Goal: Task Accomplishment & Management: Complete application form

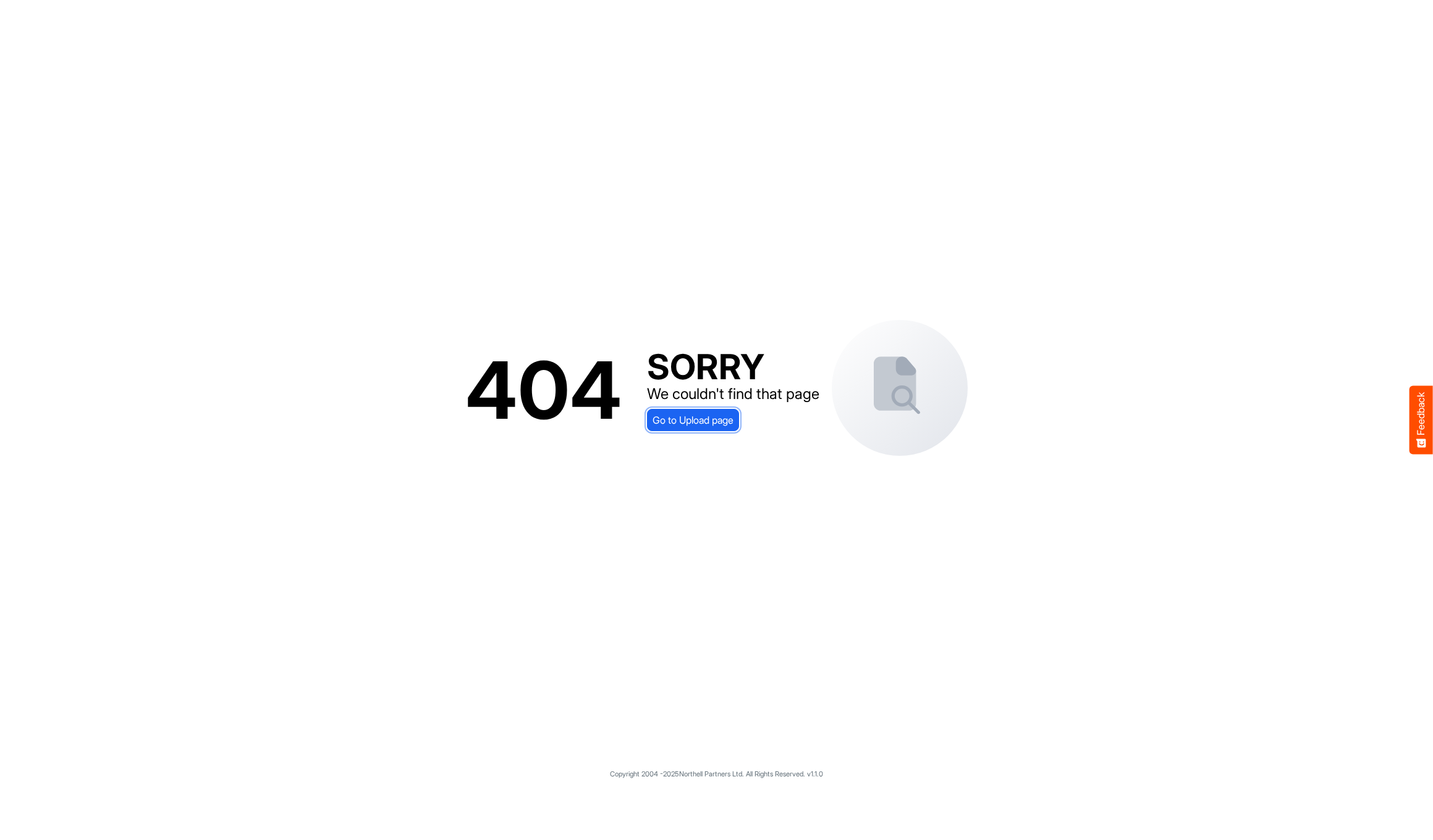
click at [685, 415] on span "Go to Upload page" at bounding box center [693, 420] width 81 height 16
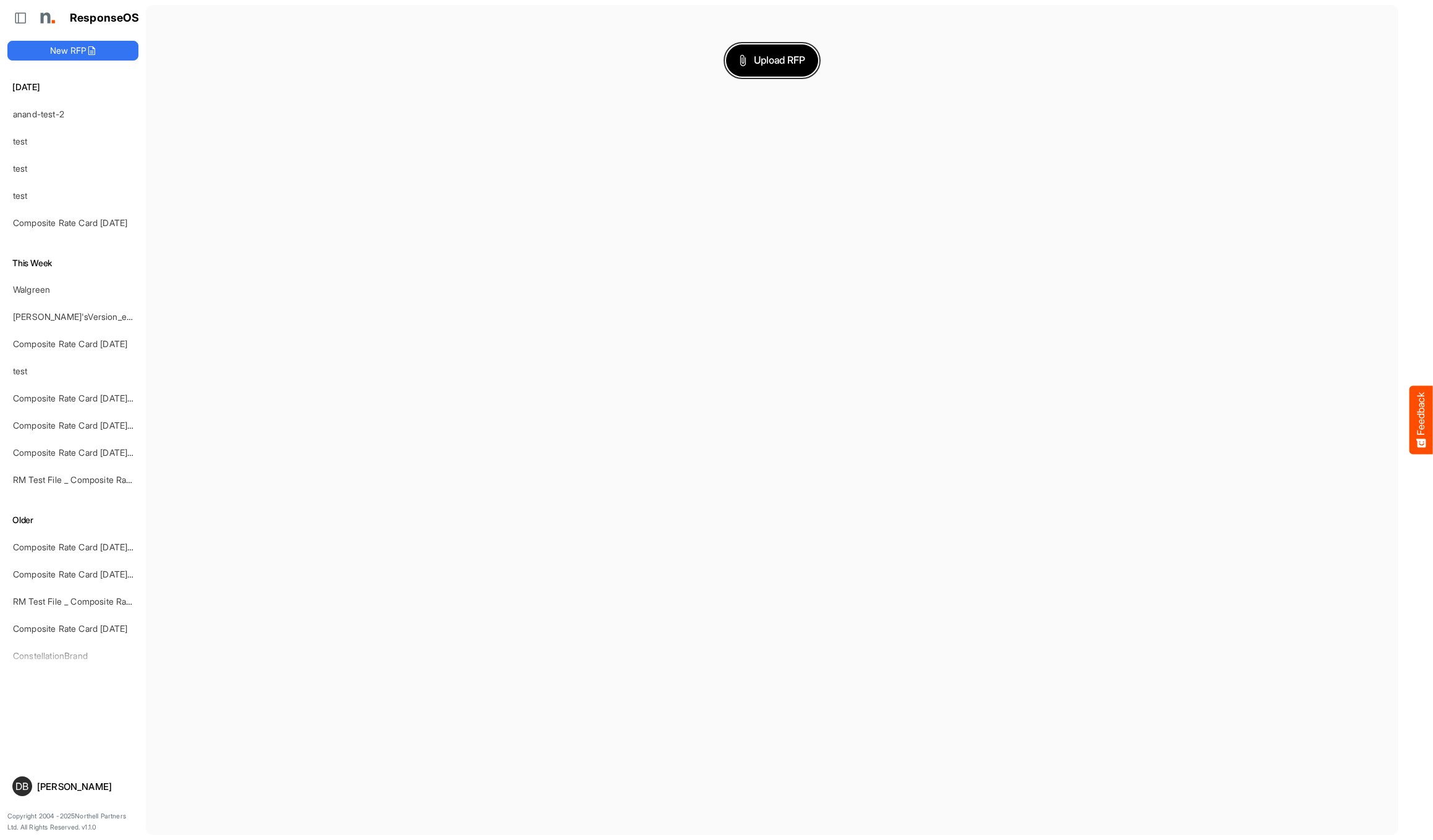
click at [778, 57] on span "Upload RFP" at bounding box center [772, 60] width 67 height 16
click at [51, 122] on div "anand-test-2" at bounding box center [63, 114] width 110 height 24
click at [56, 109] on link "anand-test-2" at bounding box center [39, 114] width 52 height 10
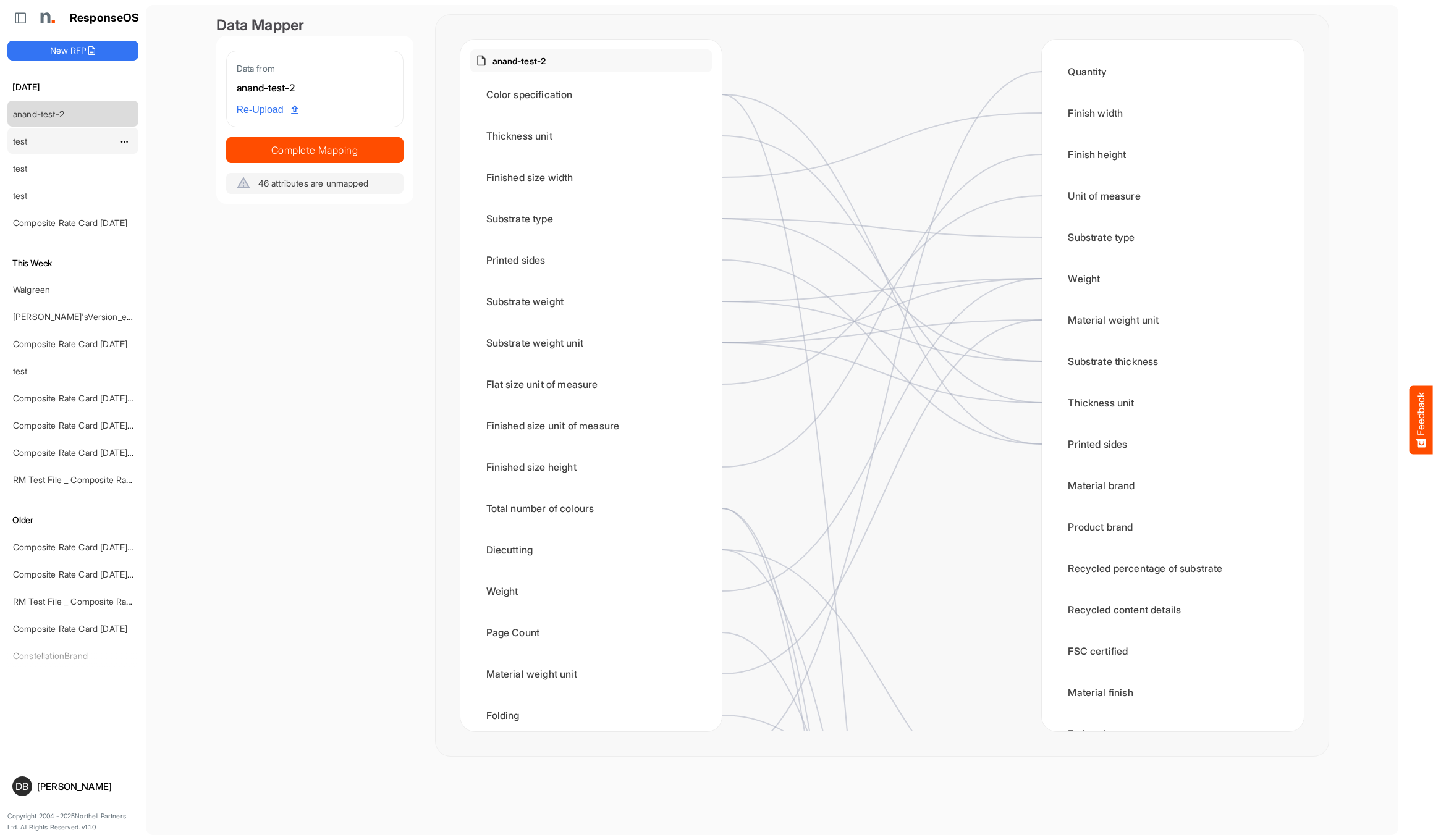
click at [57, 144] on div "test" at bounding box center [63, 141] width 110 height 24
click at [90, 137] on div "test" at bounding box center [63, 141] width 110 height 24
click at [53, 142] on div "test" at bounding box center [63, 141] width 110 height 24
click at [21, 140] on link "test" at bounding box center [21, 141] width 15 height 10
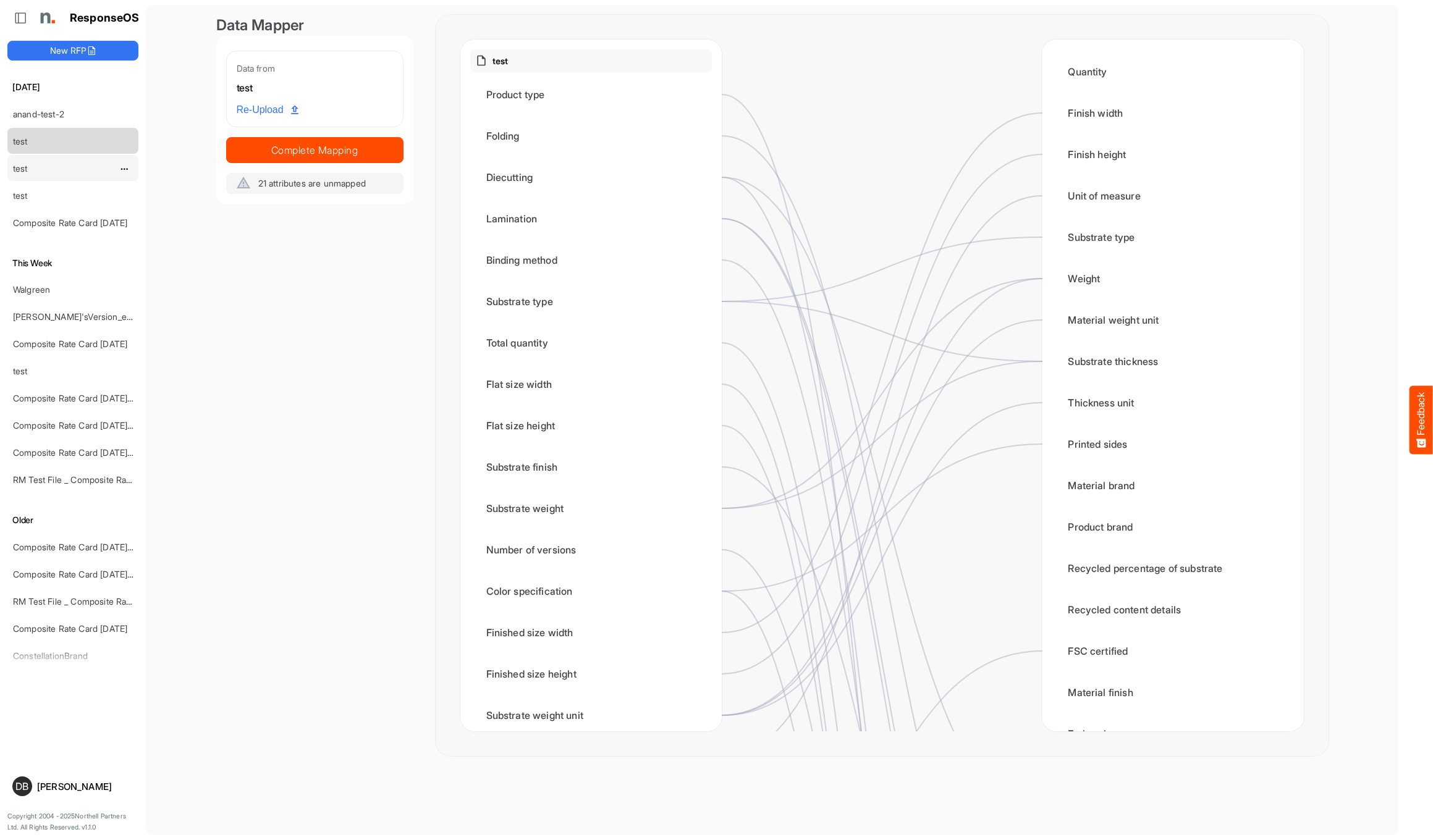
click at [18, 167] on link "test" at bounding box center [21, 168] width 15 height 10
click at [21, 195] on link "test" at bounding box center [21, 195] width 15 height 10
click at [19, 234] on div "Composite Rate Card [DATE]" at bounding box center [72, 222] width 131 height 26
click at [20, 220] on link "Composite Rate Card [DATE]" at bounding box center [70, 222] width 115 height 10
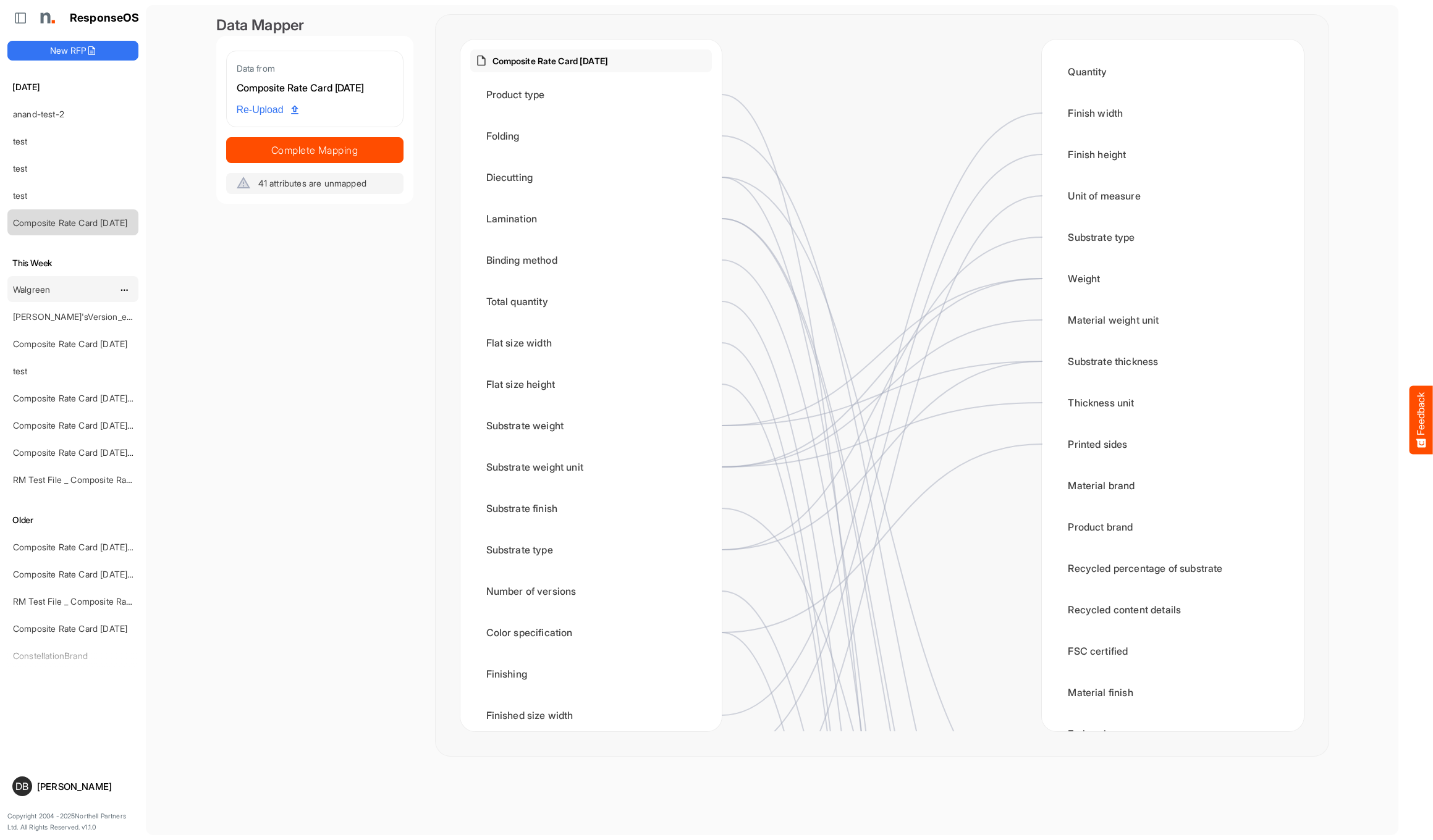
click at [29, 284] on link "Walgreen" at bounding box center [31, 289] width 37 height 10
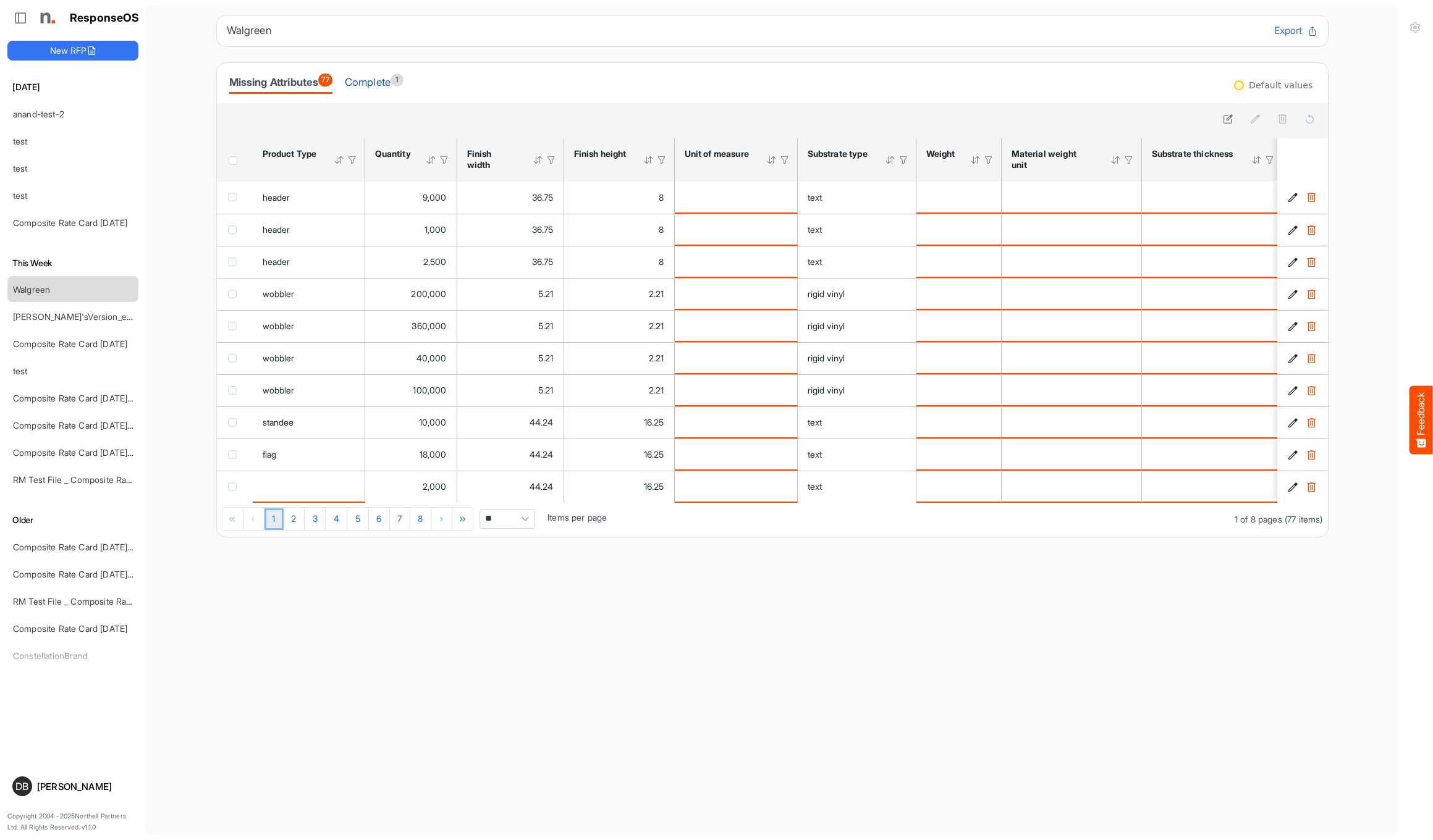
click at [380, 84] on div "Complete 1" at bounding box center [374, 82] width 59 height 17
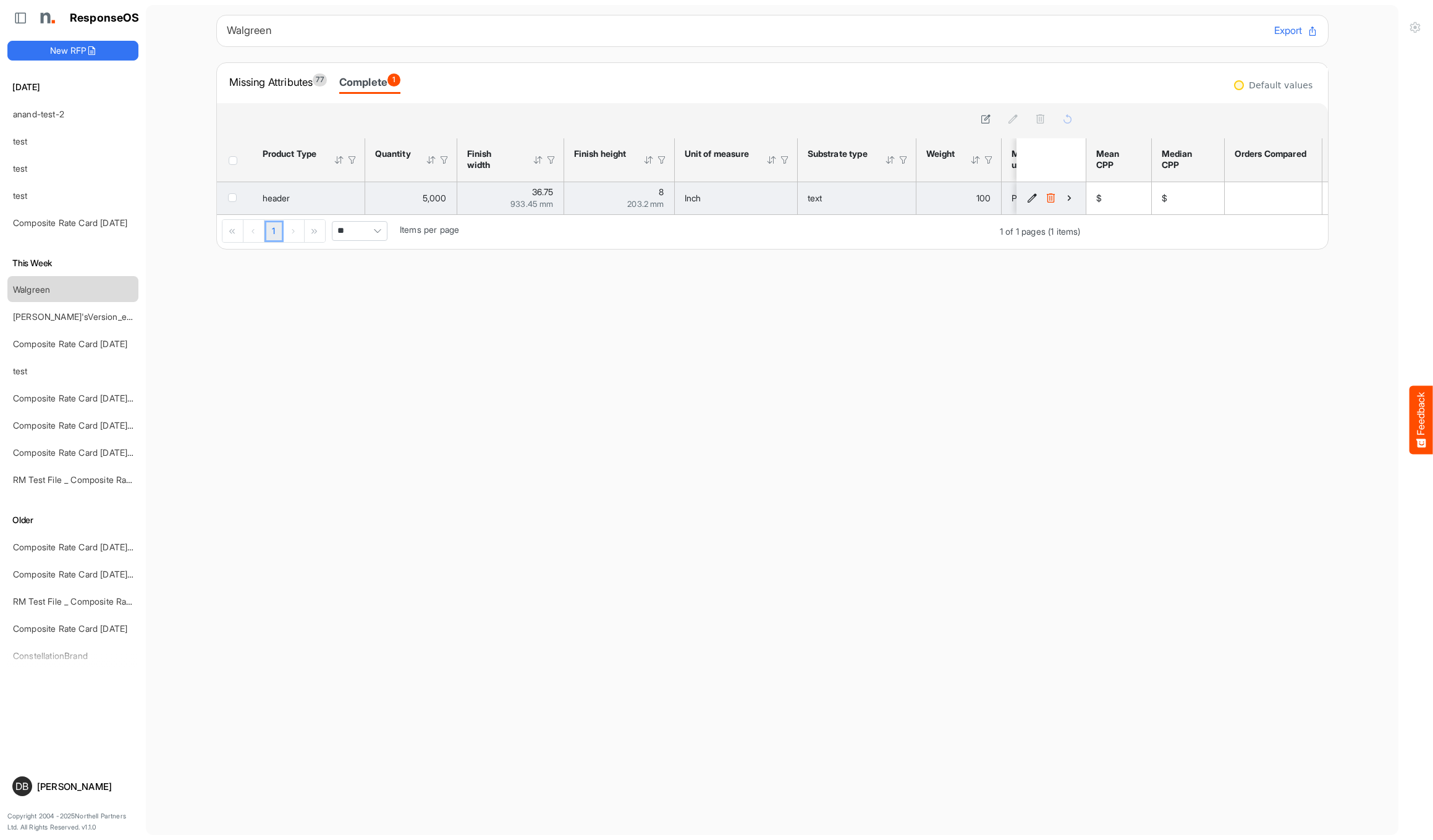
click at [1065, 197] on icon "1f9ff90a-62d7-45b9-8c91-8f1cbb1040f8 is template cell Column Header" at bounding box center [1069, 197] width 10 height 10
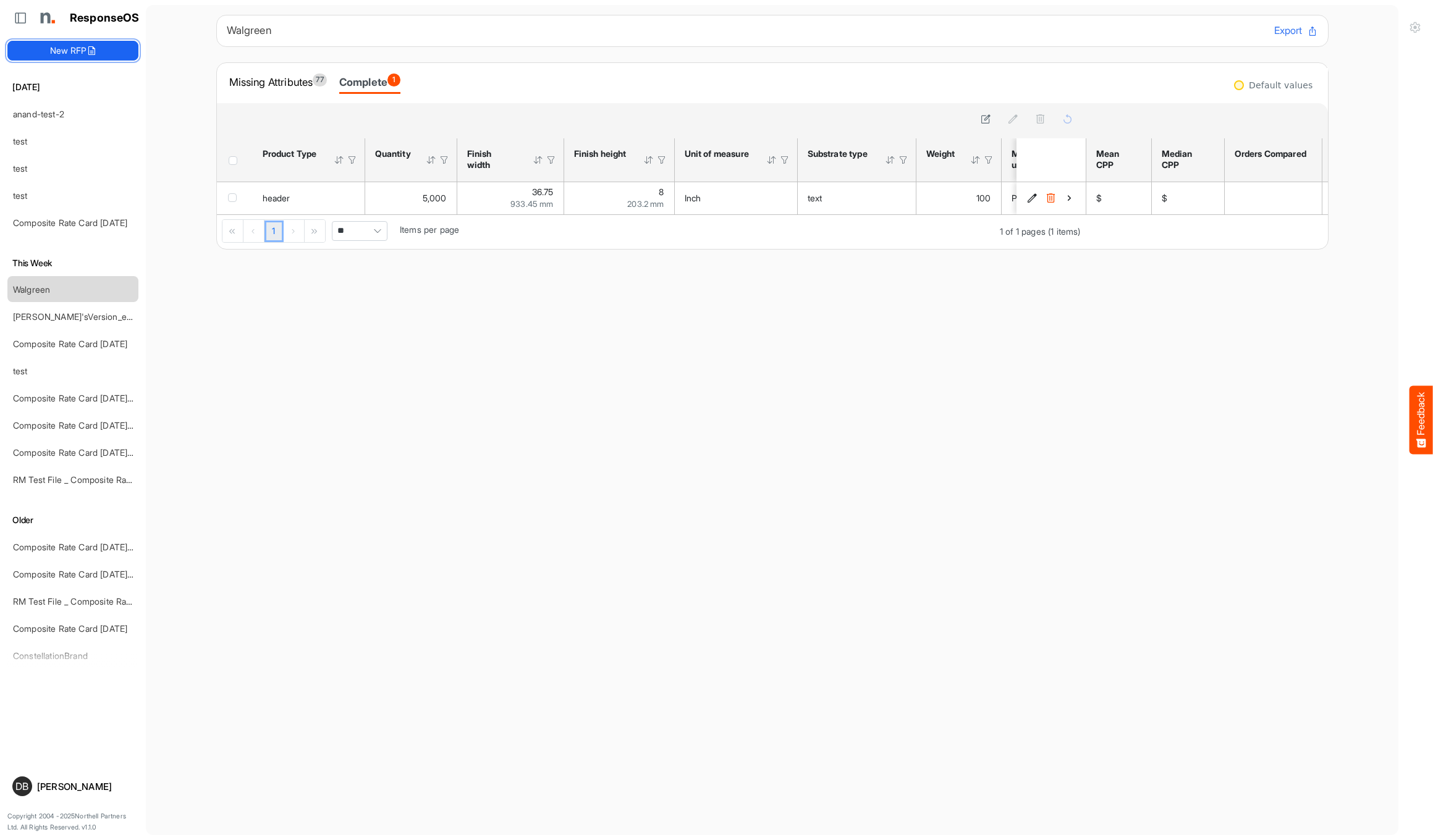
click at [94, 51] on icon at bounding box center [91, 51] width 10 height 10
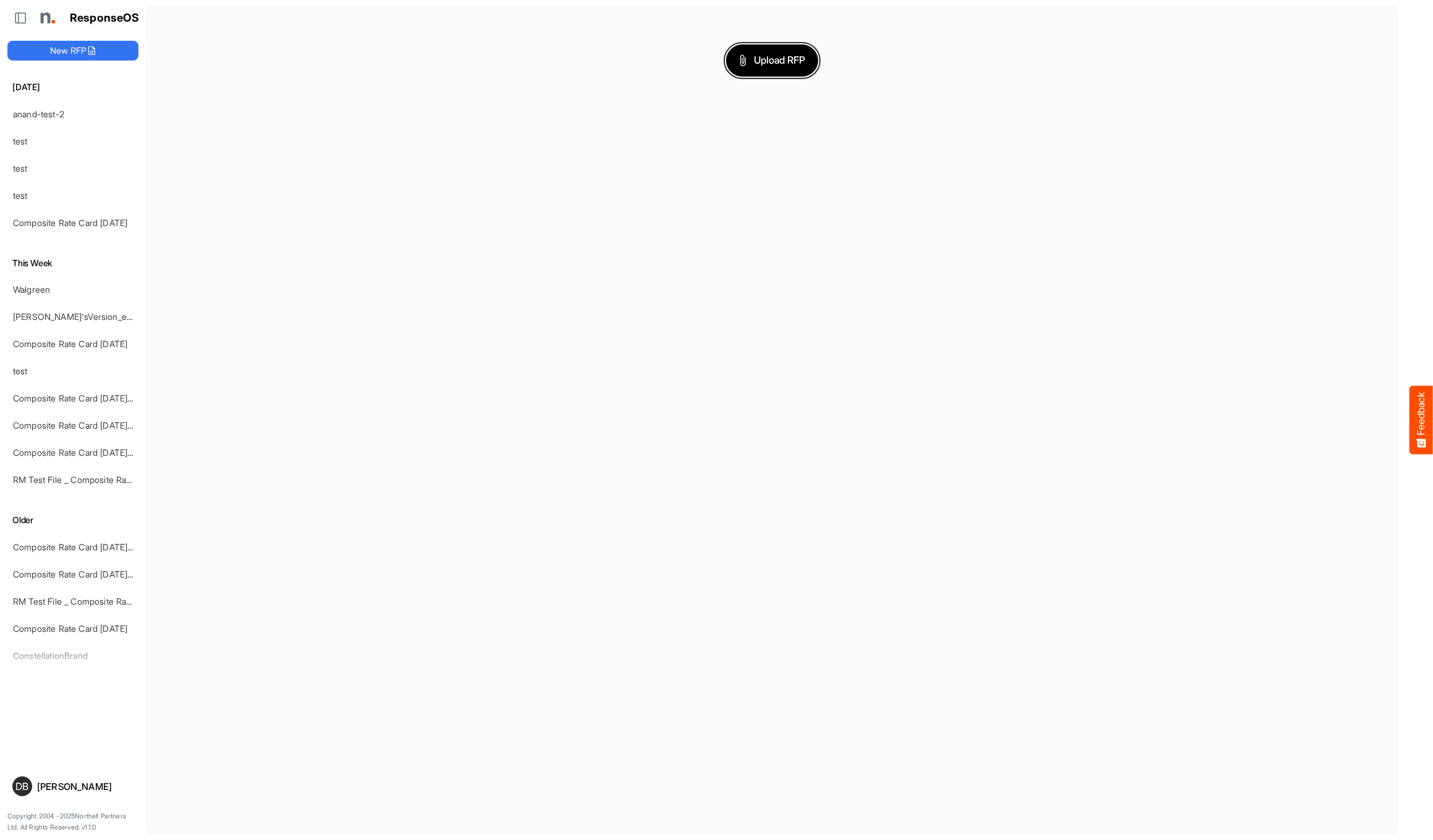
click at [769, 66] on span "Upload RFP" at bounding box center [772, 60] width 67 height 16
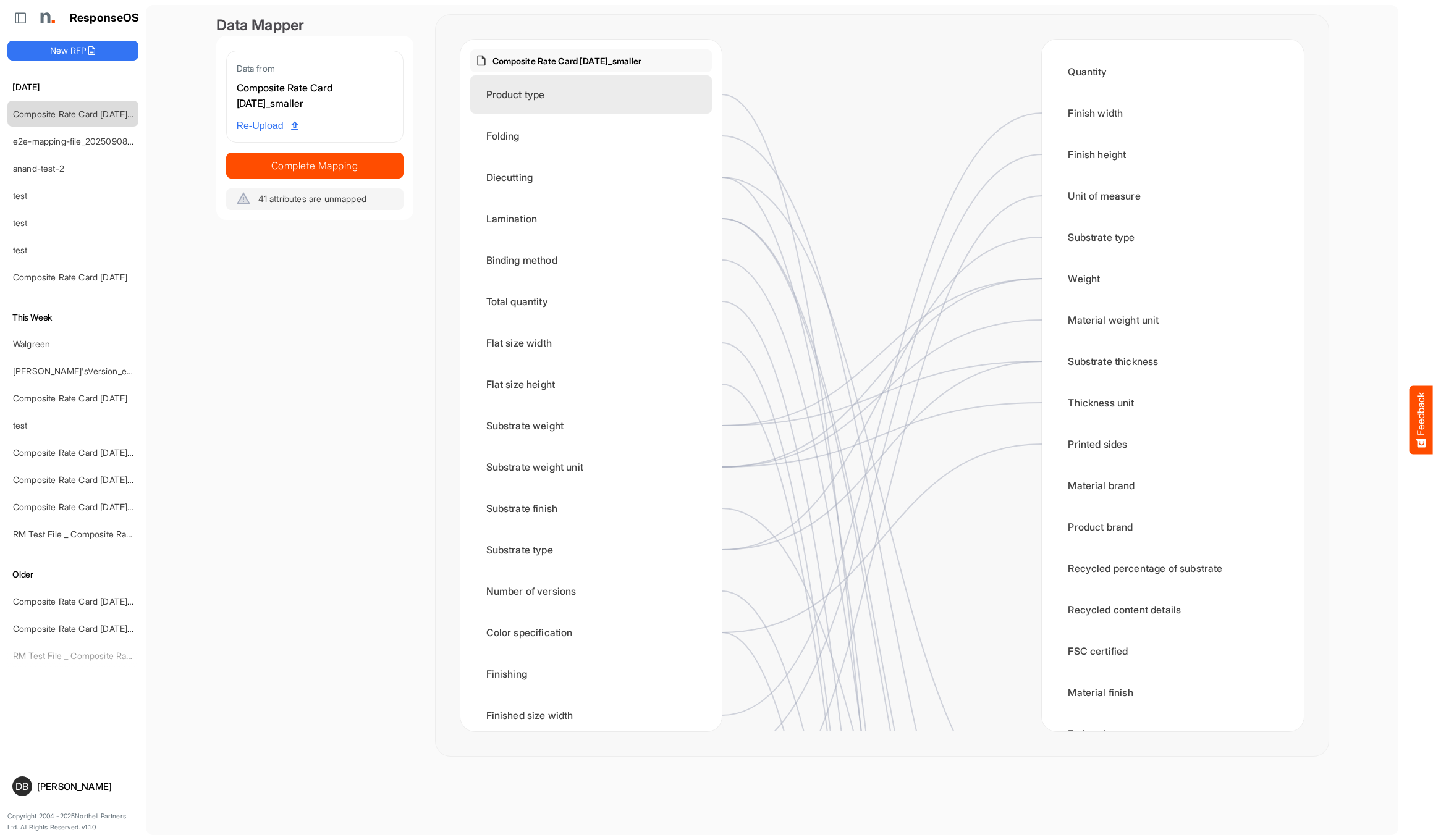
click at [684, 105] on div "Product type" at bounding box center [591, 94] width 241 height 38
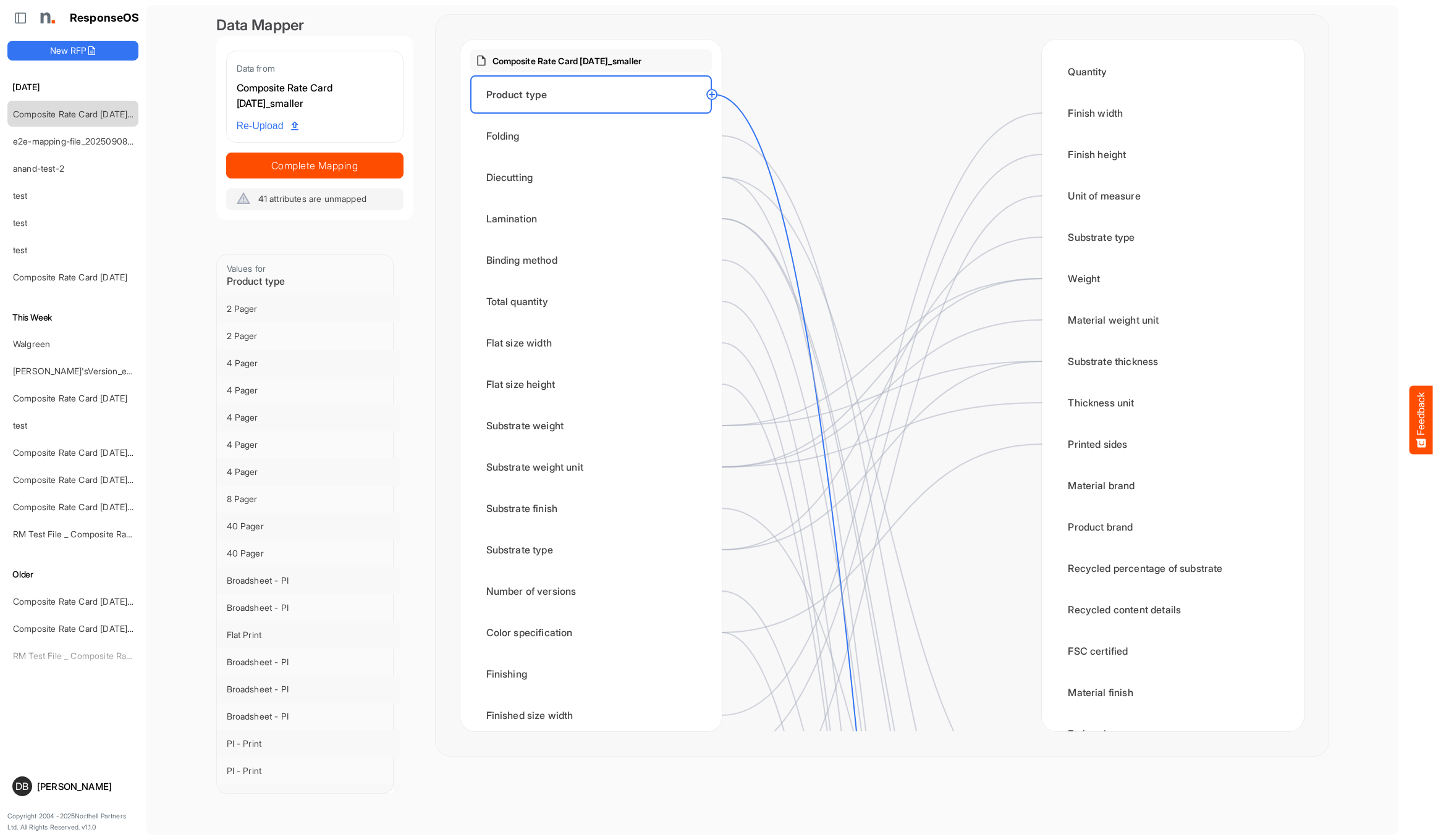
click at [627, 87] on div "Product type" at bounding box center [591, 94] width 241 height 38
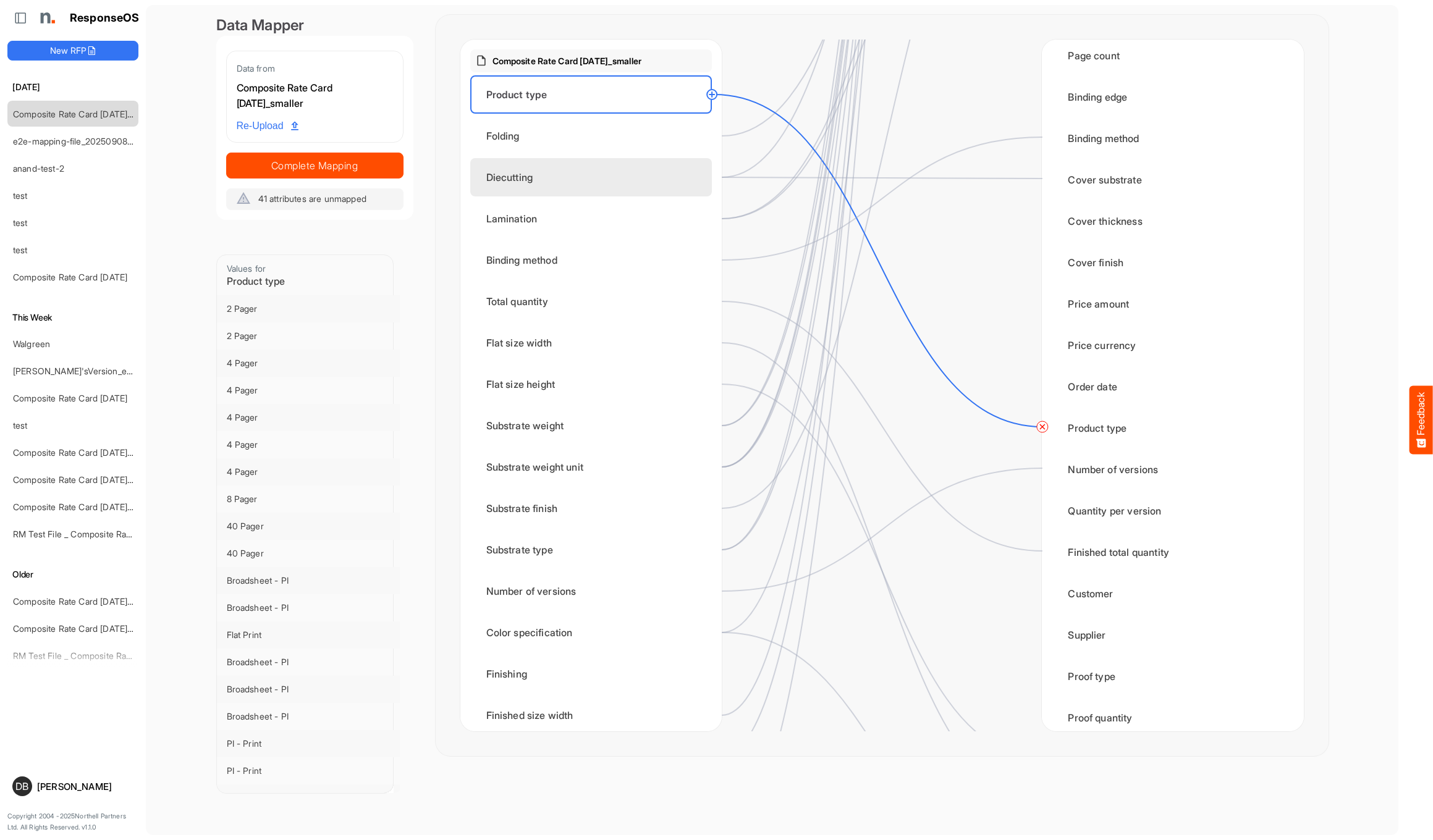
scroll to position [1382, 0]
click at [633, 145] on div "Folding" at bounding box center [591, 135] width 241 height 38
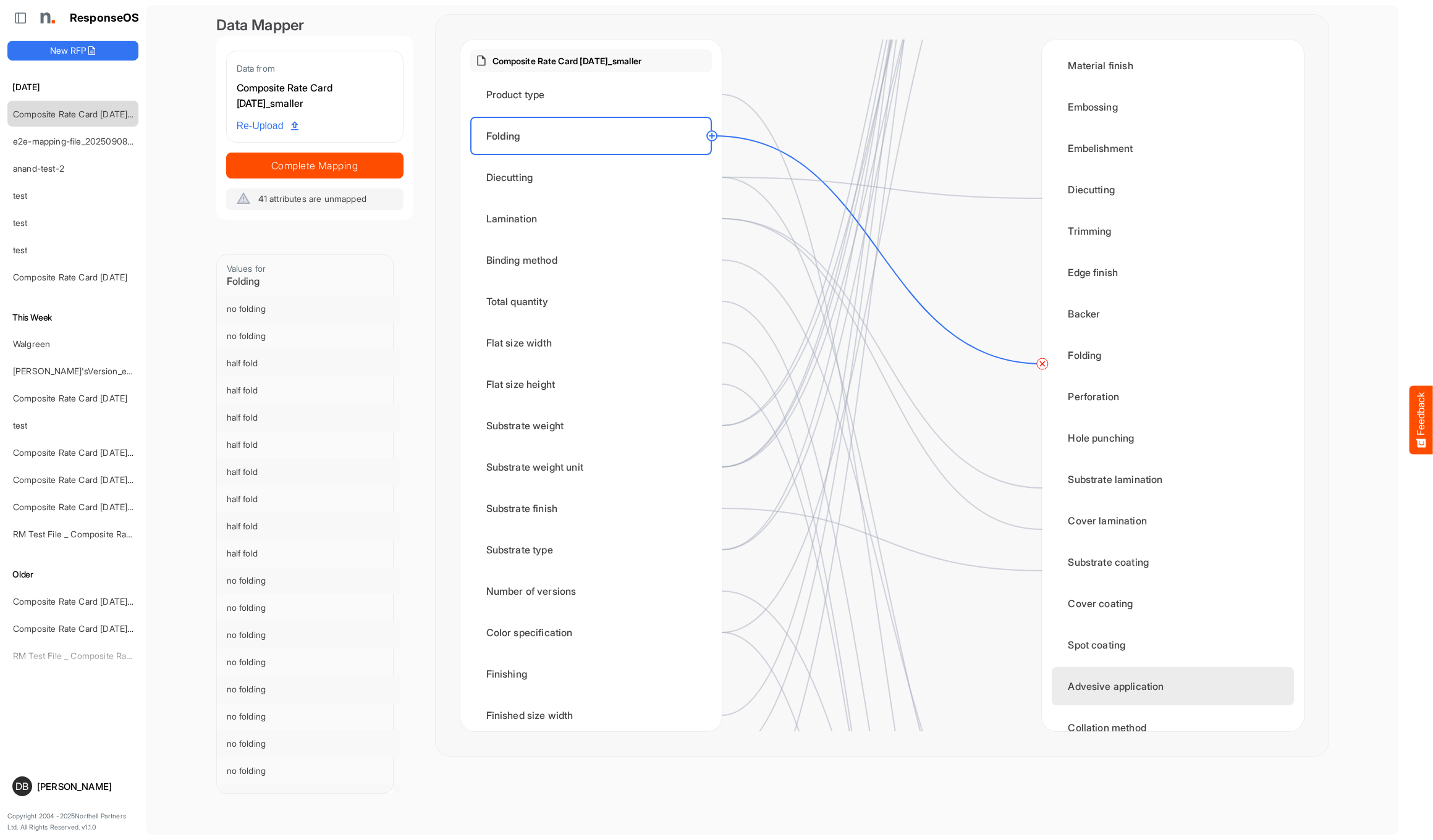
scroll to position [619, 0]
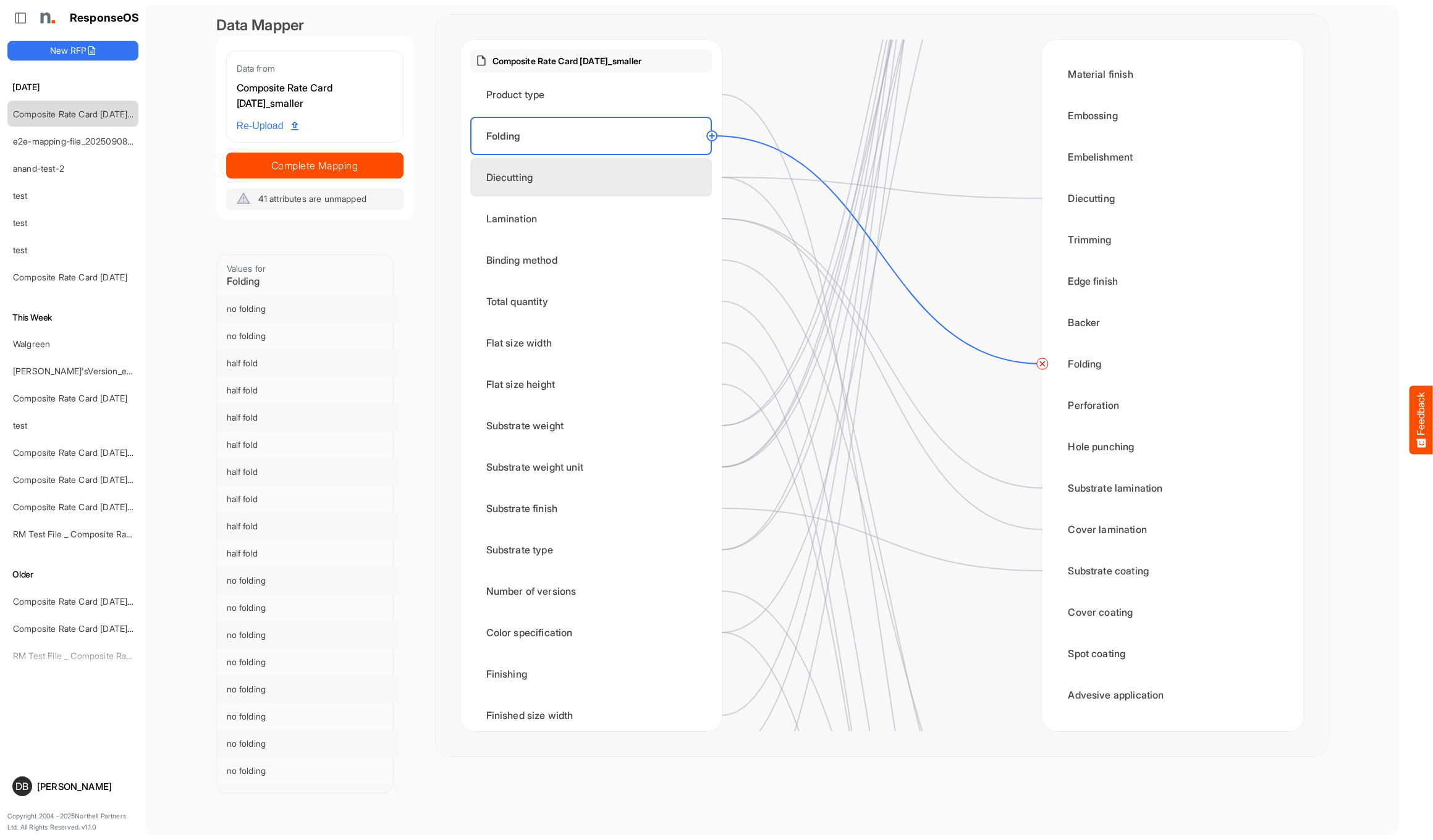
click at [635, 178] on div "Diecutting" at bounding box center [591, 176] width 241 height 38
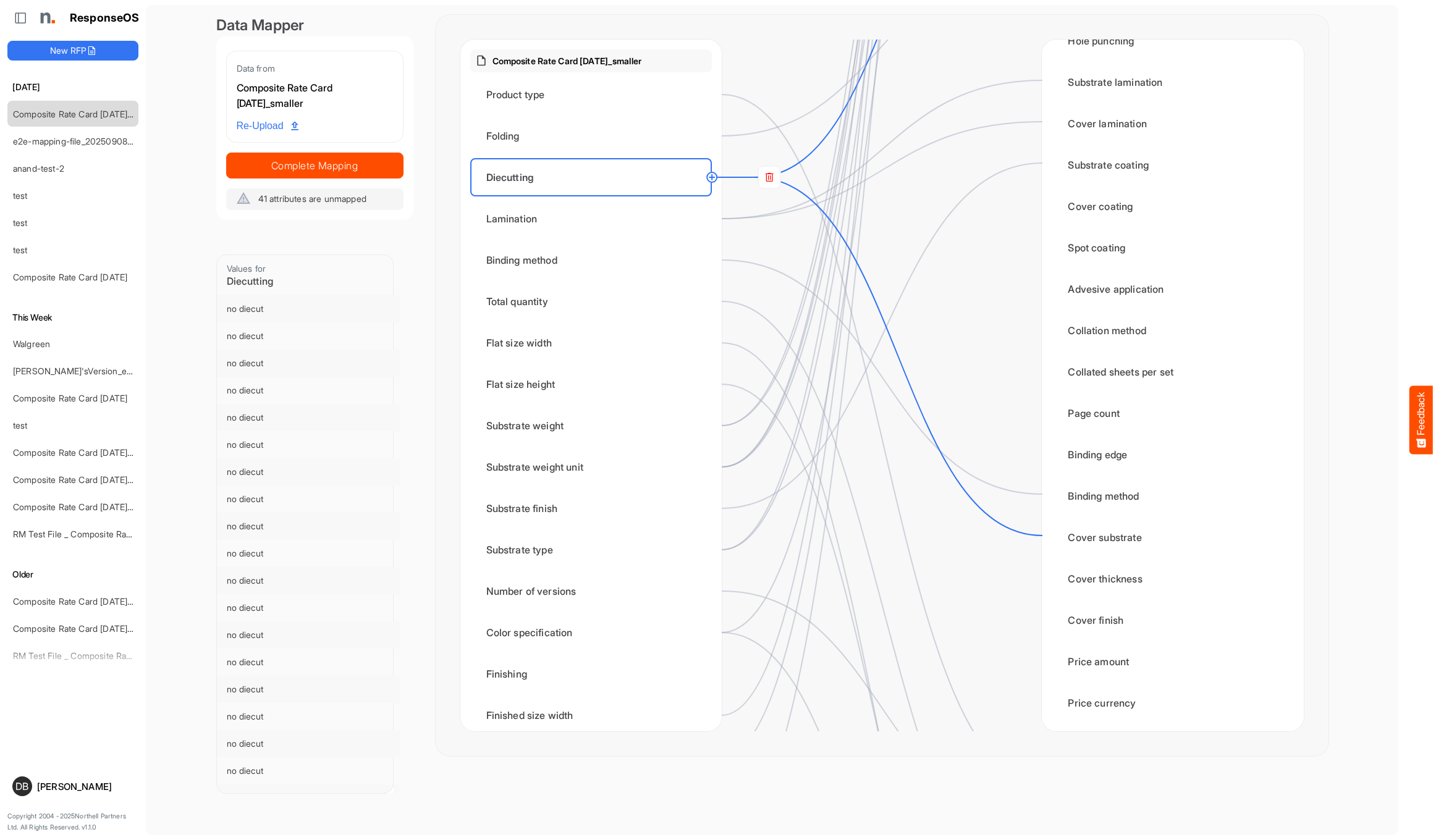
scroll to position [1027, 0]
click at [603, 220] on div "Lamination" at bounding box center [591, 219] width 241 height 38
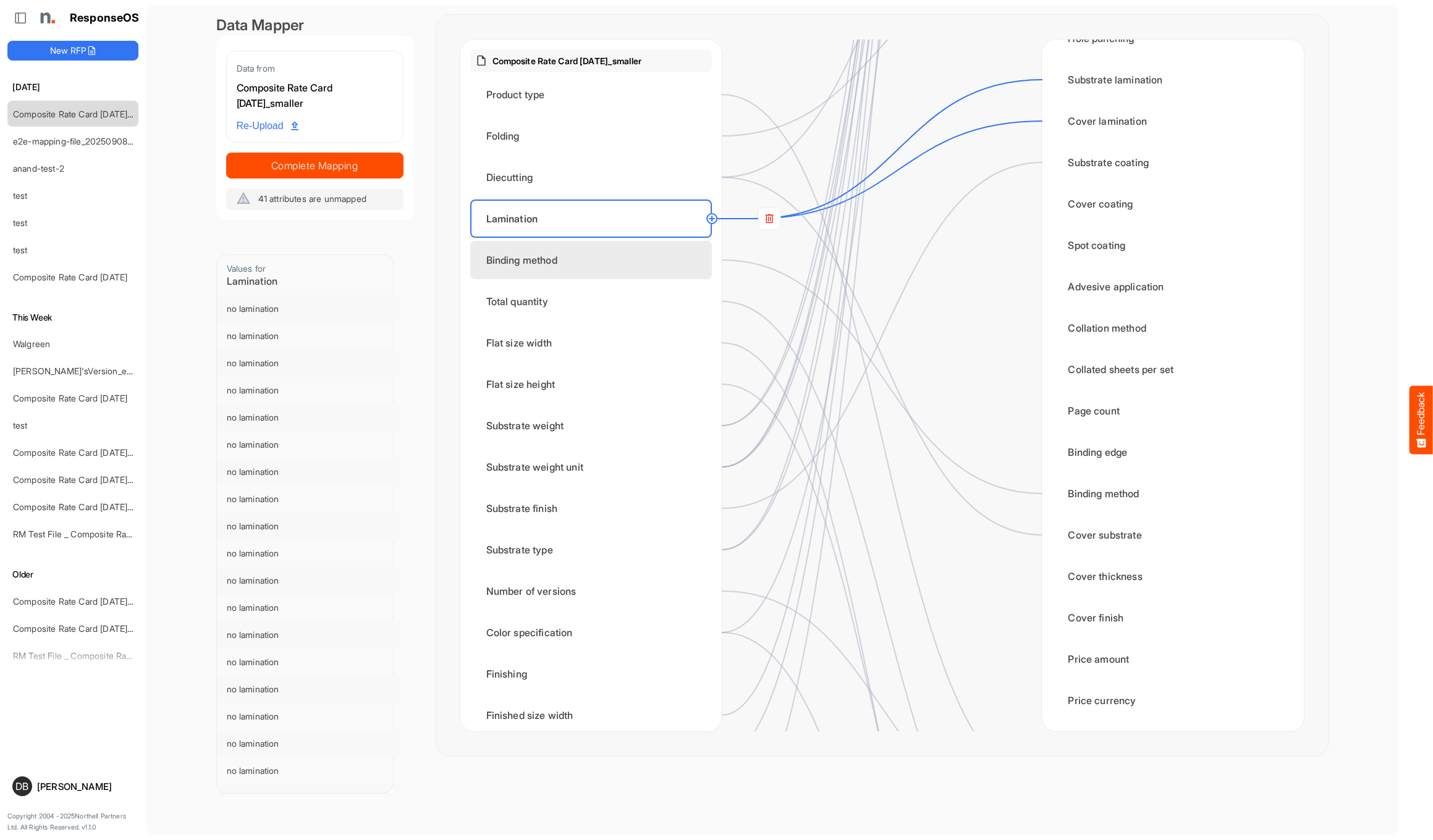
click at [625, 263] on div "Binding method" at bounding box center [591, 260] width 241 height 38
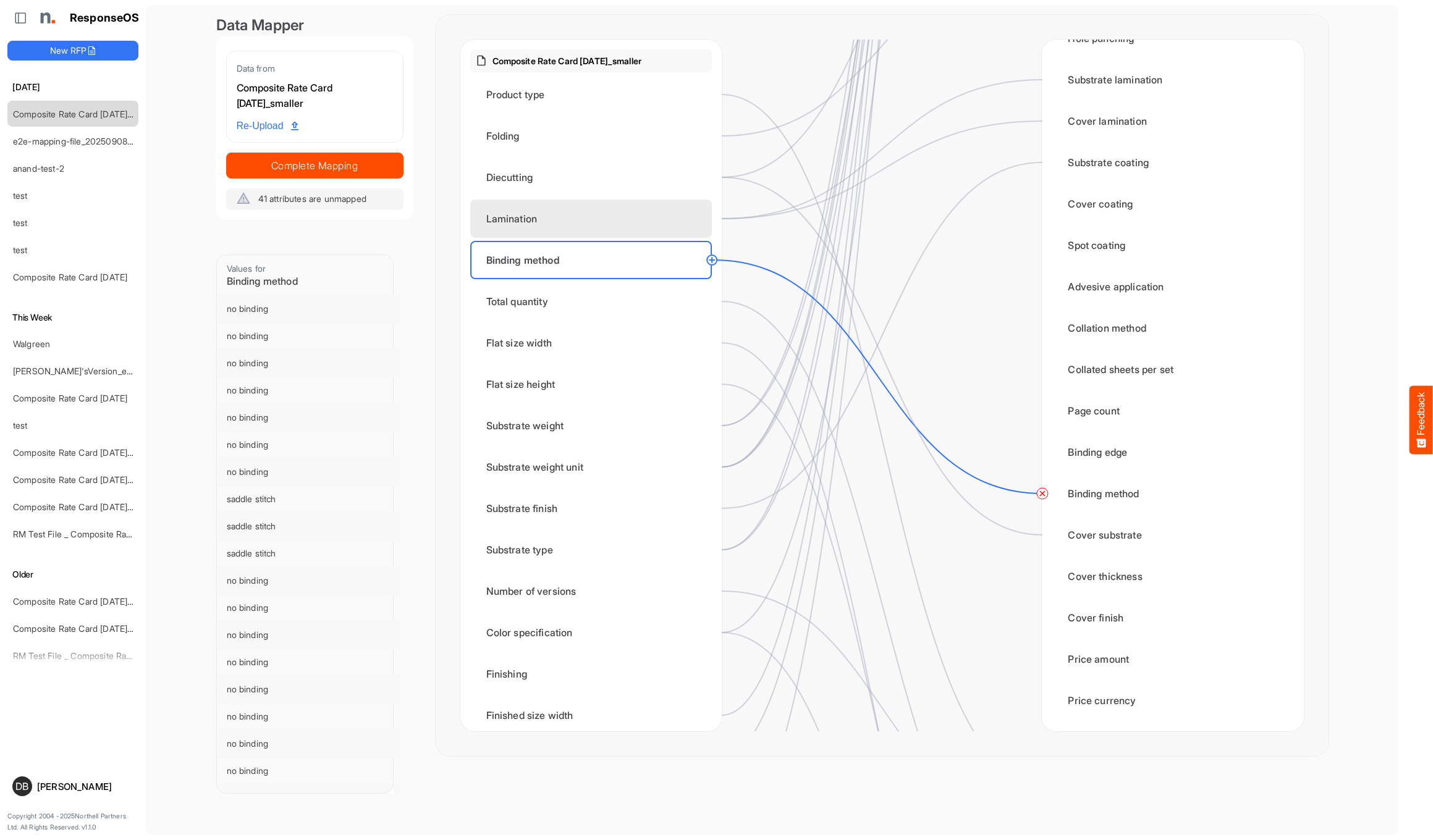
click at [639, 226] on div "Lamination" at bounding box center [591, 219] width 241 height 38
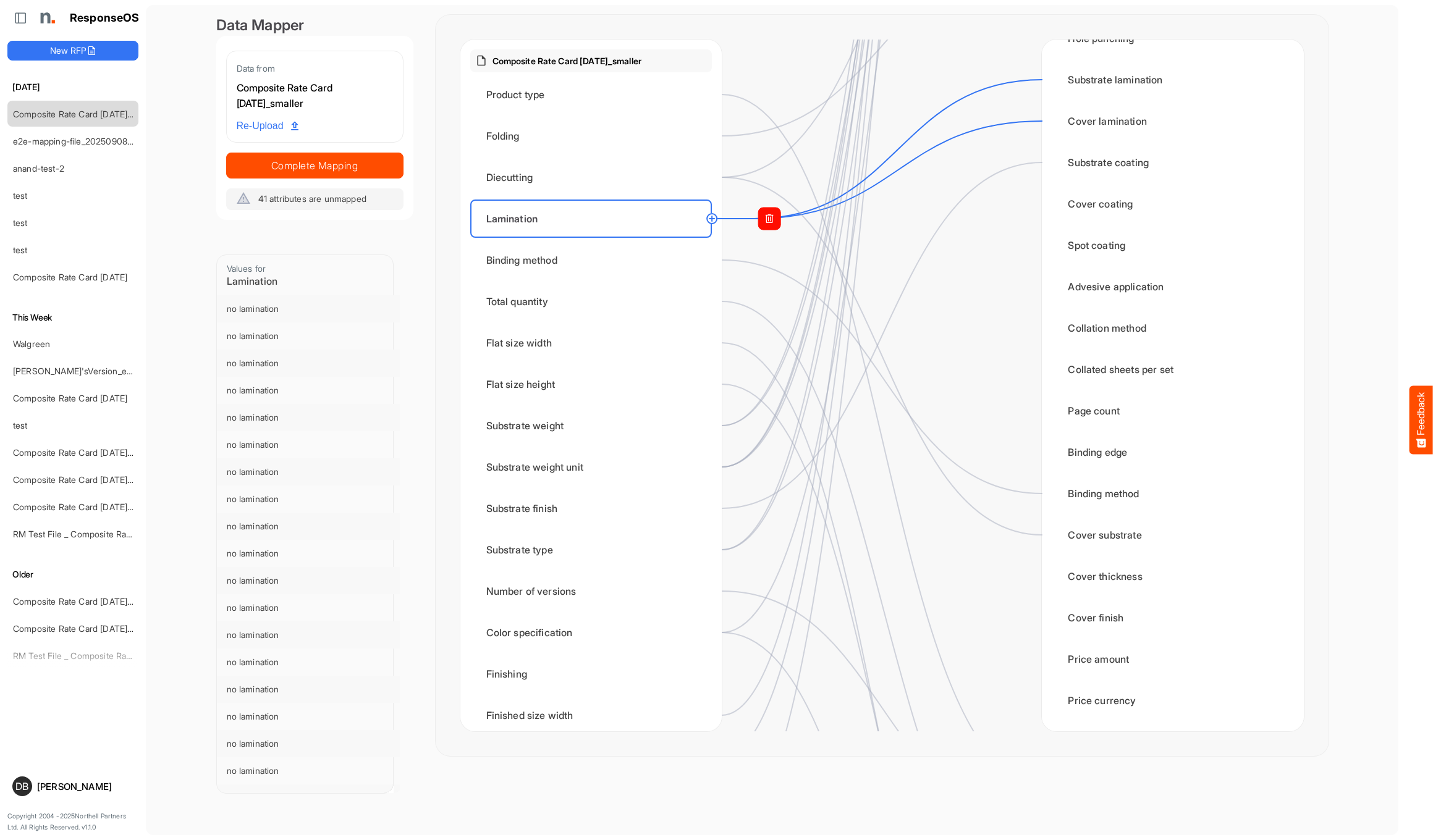
click at [773, 219] on rect at bounding box center [769, 219] width 23 height 23
click at [1040, 122] on circle at bounding box center [1041, 121] width 15 height 15
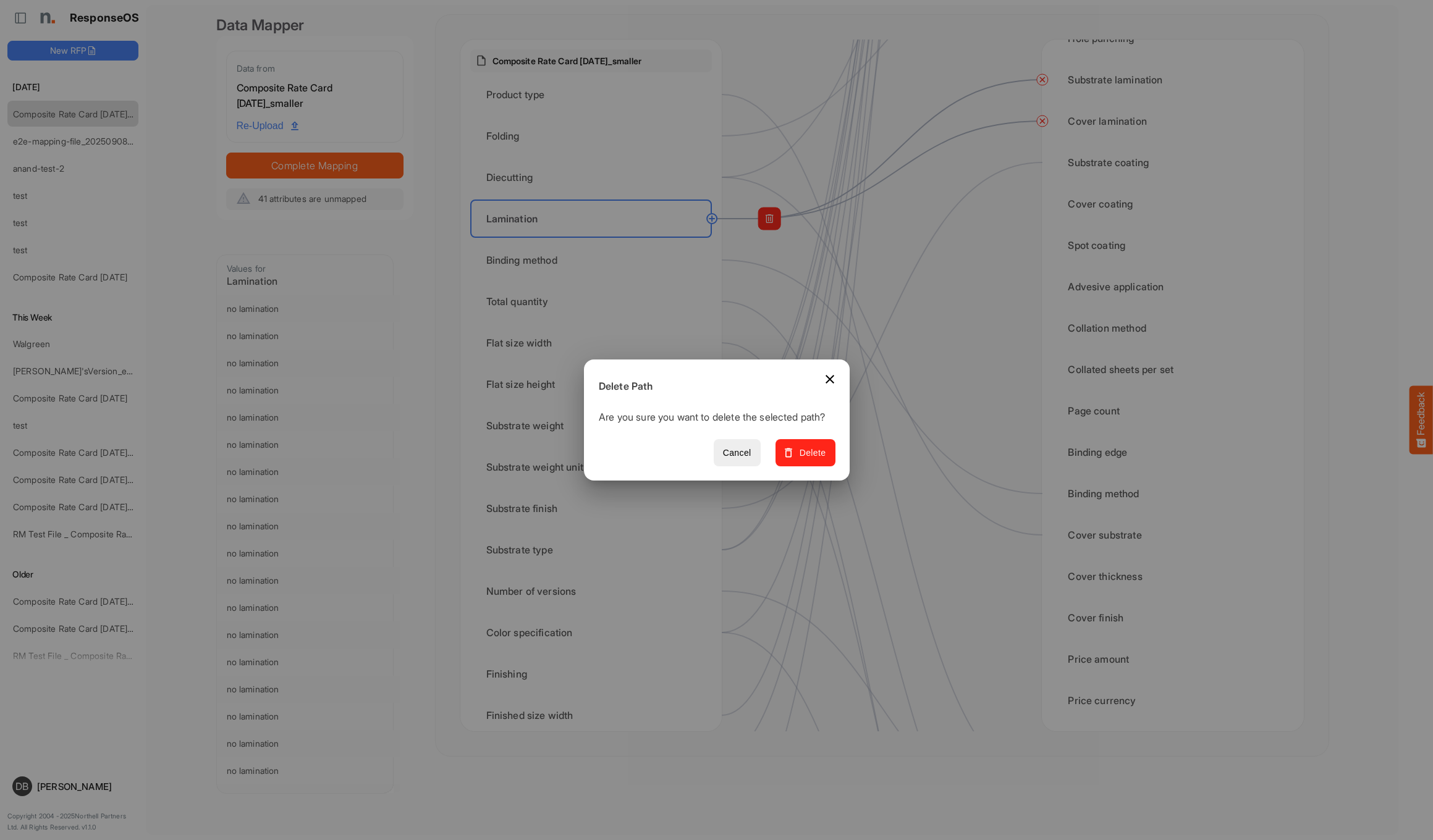
click at [808, 461] on span "Delete" at bounding box center [805, 452] width 41 height 15
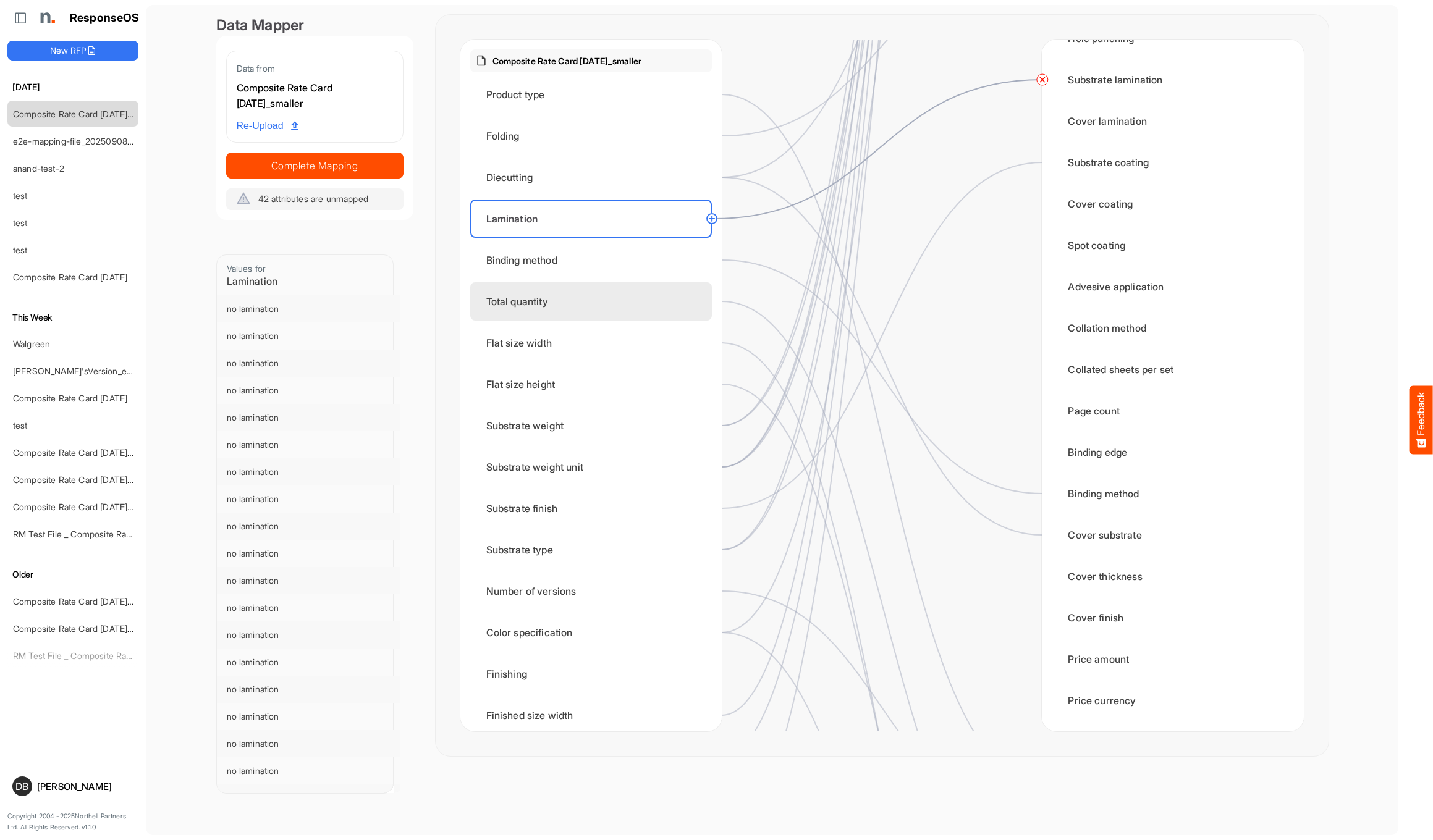
click at [603, 301] on div "Total quantity" at bounding box center [591, 301] width 241 height 38
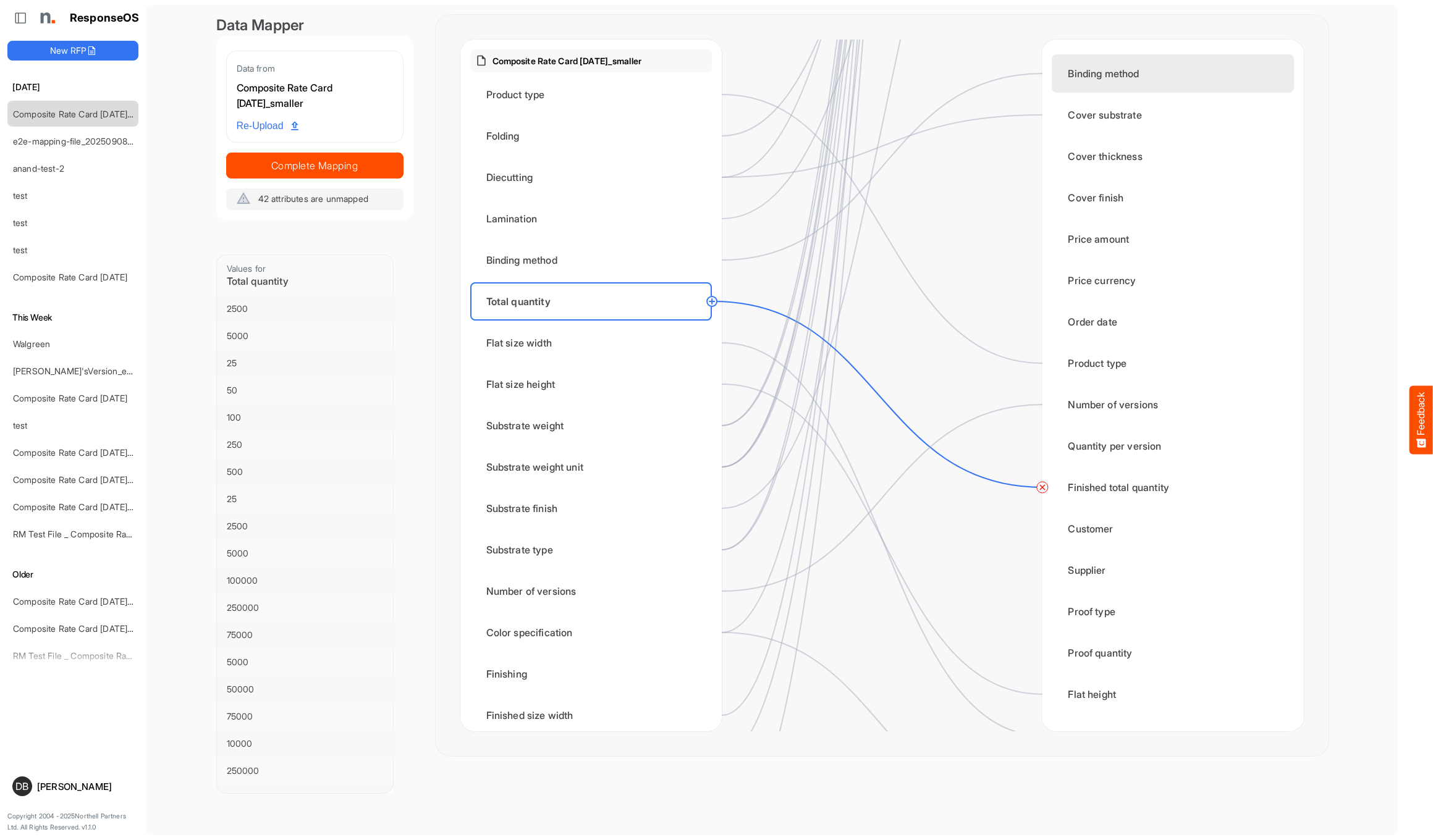
scroll to position [1451, 0]
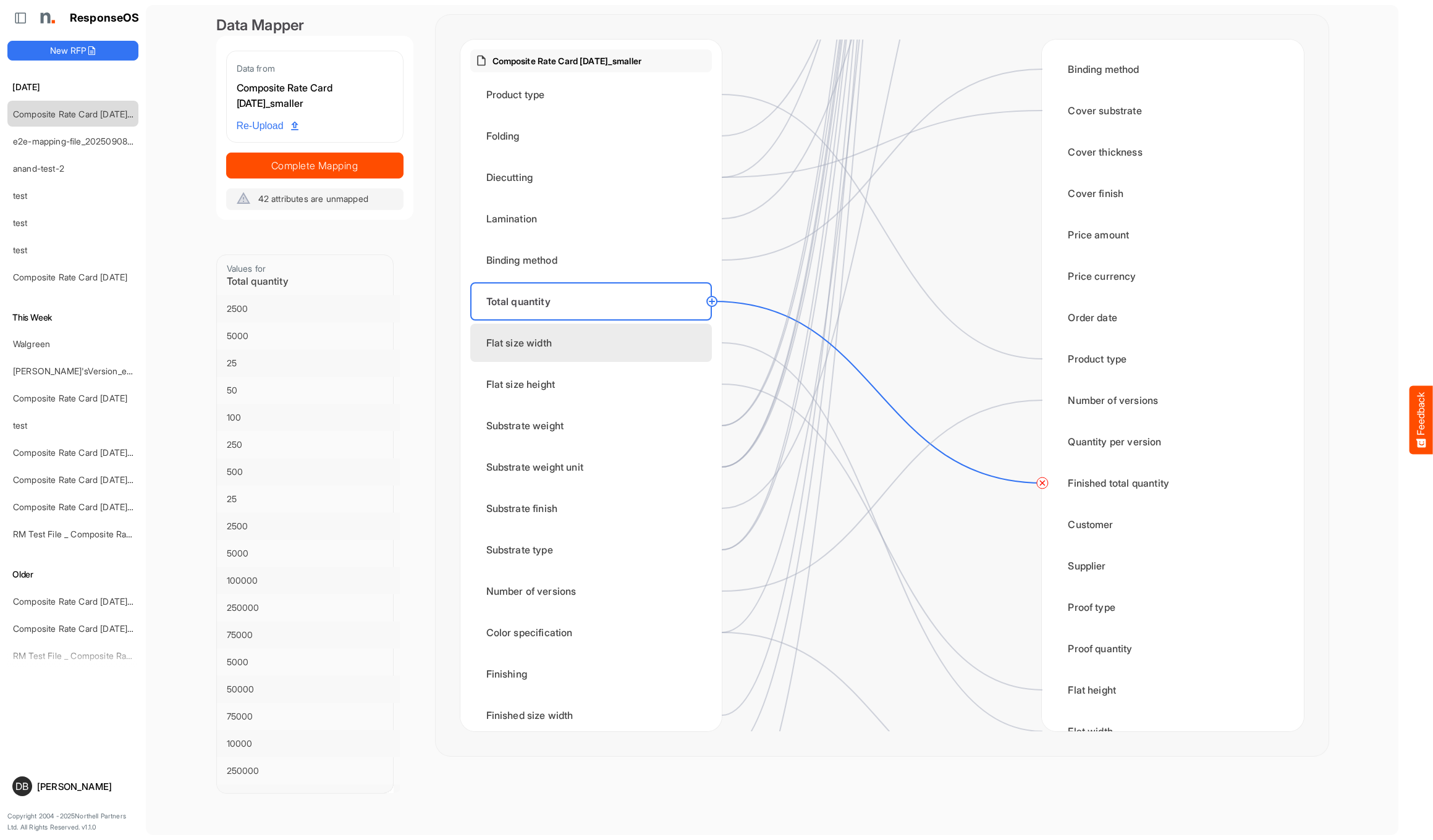
click at [605, 343] on div "Flat size width" at bounding box center [591, 343] width 241 height 38
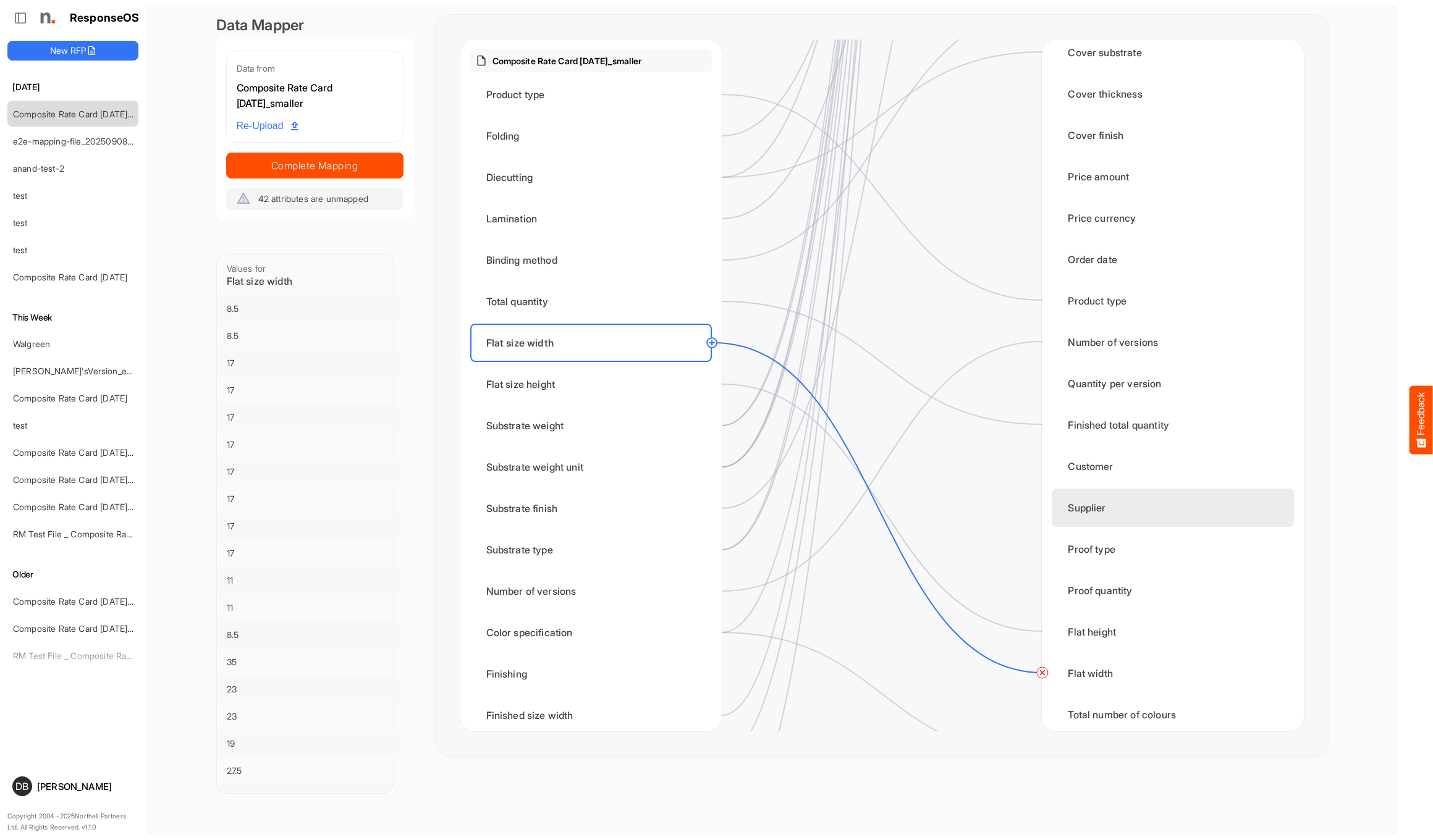
scroll to position [1509, 0]
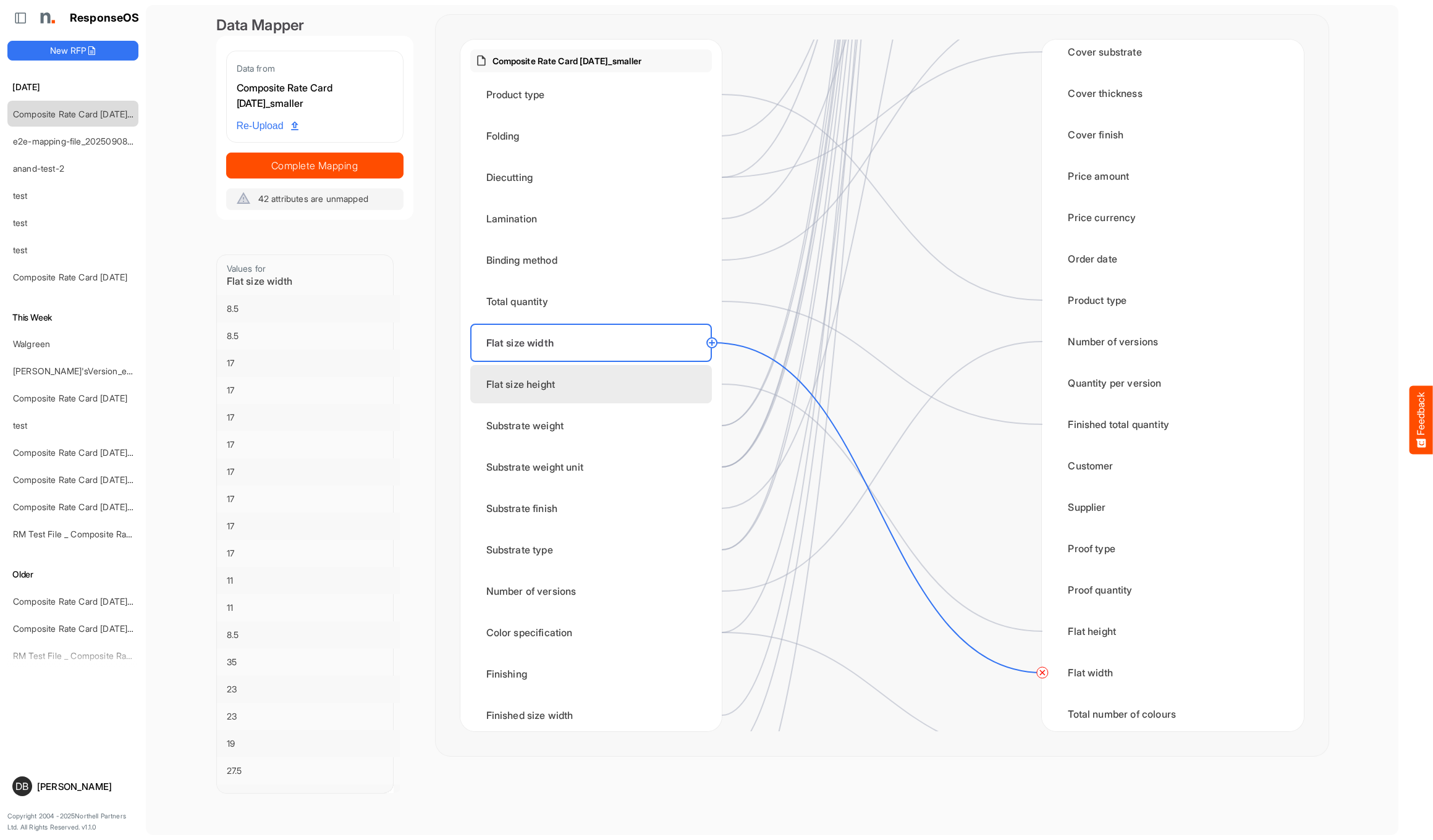
click at [602, 382] on div "Flat size height" at bounding box center [591, 384] width 241 height 38
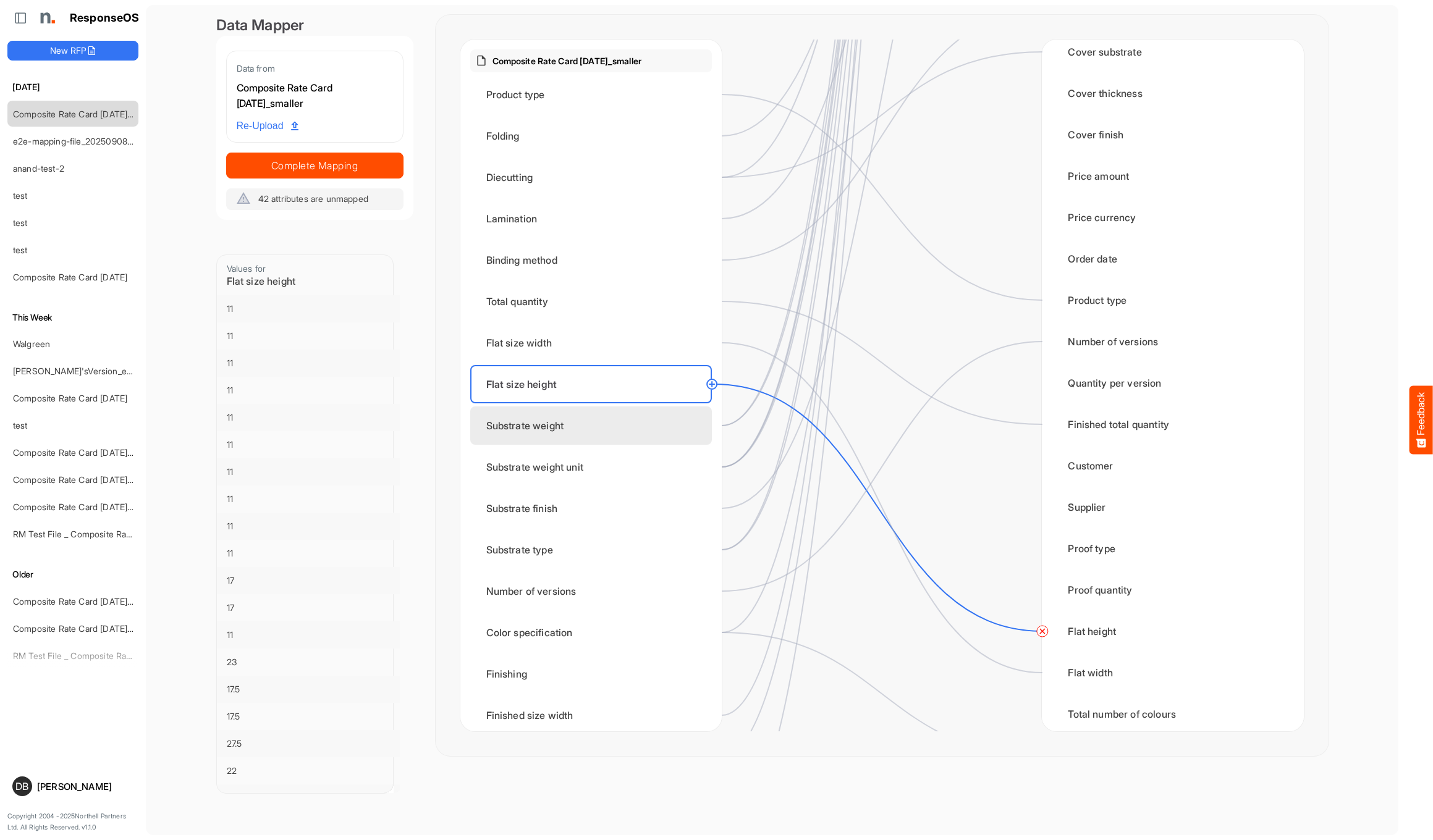
click at [598, 424] on div "Substrate weight" at bounding box center [591, 425] width 241 height 38
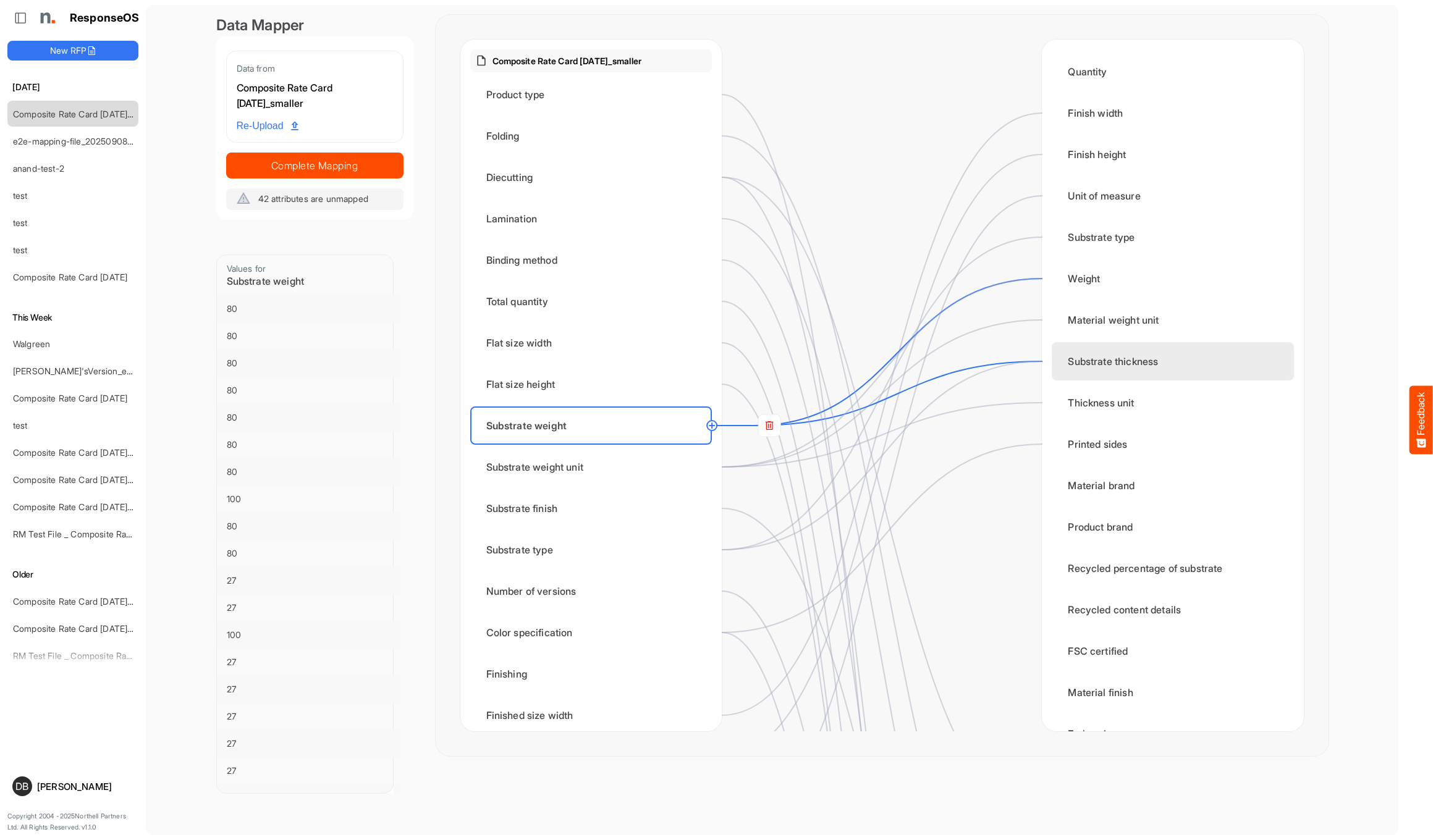
scroll to position [0, 0]
click at [615, 452] on div "Substrate weight unit" at bounding box center [591, 466] width 241 height 38
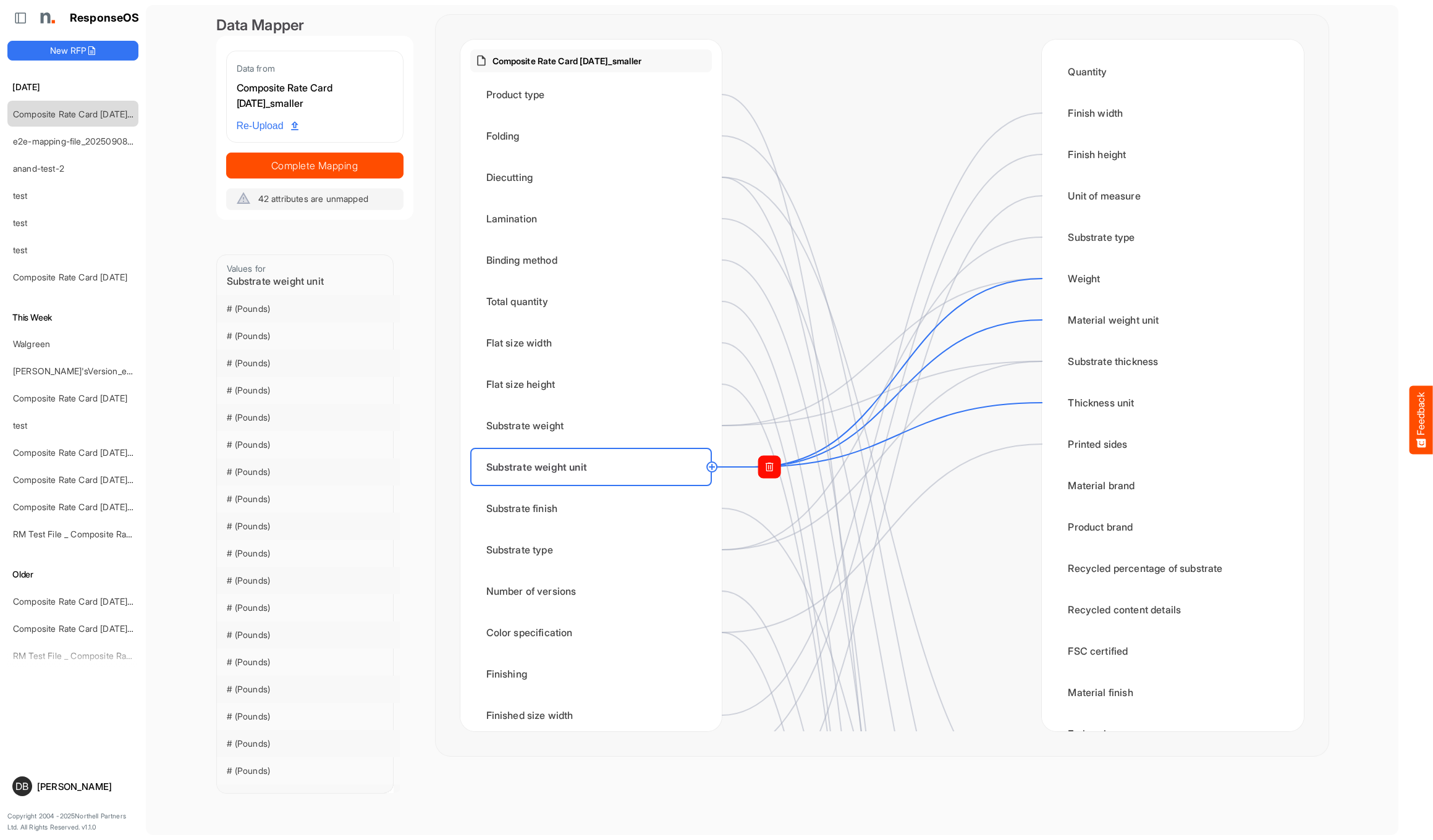
click at [765, 466] on rect at bounding box center [769, 467] width 23 height 23
click at [1043, 277] on circle at bounding box center [1041, 279] width 15 height 15
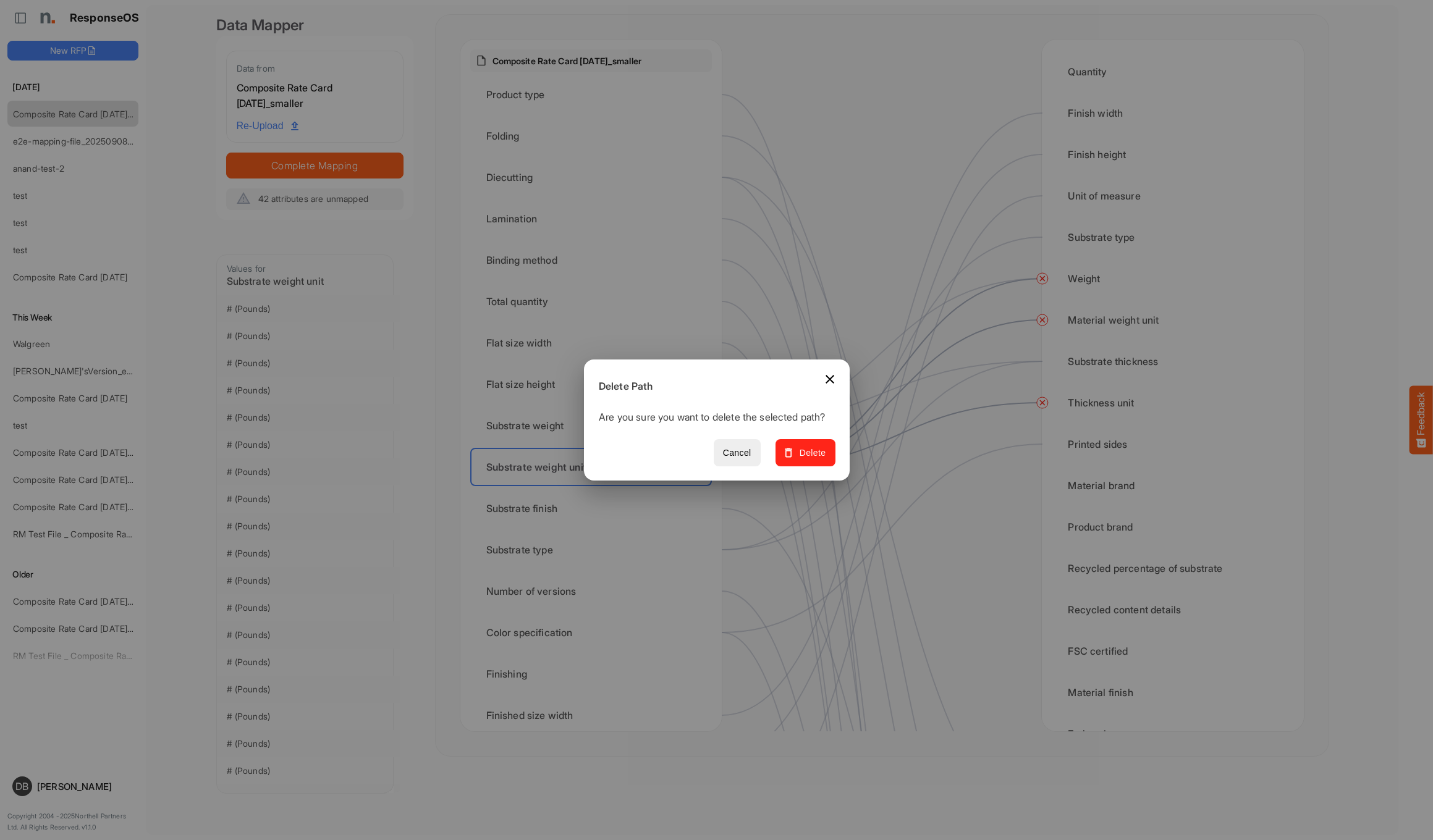
click at [809, 451] on button "Delete" at bounding box center [805, 453] width 60 height 28
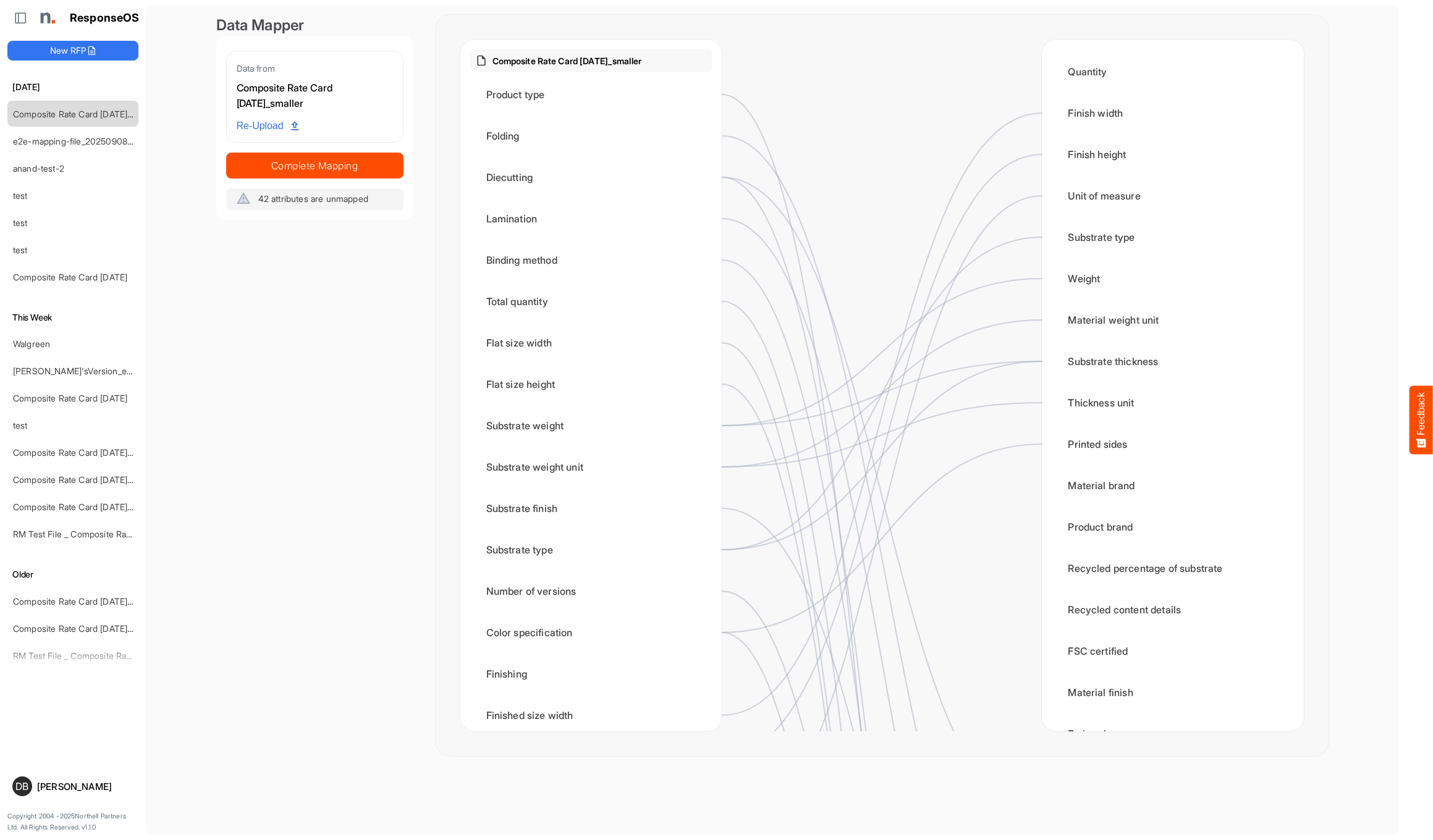
click at [988, 560] on div at bounding box center [882, 385] width 320 height 692
click at [653, 512] on div "Substrate finish" at bounding box center [591, 508] width 241 height 38
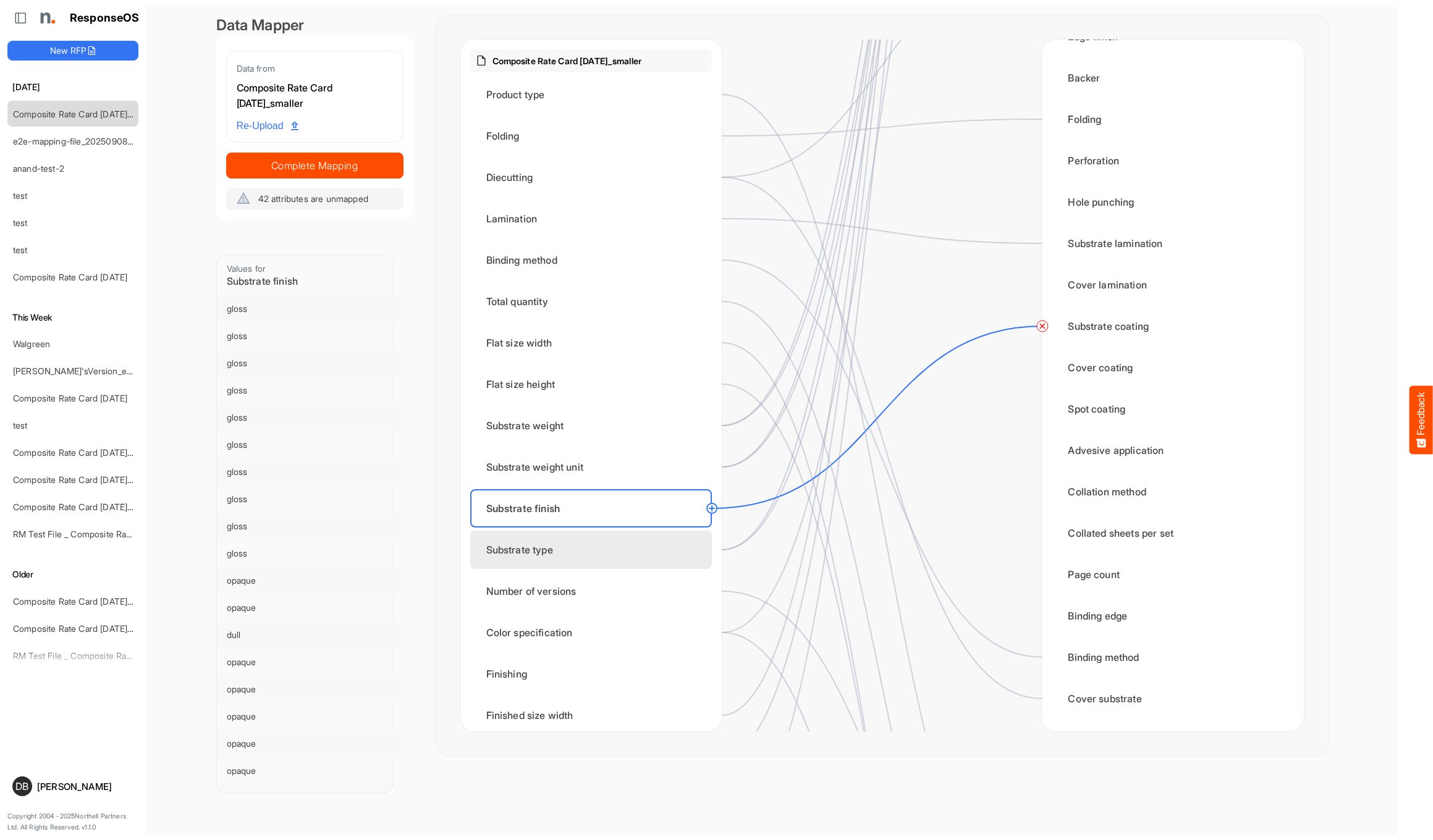
click at [606, 557] on div "Substrate type" at bounding box center [591, 549] width 241 height 38
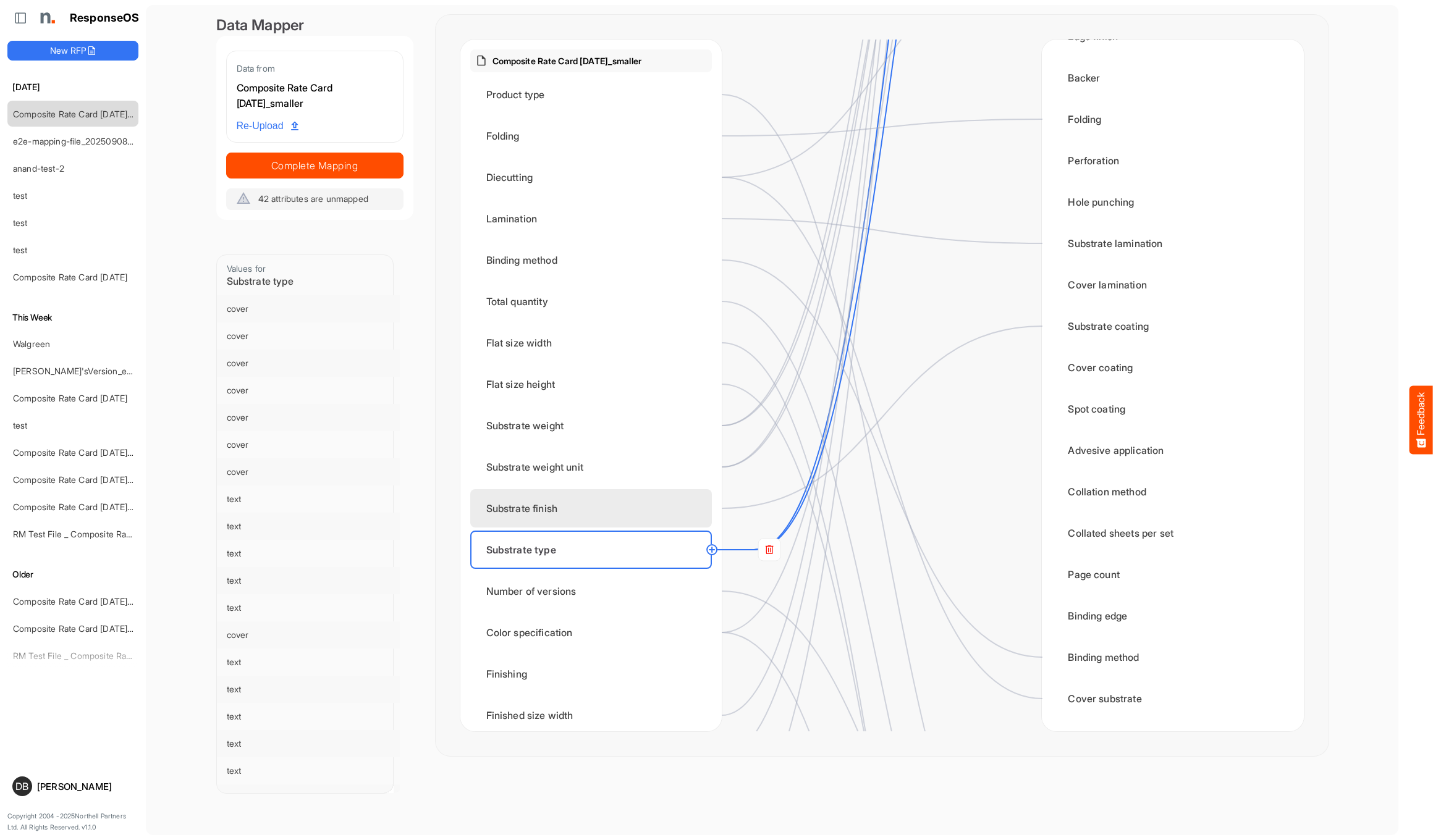
click at [589, 512] on div "Substrate finish" at bounding box center [591, 508] width 241 height 38
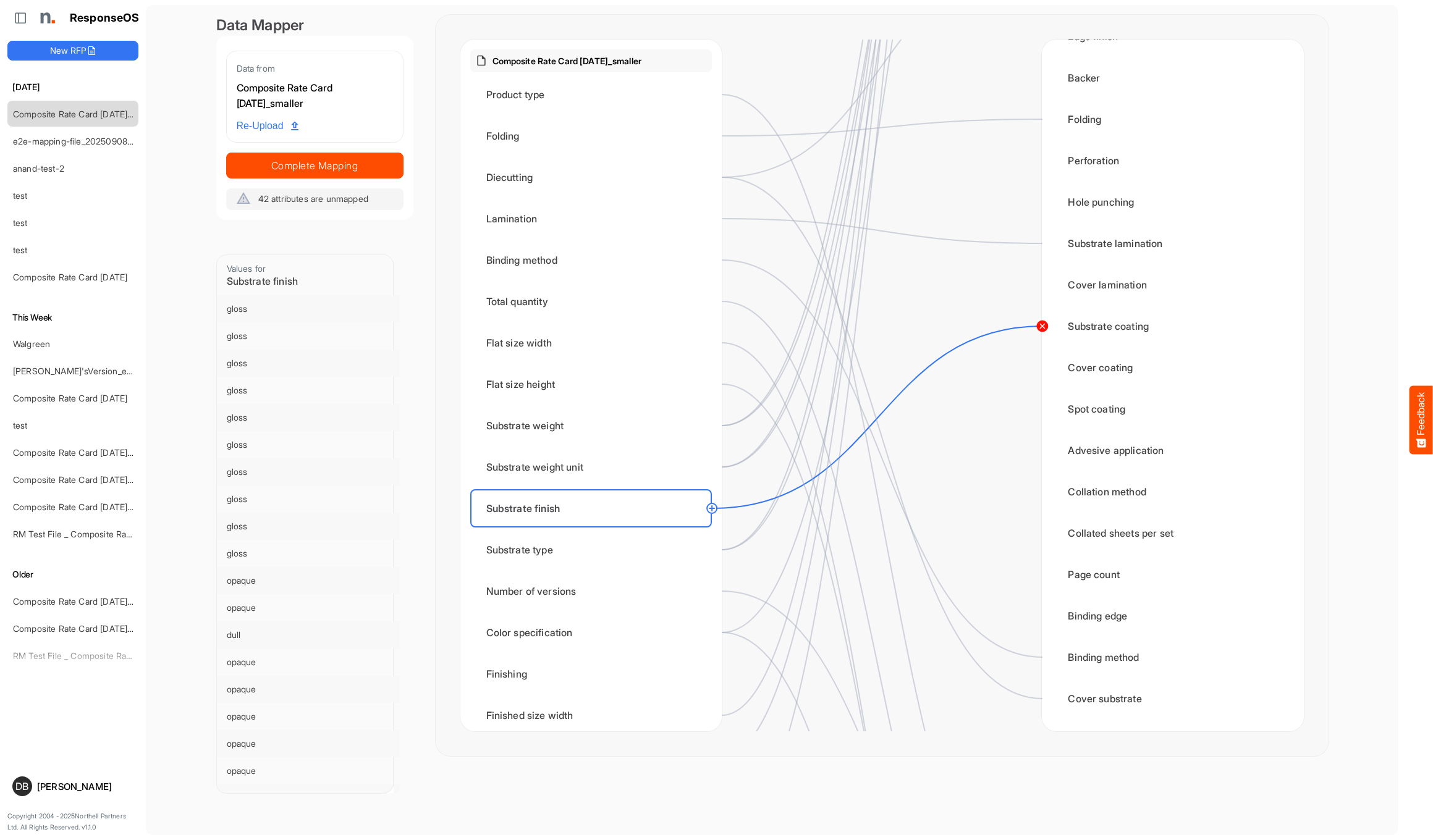
click at [1045, 326] on circle at bounding box center [1041, 327] width 15 height 15
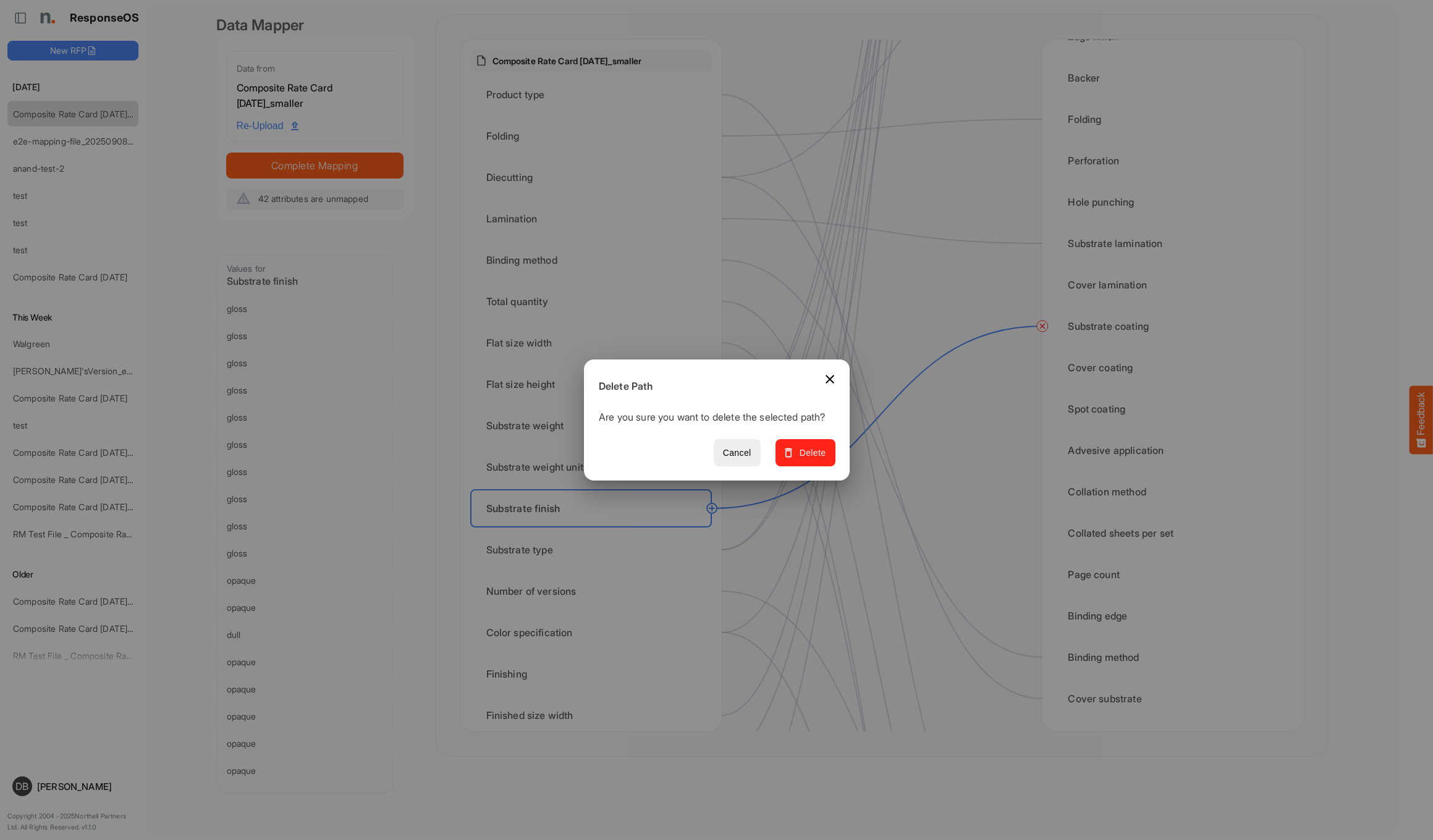
click at [811, 461] on span "Delete" at bounding box center [805, 452] width 41 height 15
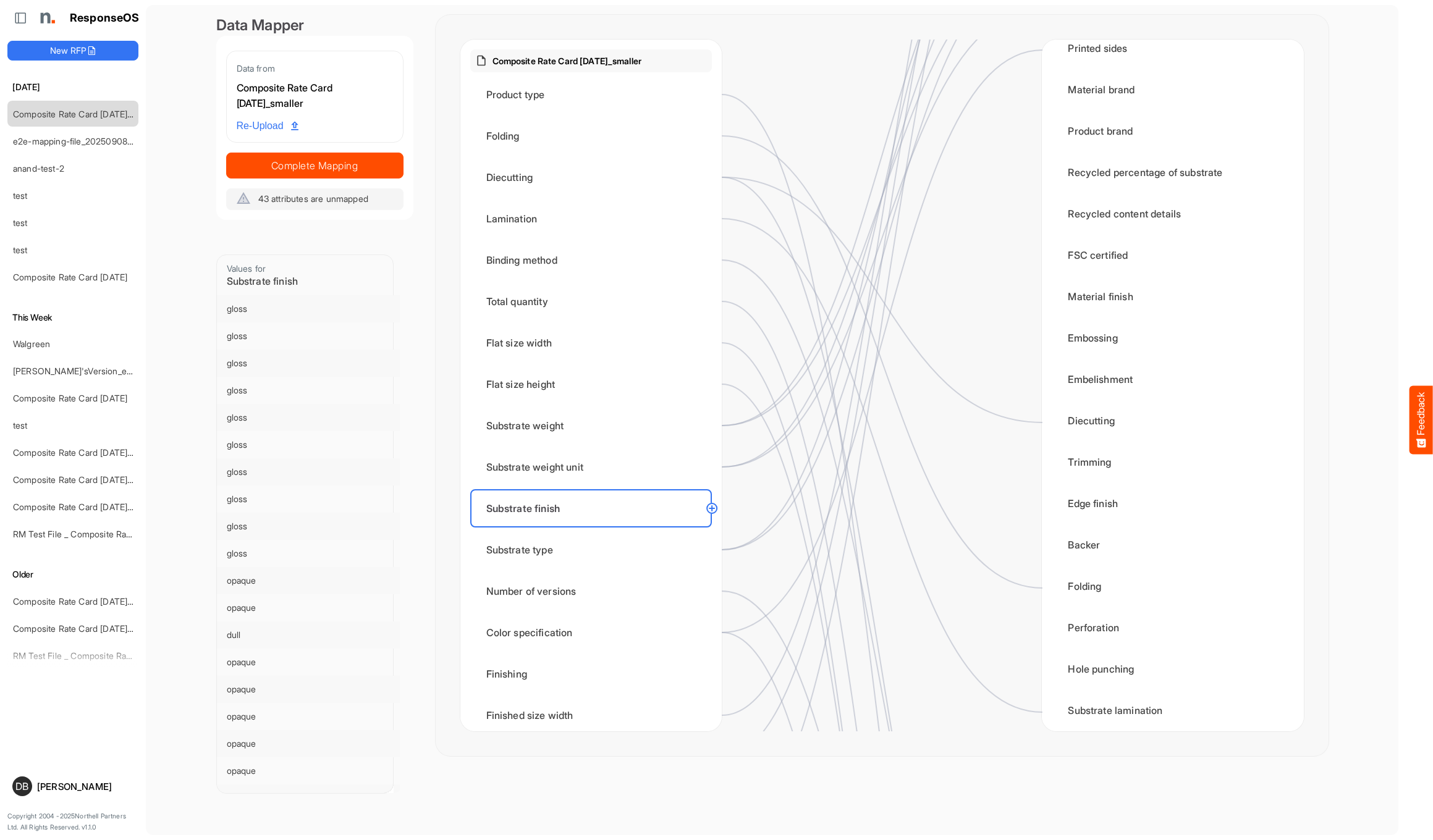
scroll to position [389, 0]
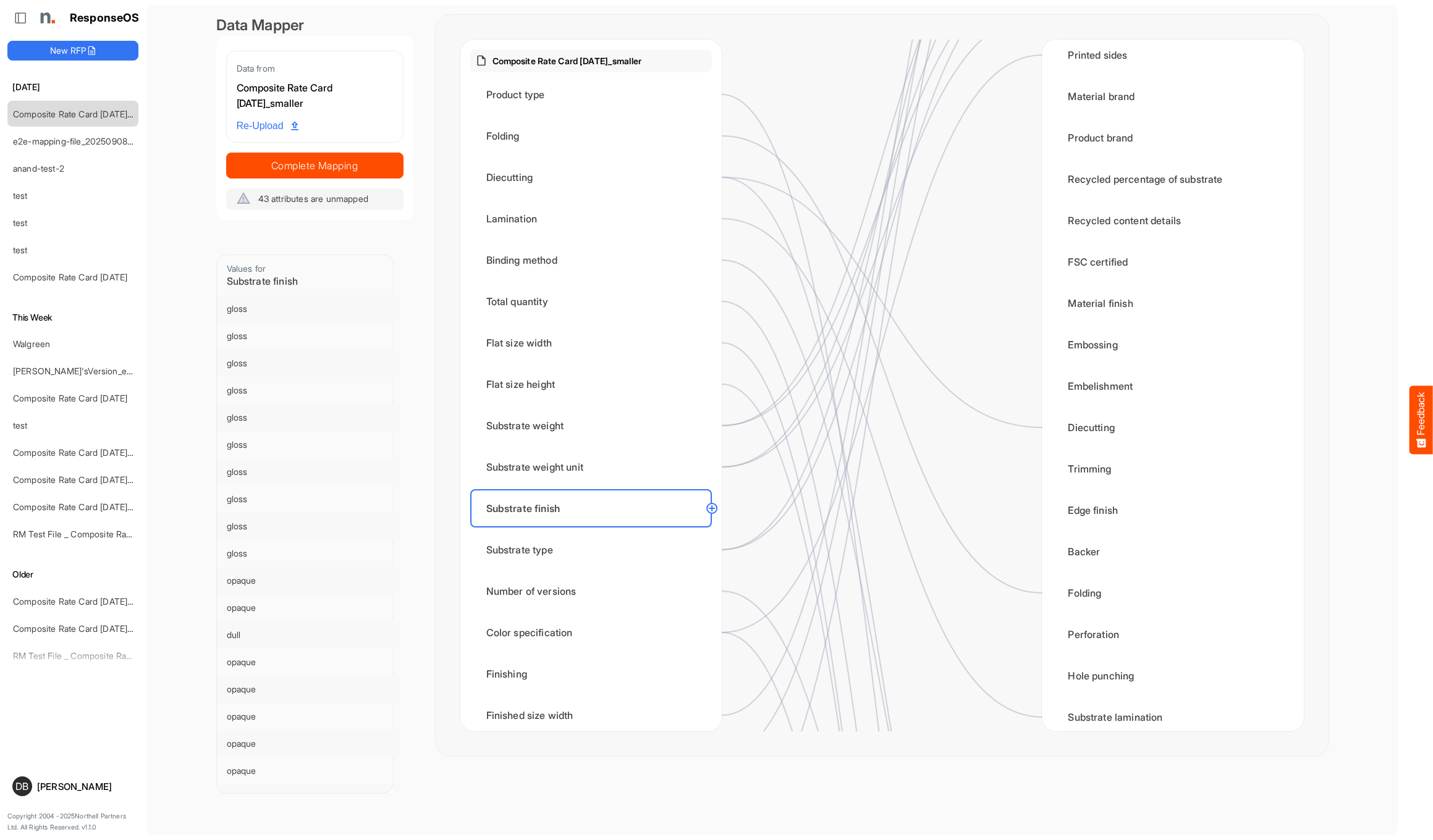
click at [715, 511] on circle at bounding box center [712, 509] width 15 height 15
click at [1130, 302] on div "Material finish" at bounding box center [1172, 303] width 241 height 38
click at [645, 549] on div "Substrate type" at bounding box center [591, 549] width 241 height 38
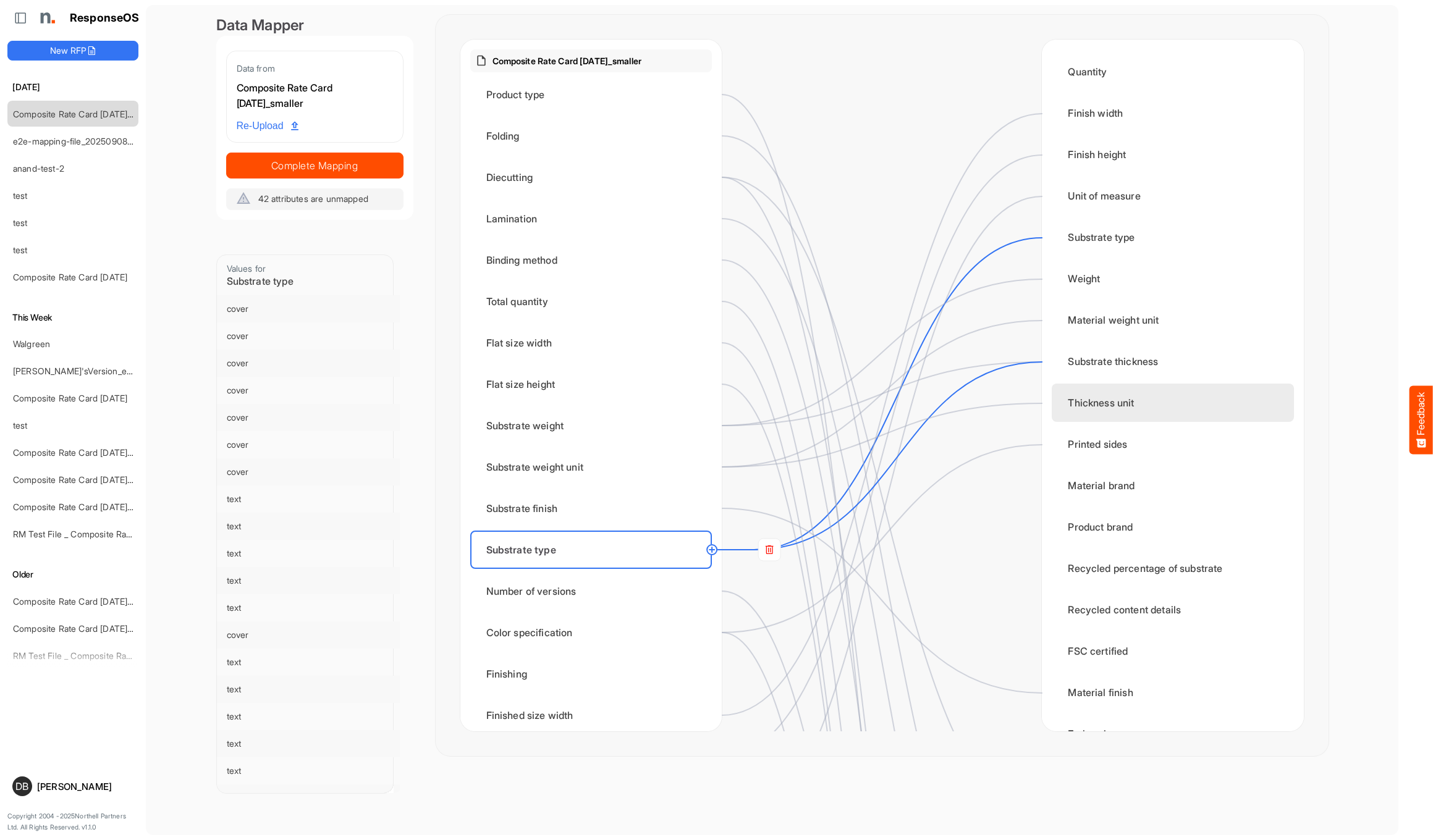
scroll to position [0, 0]
click at [770, 557] on rect at bounding box center [769, 550] width 23 height 23
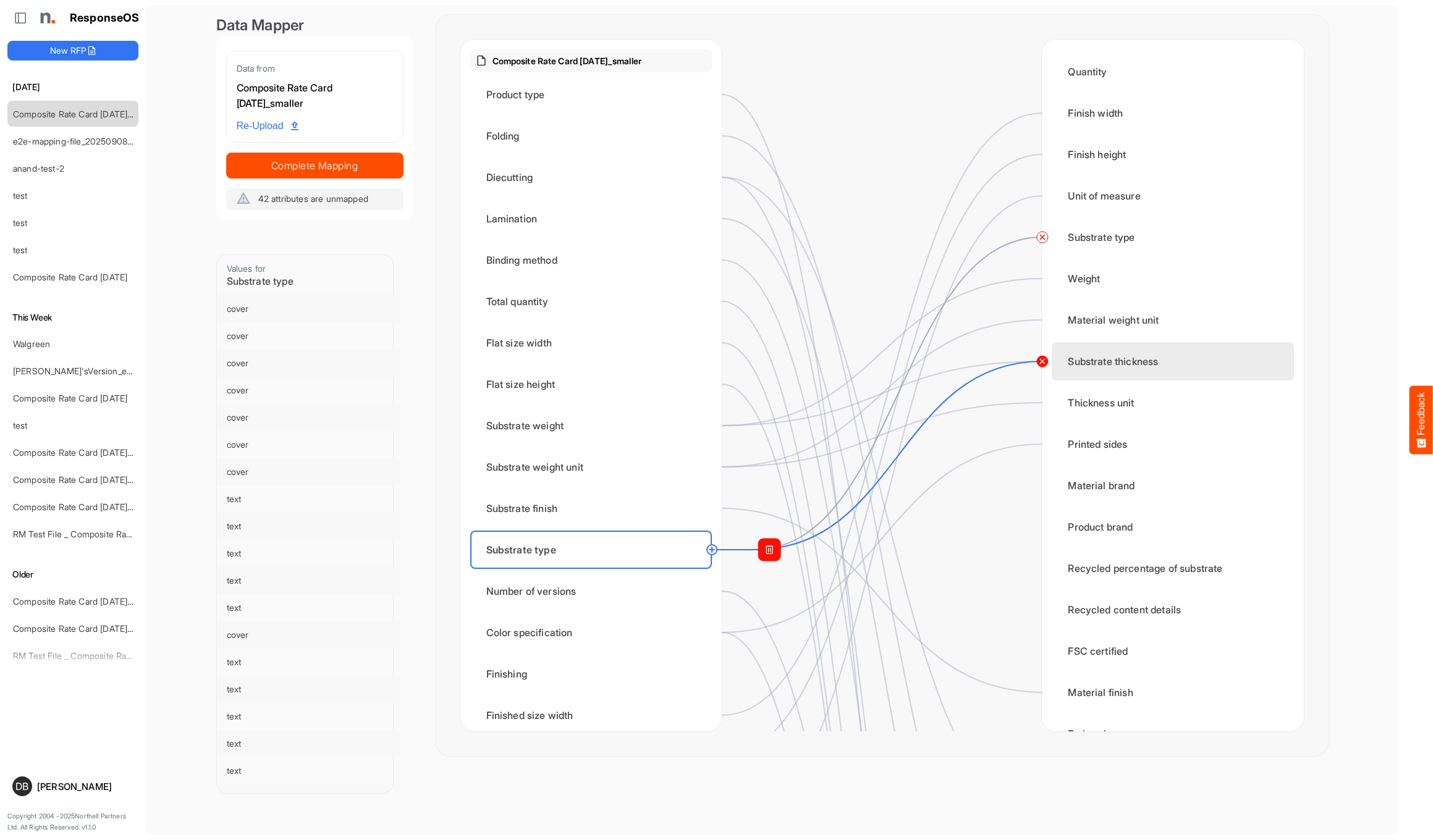
click at [1043, 364] on circle at bounding box center [1041, 361] width 15 height 15
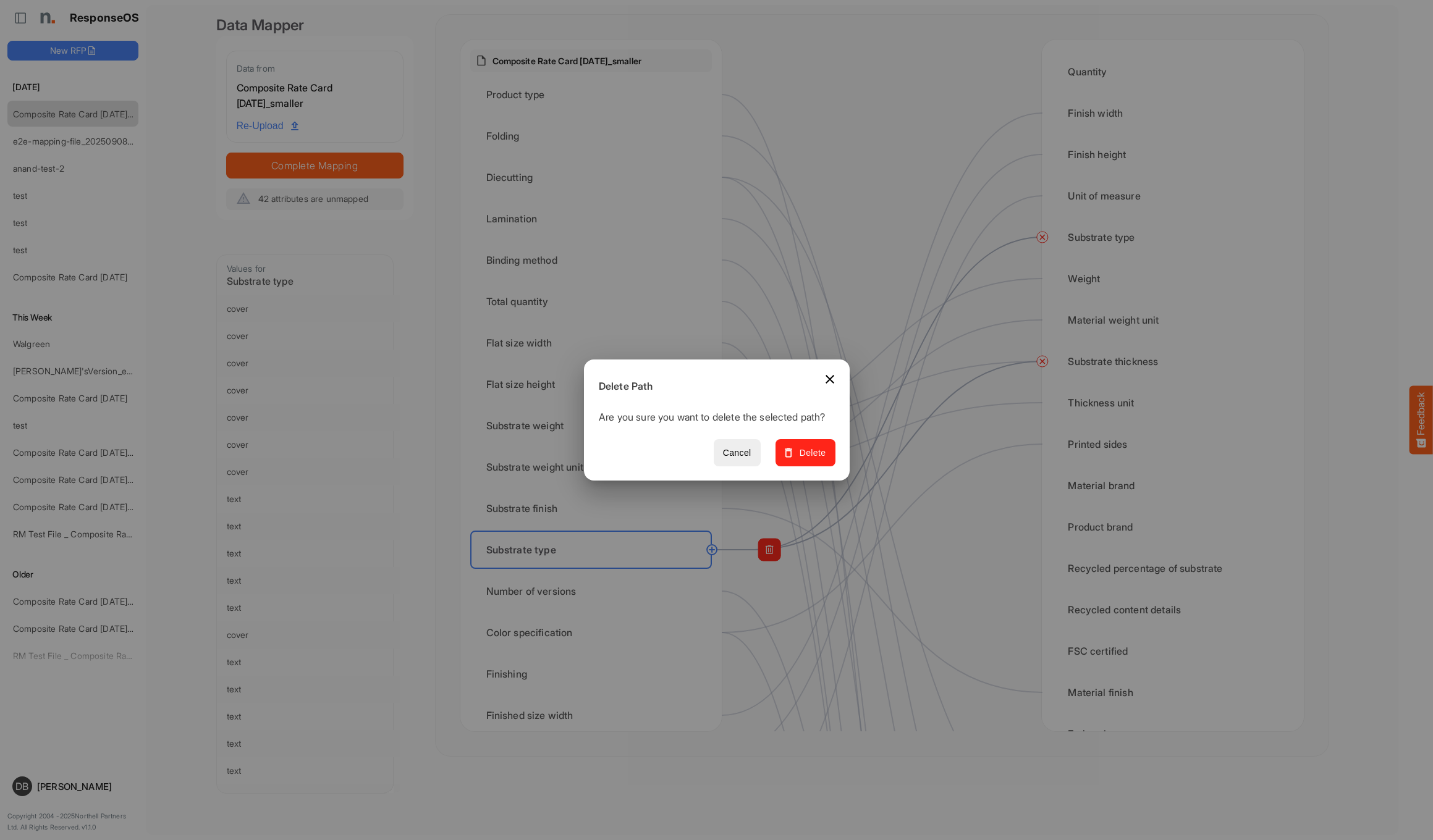
click at [824, 460] on span "Delete" at bounding box center [805, 452] width 41 height 15
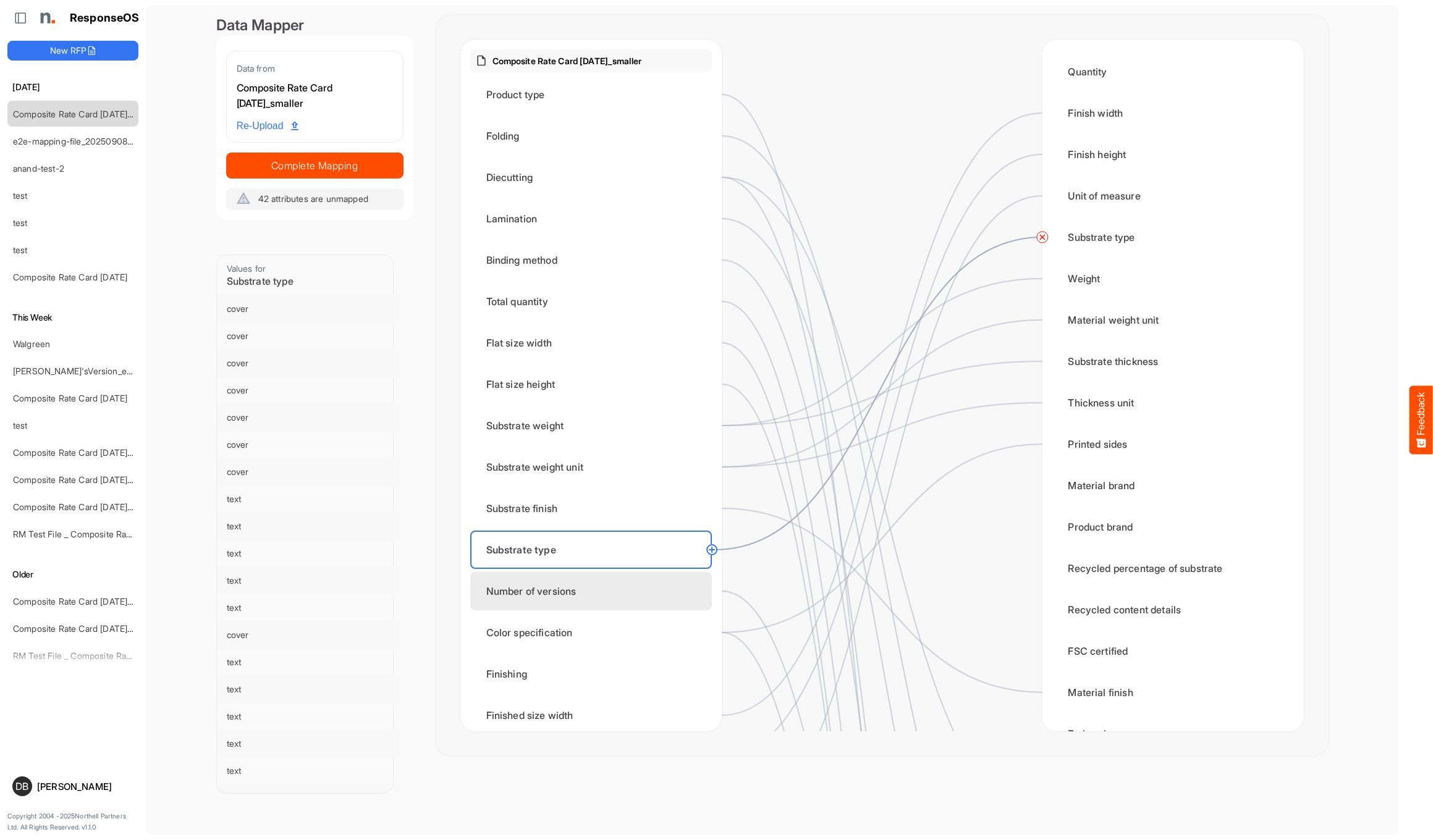
click at [664, 585] on div "Number of versions" at bounding box center [591, 590] width 241 height 38
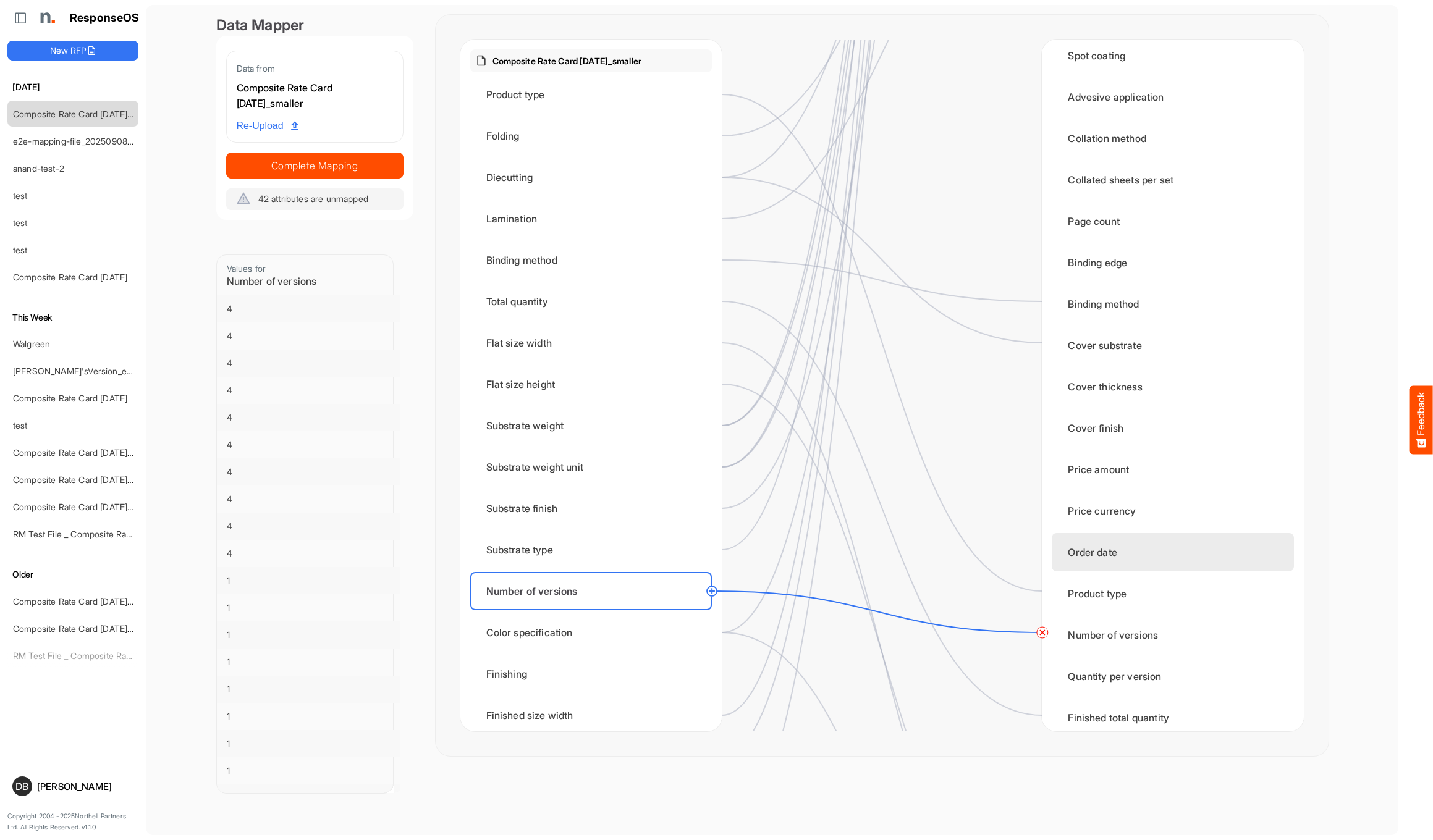
scroll to position [1227, 0]
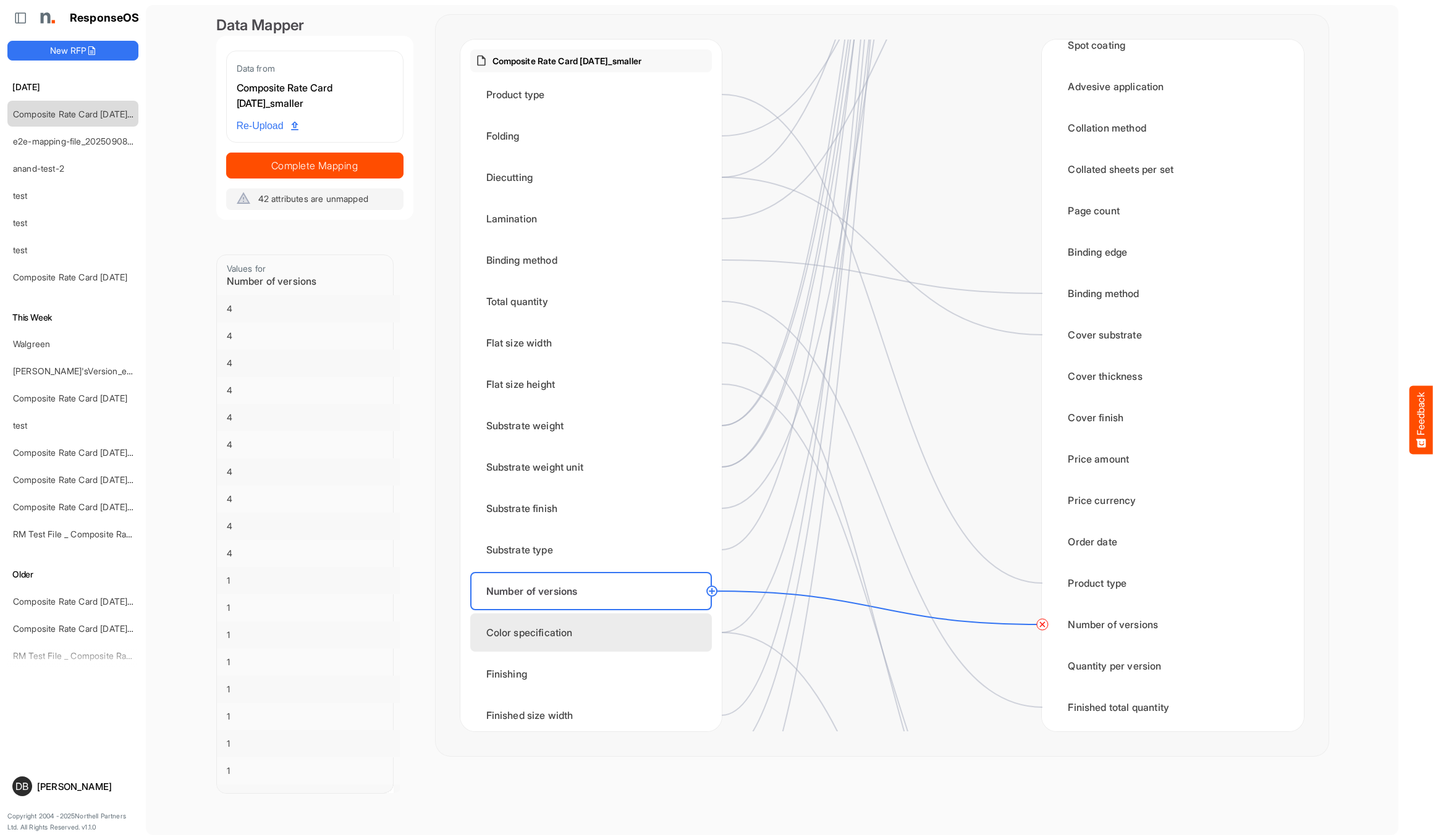
click at [676, 636] on div "Color specification" at bounding box center [591, 632] width 241 height 38
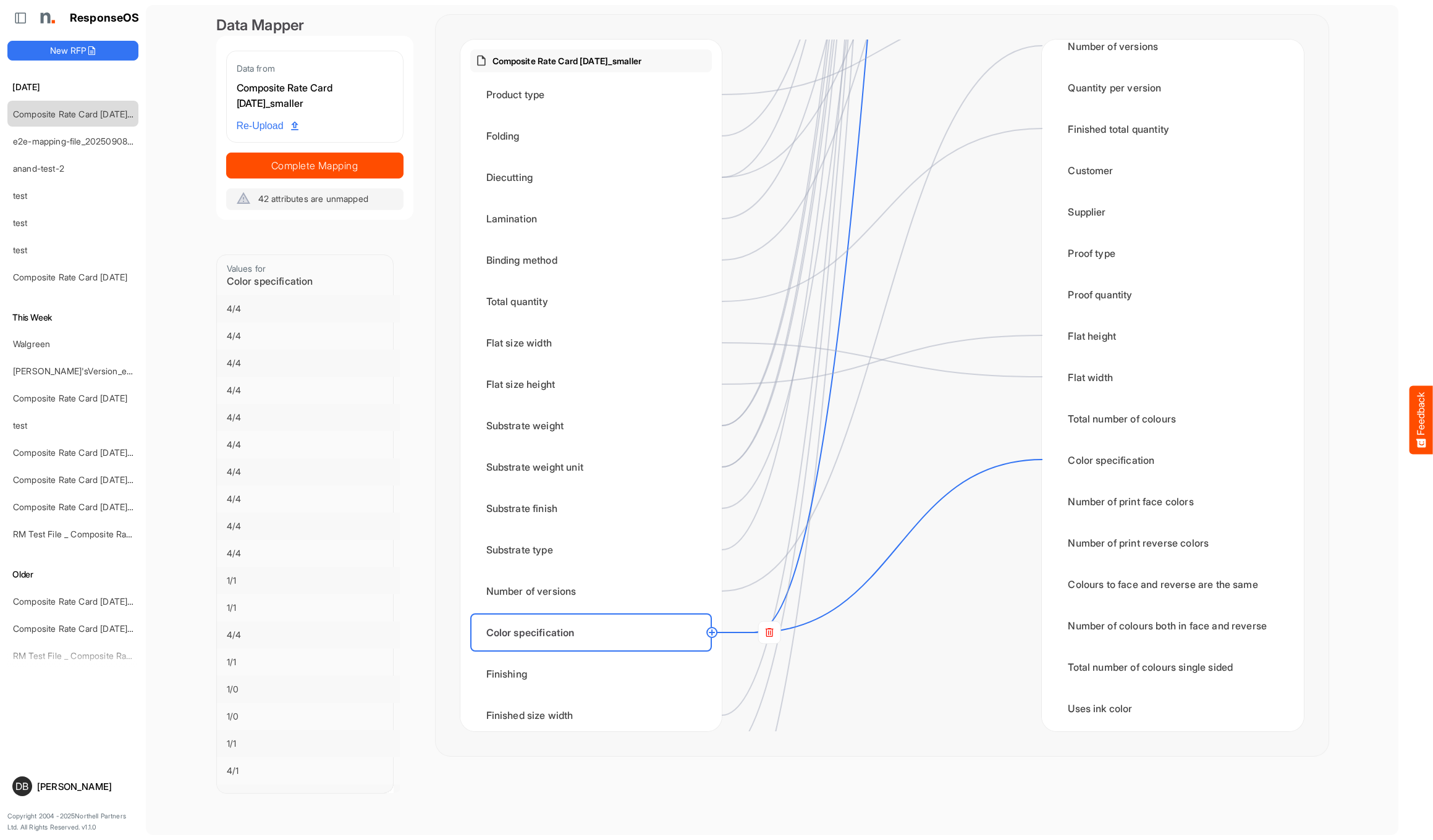
scroll to position [1805, 0]
click at [695, 638] on div "Color specification" at bounding box center [591, 632] width 241 height 38
drag, startPoint x: 713, startPoint y: 631, endPoint x: 744, endPoint y: 611, distance: 36.9
click at [713, 631] on circle at bounding box center [712, 633] width 15 height 15
click at [1093, 419] on div "Total number of colours" at bounding box center [1172, 418] width 241 height 38
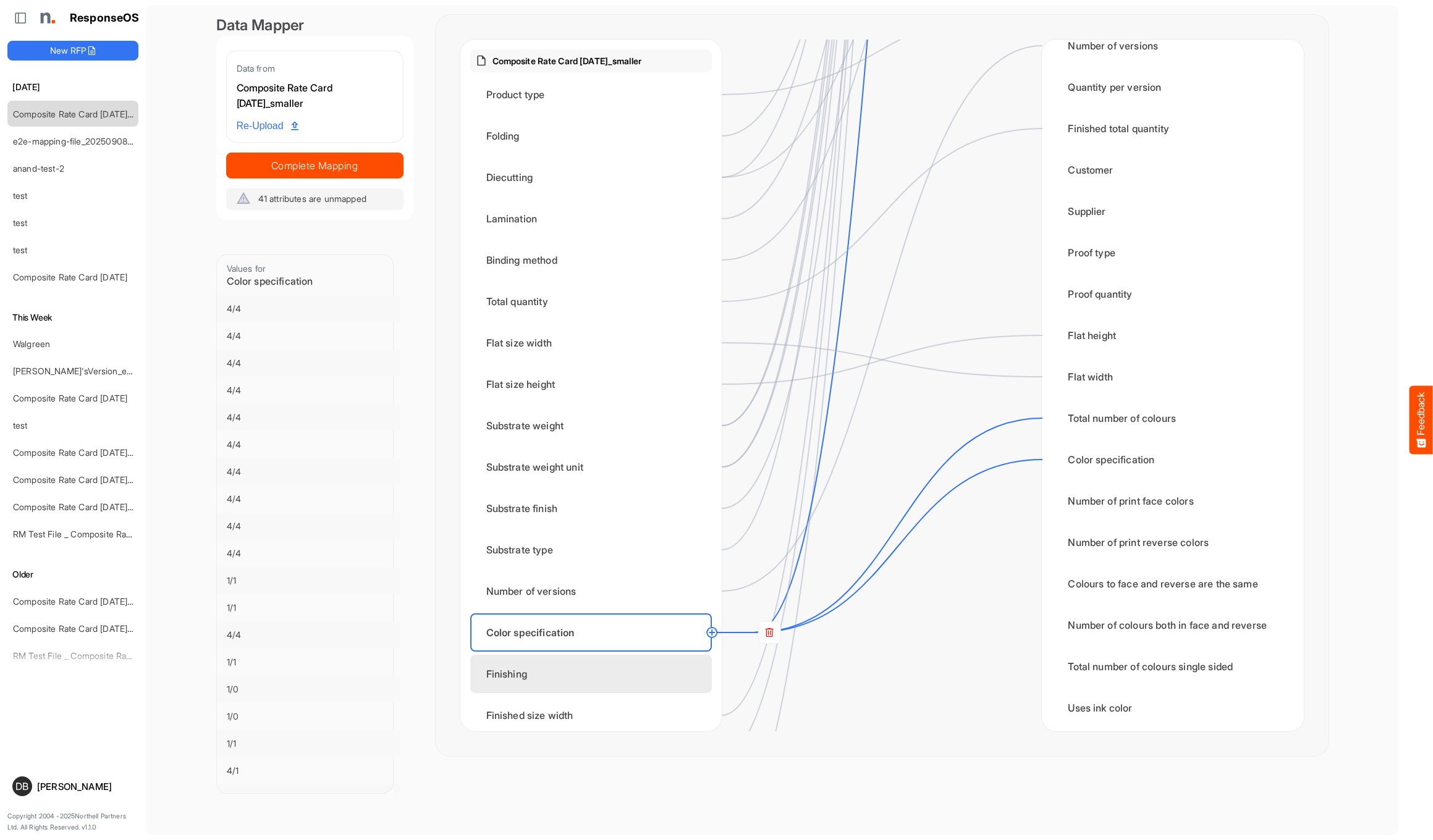
click at [639, 666] on div "Finishing" at bounding box center [591, 673] width 241 height 38
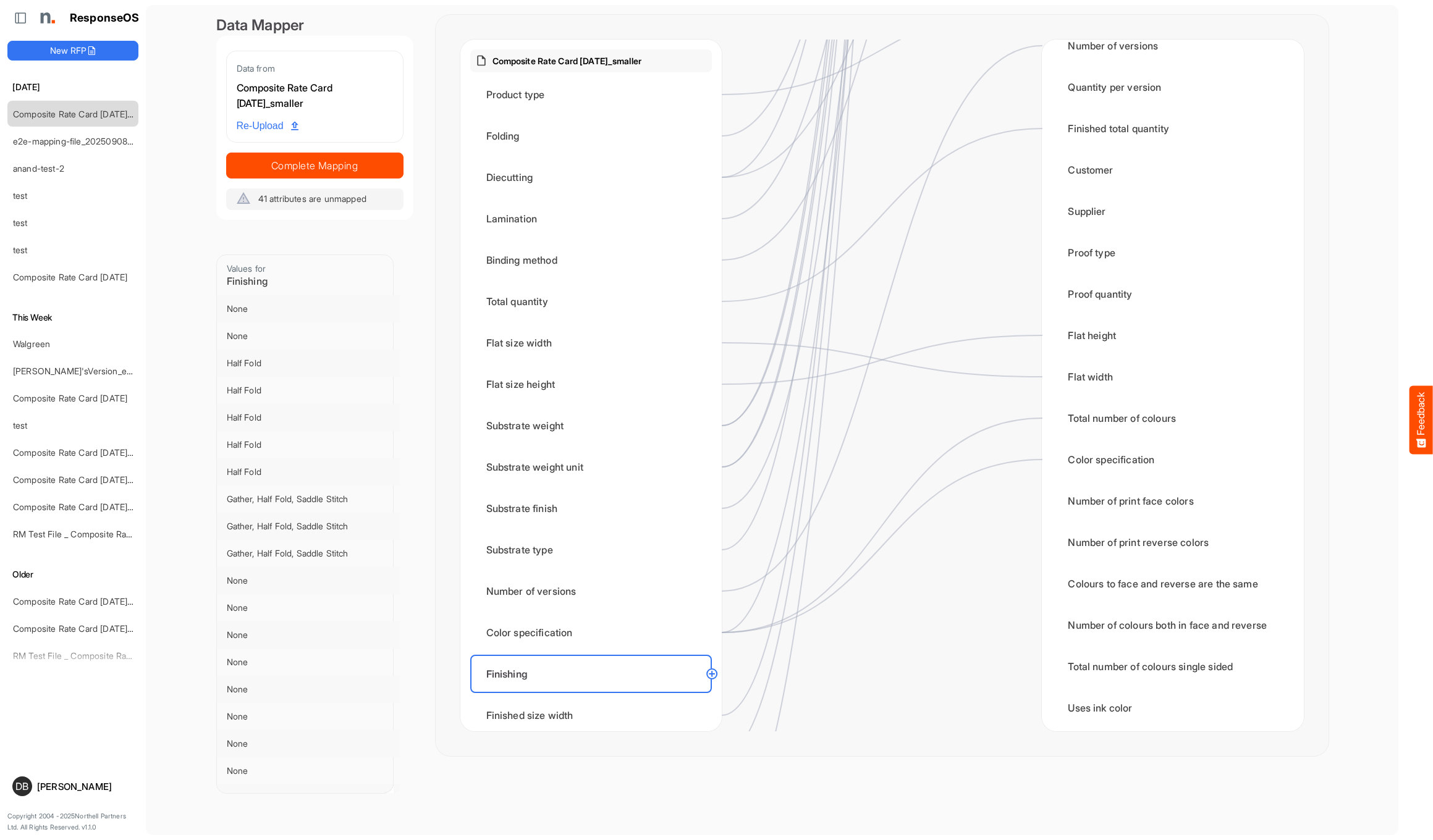
scroll to position [0, 0]
click at [715, 673] on circle at bounding box center [712, 674] width 15 height 15
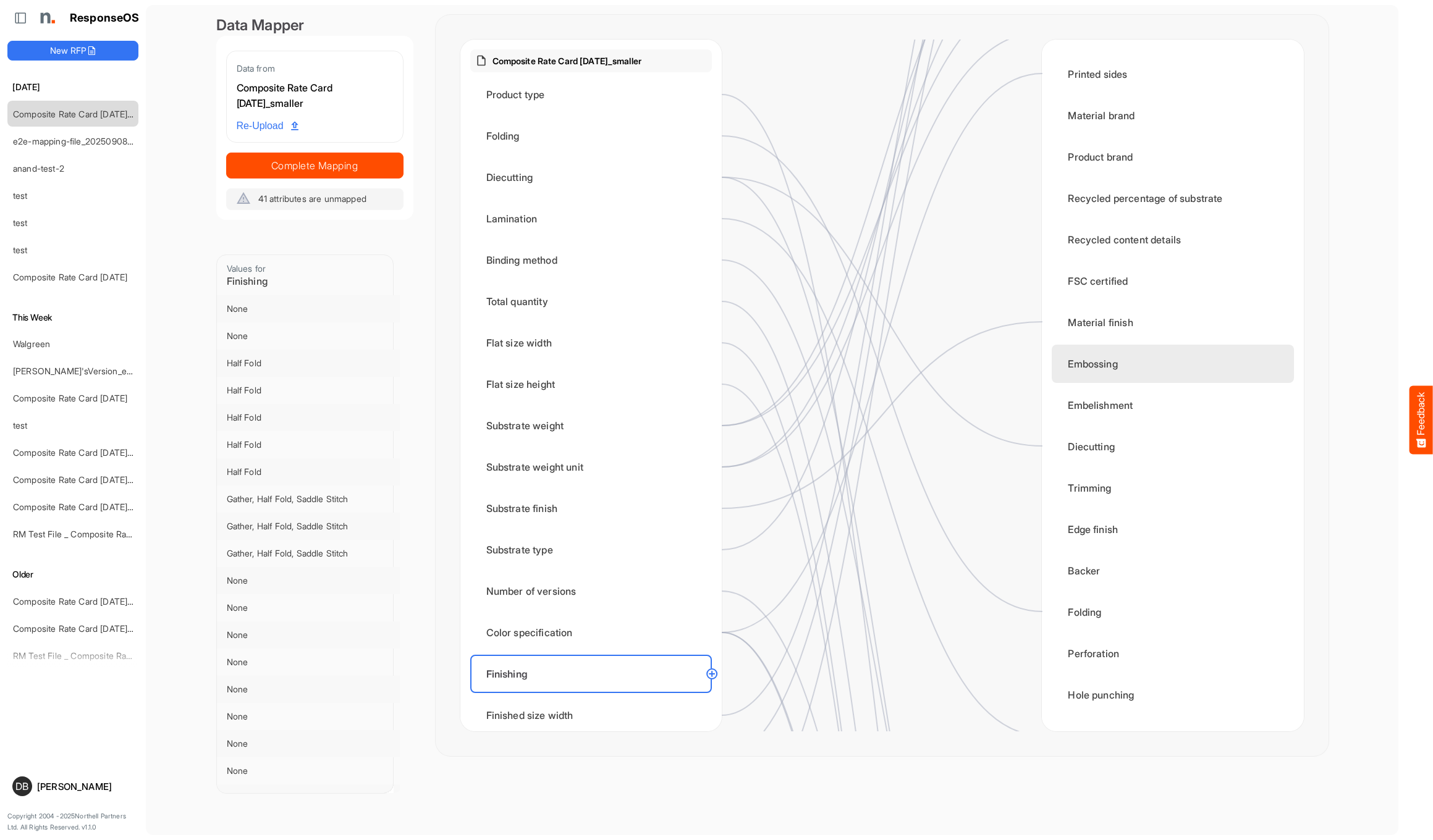
scroll to position [371, 0]
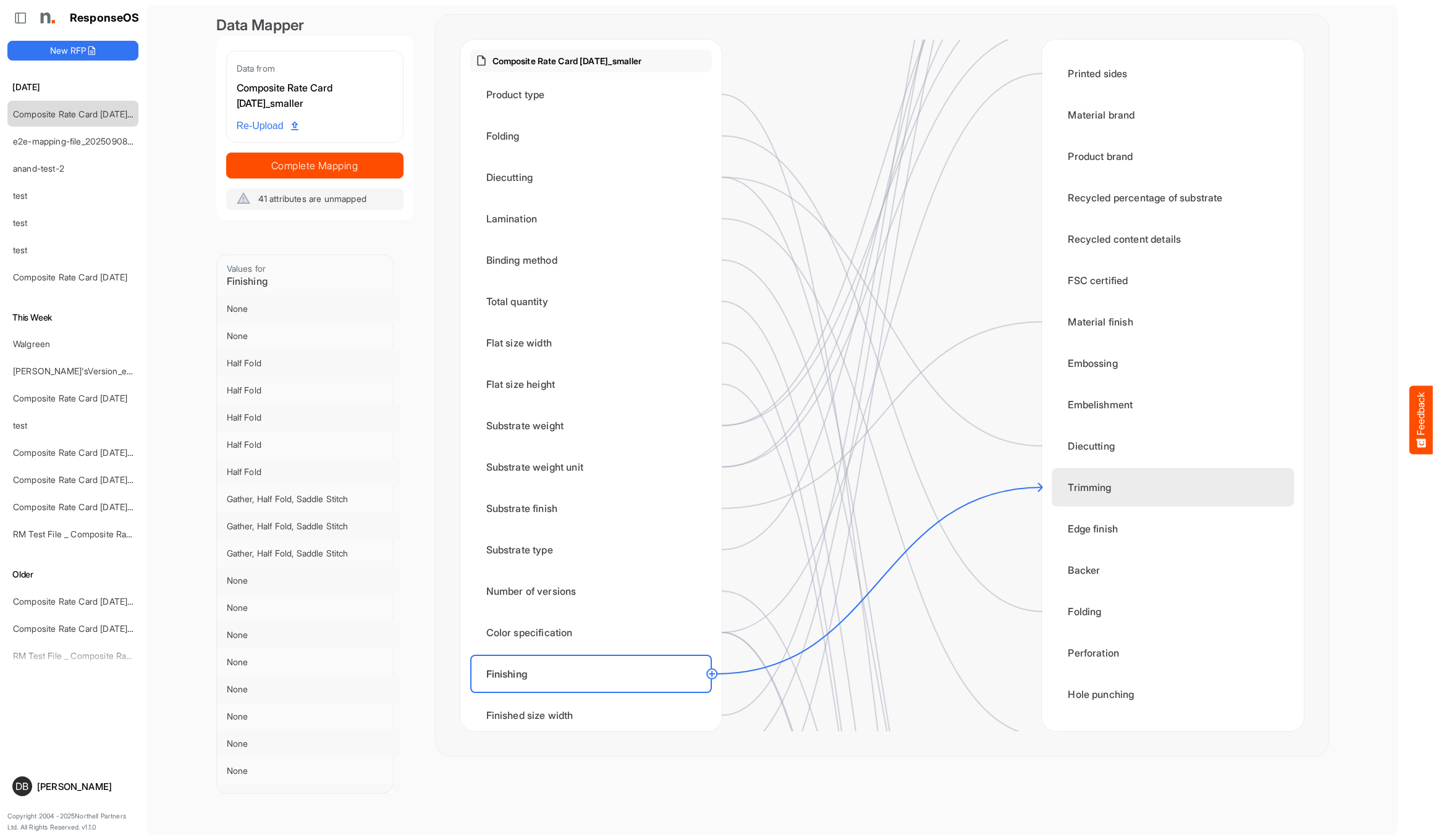
click at [1111, 492] on div "Trimming" at bounding box center [1172, 487] width 241 height 38
click at [713, 673] on circle at bounding box center [712, 674] width 15 height 15
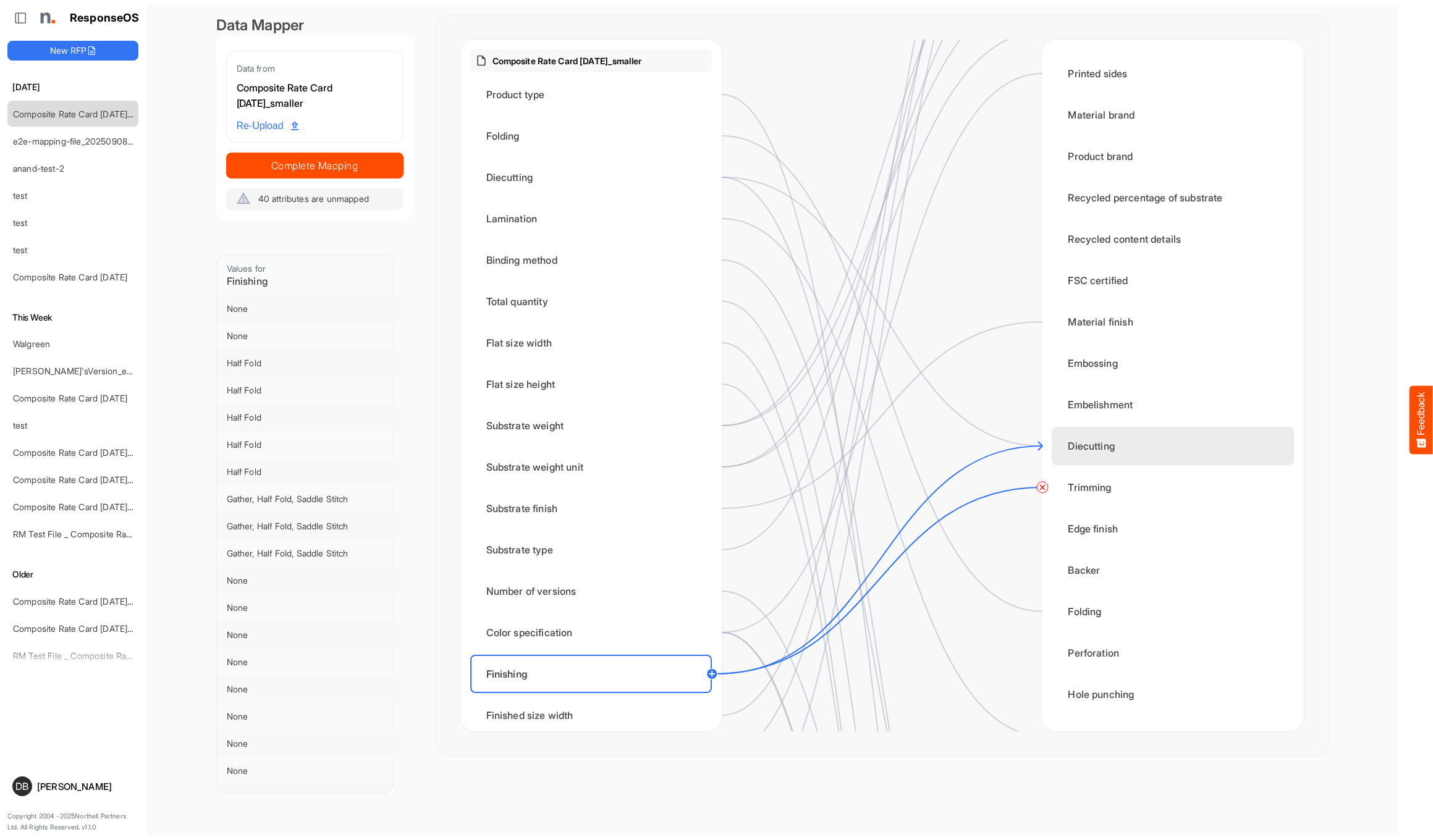
click at [1094, 451] on div "Diecutting" at bounding box center [1172, 446] width 241 height 38
click at [711, 673] on circle at bounding box center [712, 674] width 15 height 15
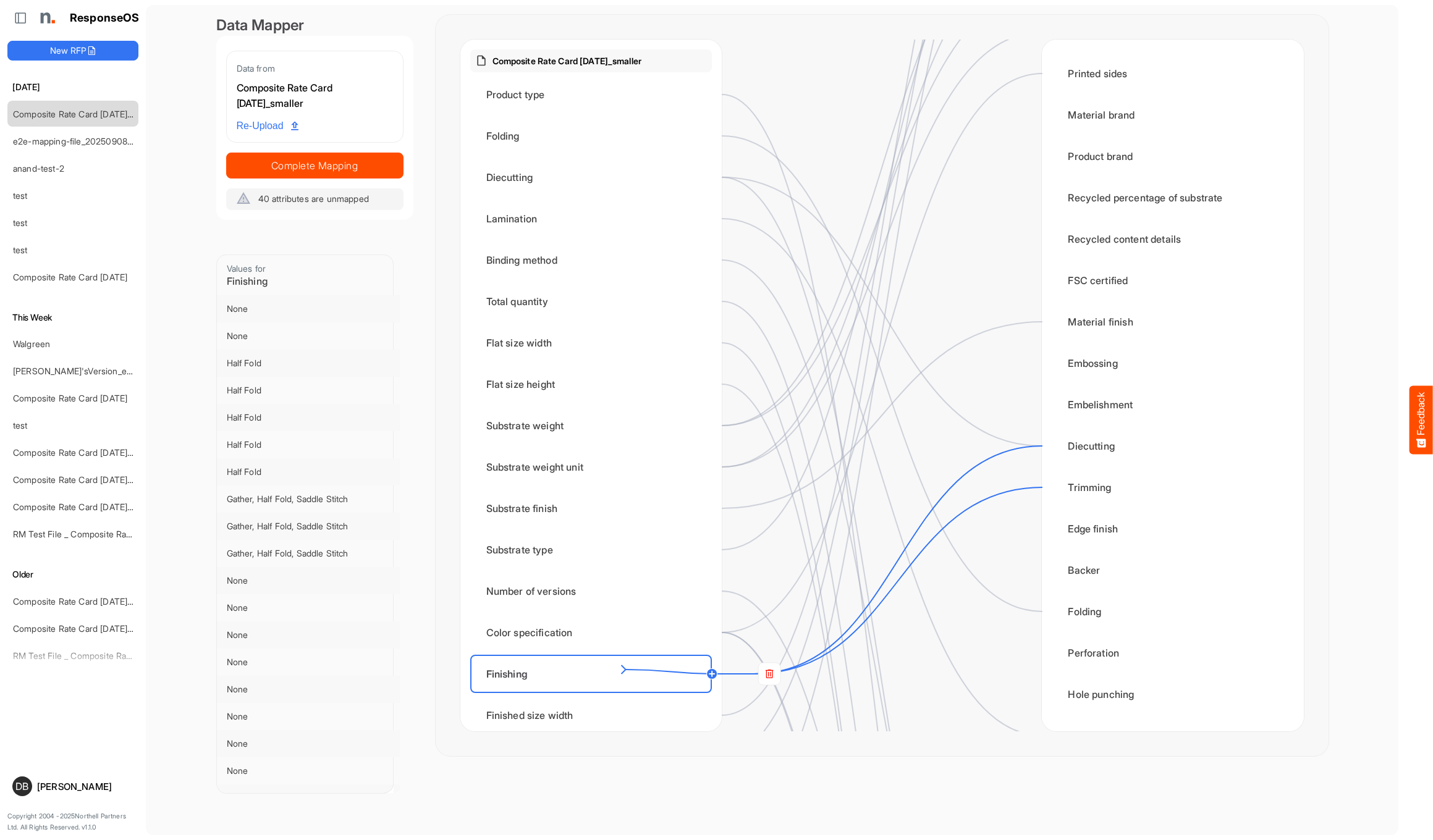
click at [631, 671] on div "Finishing" at bounding box center [591, 673] width 241 height 38
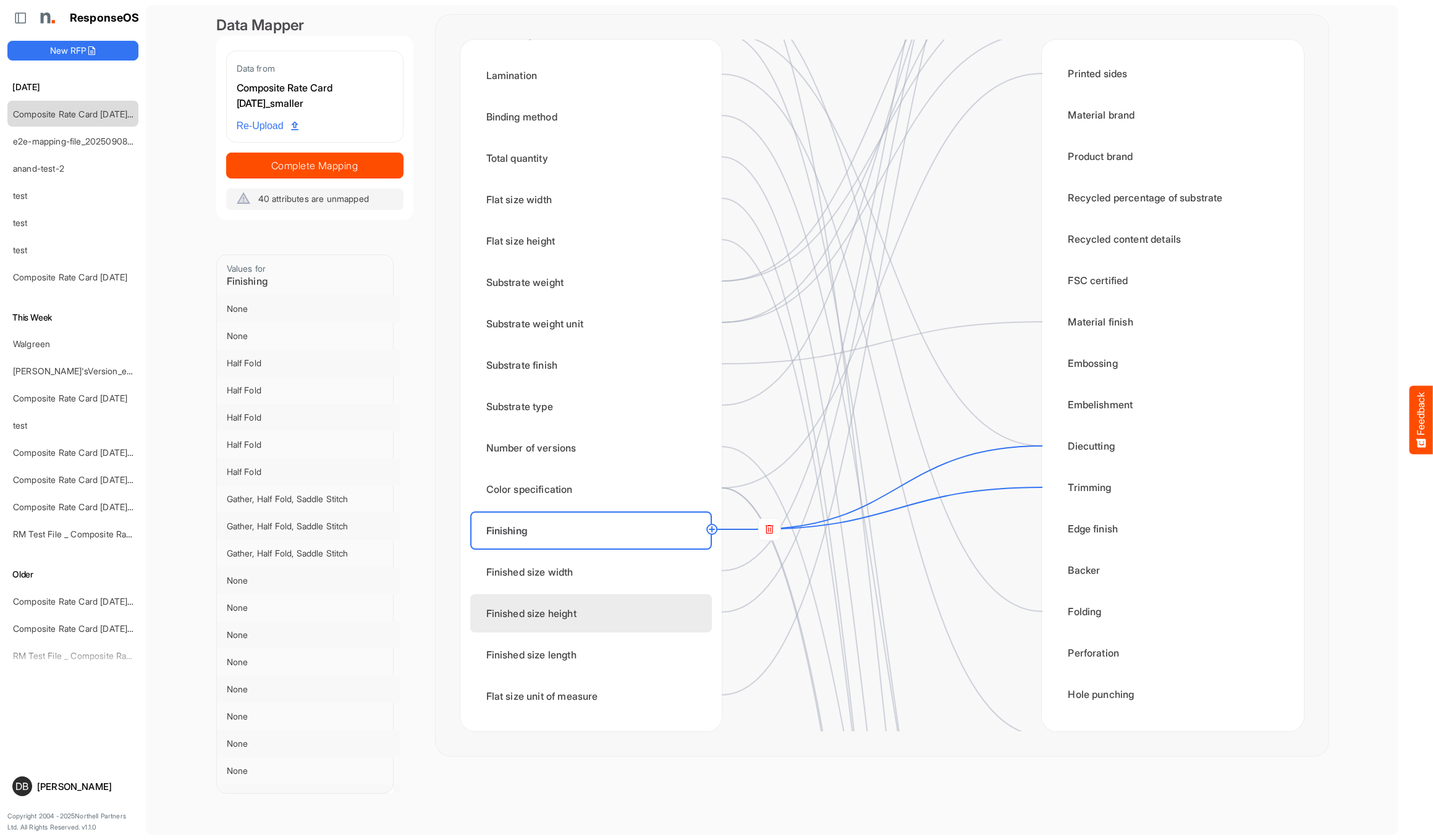
scroll to position [153, 0]
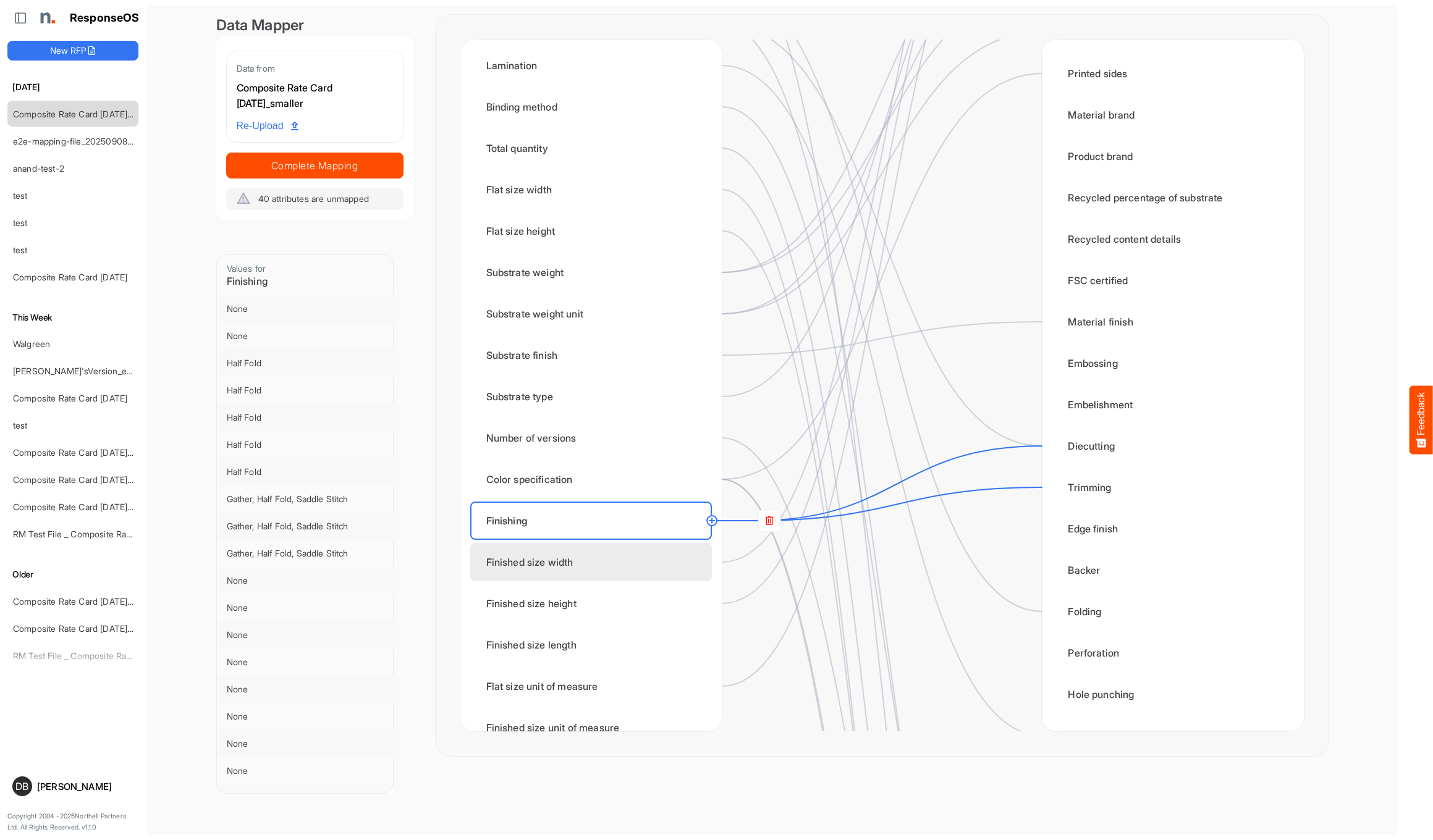
click at [653, 573] on div "Finished size width" at bounding box center [591, 561] width 241 height 38
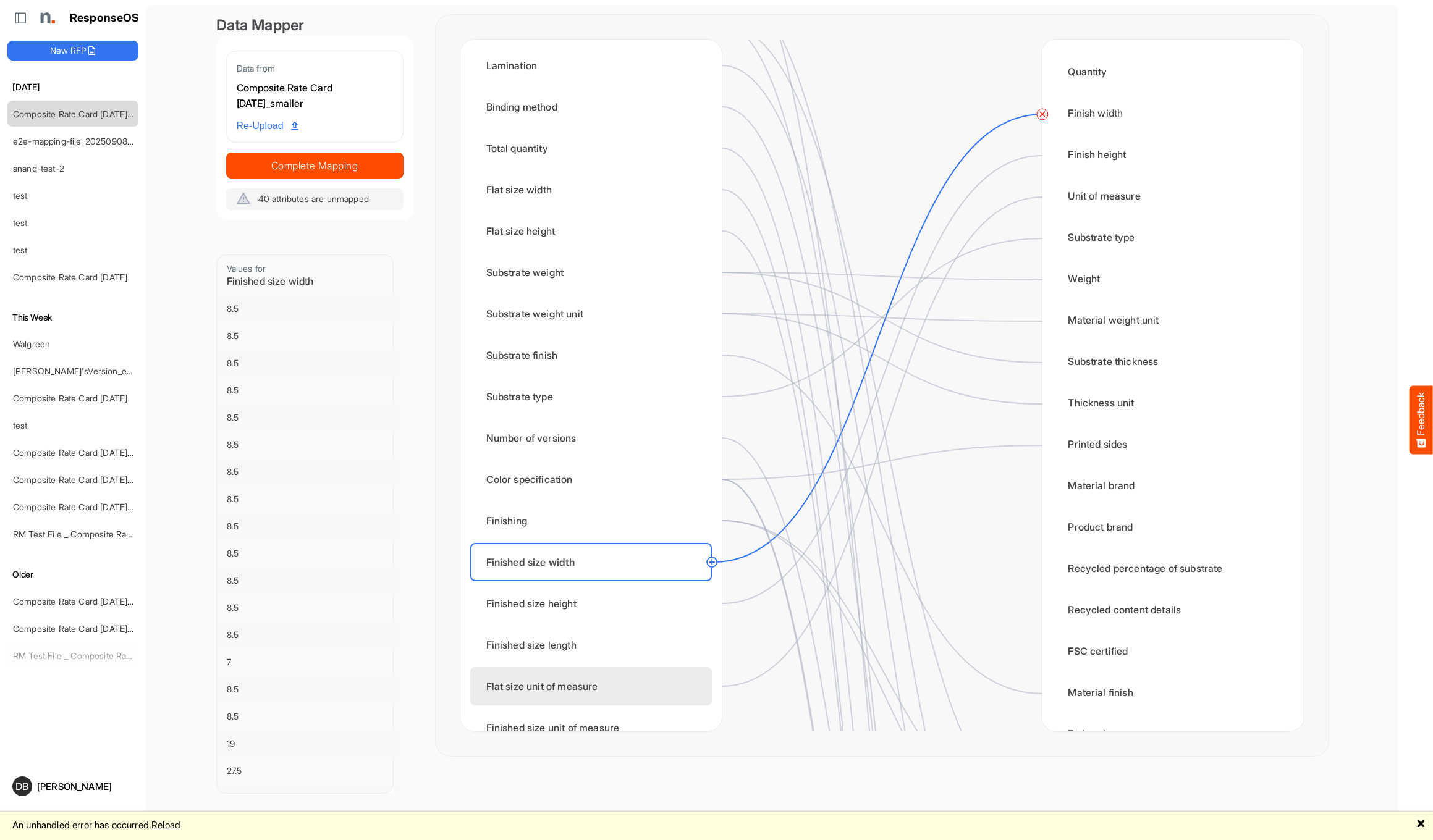
scroll to position [0, 0]
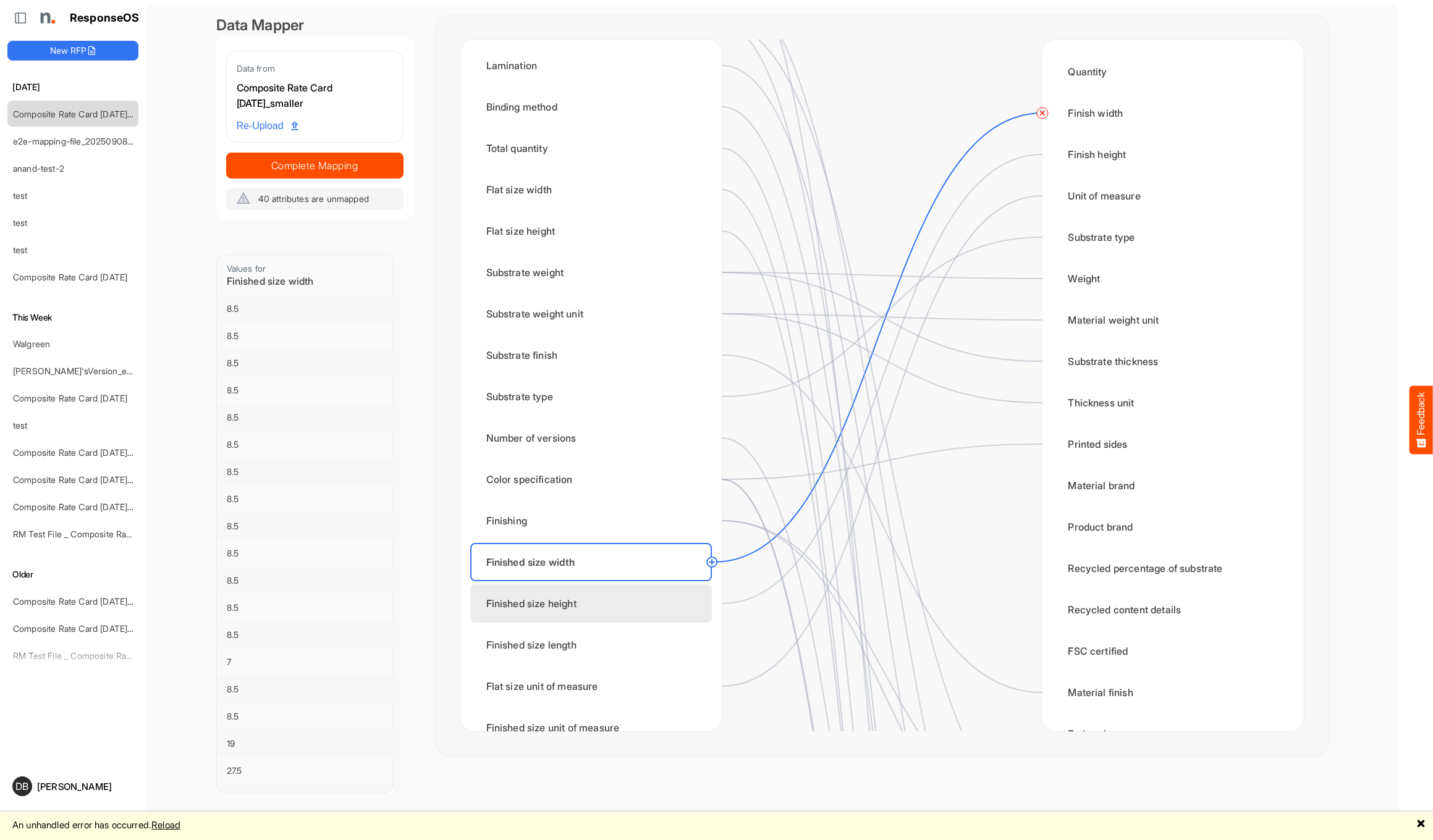
click at [684, 598] on div "Finished size height" at bounding box center [591, 603] width 241 height 38
click at [669, 609] on div "Finished size height" at bounding box center [591, 603] width 241 height 38
click at [620, 600] on div "Finished size height" at bounding box center [591, 603] width 241 height 38
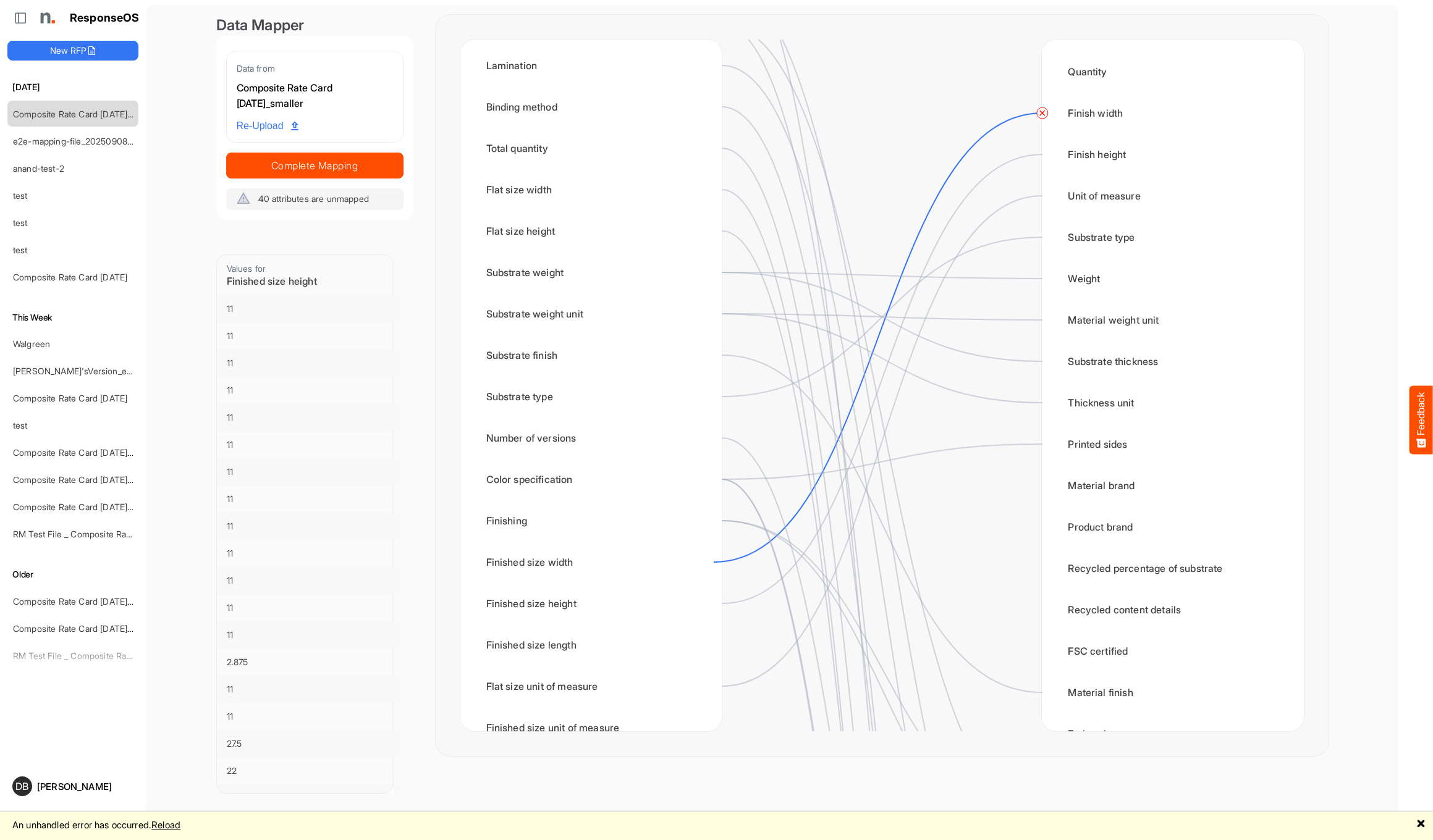
click at [747, 601] on icon at bounding box center [882, 378] width 320 height 449
click at [616, 594] on div "Finished size height" at bounding box center [591, 603] width 241 height 38
click at [624, 651] on div "Finished size length" at bounding box center [591, 645] width 241 height 38
click at [623, 613] on div "Finished size height" at bounding box center [591, 603] width 241 height 38
click at [759, 590] on icon at bounding box center [882, 378] width 320 height 449
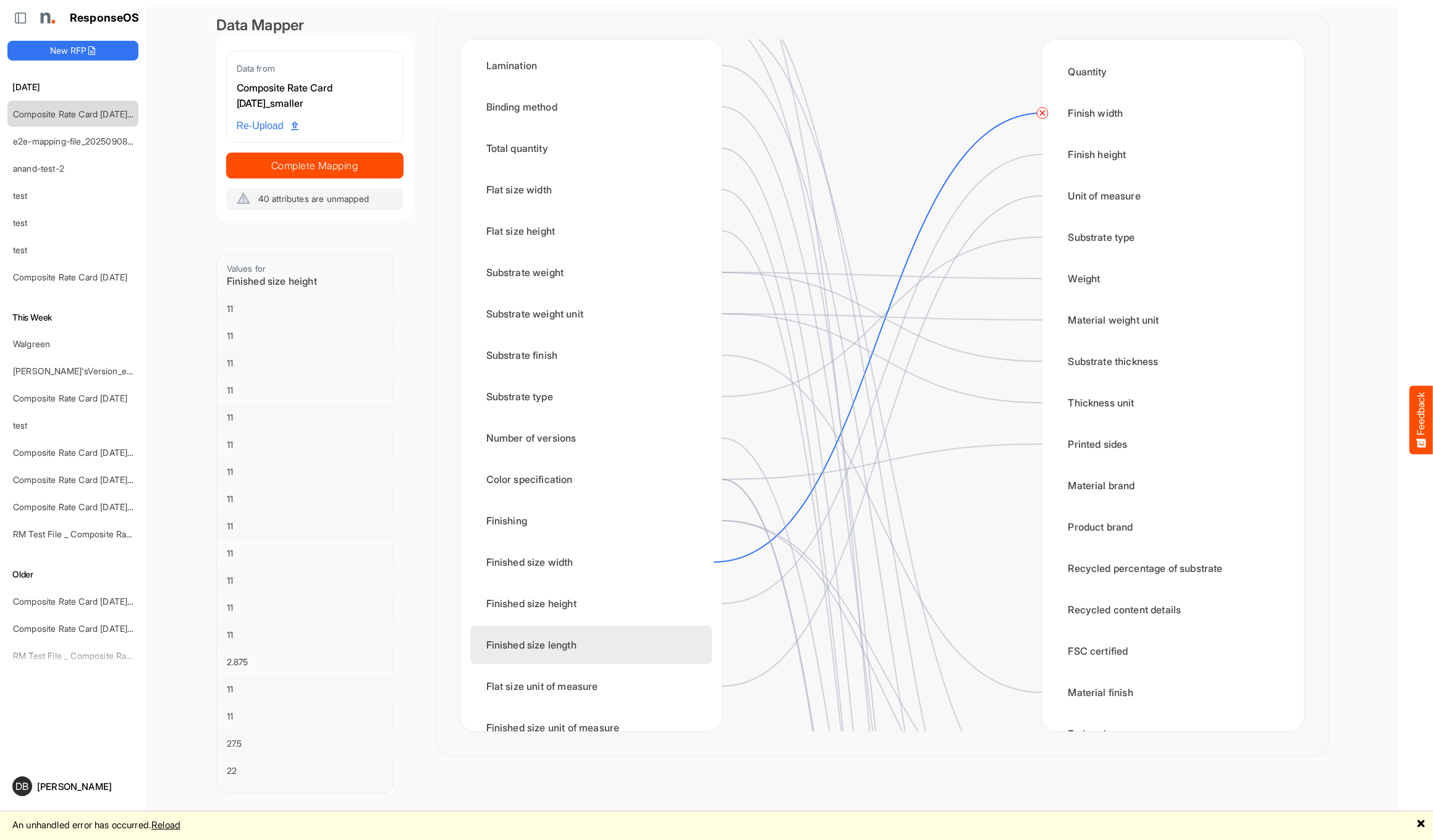
click at [636, 649] on div "Finished size length" at bounding box center [591, 645] width 241 height 38
click at [180, 828] on link "Reload" at bounding box center [165, 824] width 29 height 12
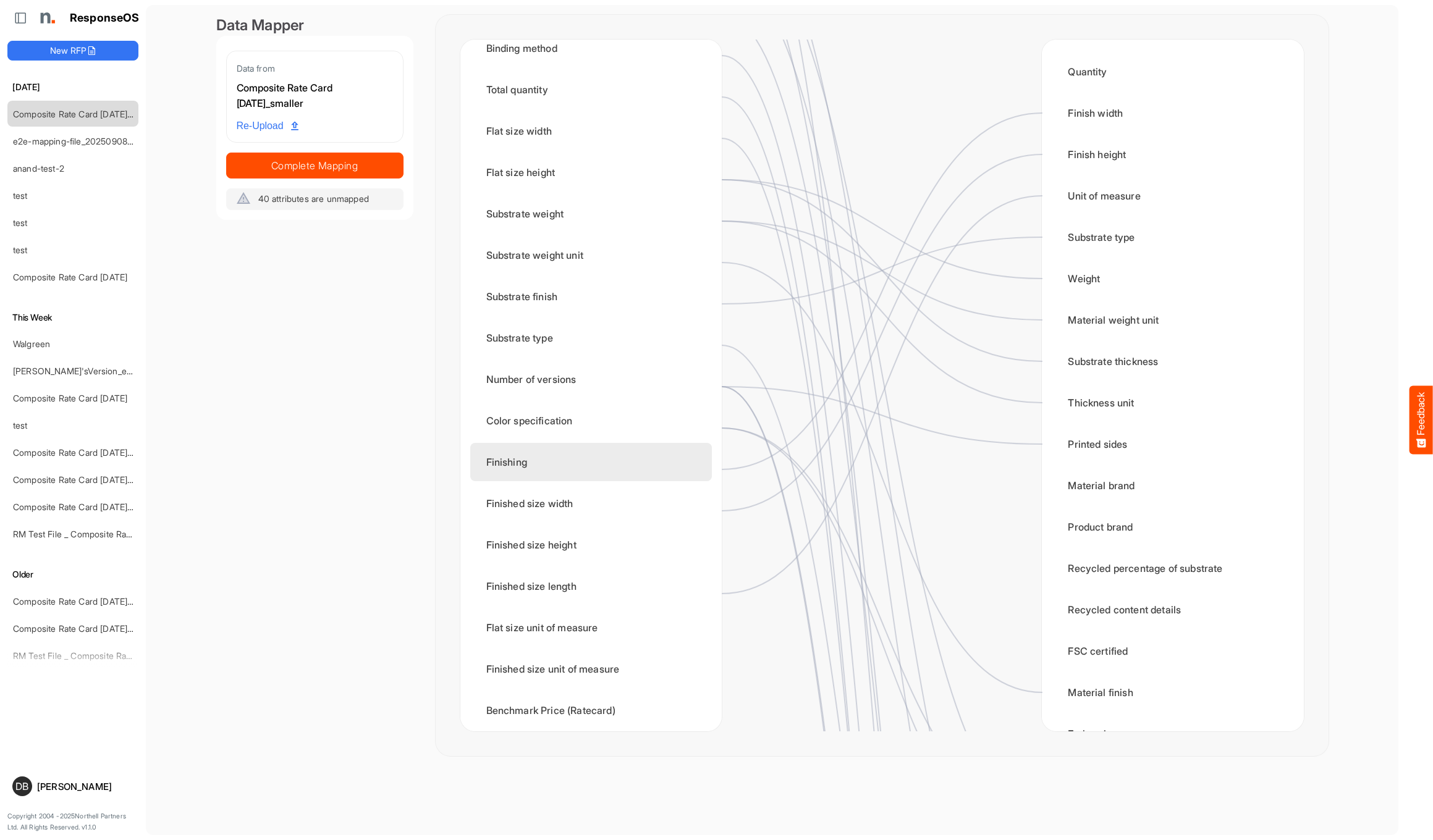
scroll to position [251, 0]
click at [655, 428] on div "Finishing" at bounding box center [591, 422] width 241 height 38
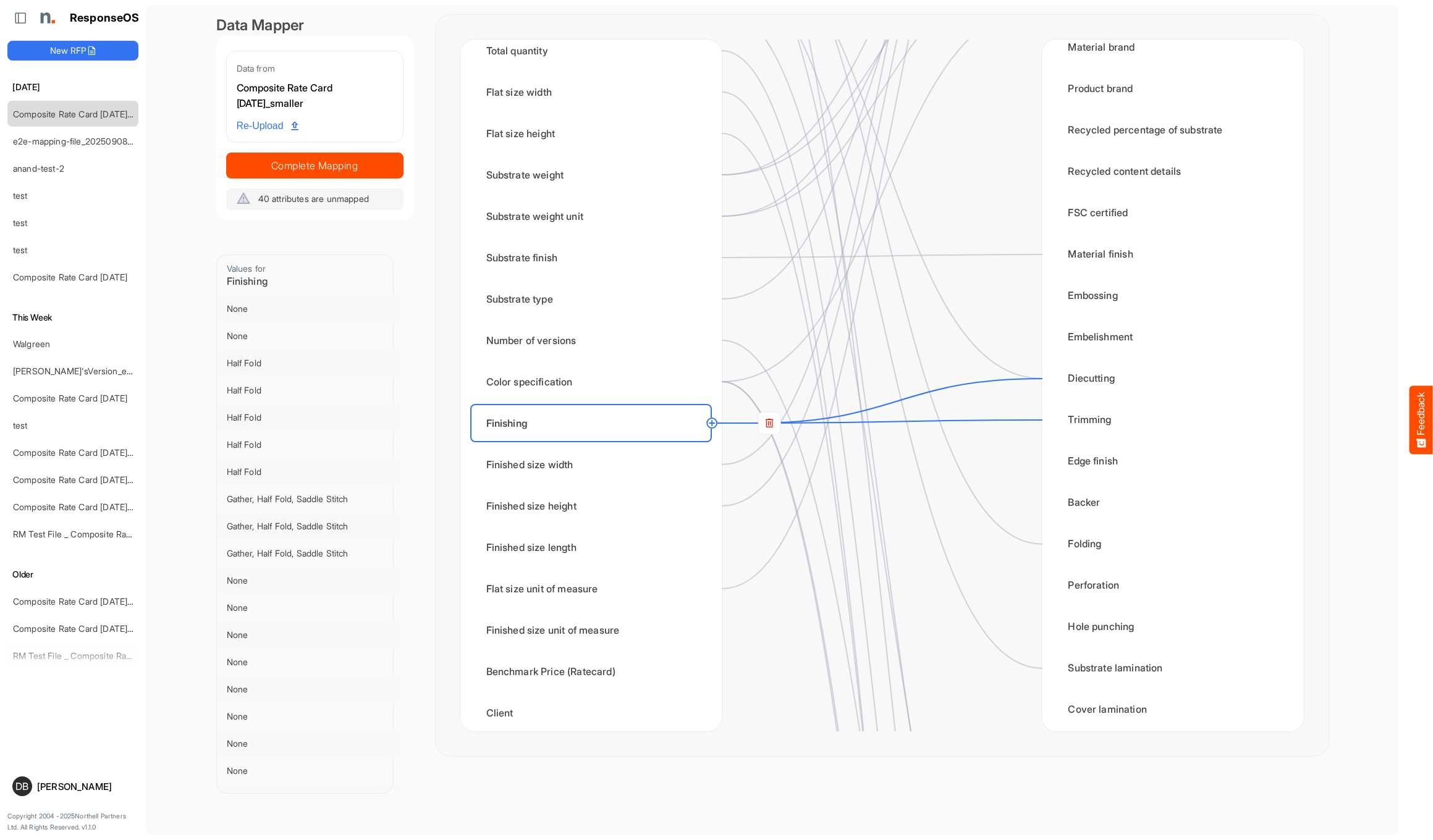
scroll to position [439, 0]
click at [621, 474] on div "Finished size width" at bounding box center [591, 464] width 241 height 38
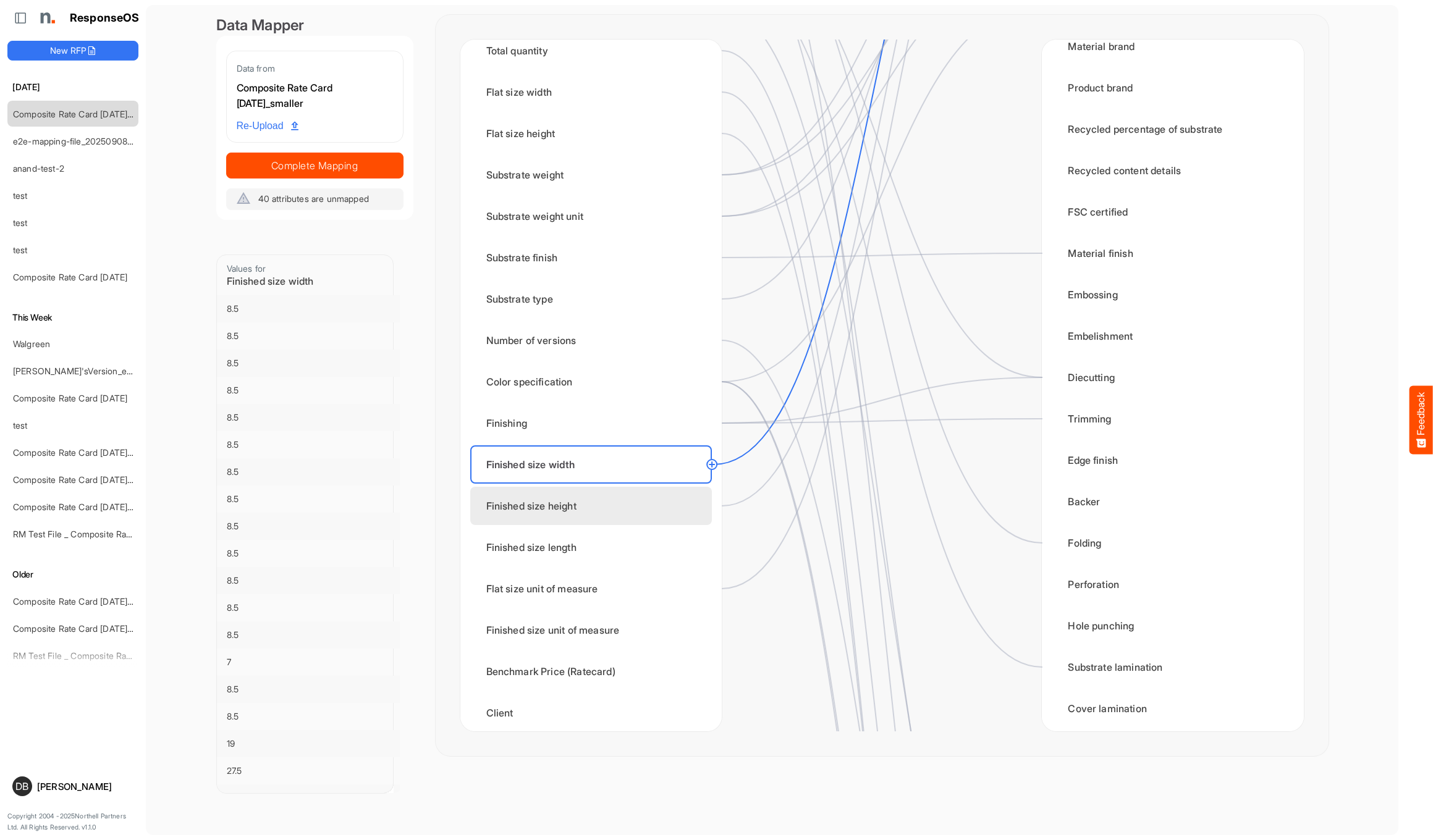
click at [615, 497] on div "Finished size height" at bounding box center [591, 505] width 241 height 38
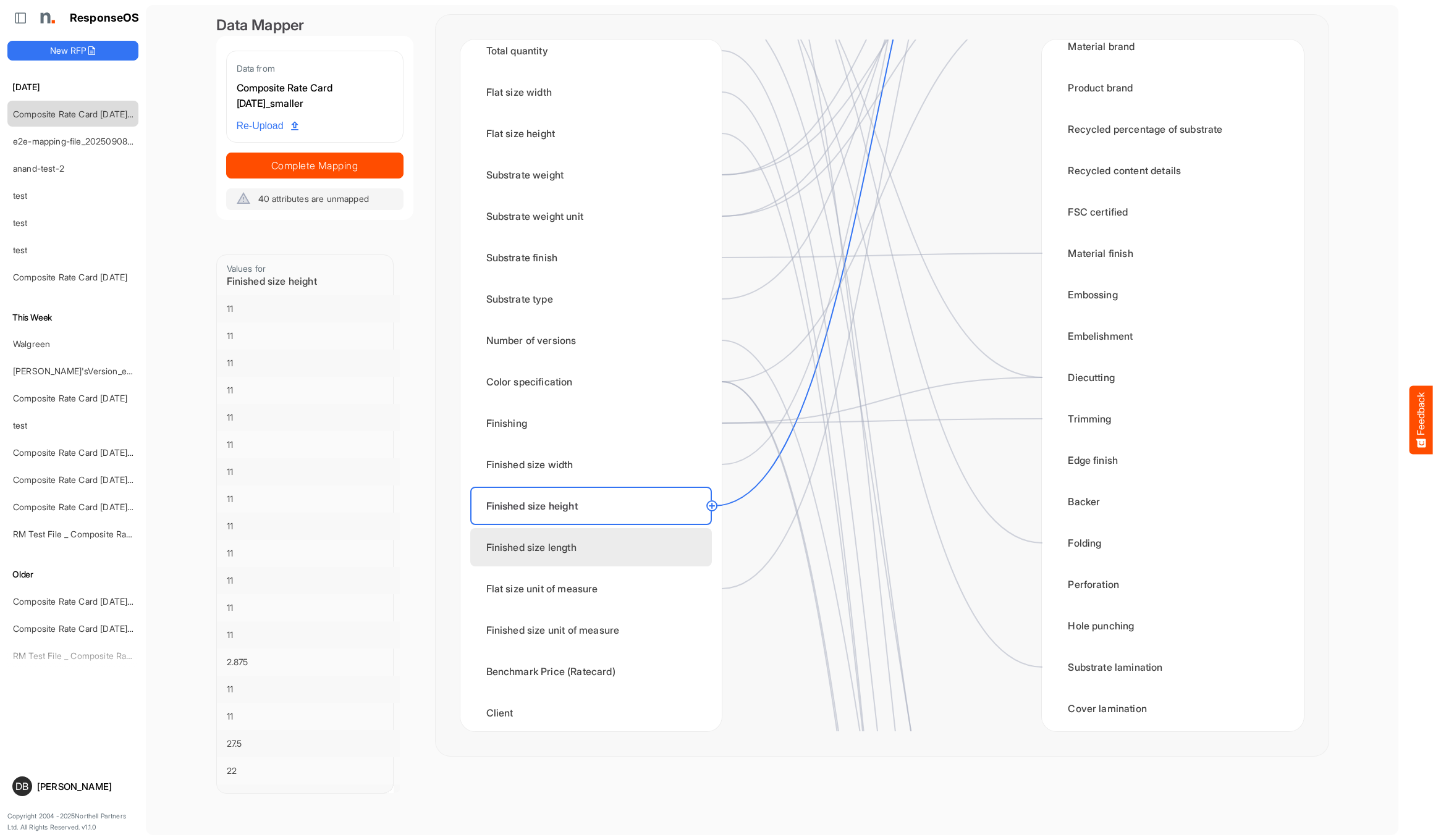
click at [620, 542] on div "Finished size length" at bounding box center [591, 547] width 241 height 38
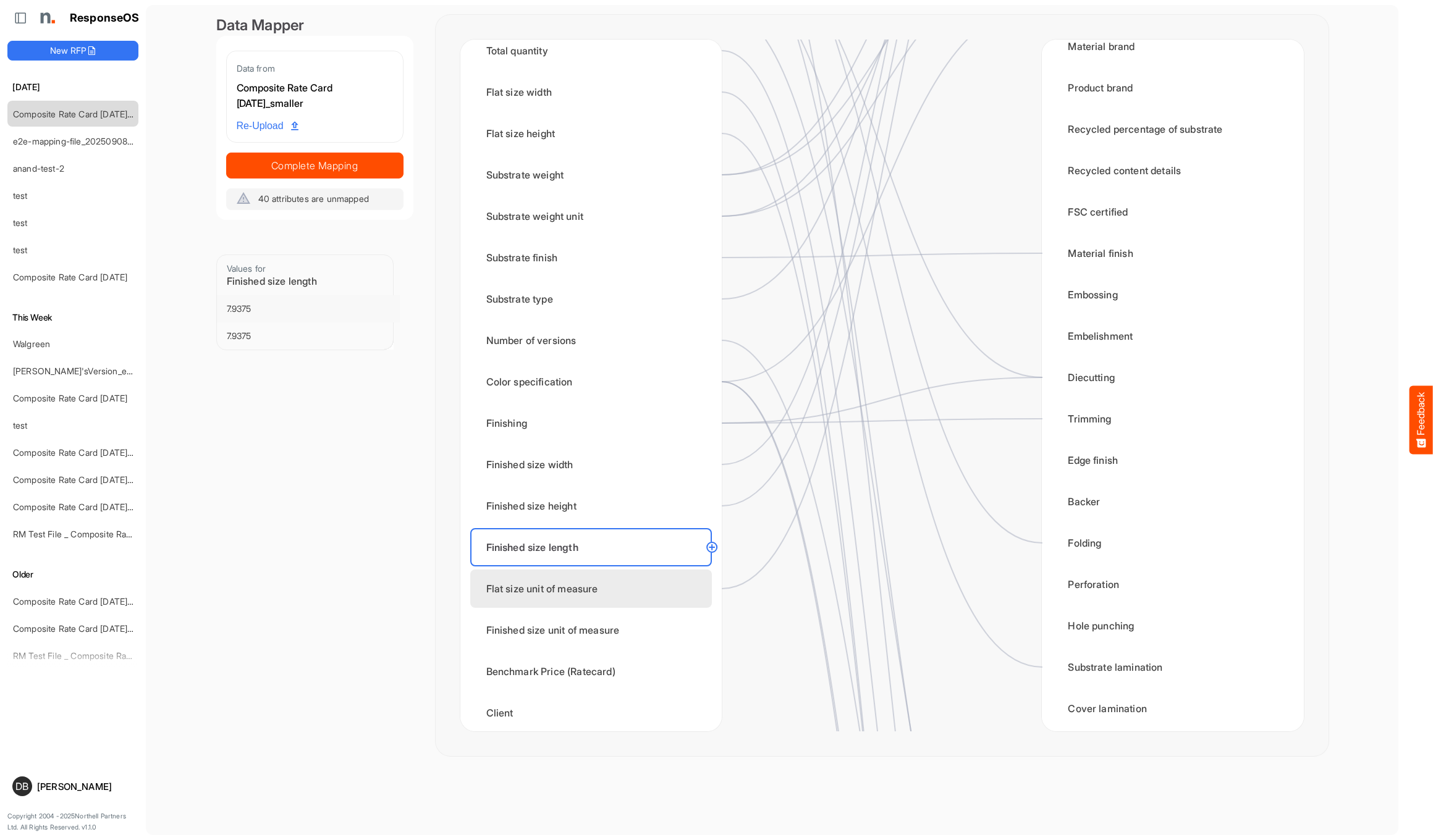
click at [631, 587] on div "Flat size unit of measure" at bounding box center [591, 588] width 241 height 38
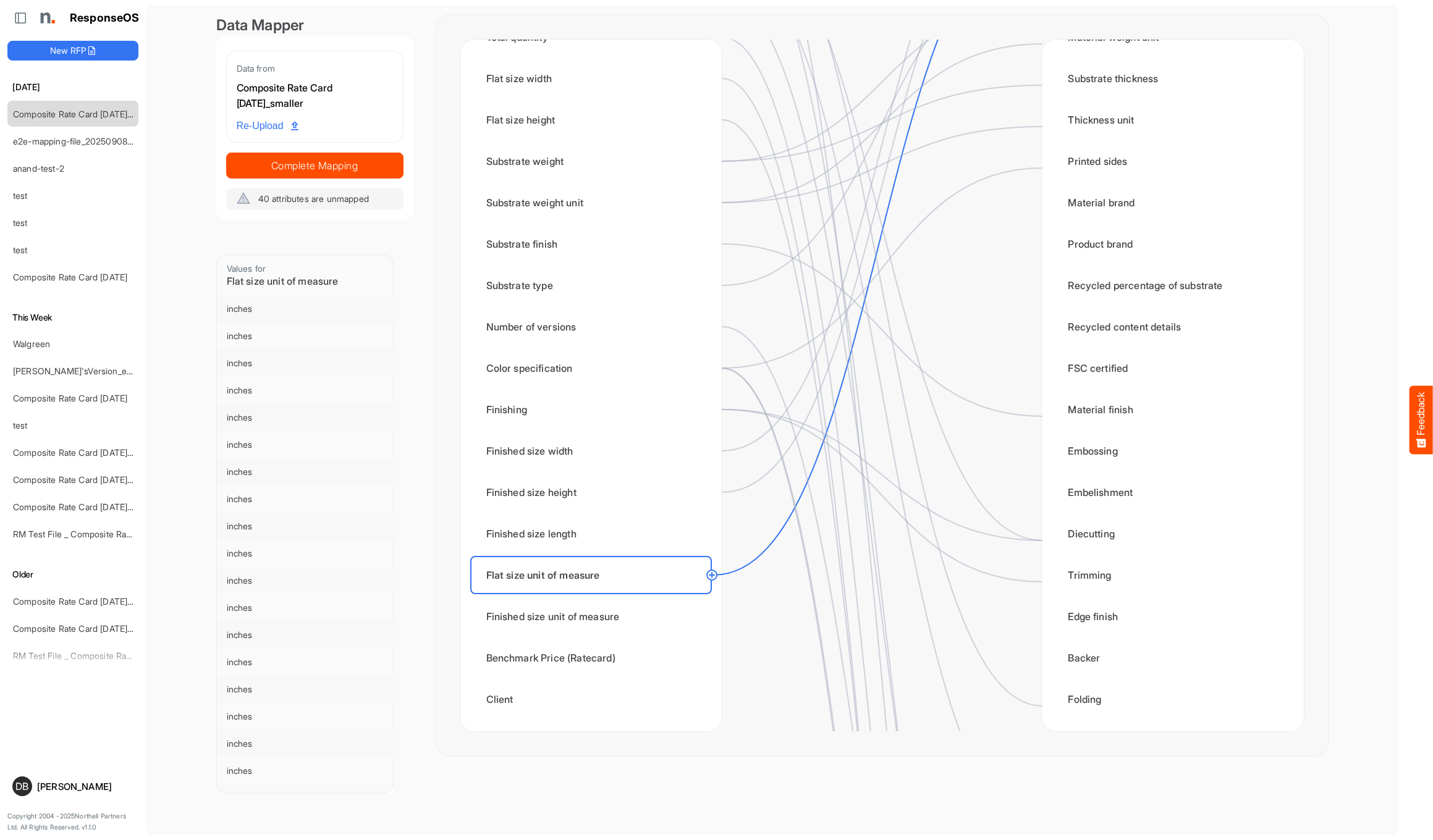
scroll to position [284, 0]
click at [358, 163] on span "Complete Mapping" at bounding box center [315, 165] width 177 height 17
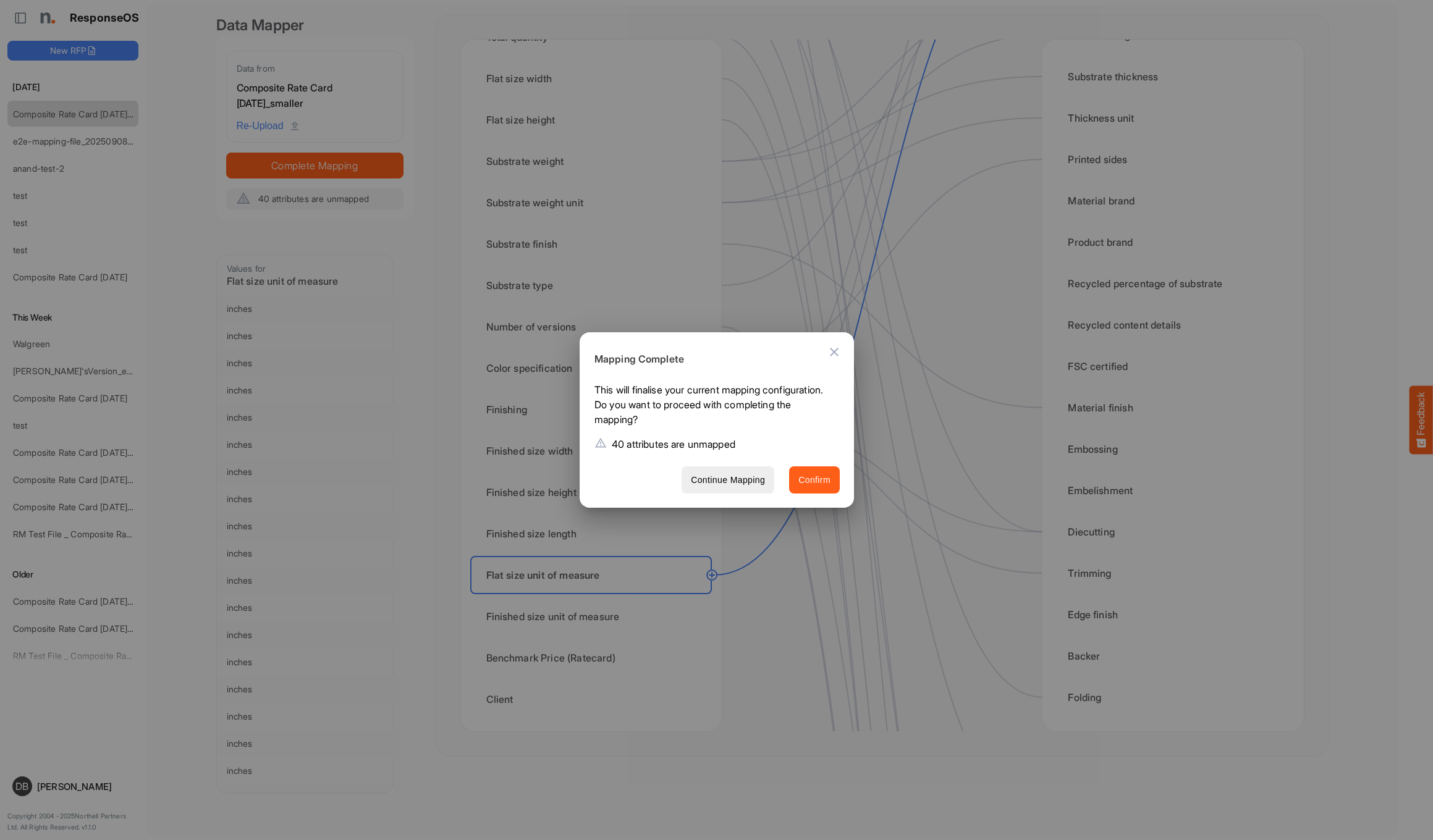
click at [815, 484] on span "Confirm" at bounding box center [814, 480] width 32 height 15
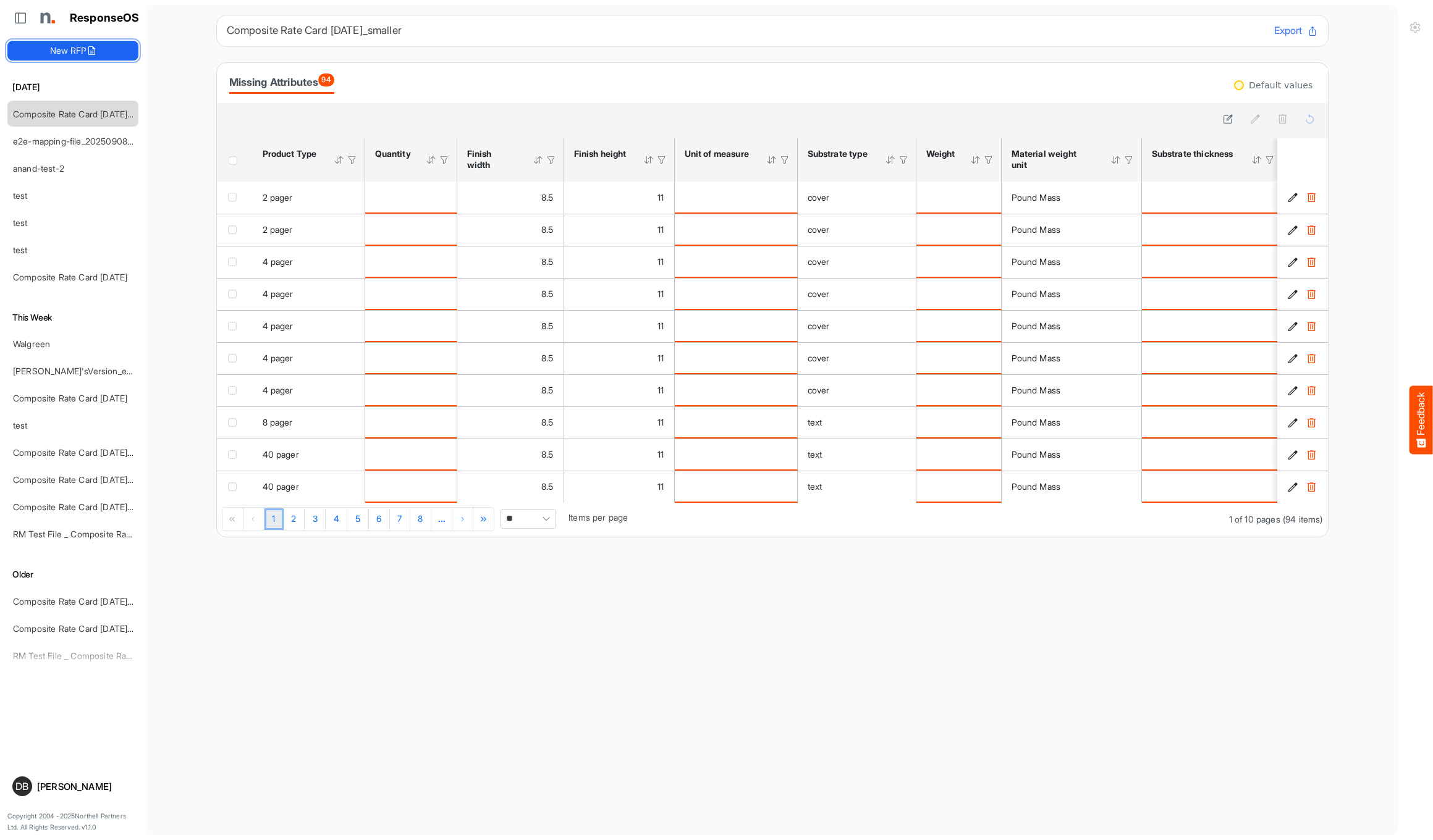
click at [78, 52] on button "New RFP" at bounding box center [72, 50] width 131 height 20
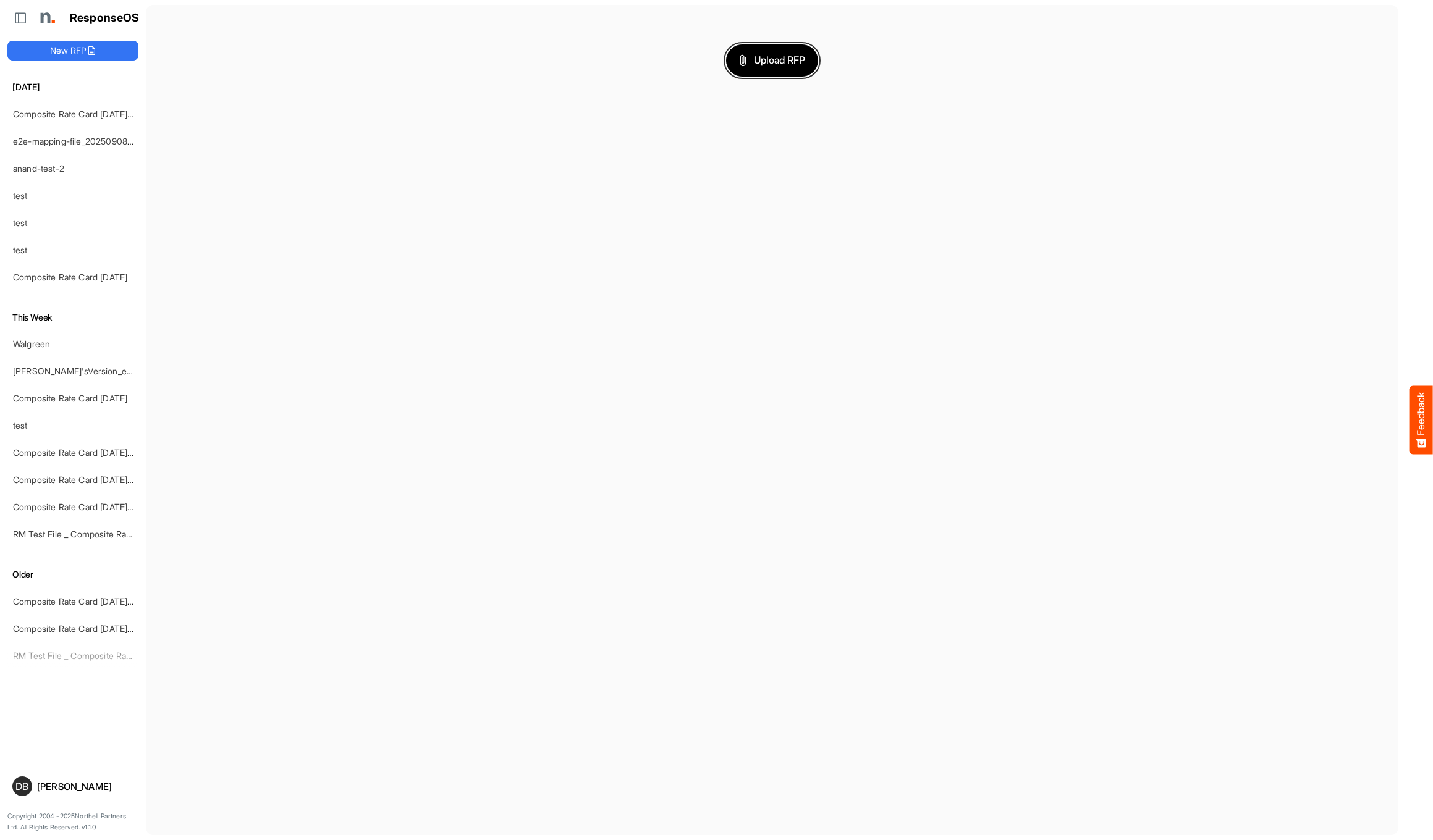
click at [772, 53] on span "Upload RFP" at bounding box center [772, 60] width 67 height 16
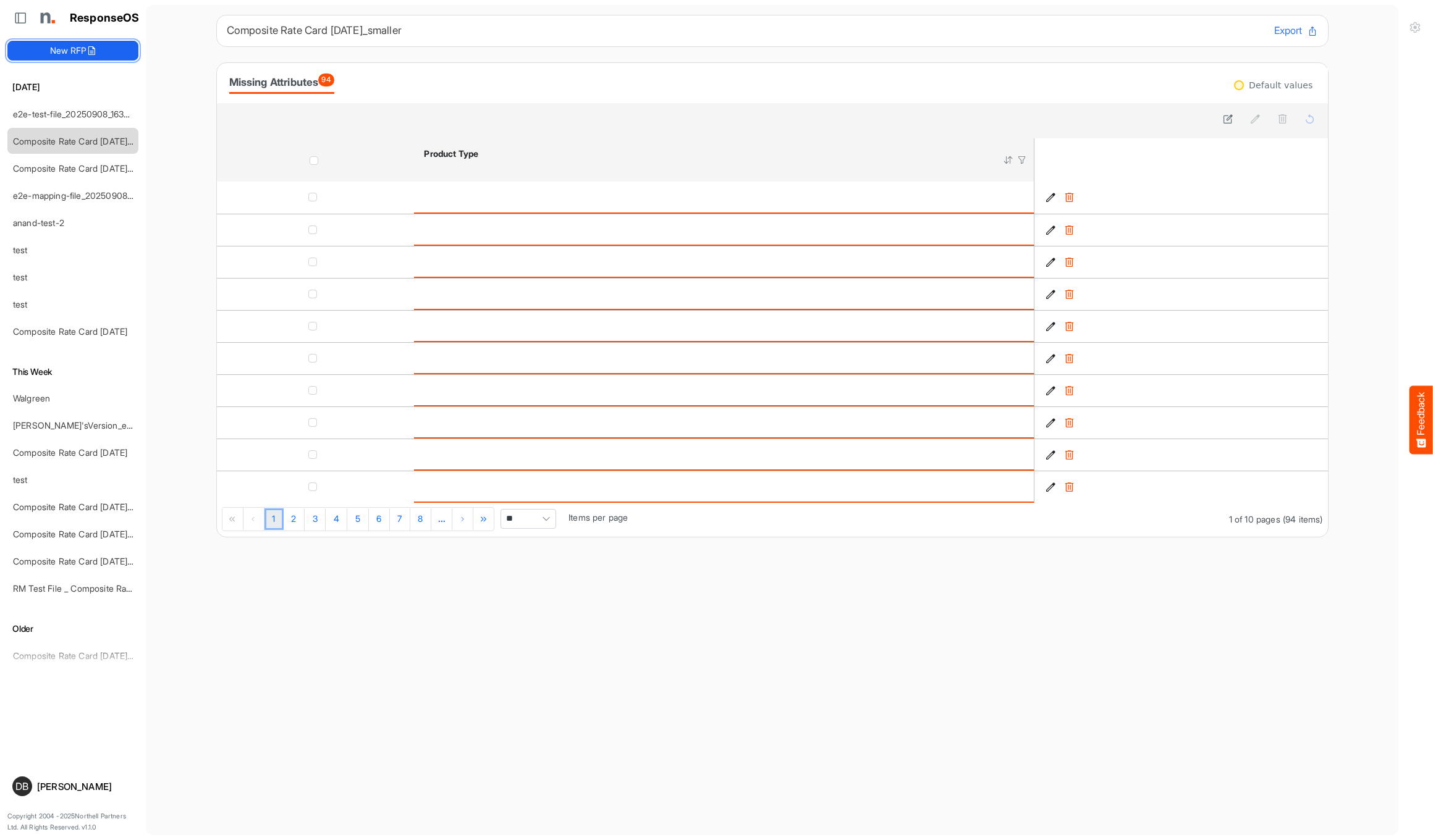
click at [103, 46] on button "New RFP" at bounding box center [72, 50] width 131 height 20
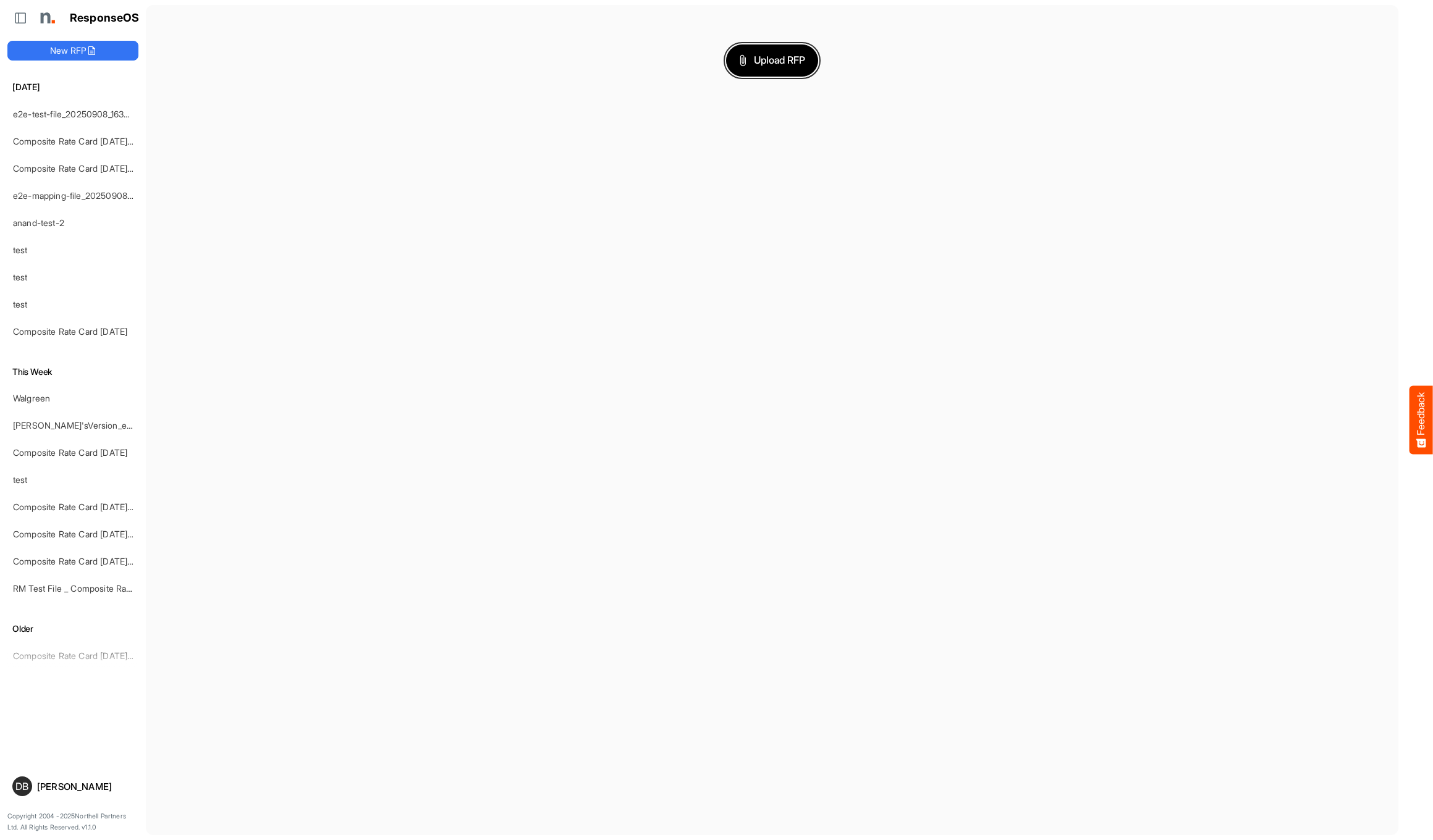
click at [782, 58] on span "Upload RFP" at bounding box center [772, 60] width 67 height 16
click at [77, 144] on link "Composite Rate Card [DATE]_smaller" at bounding box center [86, 141] width 146 height 10
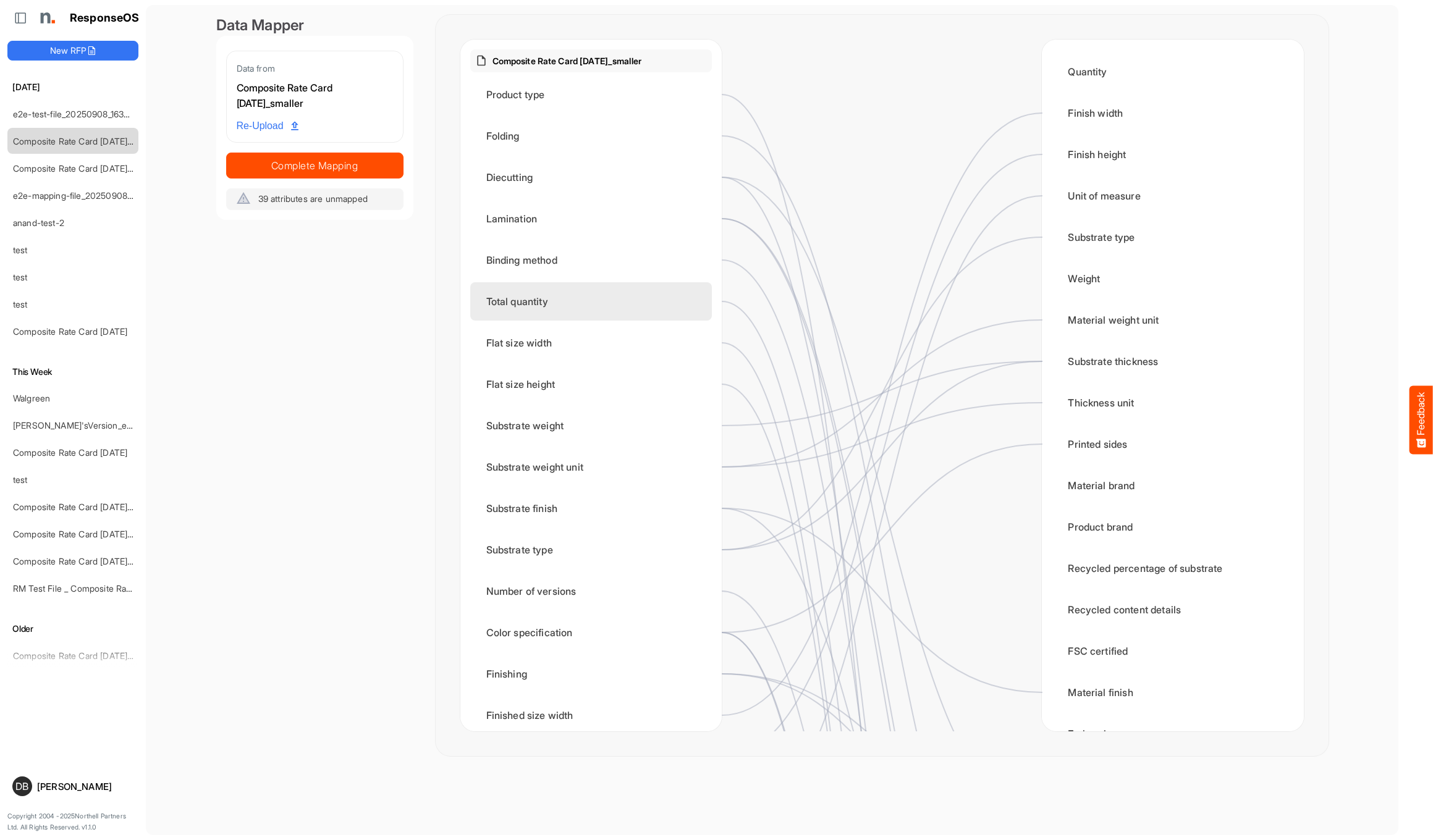
click at [628, 300] on div "Total quantity" at bounding box center [591, 301] width 241 height 38
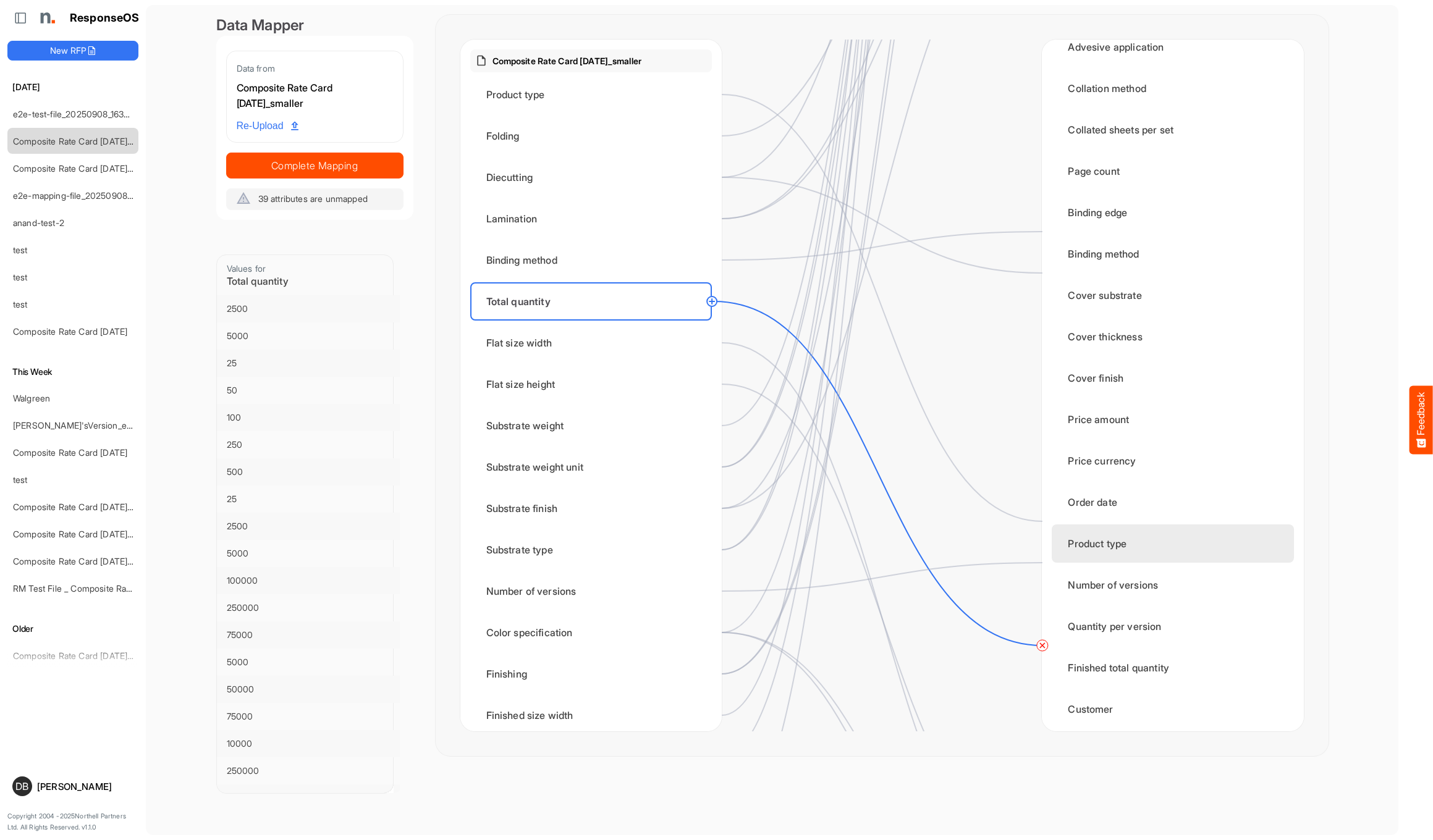
scroll to position [1261, 0]
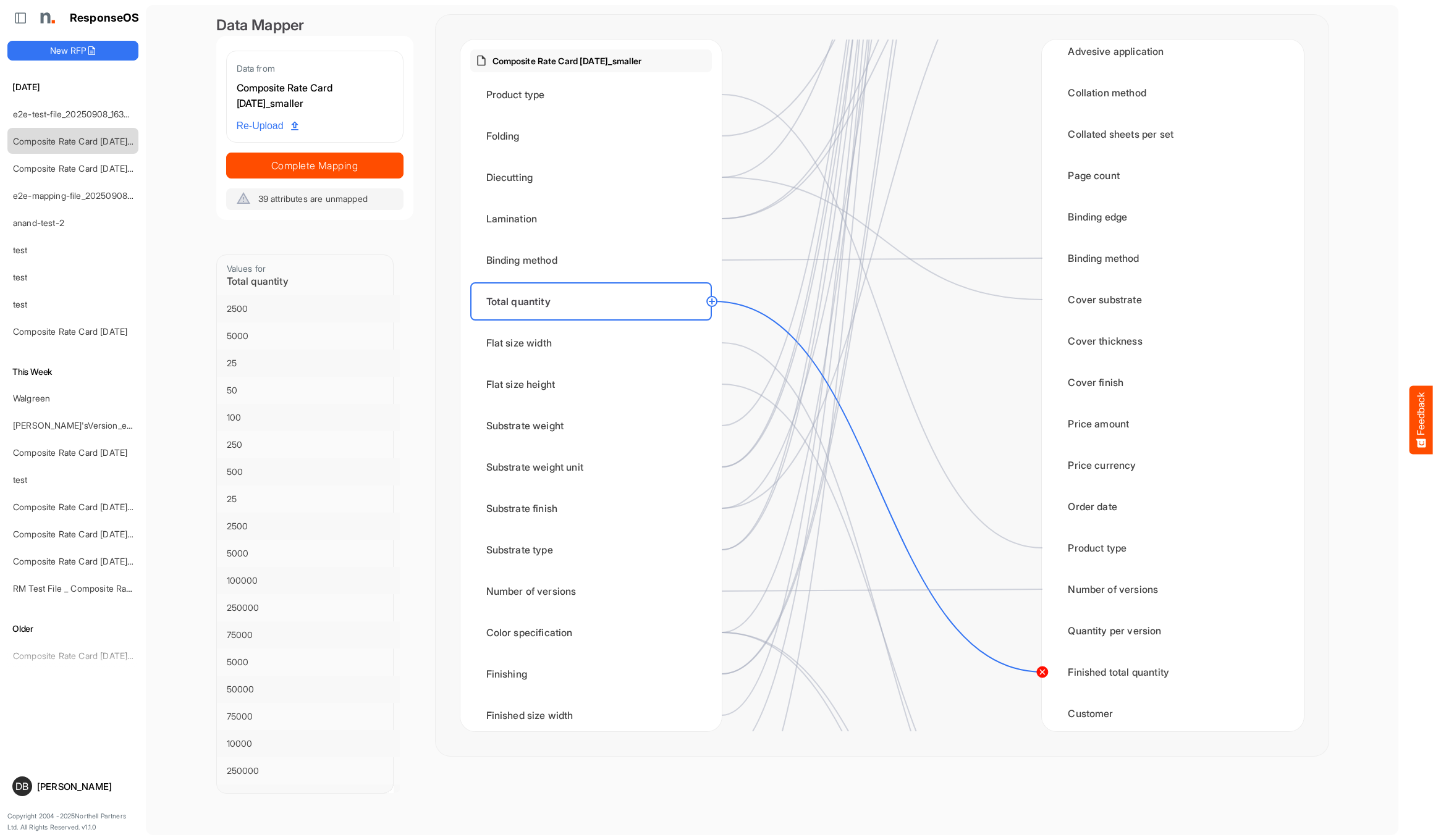
click at [1040, 671] on circle at bounding box center [1041, 672] width 15 height 15
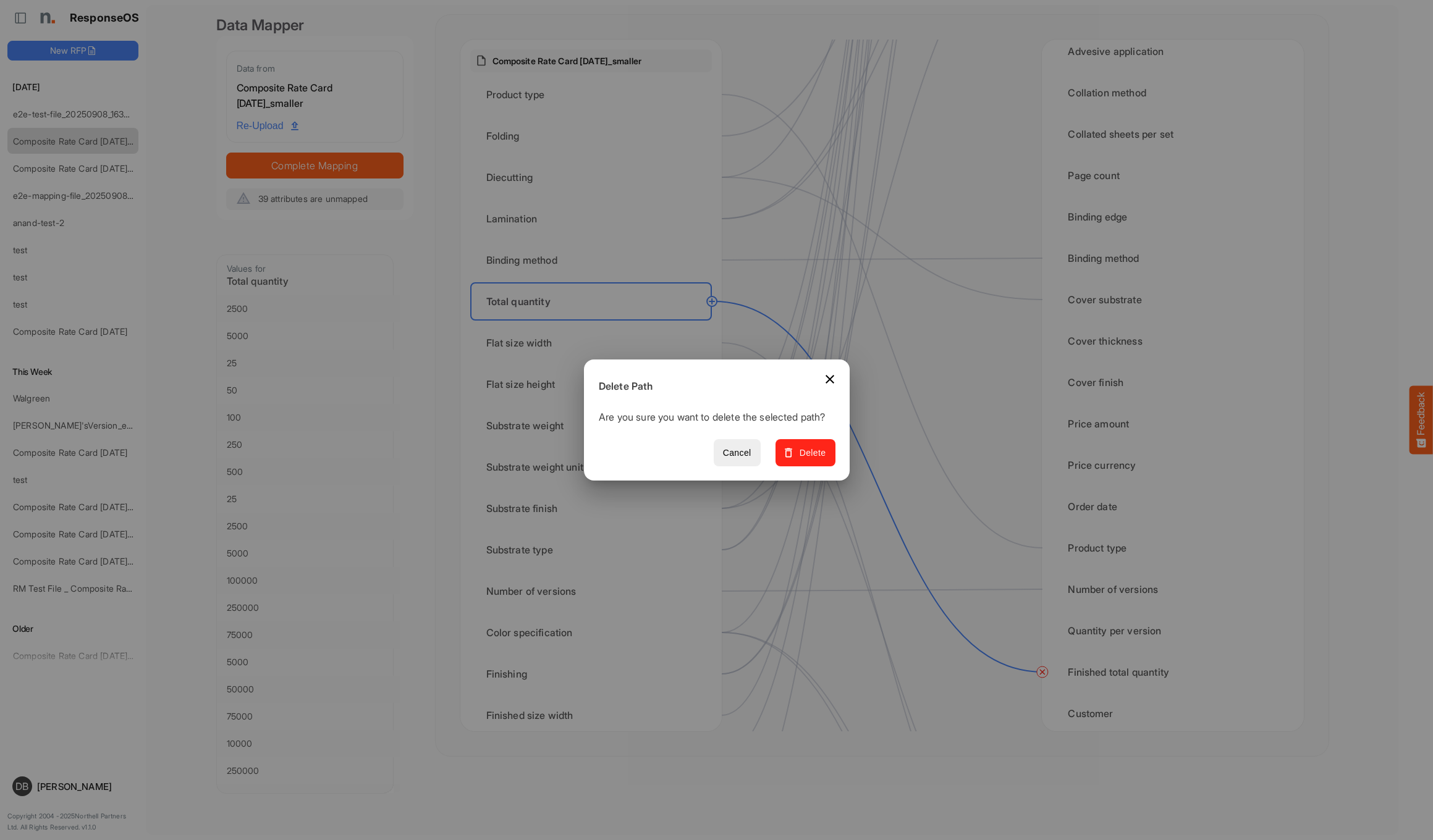
click at [807, 455] on span "Delete" at bounding box center [805, 452] width 41 height 15
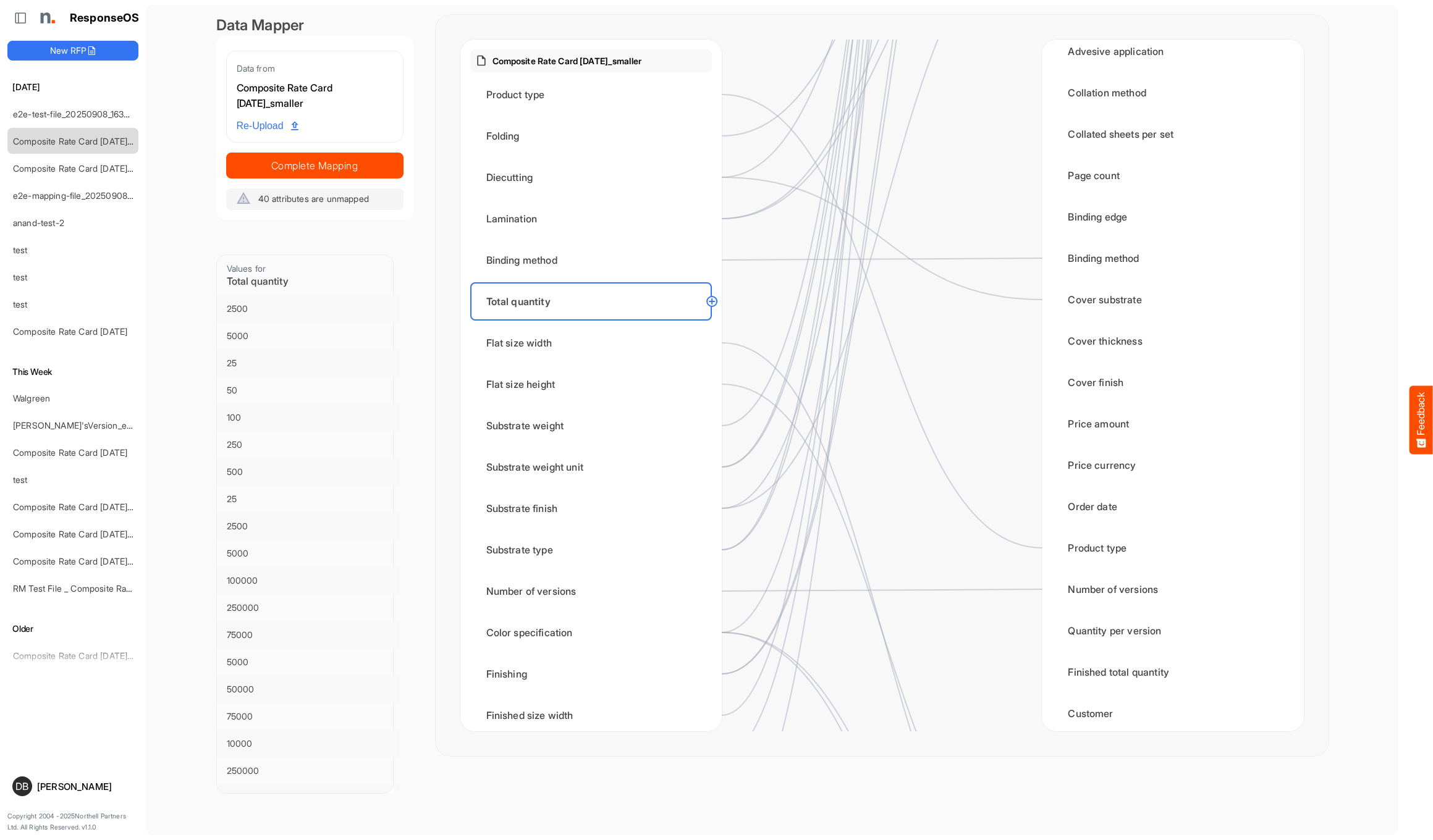
click at [708, 298] on circle at bounding box center [712, 301] width 15 height 15
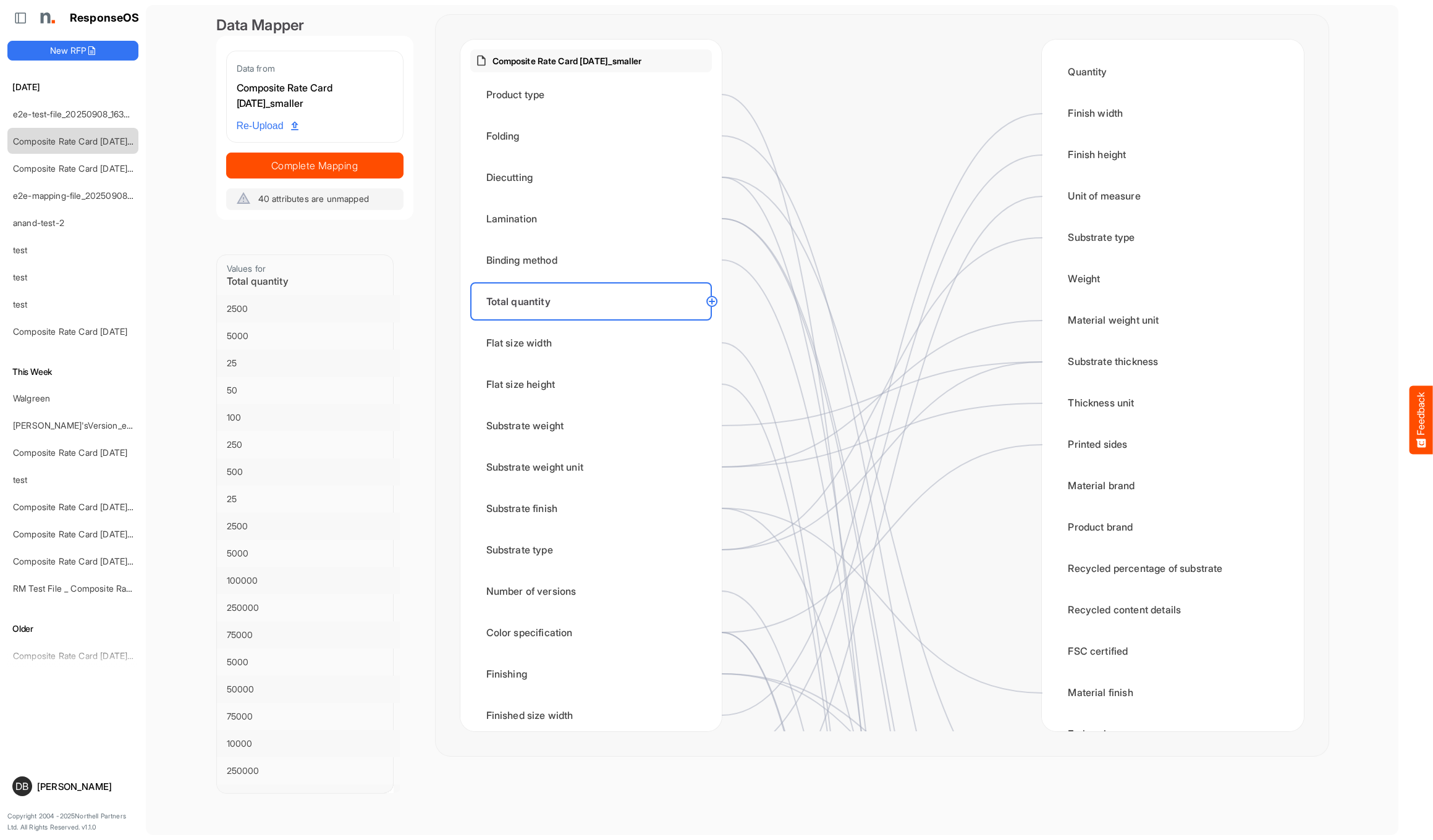
scroll to position [0, 0]
click at [1108, 73] on div "Quantity" at bounding box center [1172, 71] width 241 height 38
click at [1175, 115] on div "Finish width" at bounding box center [1172, 112] width 241 height 38
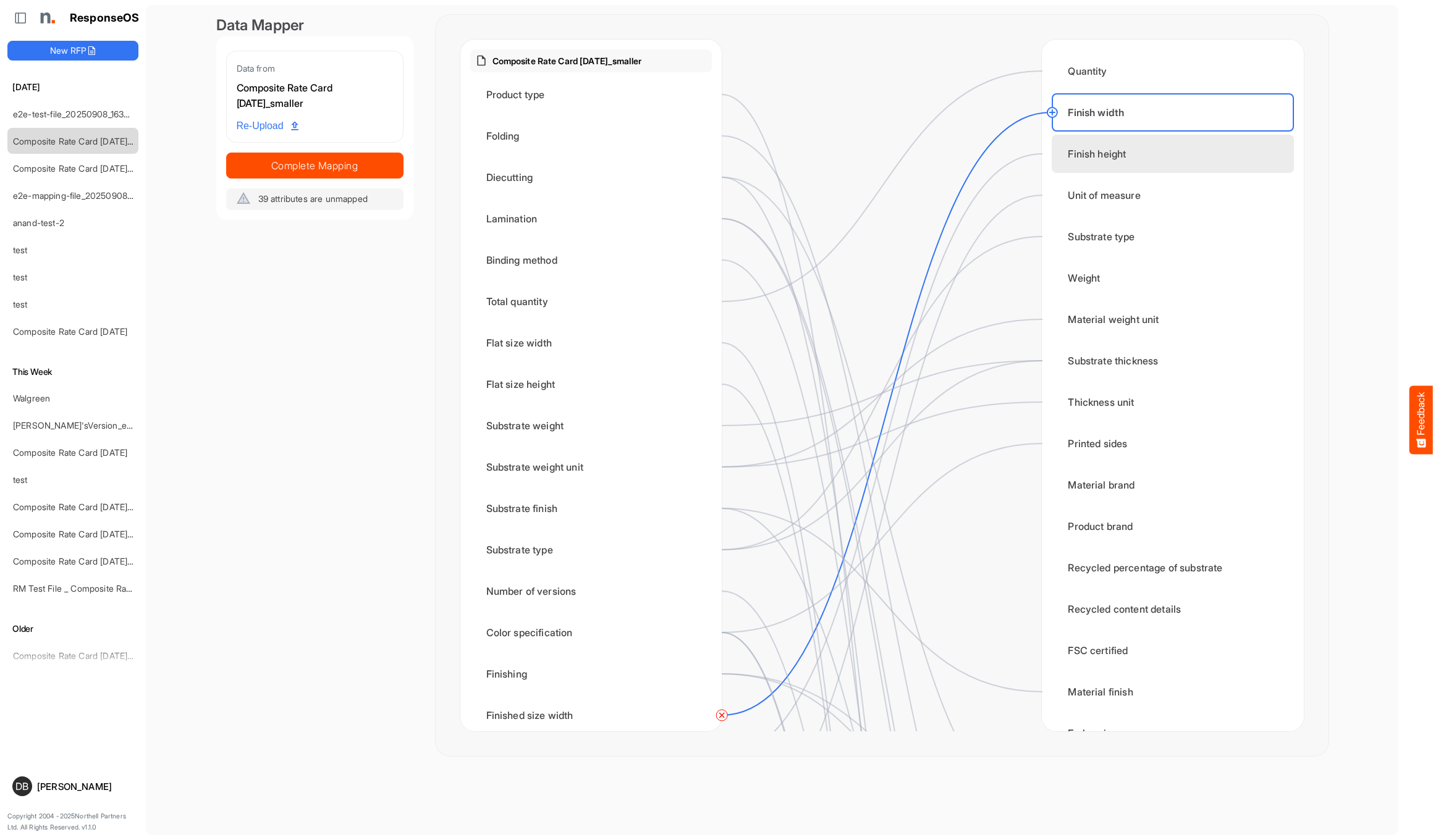
click at [1168, 147] on div "Finish height" at bounding box center [1172, 153] width 241 height 38
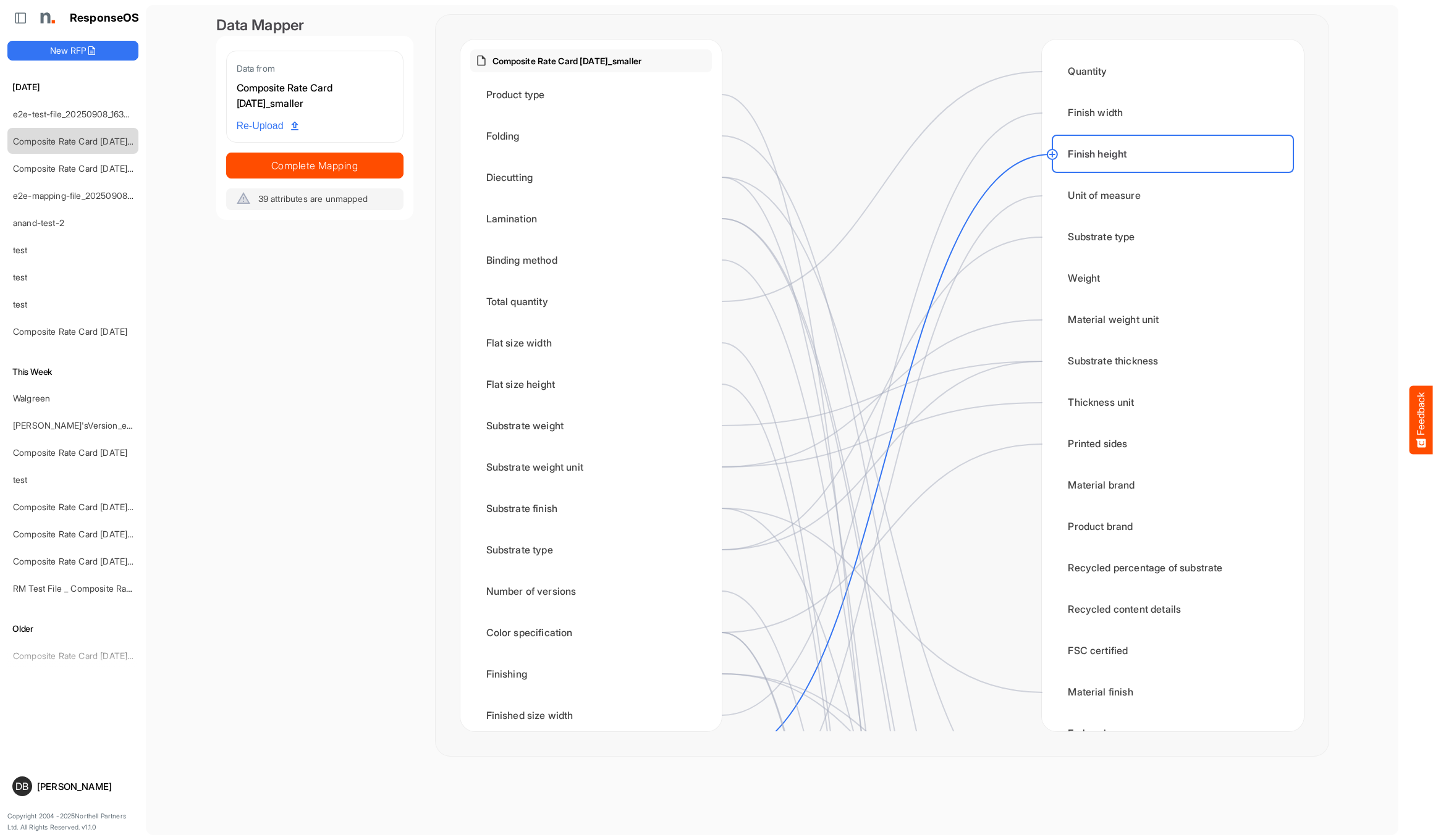
scroll to position [0, 0]
click at [1180, 200] on div "Unit of measure" at bounding box center [1172, 195] width 241 height 38
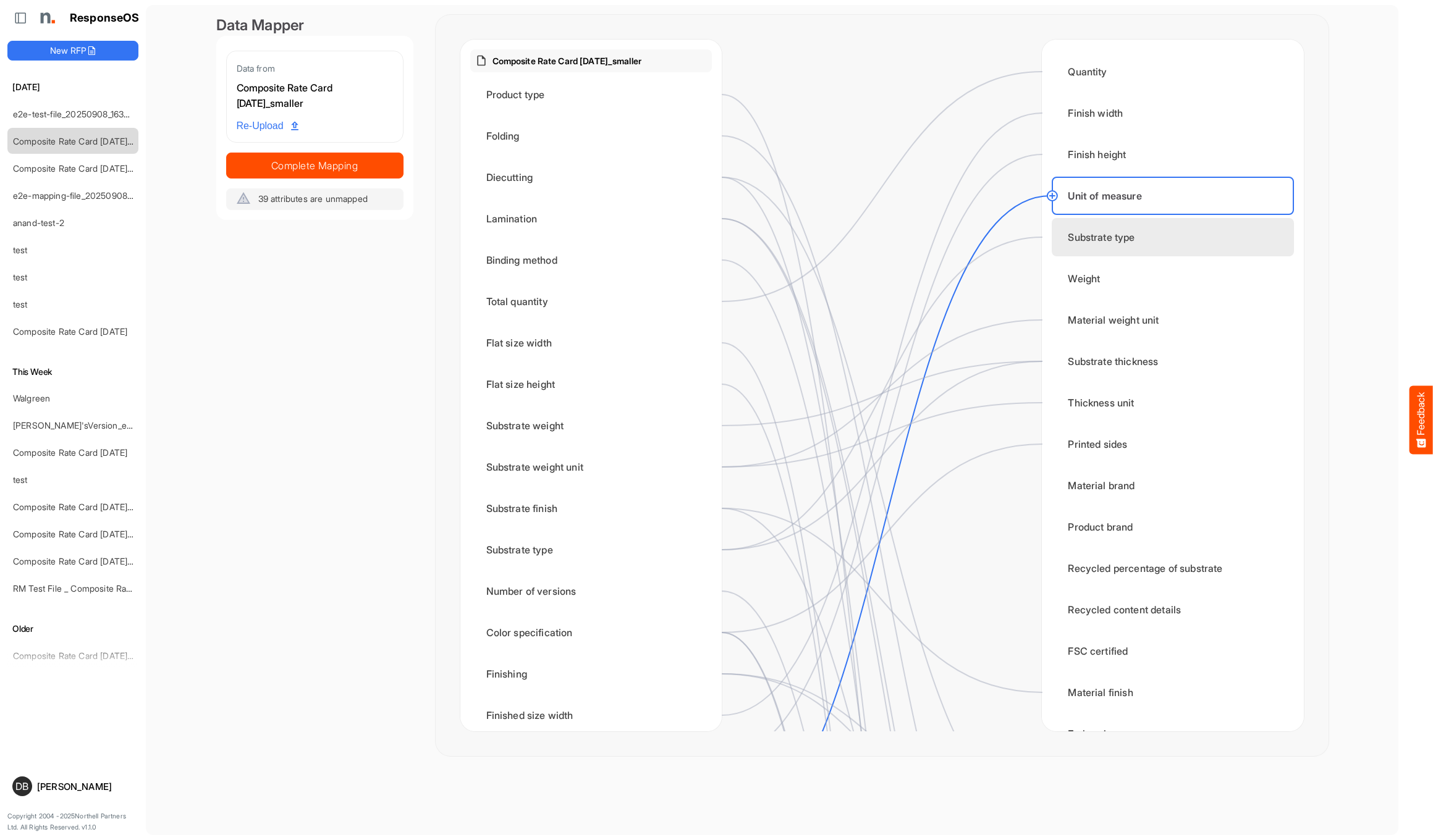
click at [1168, 239] on div "Substrate type" at bounding box center [1172, 237] width 241 height 38
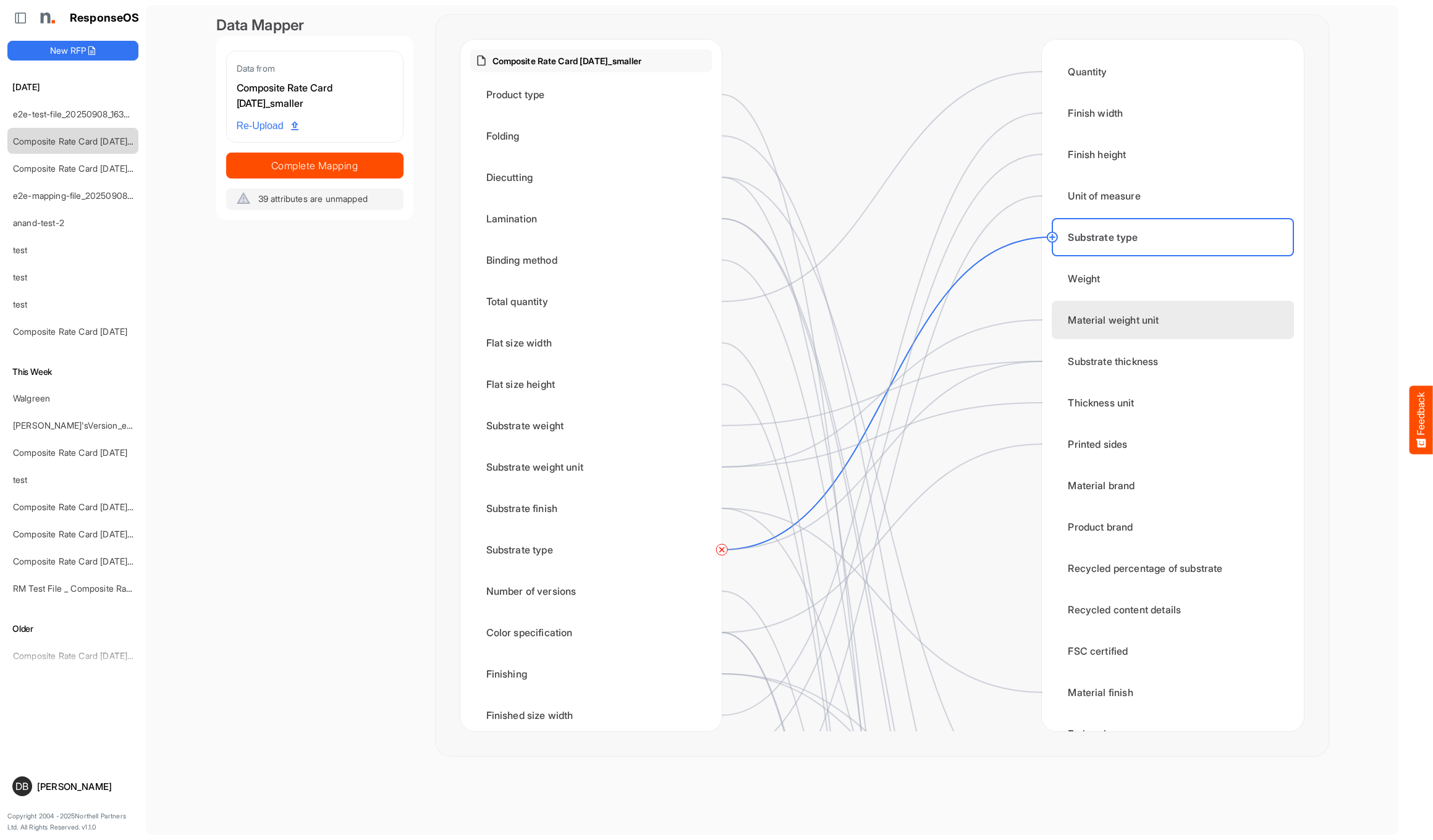
click at [1196, 315] on div "Material weight unit" at bounding box center [1172, 319] width 241 height 38
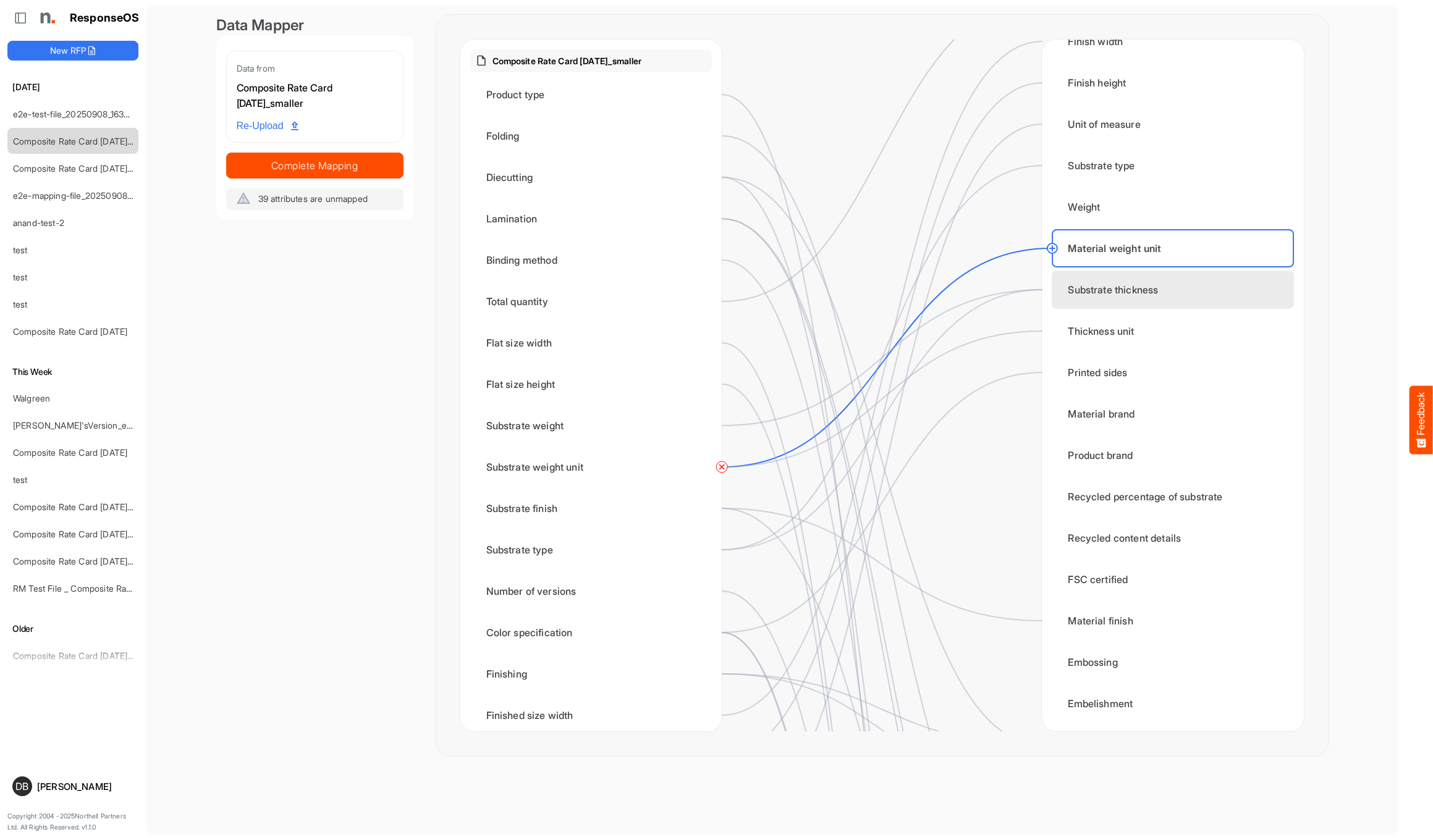
scroll to position [73, 0]
click at [1155, 281] on div "Substrate thickness" at bounding box center [1172, 287] width 241 height 38
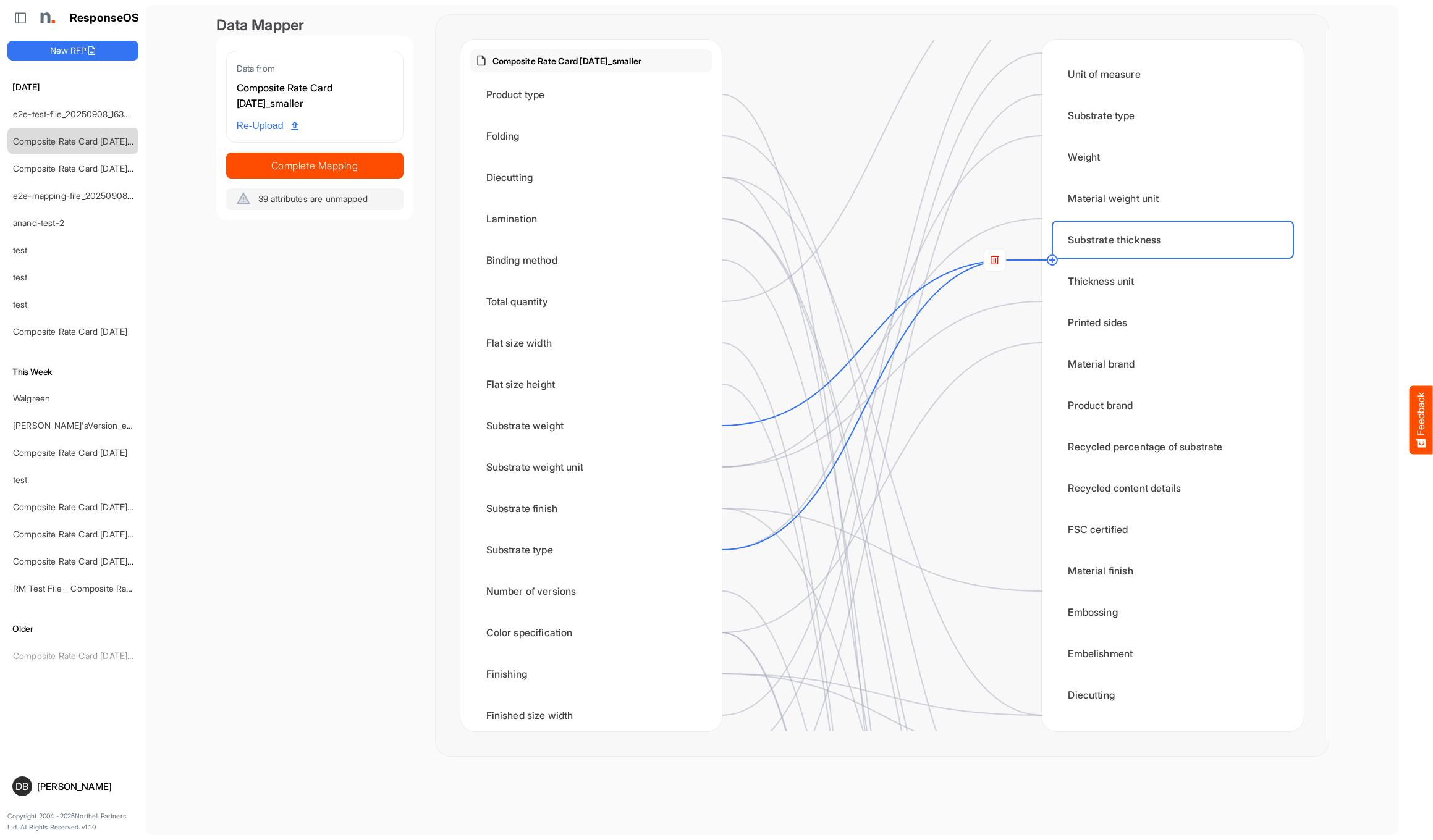
scroll to position [124, 0]
click at [998, 238] on rect at bounding box center [994, 237] width 23 height 23
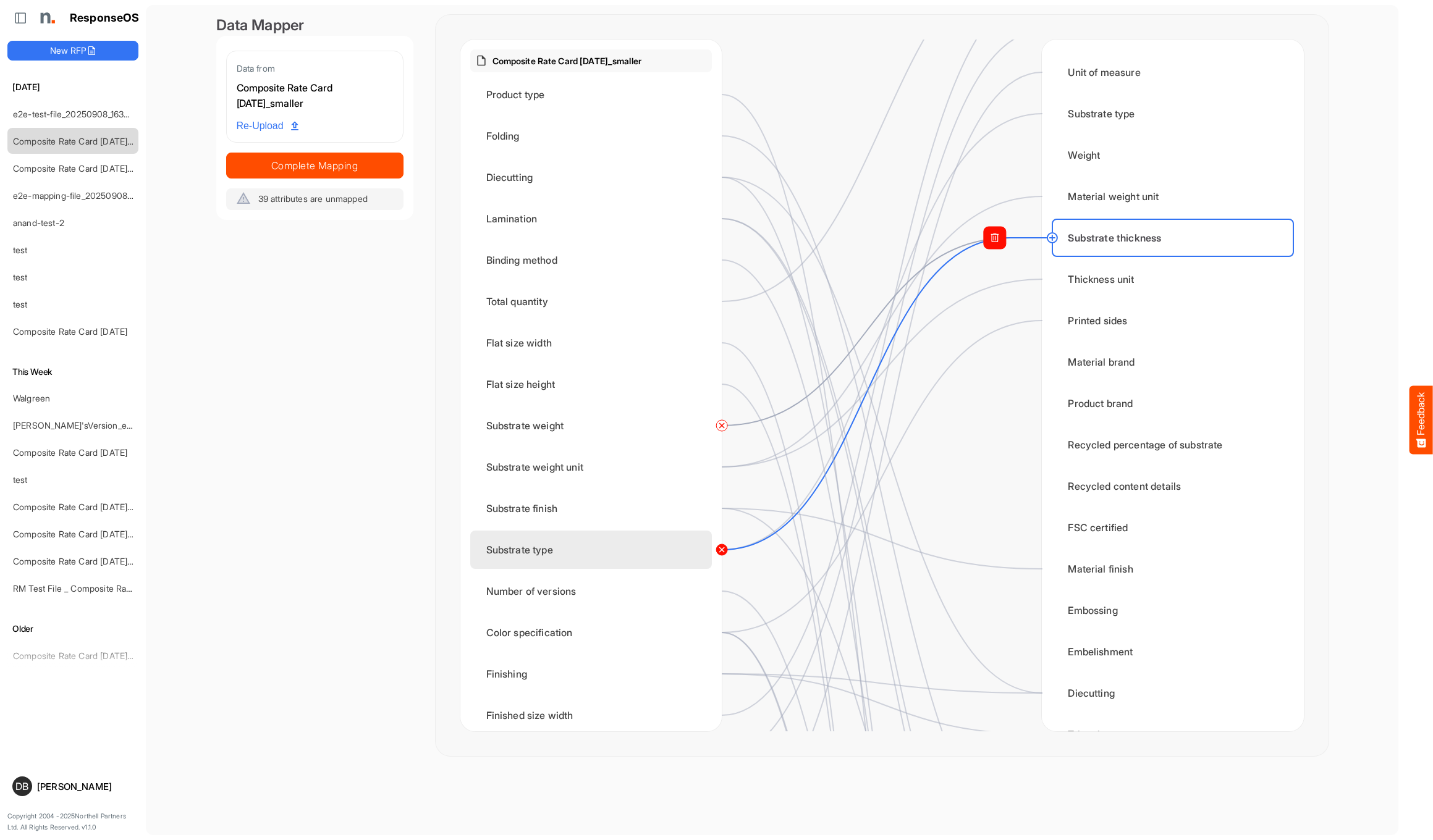
click at [722, 550] on circle at bounding box center [722, 550] width 15 height 15
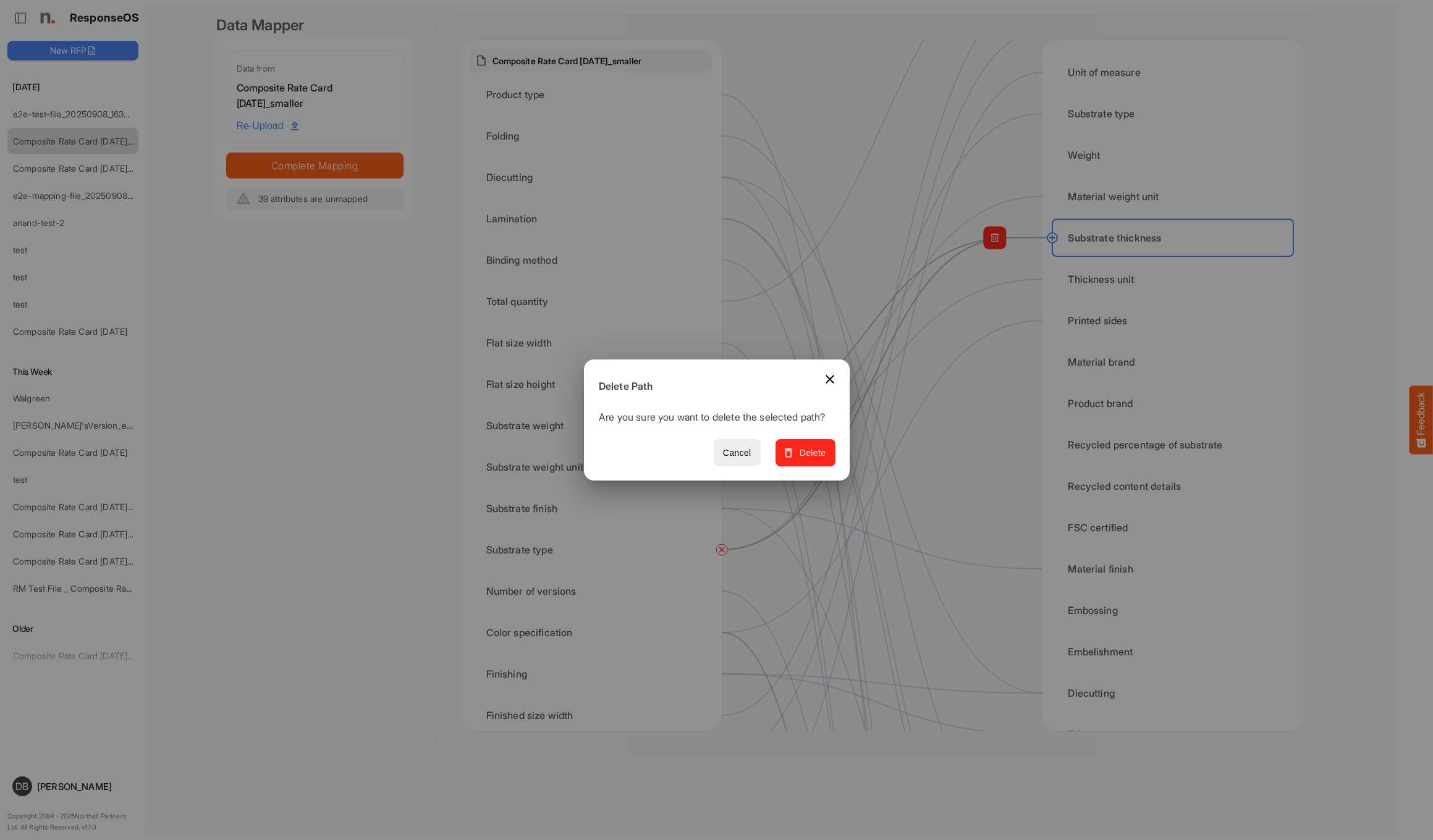
click at [817, 466] on button "Delete" at bounding box center [805, 453] width 60 height 28
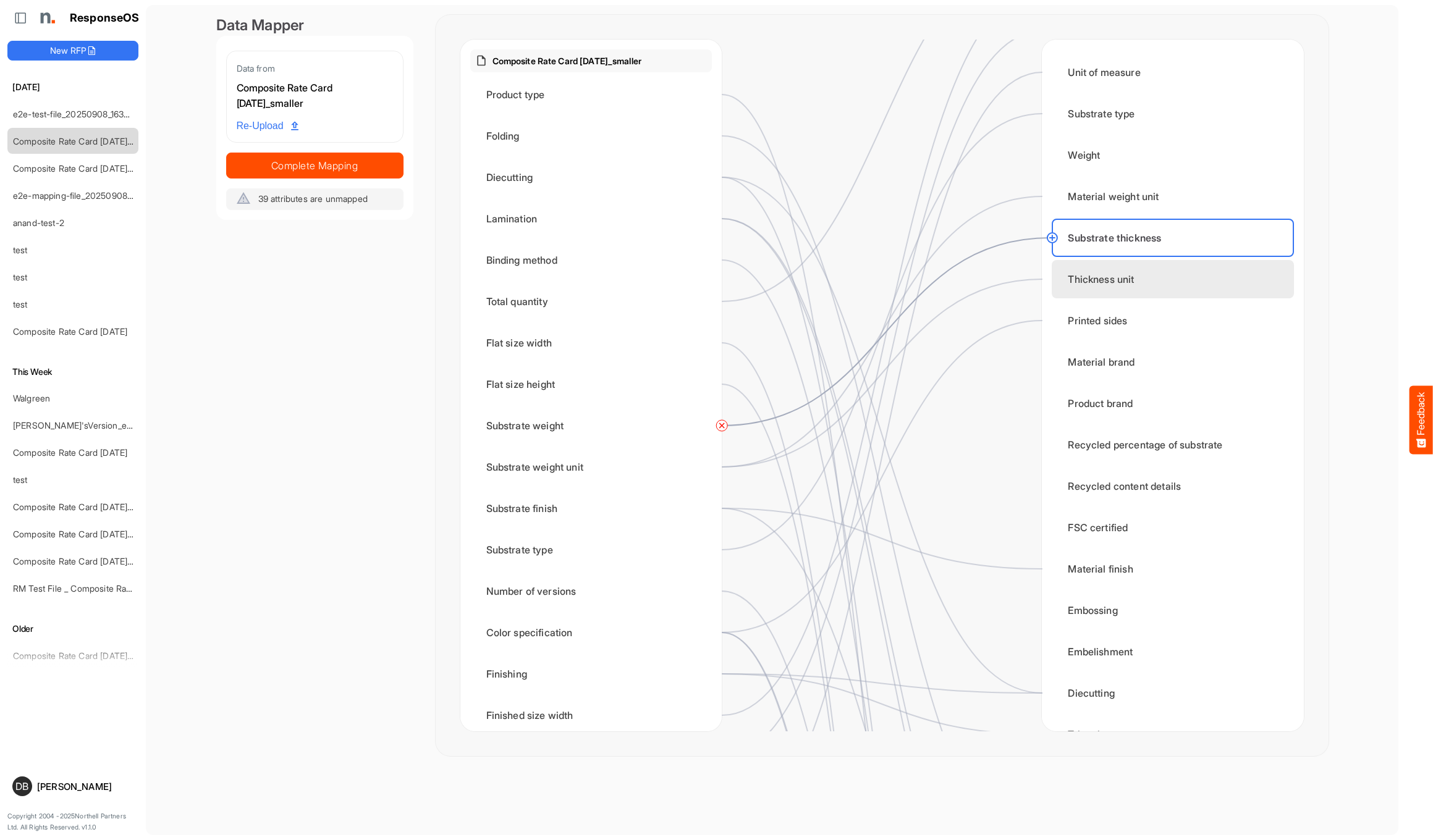
click at [1197, 277] on div "Thickness unit" at bounding box center [1172, 279] width 241 height 38
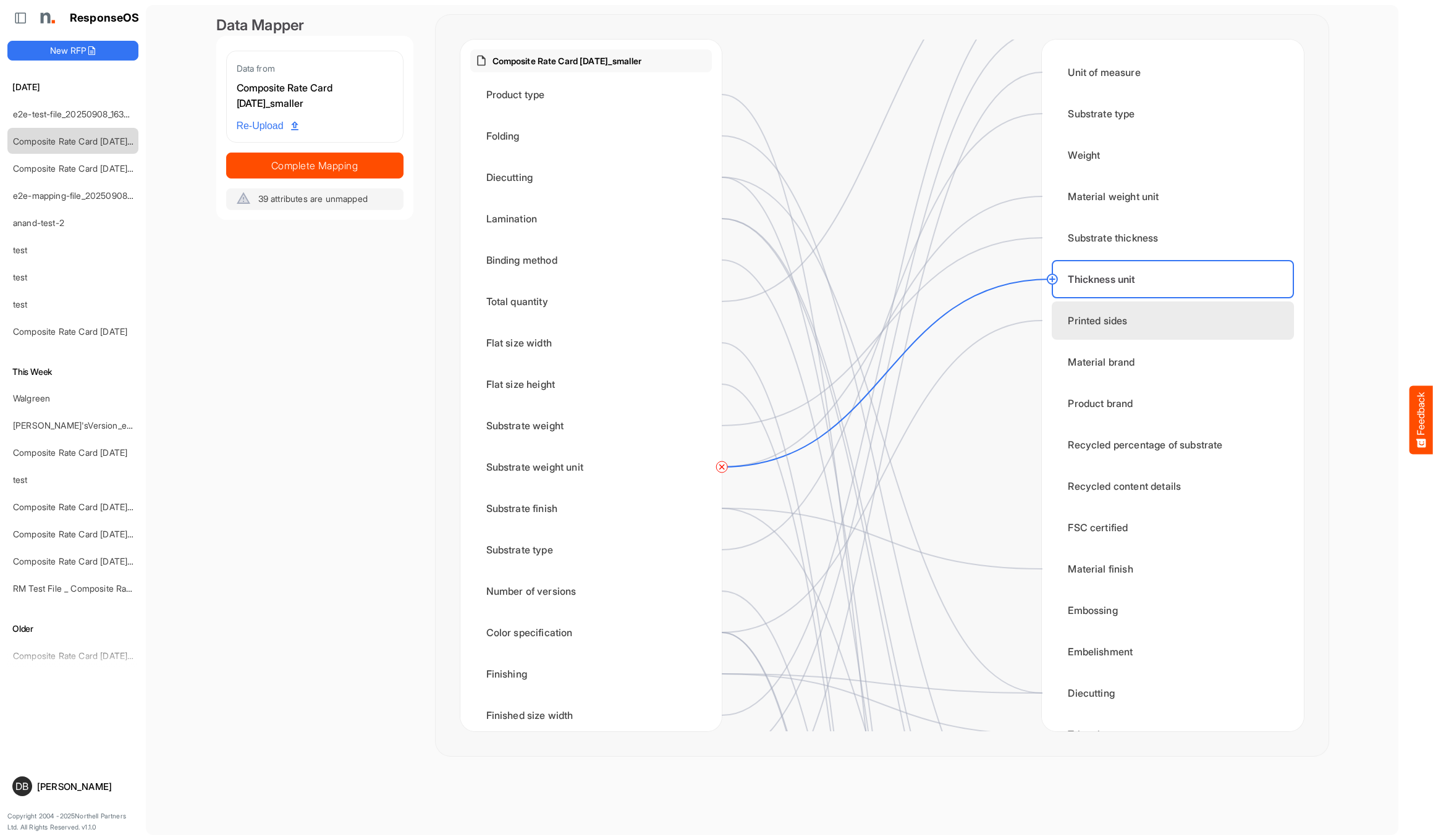
click at [1194, 326] on div "Printed sides" at bounding box center [1172, 320] width 241 height 38
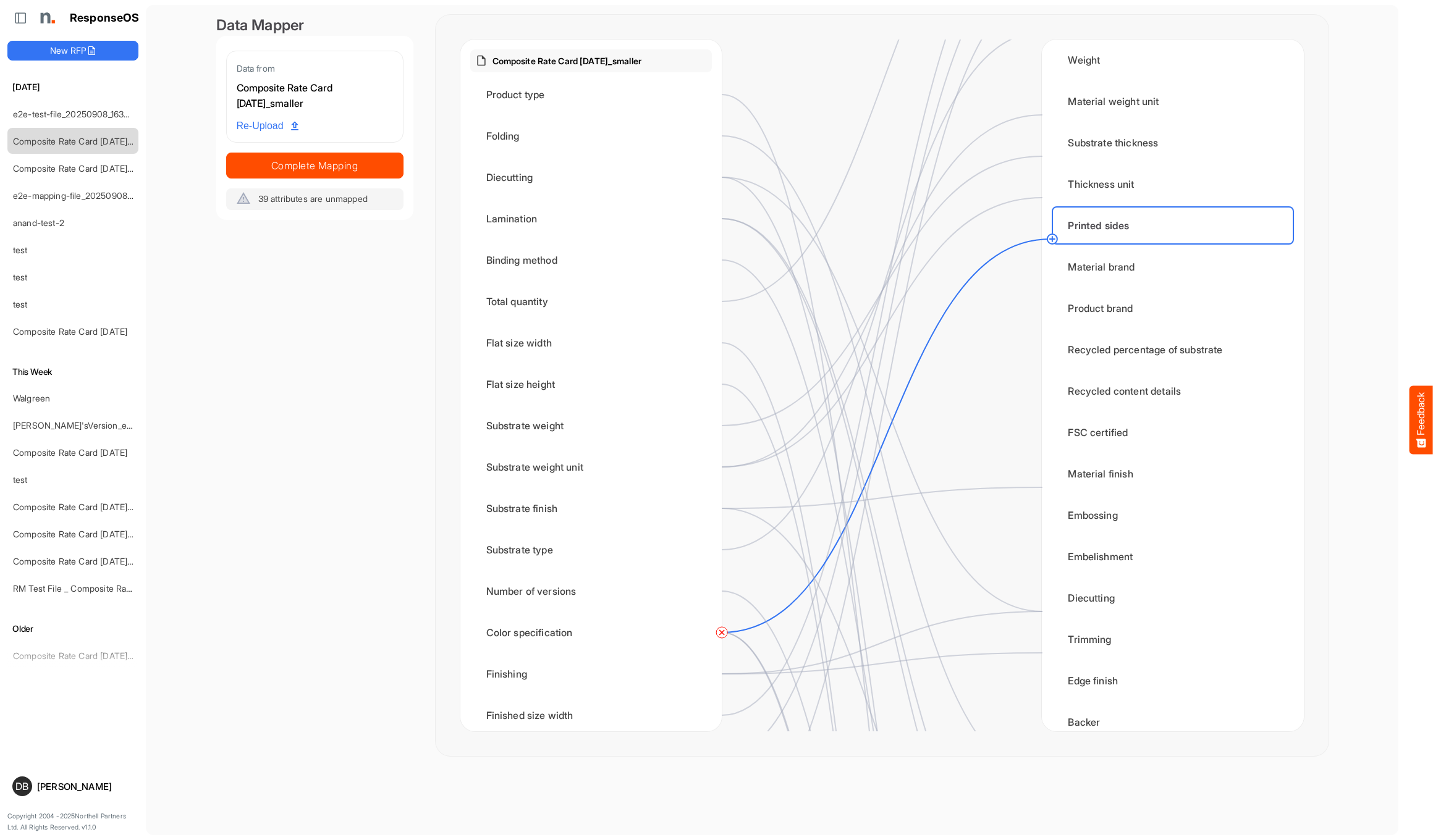
scroll to position [226, 0]
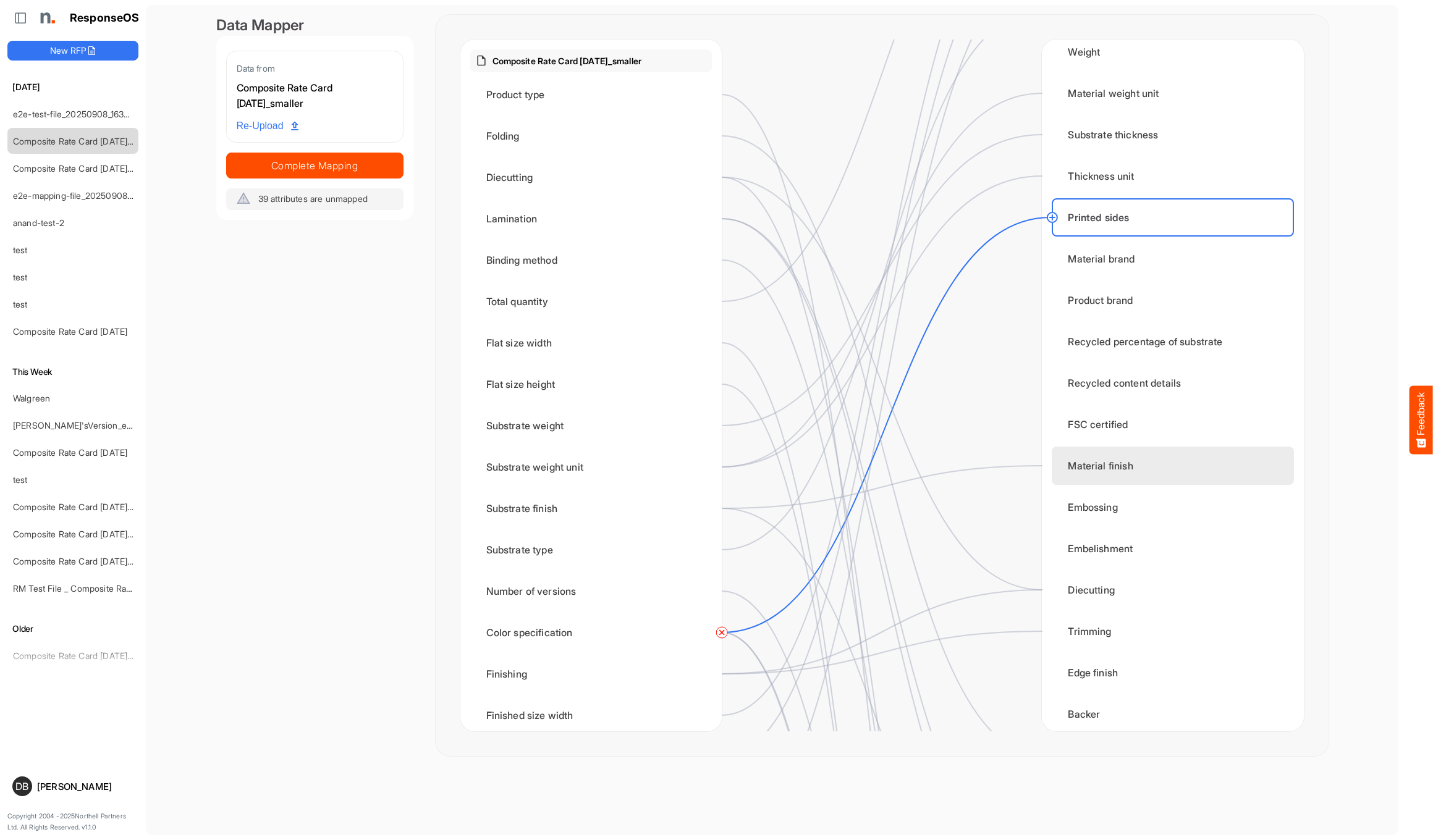
click at [1141, 461] on div "Material finish" at bounding box center [1172, 466] width 241 height 38
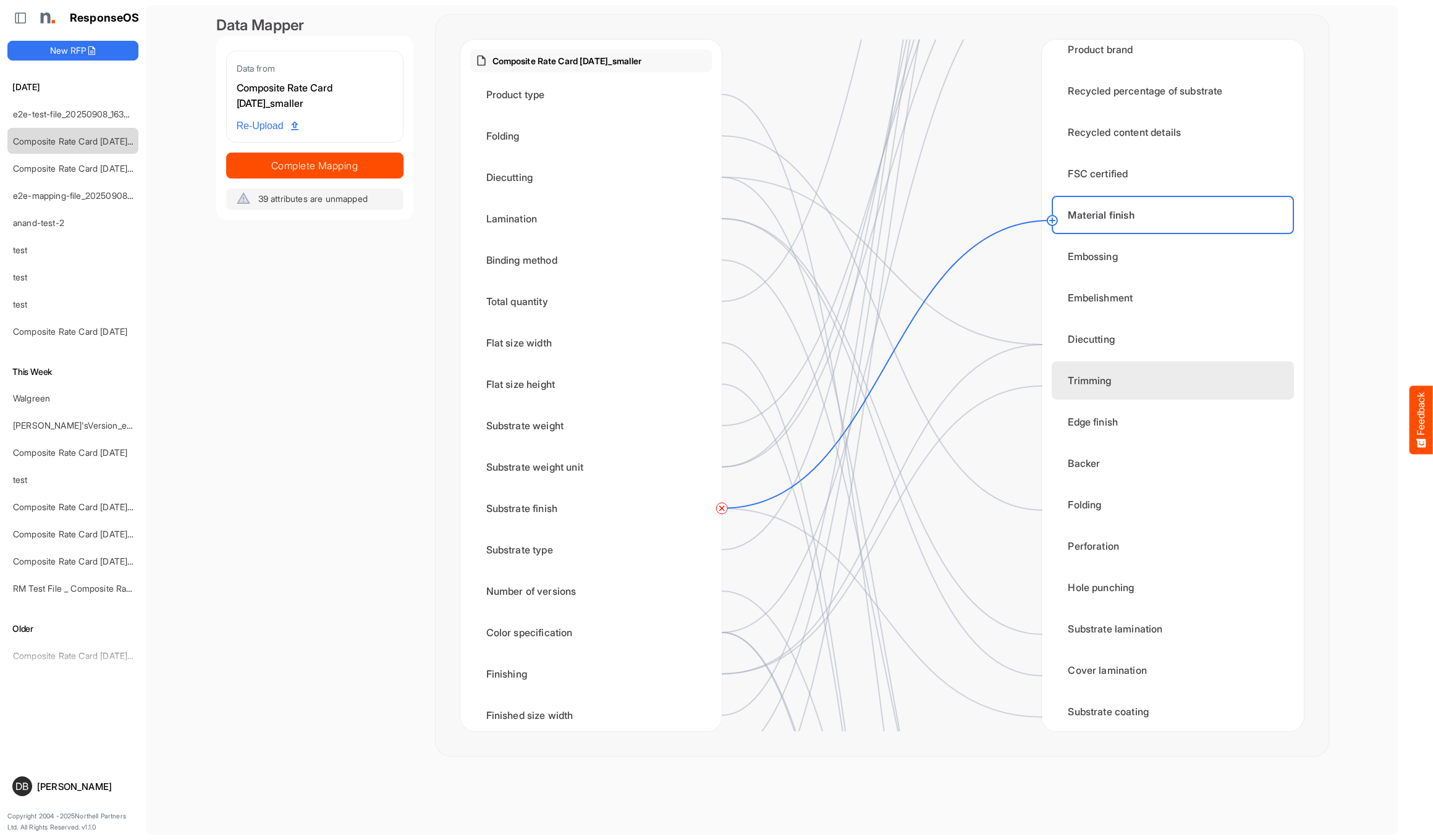
scroll to position [500, 0]
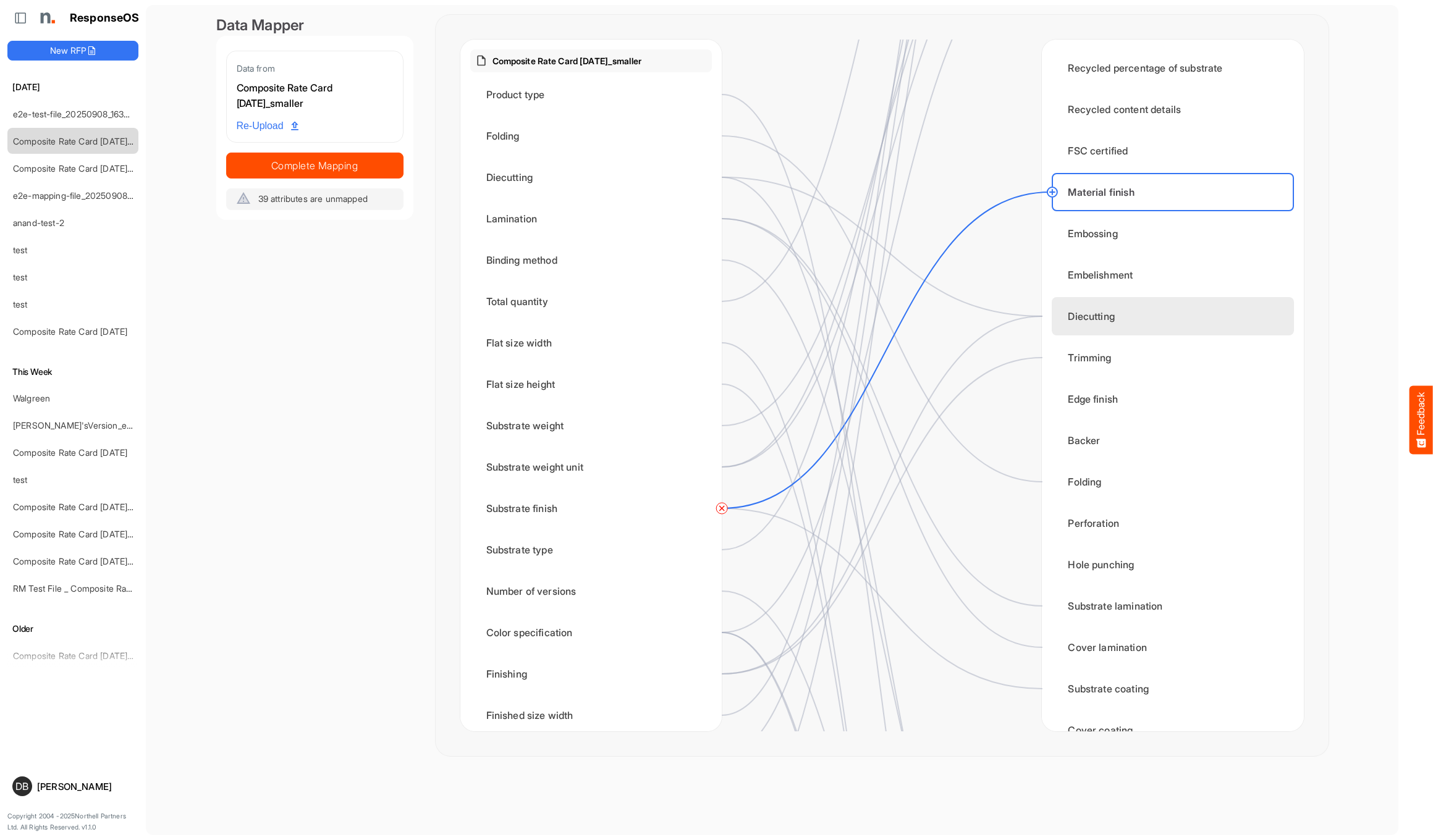
click at [1109, 308] on div "Diecutting" at bounding box center [1172, 315] width 241 height 38
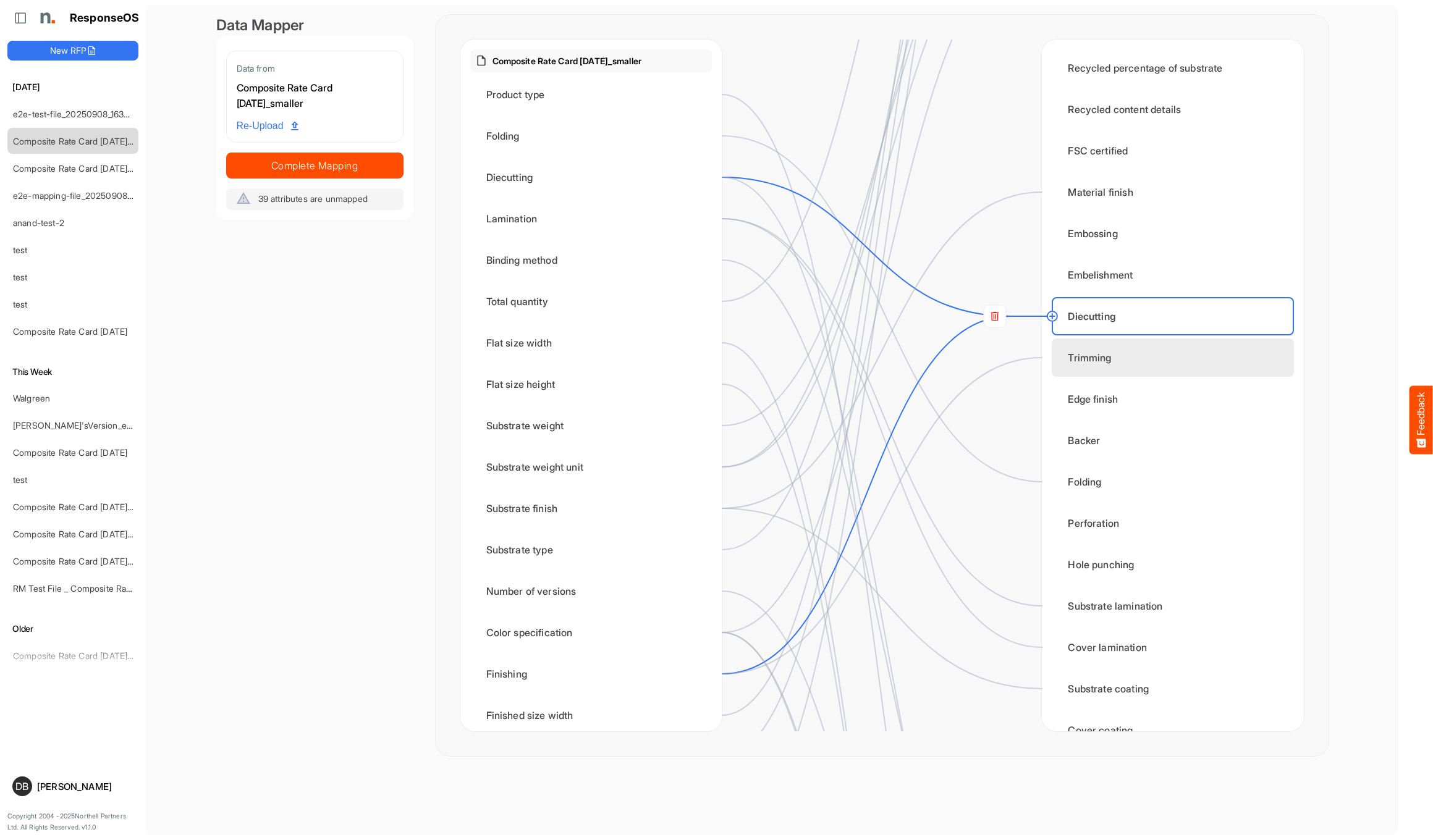
click at [1126, 366] on div "Trimming" at bounding box center [1172, 358] width 241 height 38
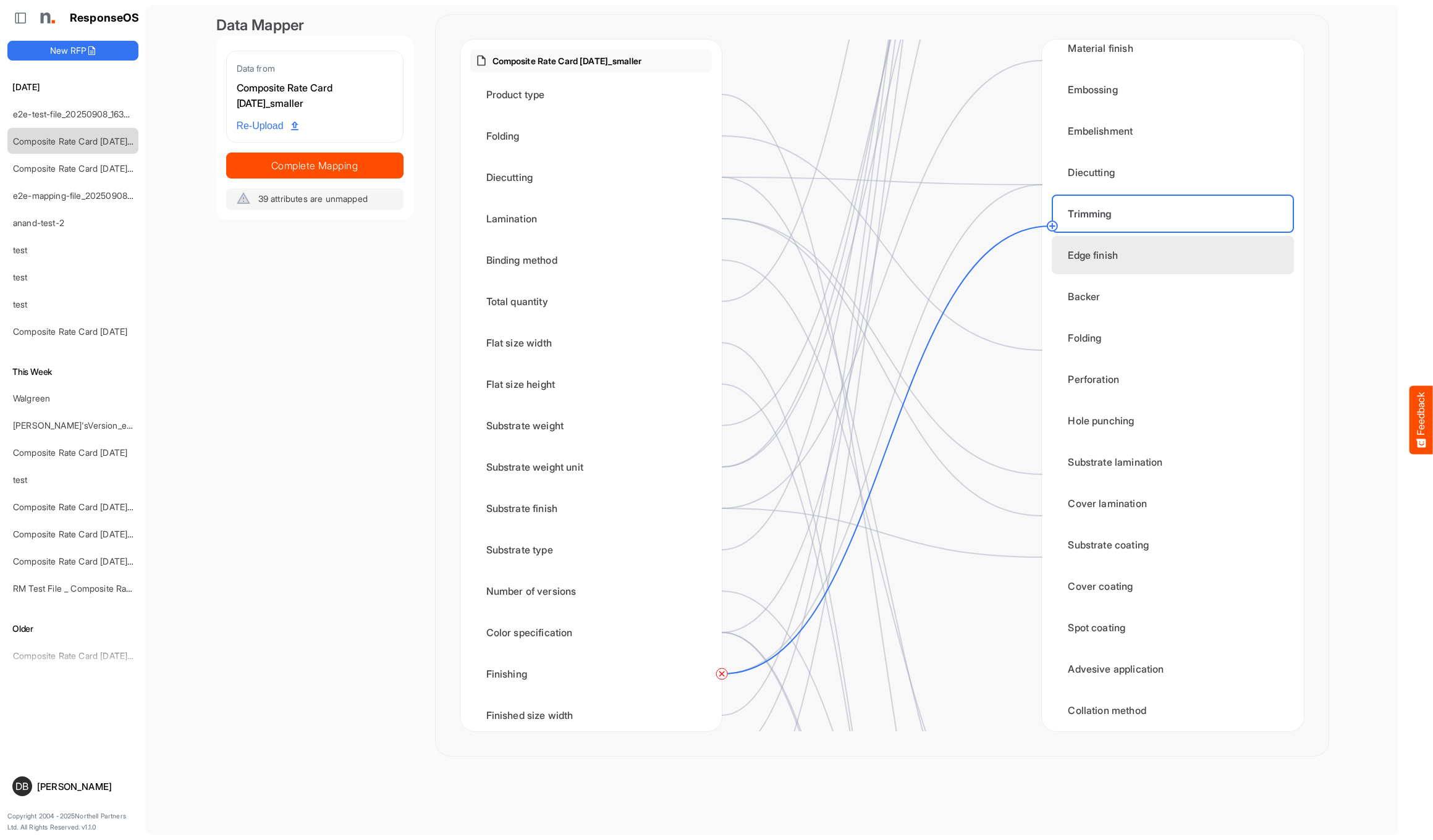
scroll to position [648, 0]
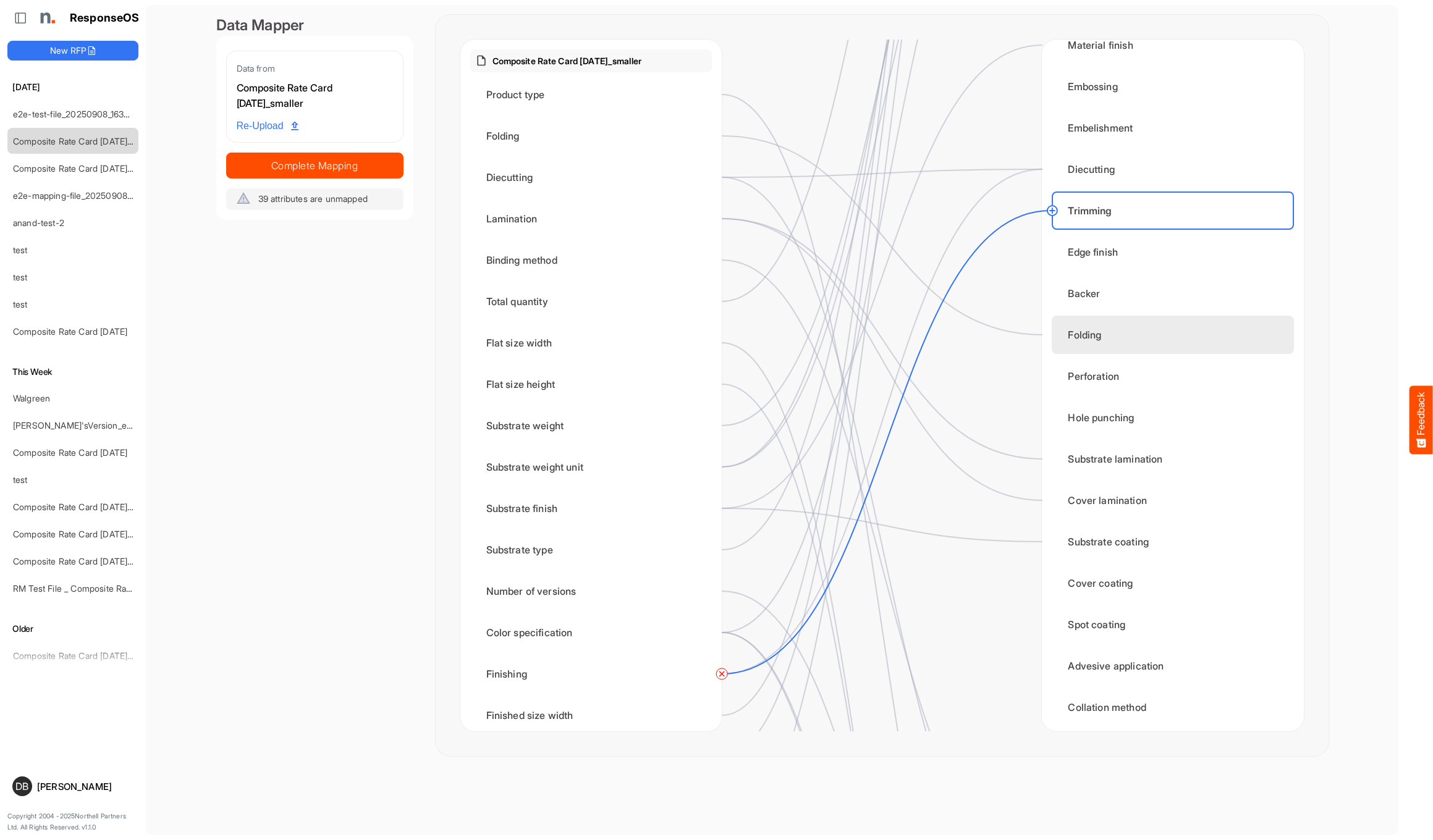
click at [1102, 332] on div "Folding" at bounding box center [1172, 334] width 241 height 38
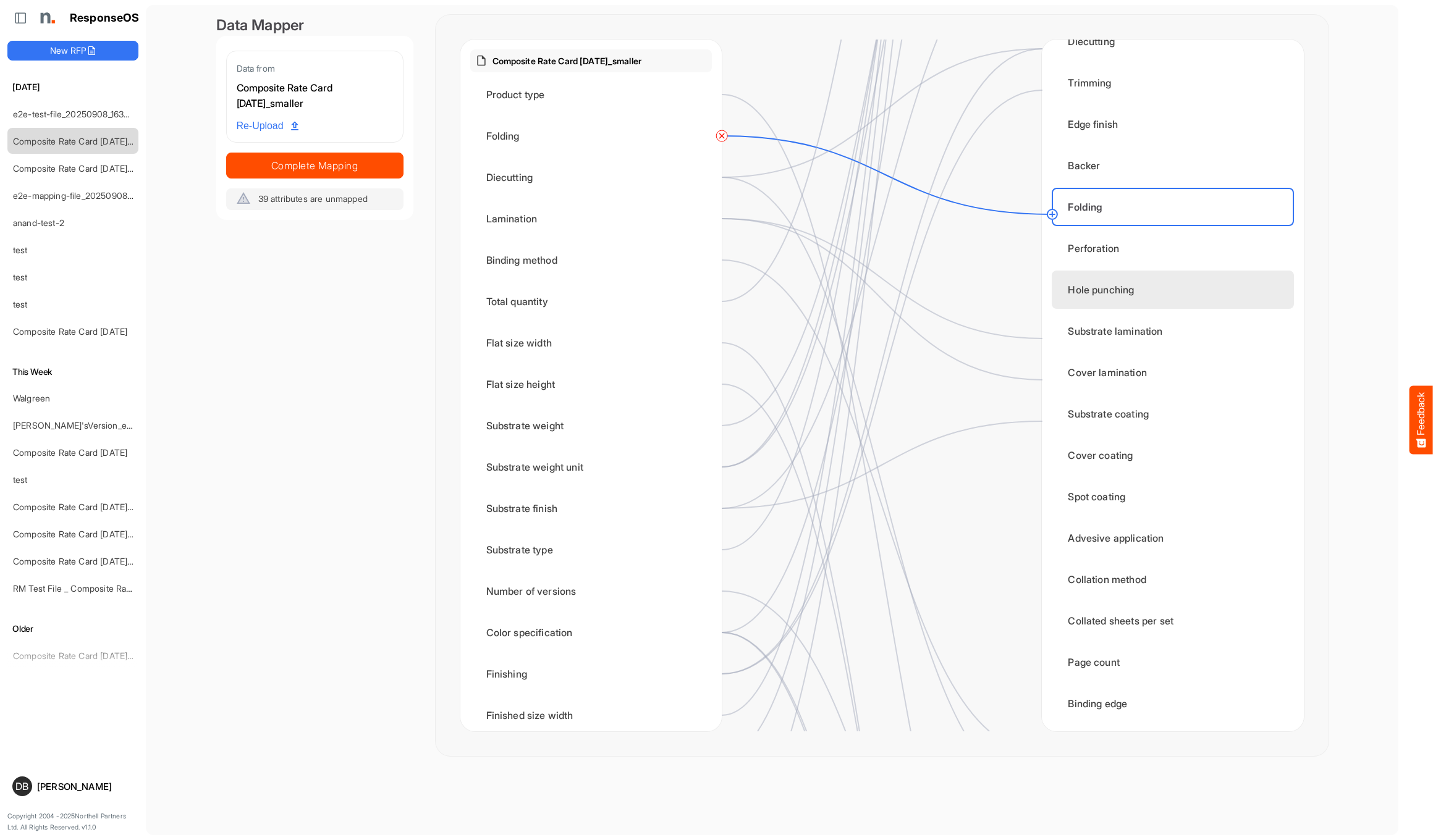
scroll to position [785, 0]
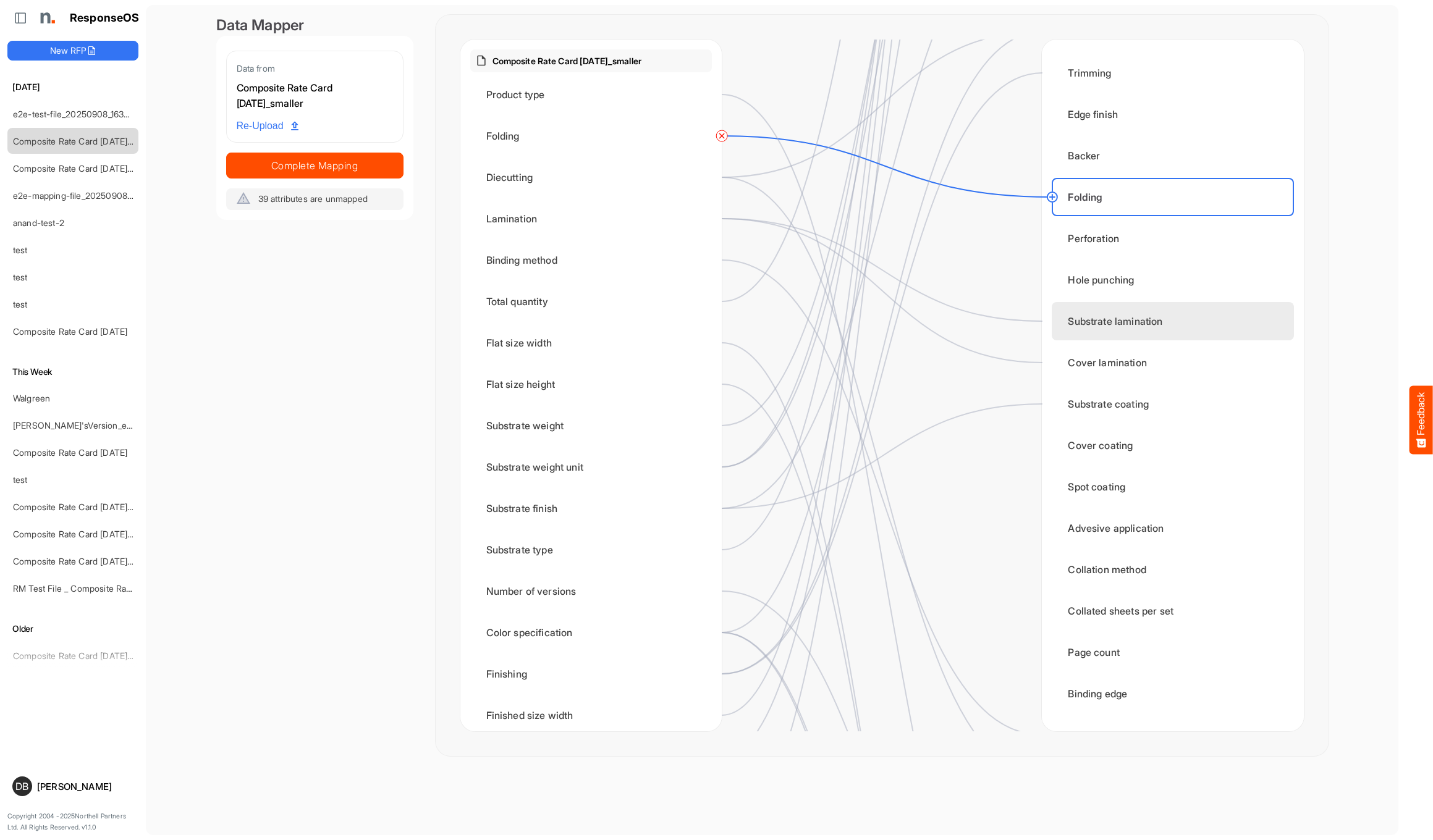
click at [1143, 320] on div "Substrate lamination" at bounding box center [1172, 321] width 241 height 38
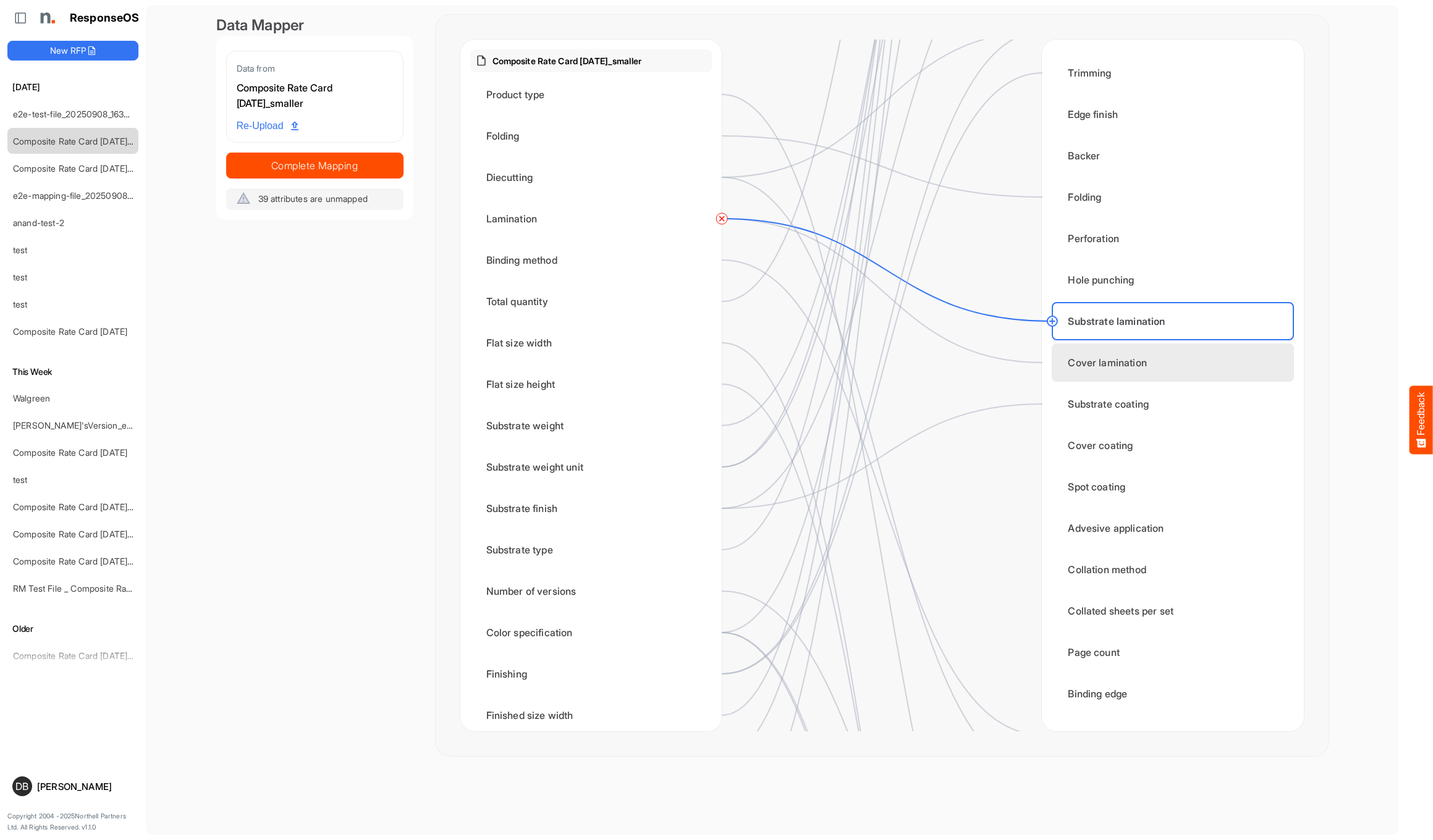
scroll to position [804, 0]
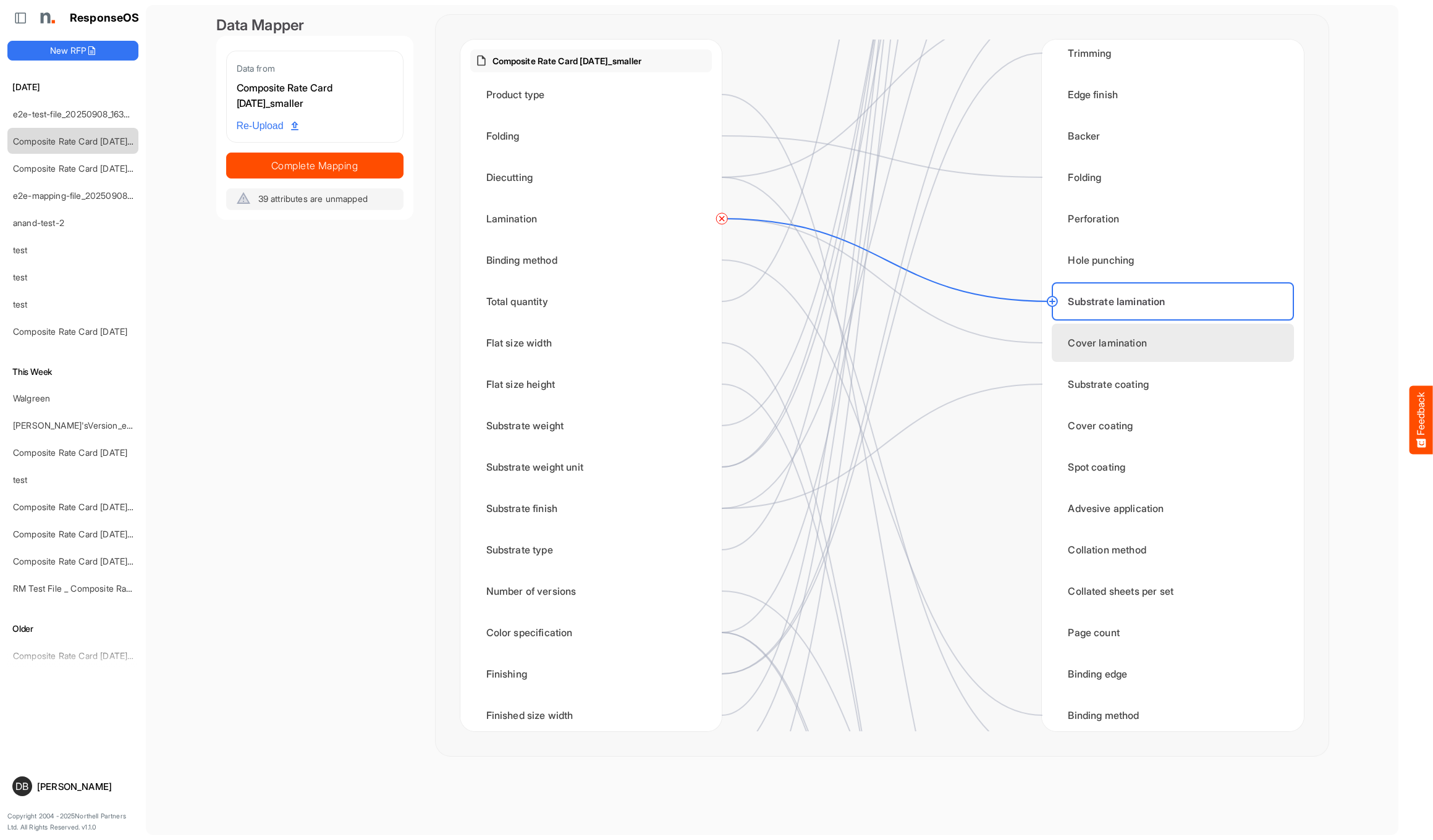
click at [1146, 347] on div "Cover lamination" at bounding box center [1172, 343] width 241 height 38
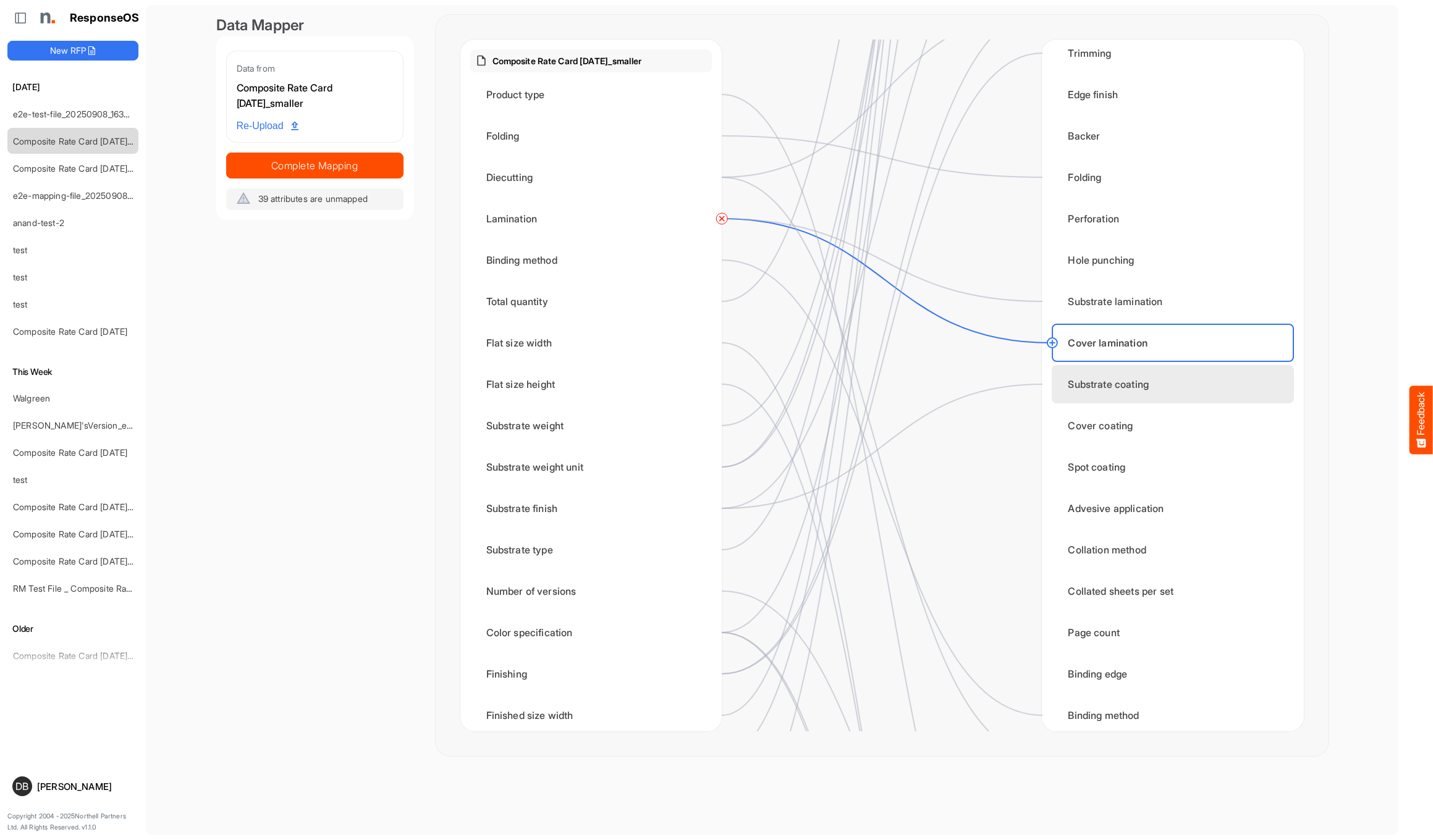
click at [1148, 384] on div "Substrate coating" at bounding box center [1172, 384] width 241 height 38
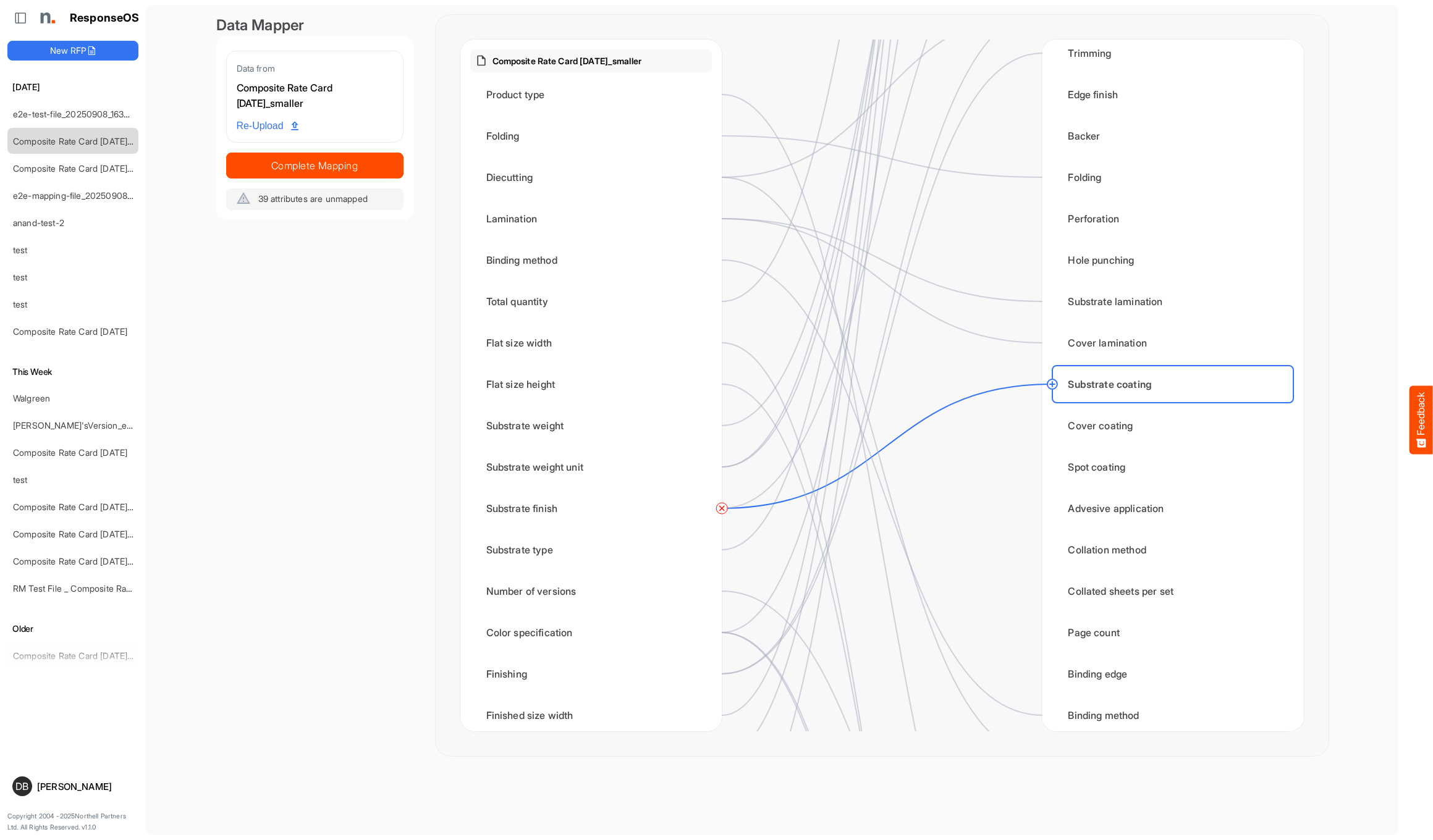
scroll to position [0, 0]
click at [720, 509] on circle at bounding box center [722, 509] width 15 height 15
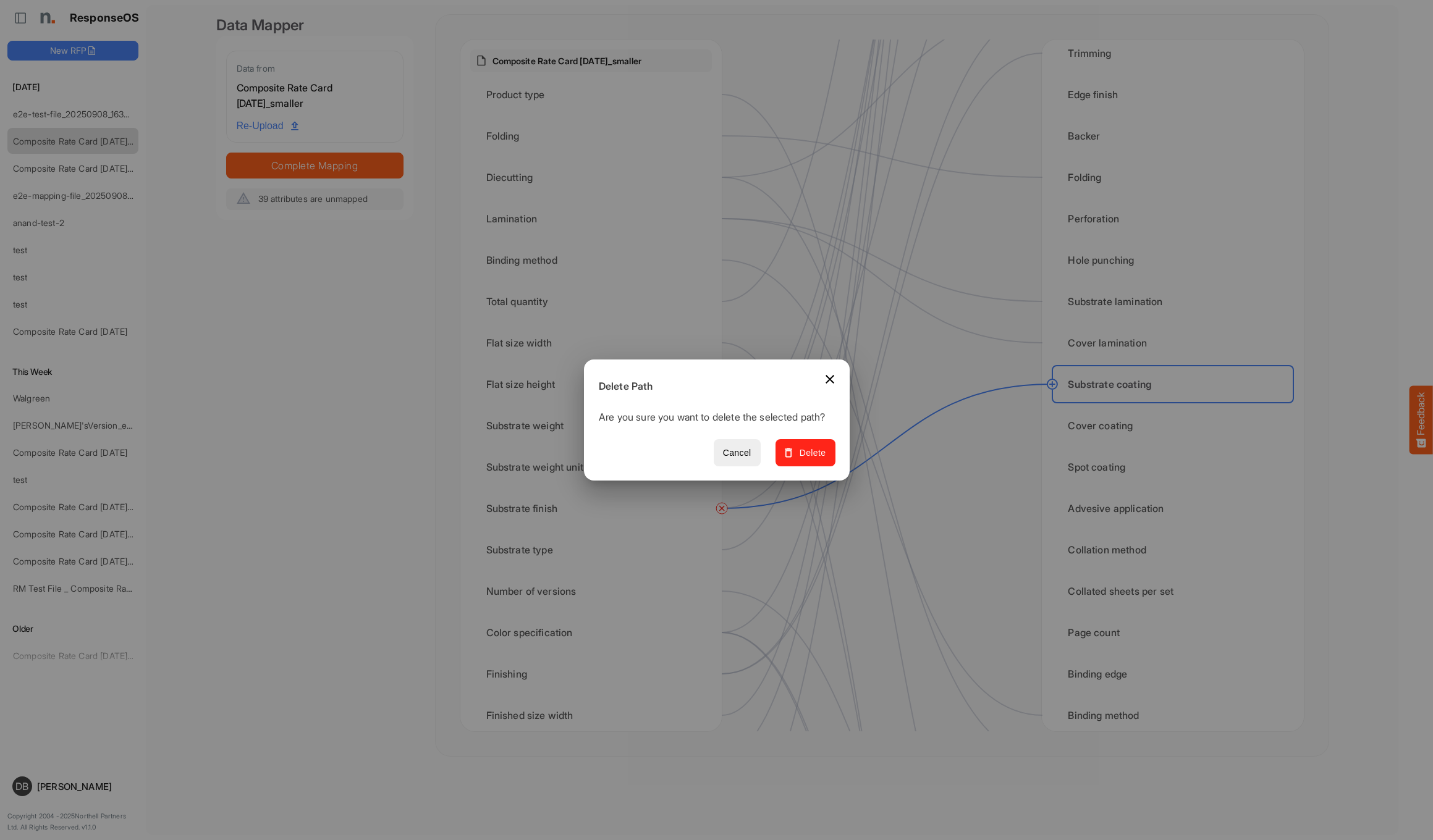
click at [805, 461] on span "Delete" at bounding box center [805, 452] width 41 height 15
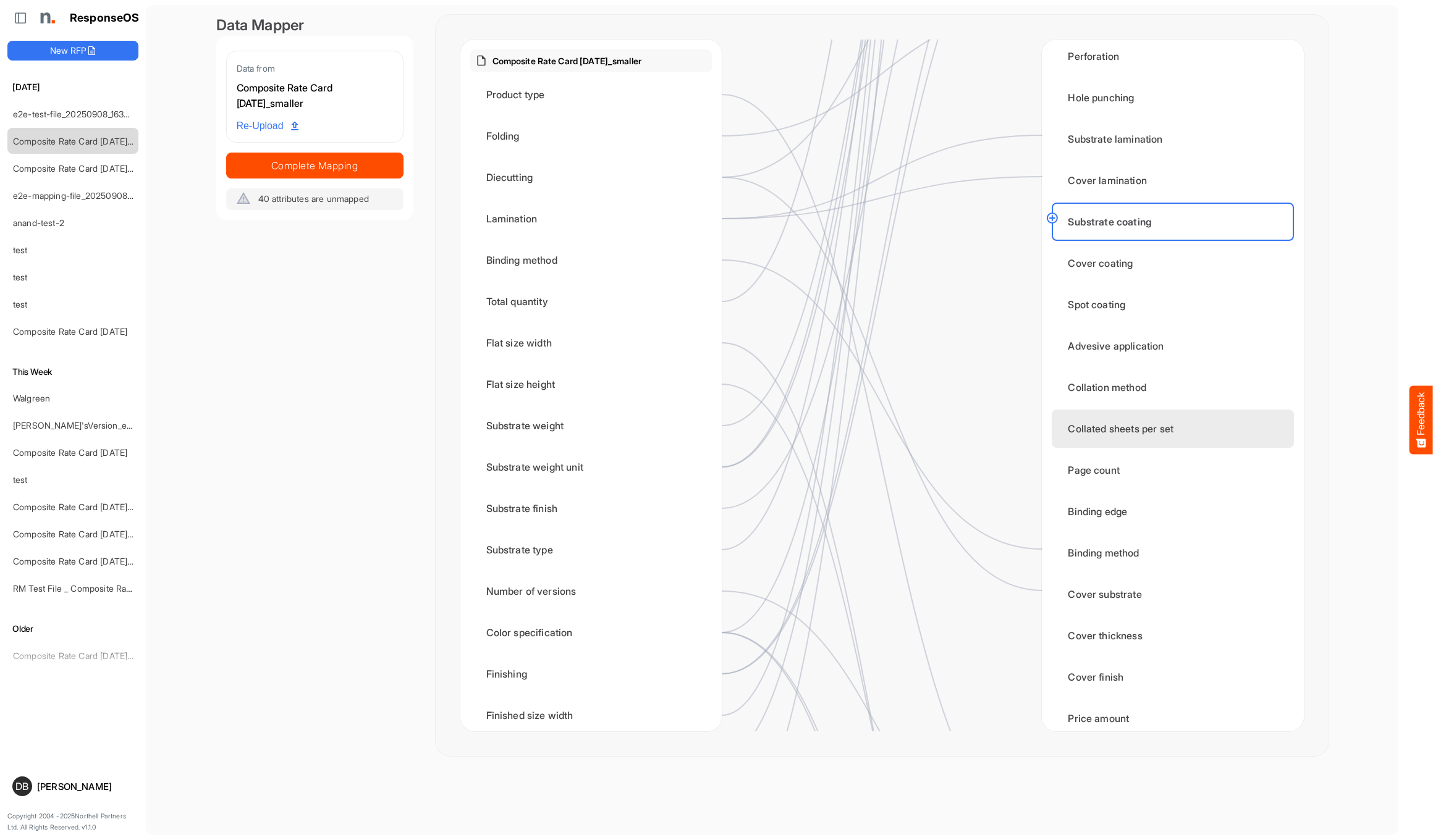
scroll to position [970, 0]
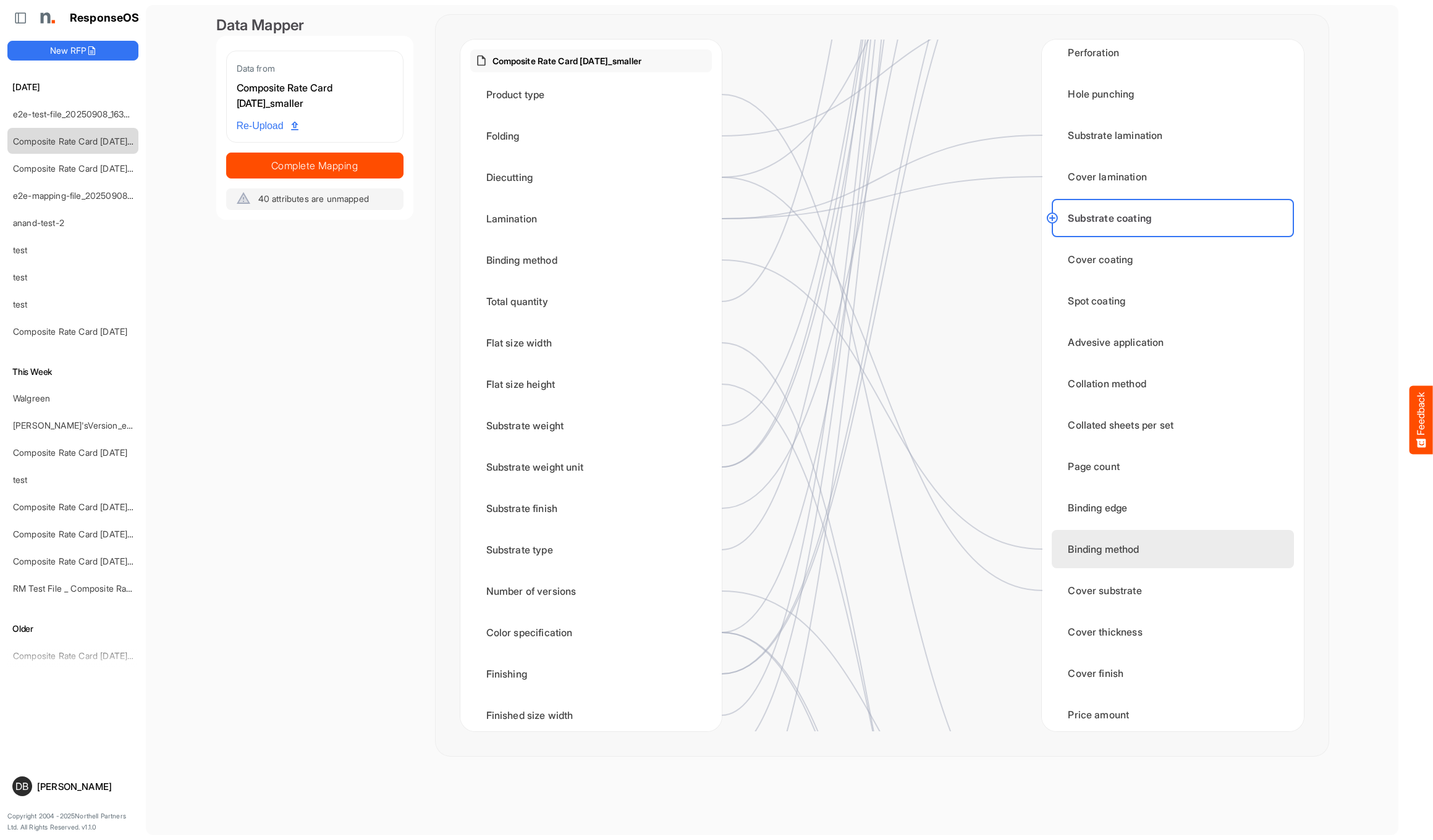
click at [1121, 544] on div "Binding method" at bounding box center [1172, 549] width 241 height 38
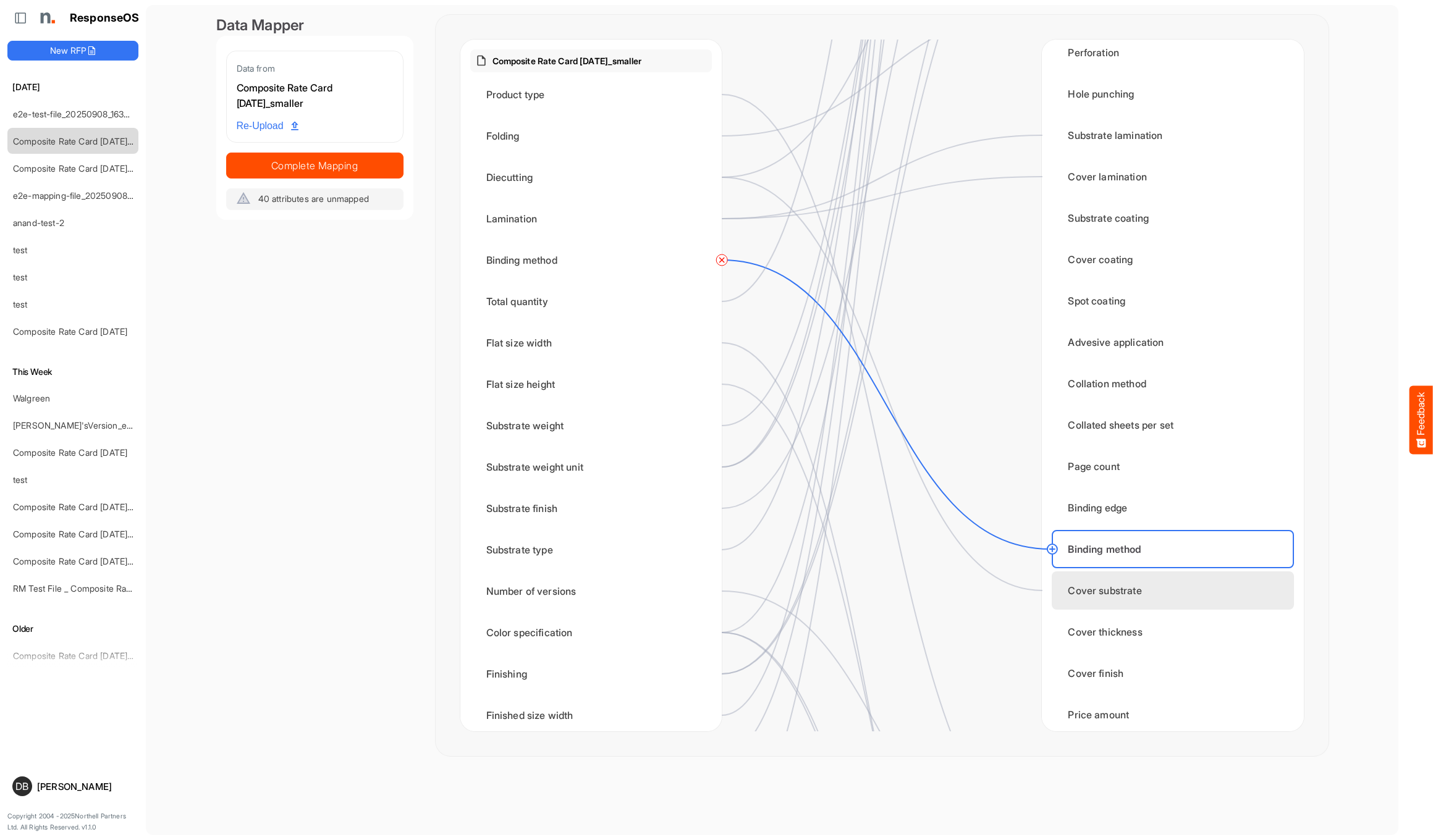
click at [1119, 584] on div "Cover substrate" at bounding box center [1172, 590] width 241 height 38
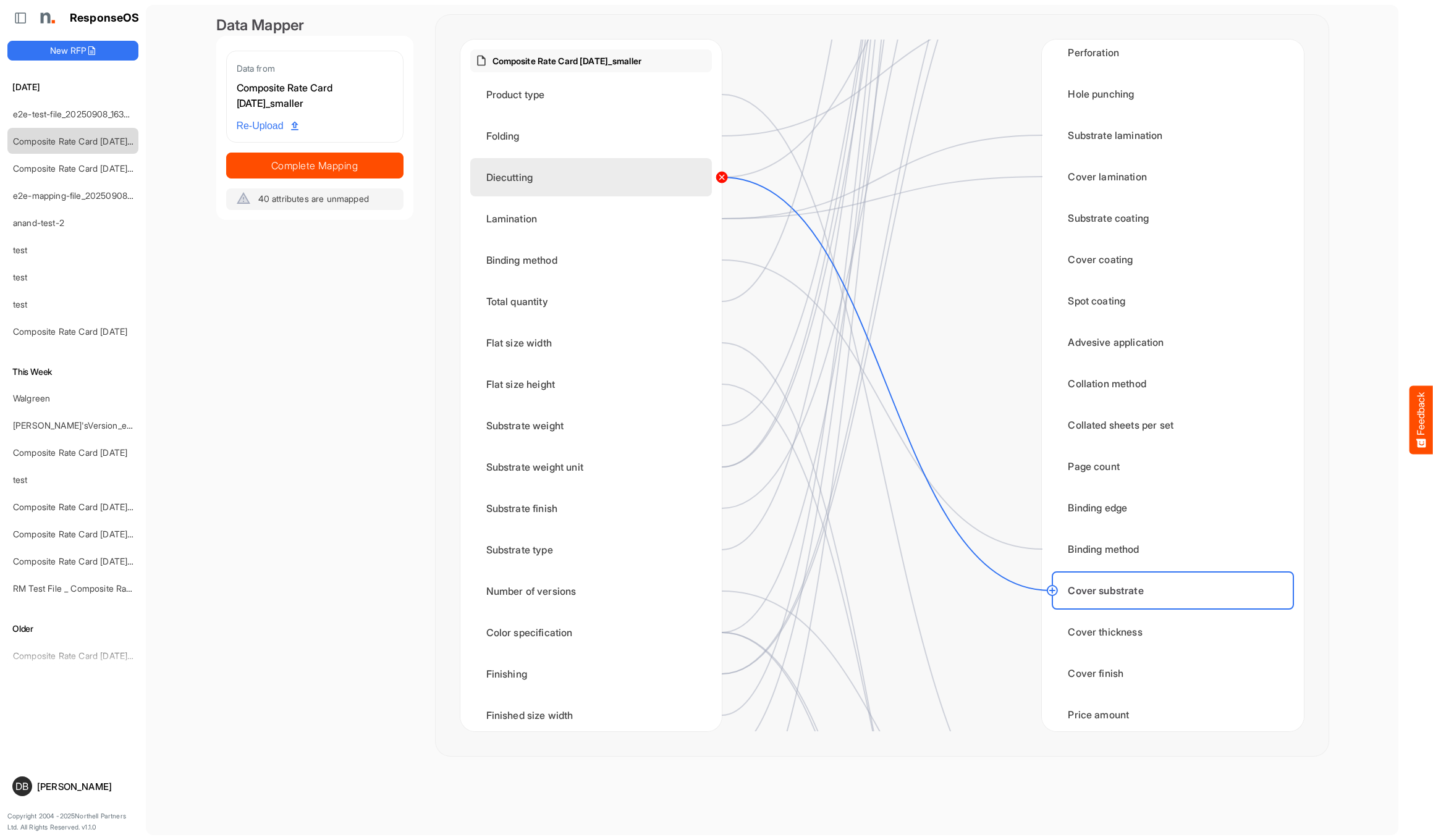
click at [720, 176] on circle at bounding box center [722, 177] width 15 height 15
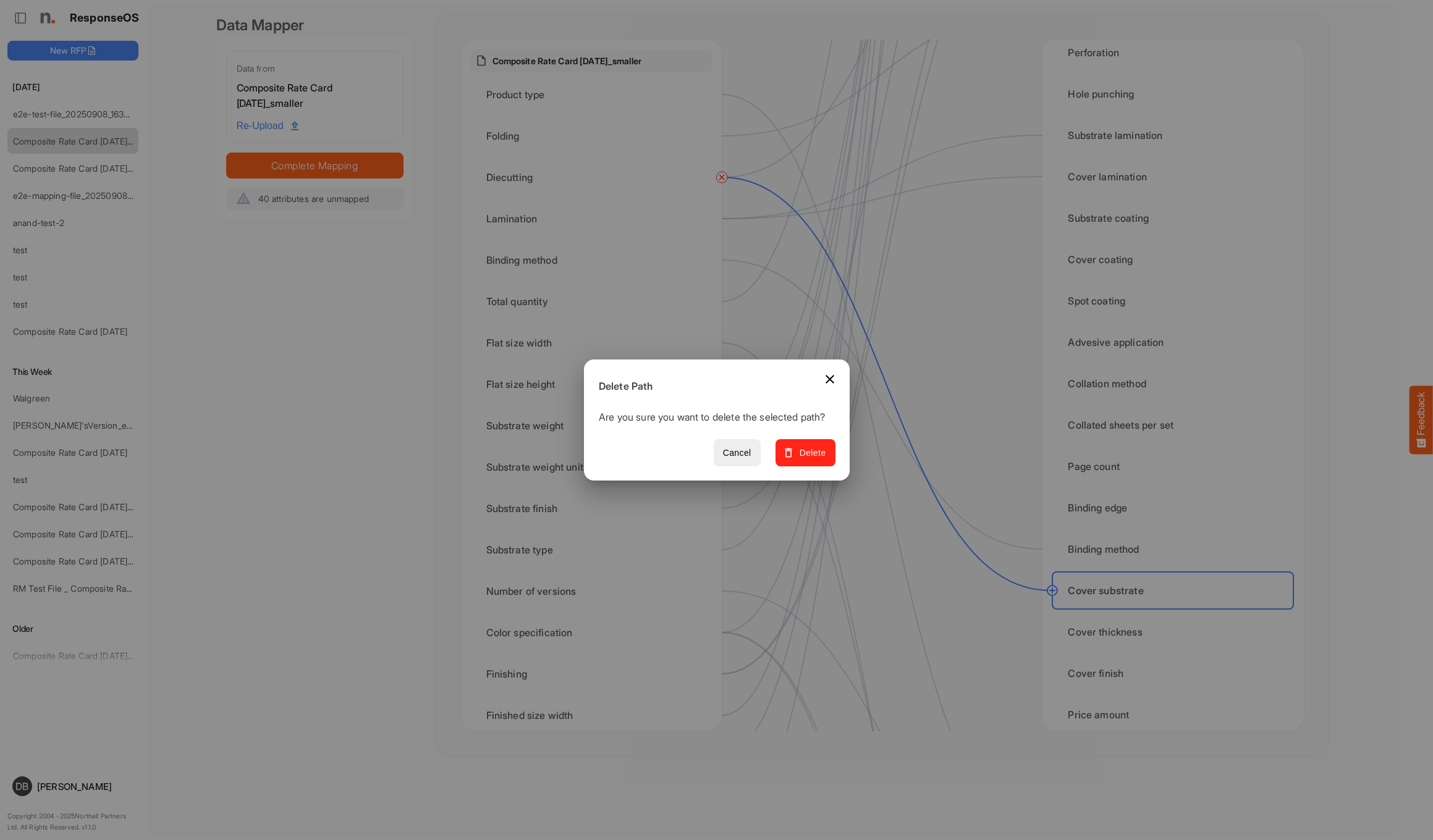
click at [814, 466] on button "Delete" at bounding box center [805, 453] width 60 height 28
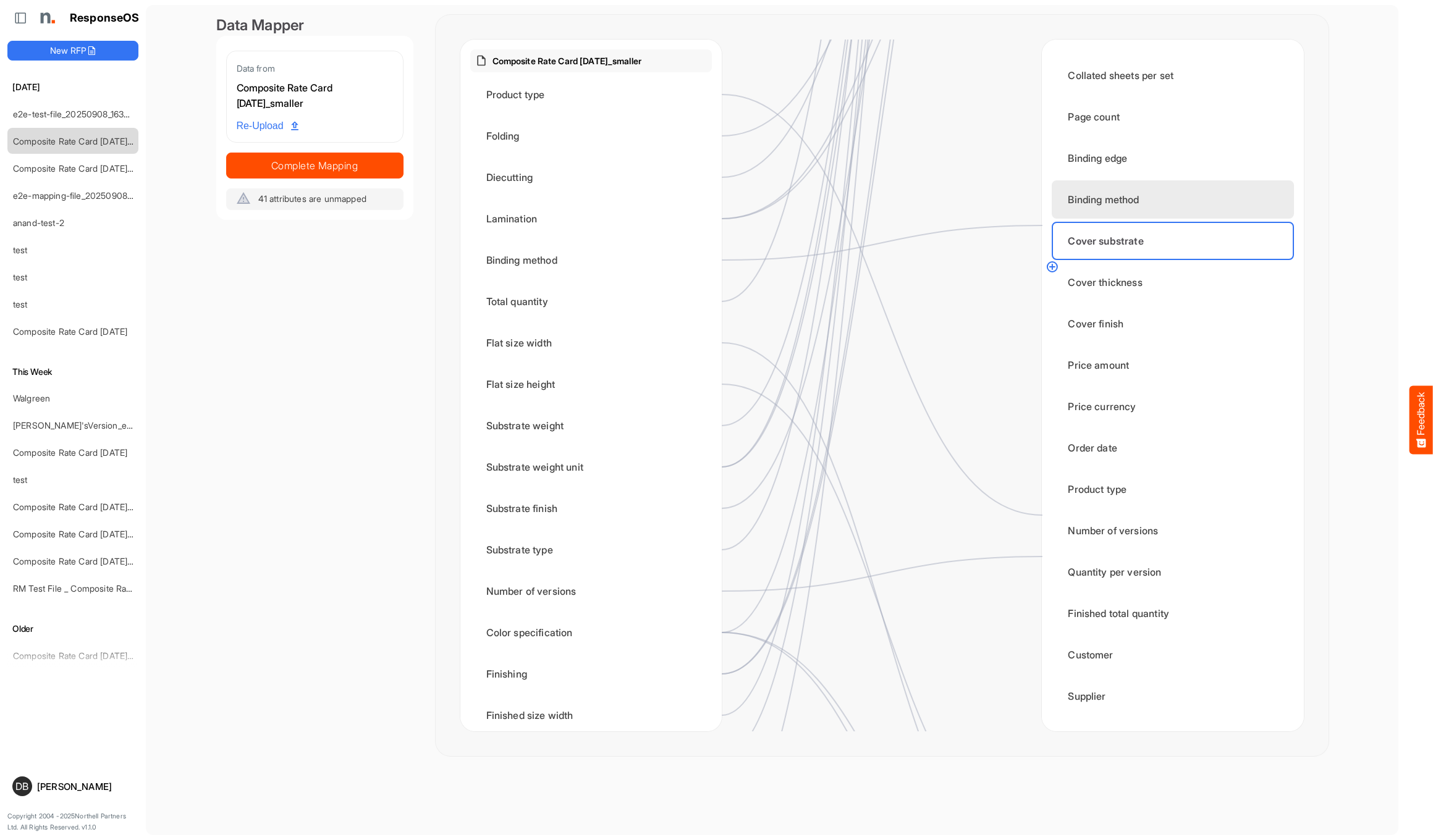
scroll to position [1395, 0]
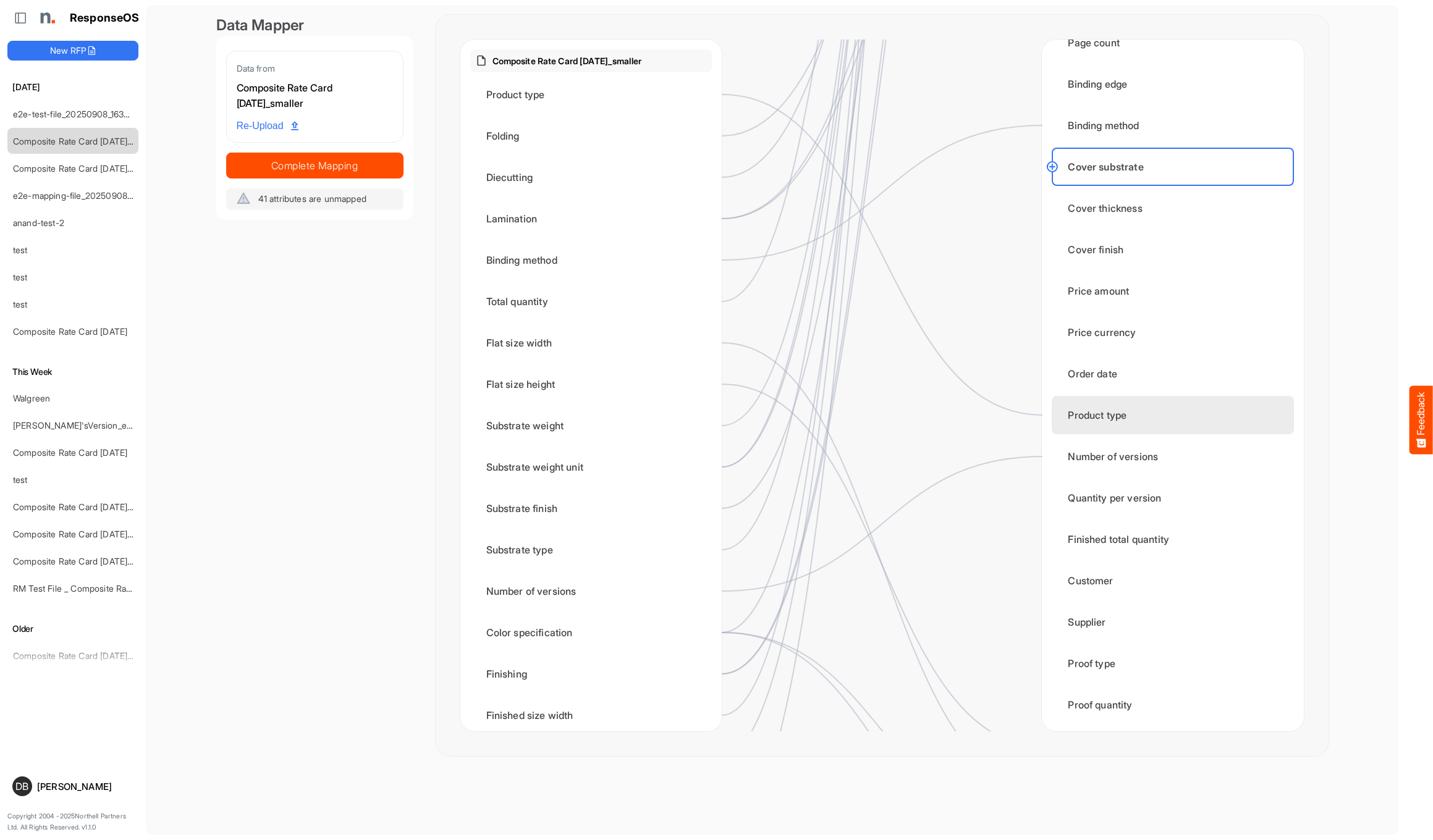
click at [1141, 423] on div "Product type" at bounding box center [1172, 415] width 241 height 38
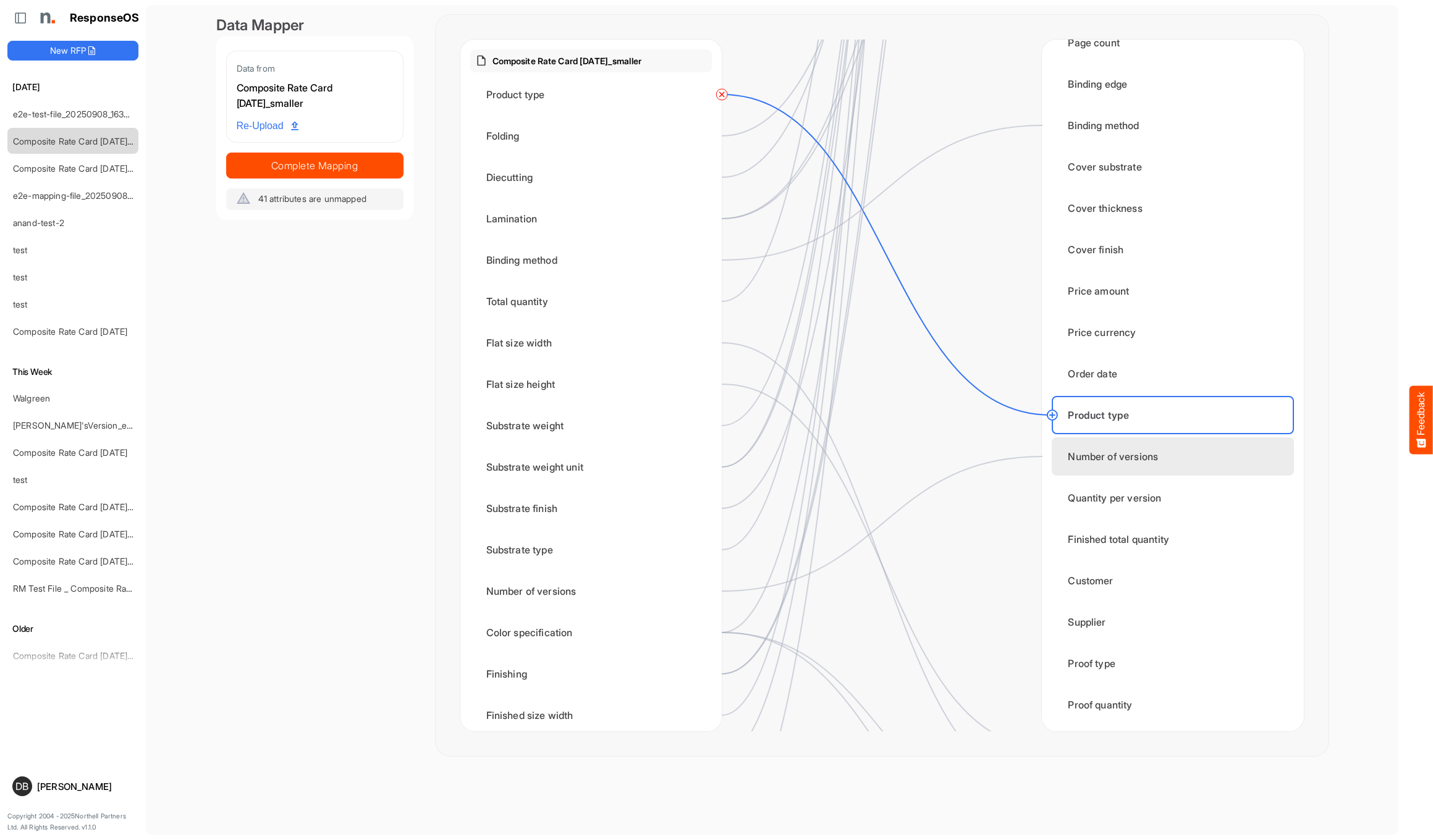
click at [1157, 460] on div "Number of versions" at bounding box center [1172, 456] width 241 height 38
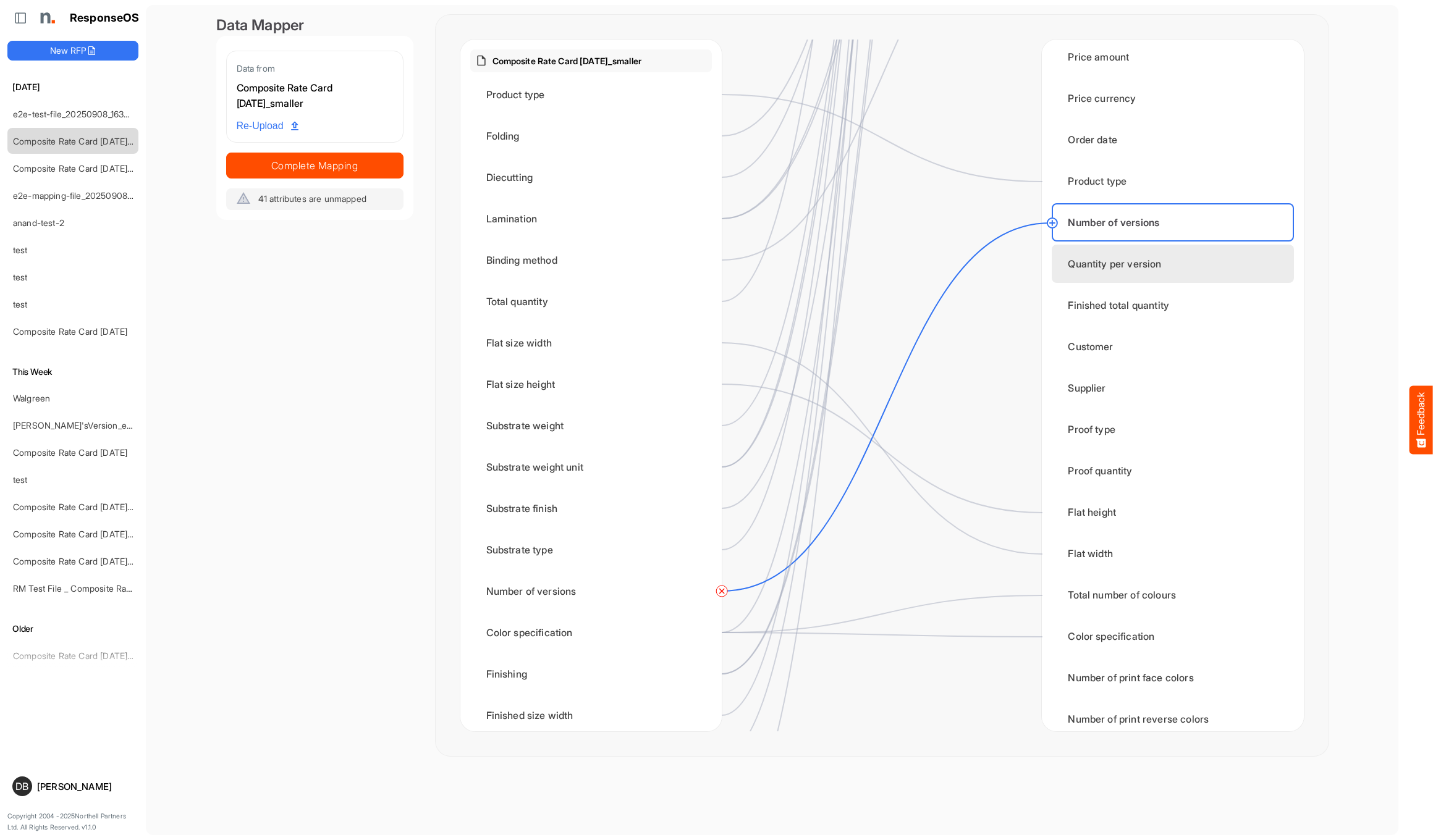
scroll to position [1629, 0]
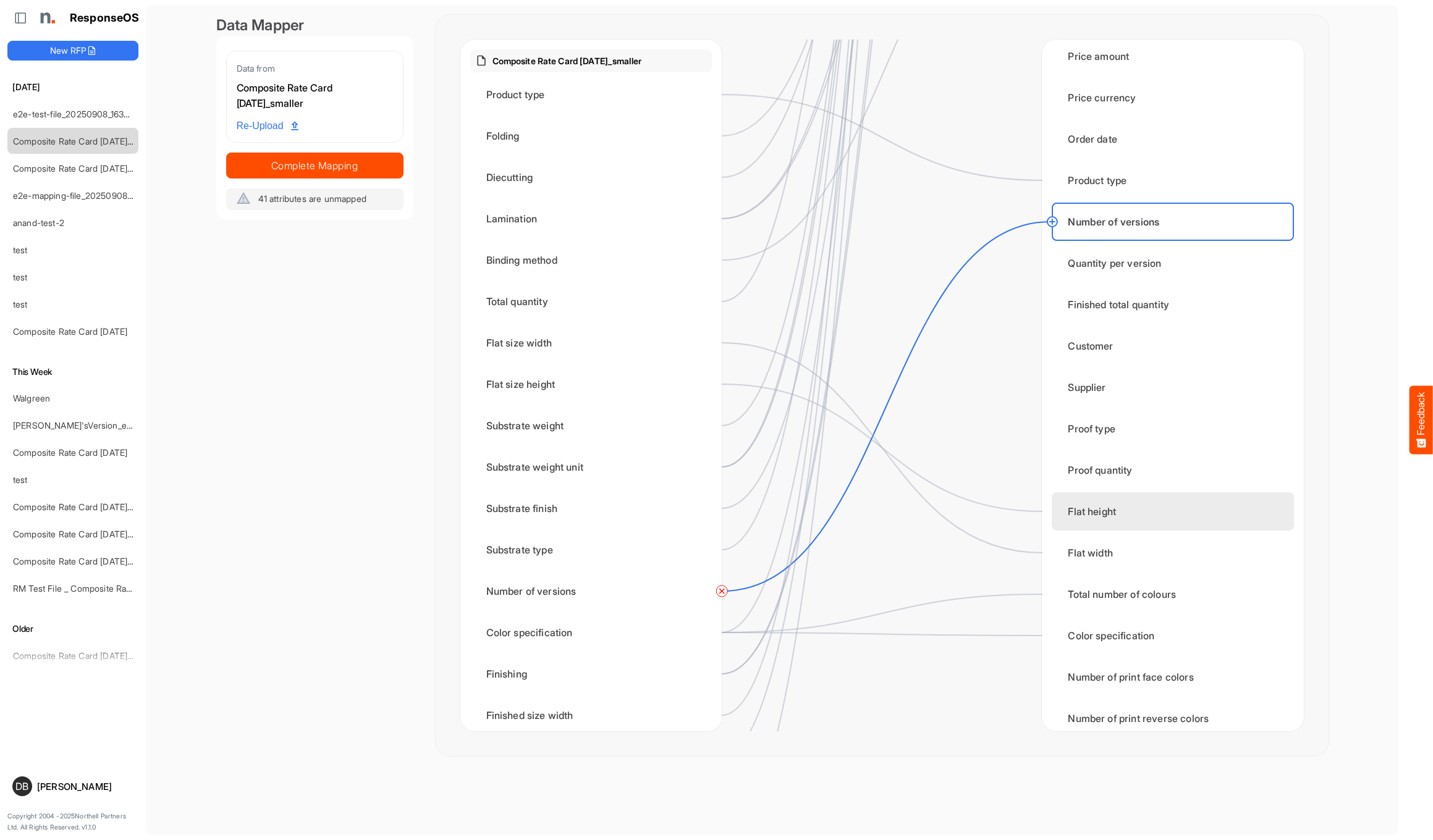
click at [1133, 507] on div "Flat height" at bounding box center [1172, 511] width 241 height 38
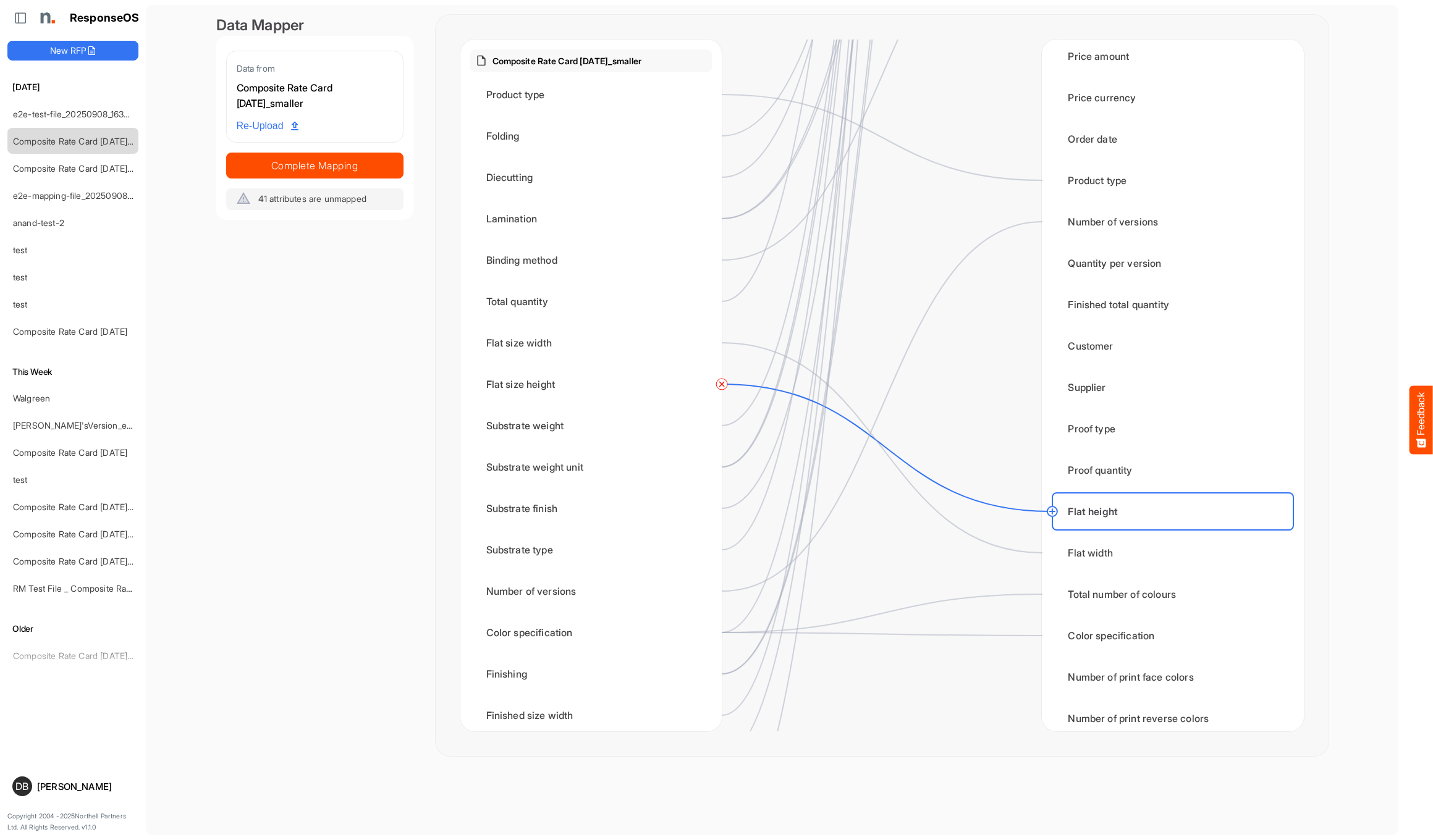
scroll to position [0, 0]
click at [1129, 548] on div "Flat width" at bounding box center [1172, 553] width 241 height 38
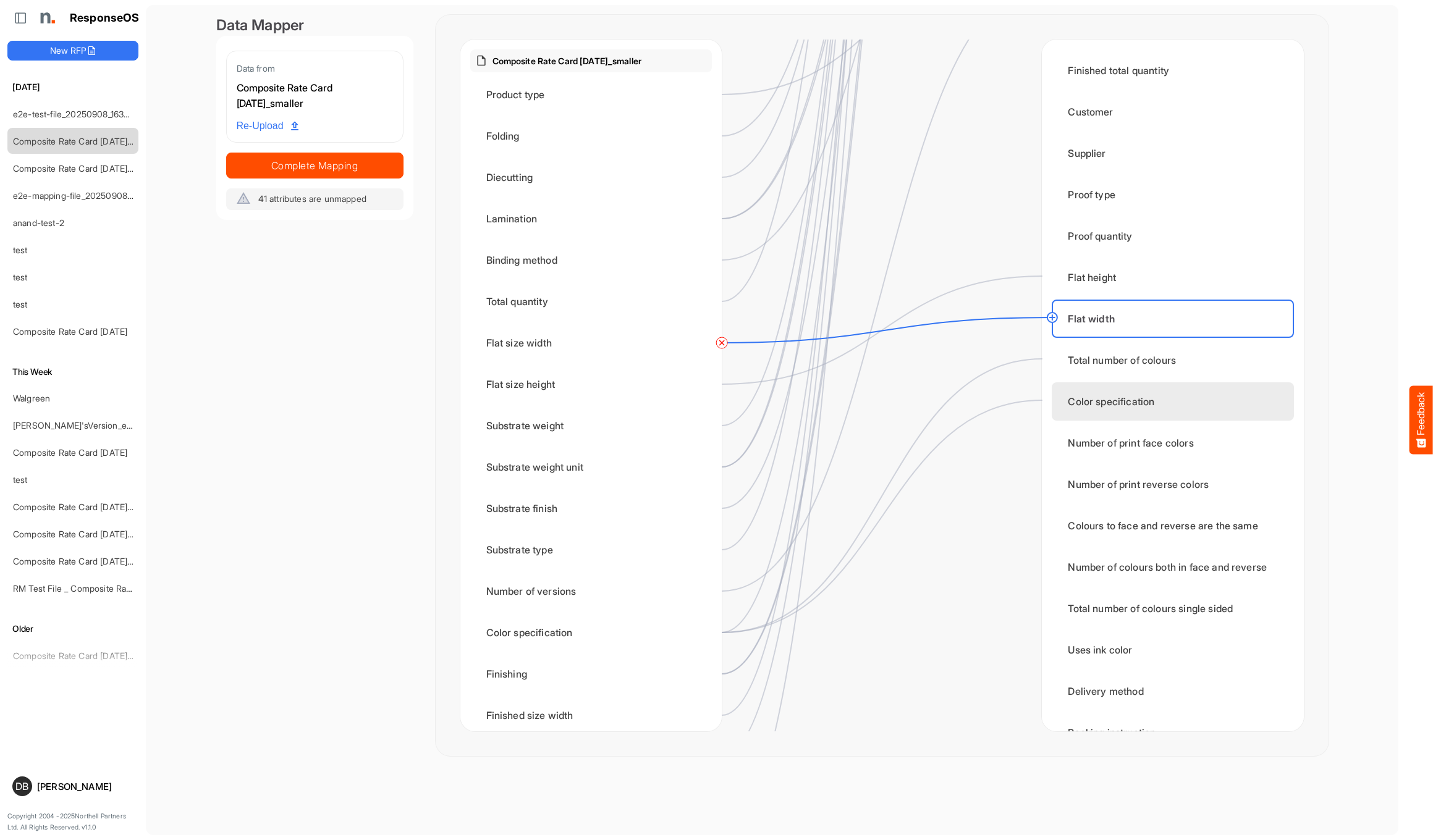
scroll to position [1866, 0]
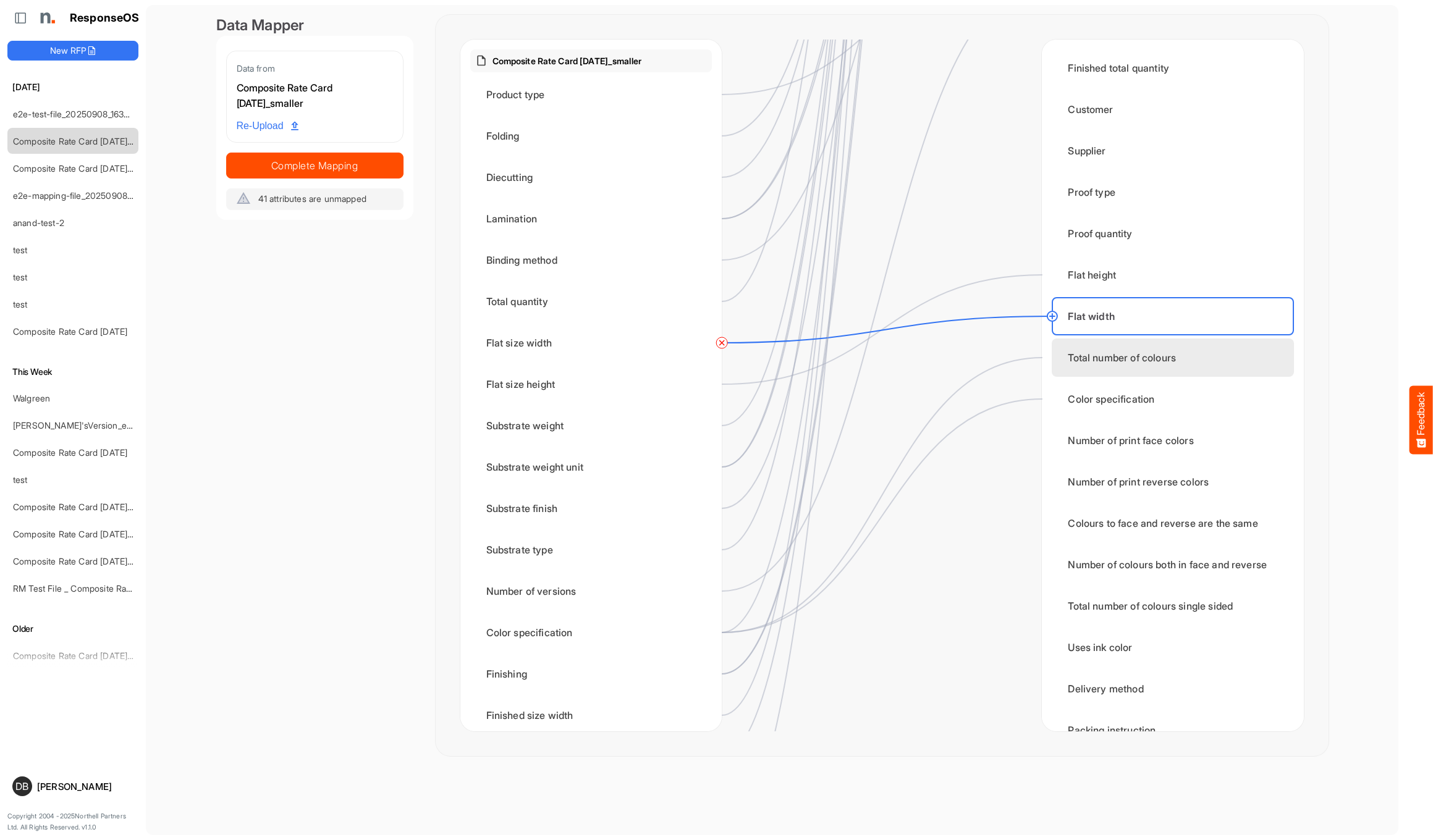
click at [1141, 364] on div "Total number of colours" at bounding box center [1172, 358] width 241 height 38
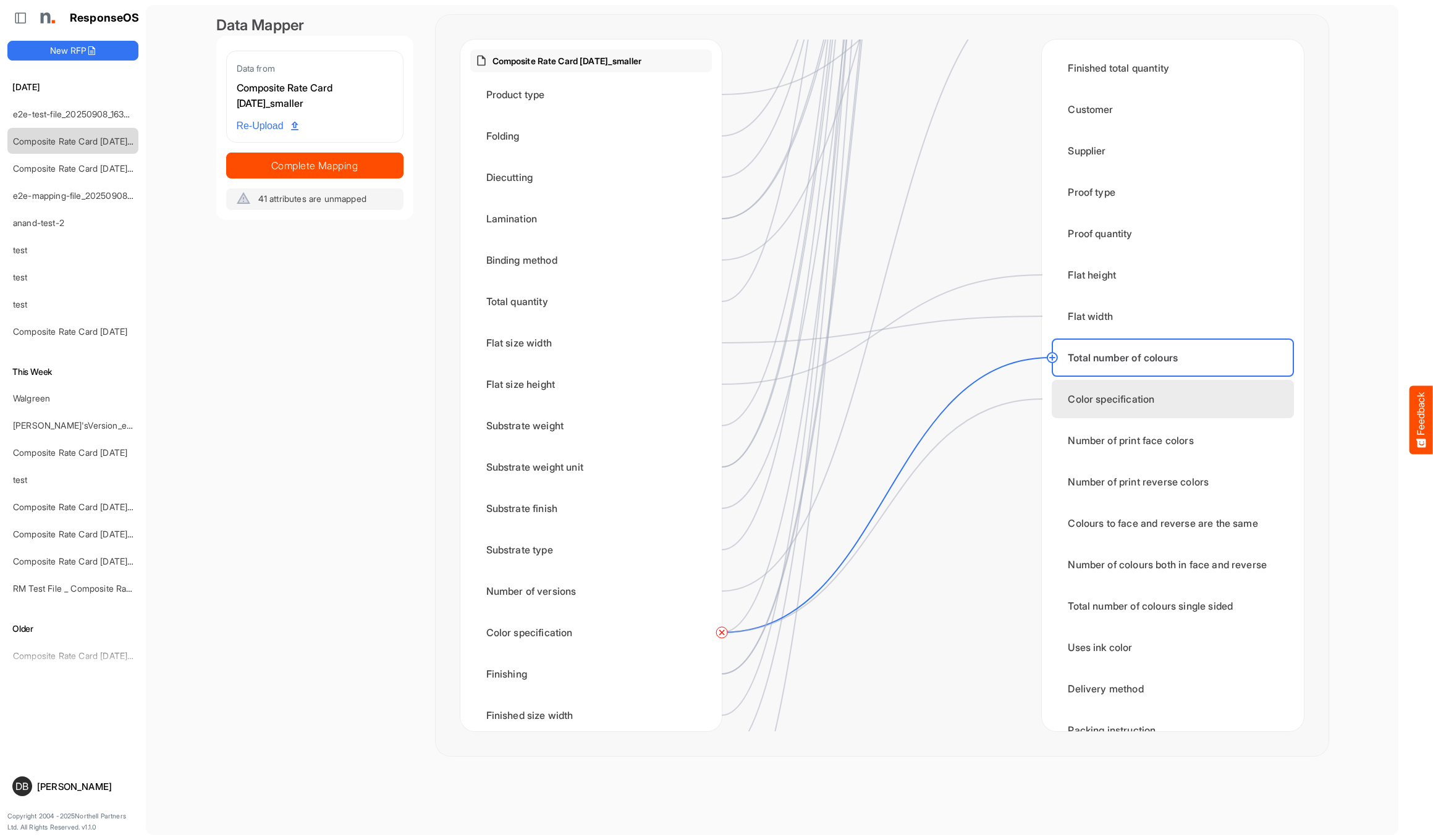
click at [1141, 396] on div "Color specification" at bounding box center [1172, 399] width 241 height 38
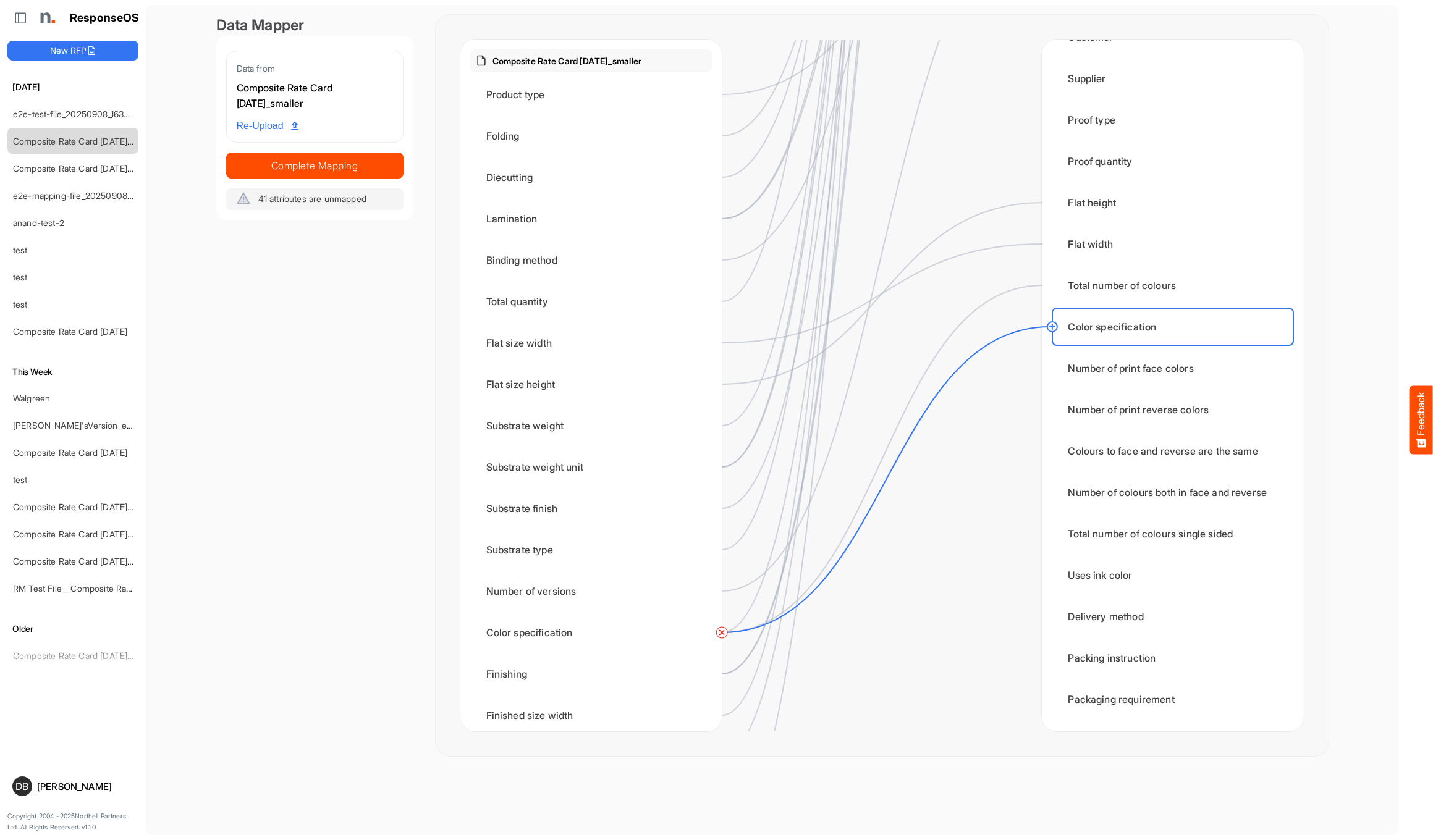
scroll to position [0, 0]
click at [381, 163] on span "Complete Mapping" at bounding box center [315, 165] width 177 height 17
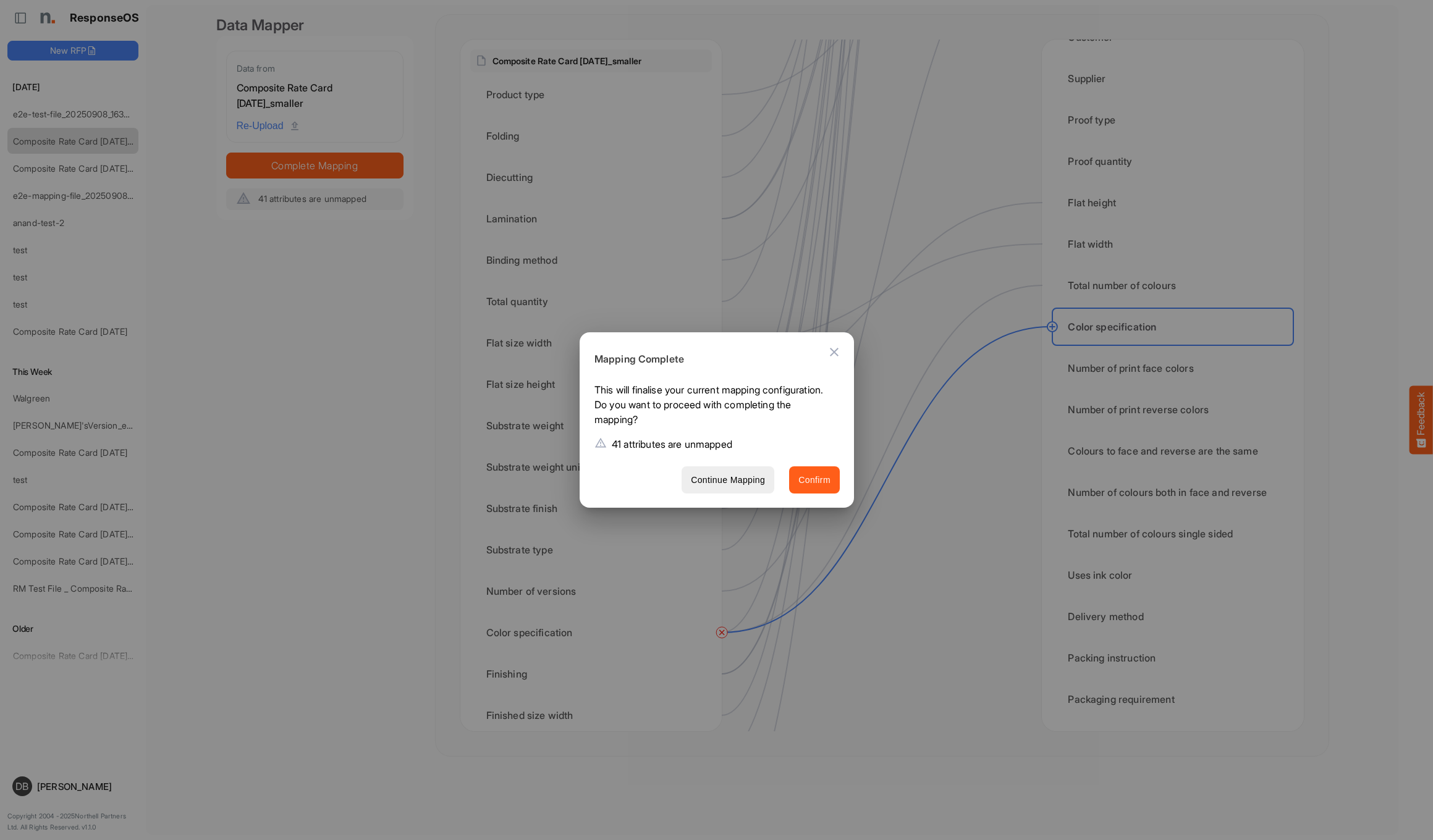
click at [813, 479] on span "Confirm" at bounding box center [814, 480] width 32 height 15
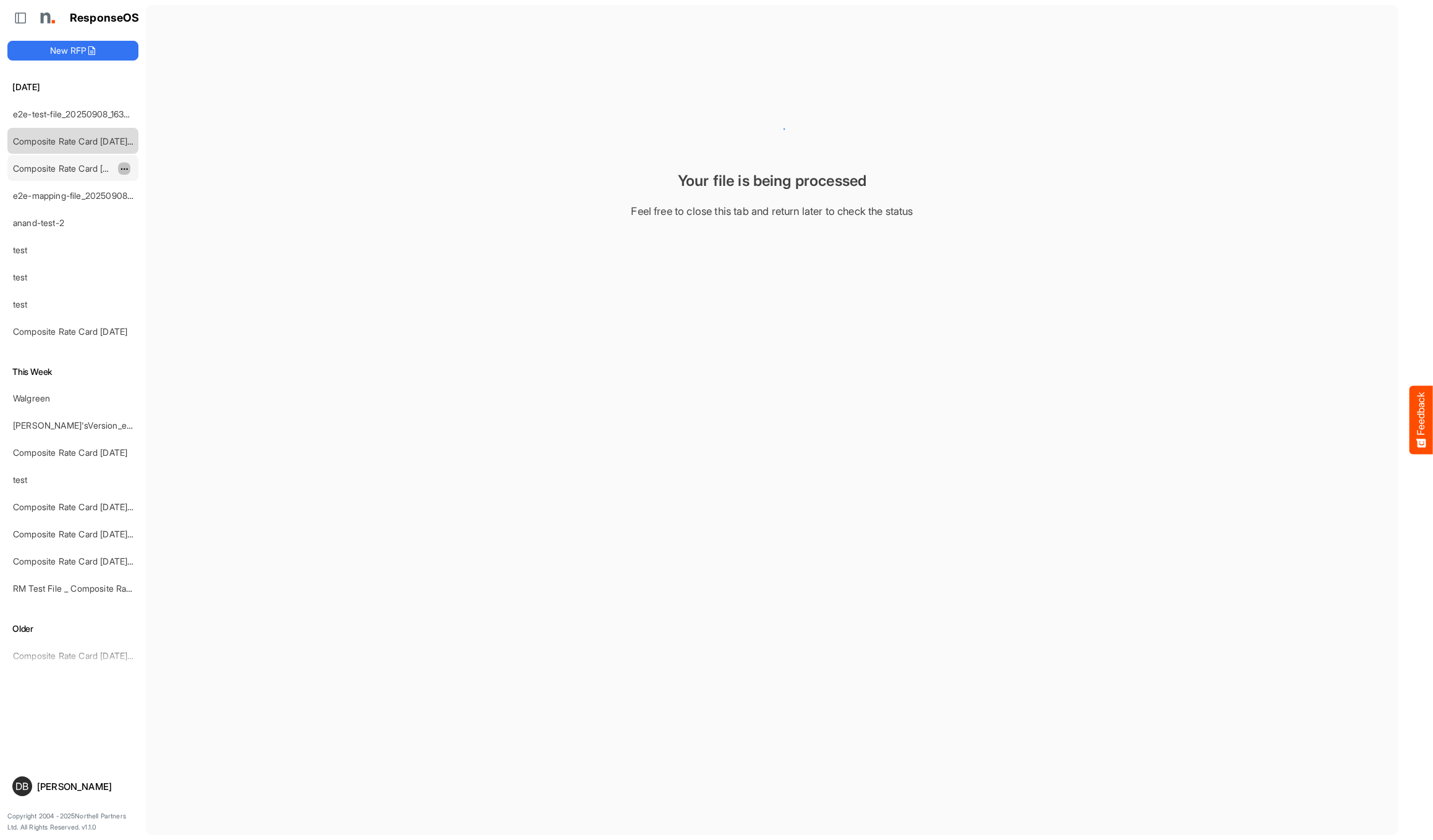
click at [123, 166] on span "dropdownbutton" at bounding box center [123, 169] width 7 height 8
click at [171, 206] on li "Delete" at bounding box center [155, 206] width 74 height 19
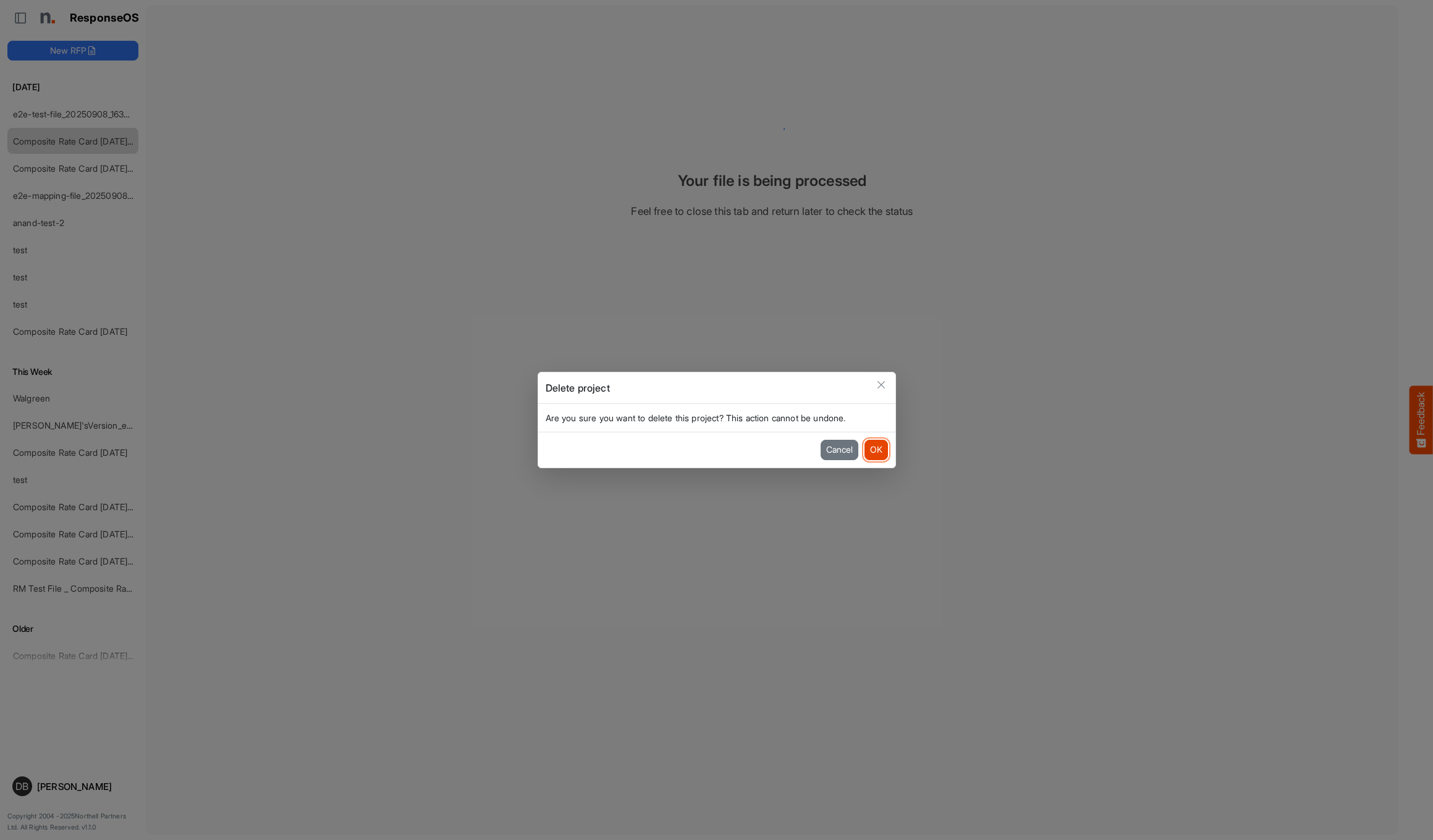
click at [887, 452] on button "OK" at bounding box center [876, 449] width 23 height 20
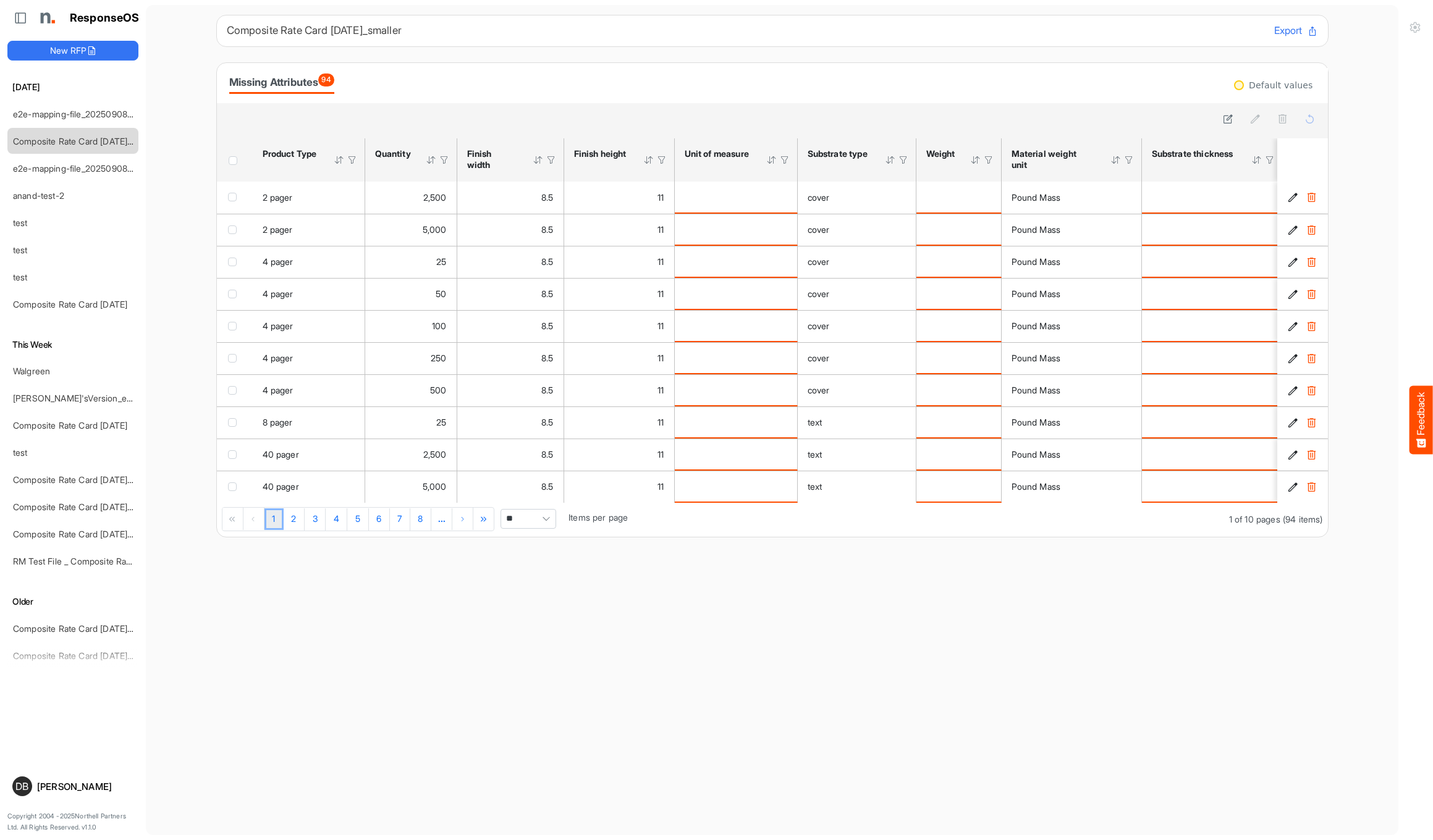
click at [546, 525] on span "Pagerdropdown" at bounding box center [547, 519] width 19 height 19
click at [542, 622] on li "All" at bounding box center [532, 620] width 54 height 19
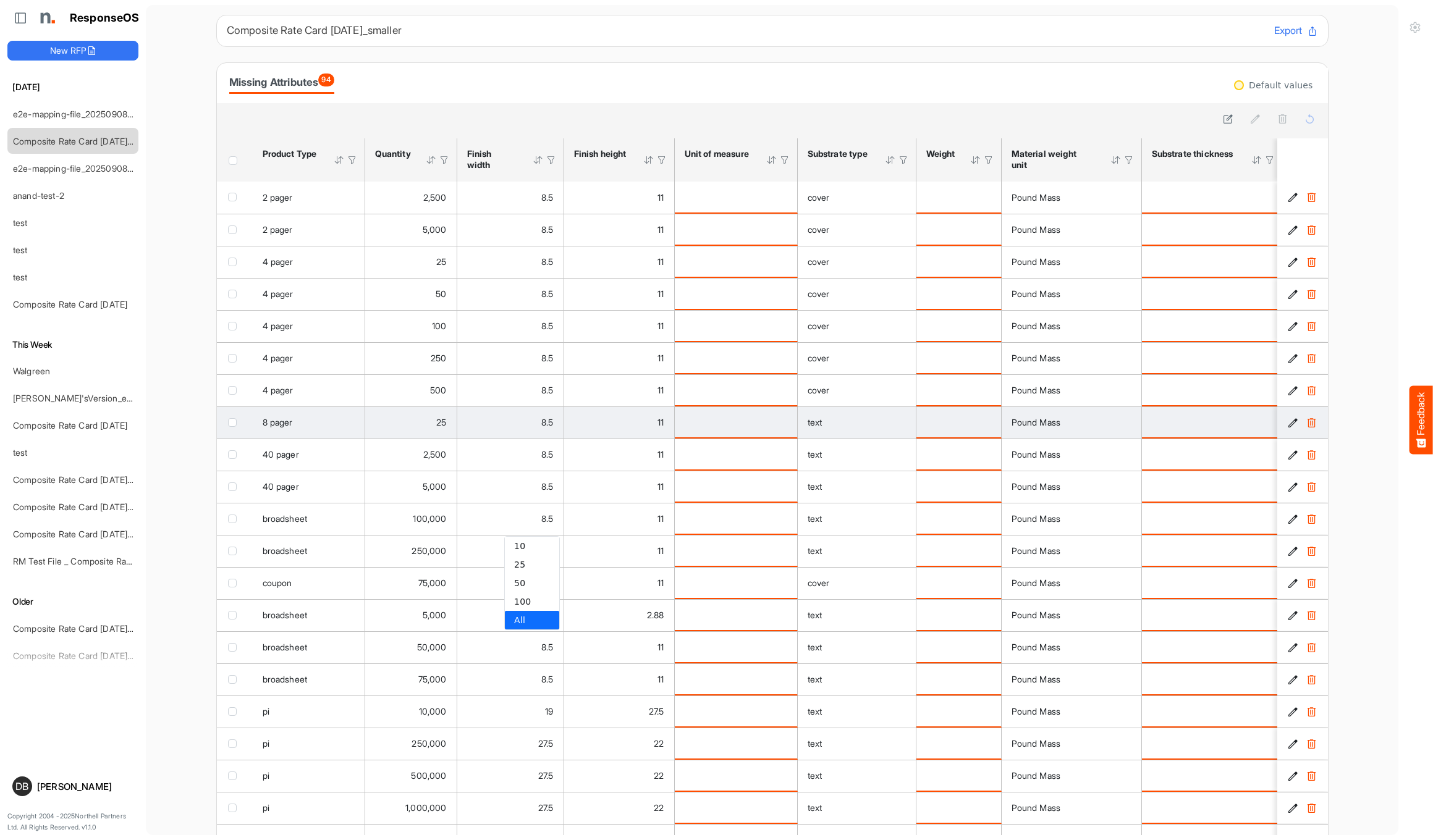
type input "***"
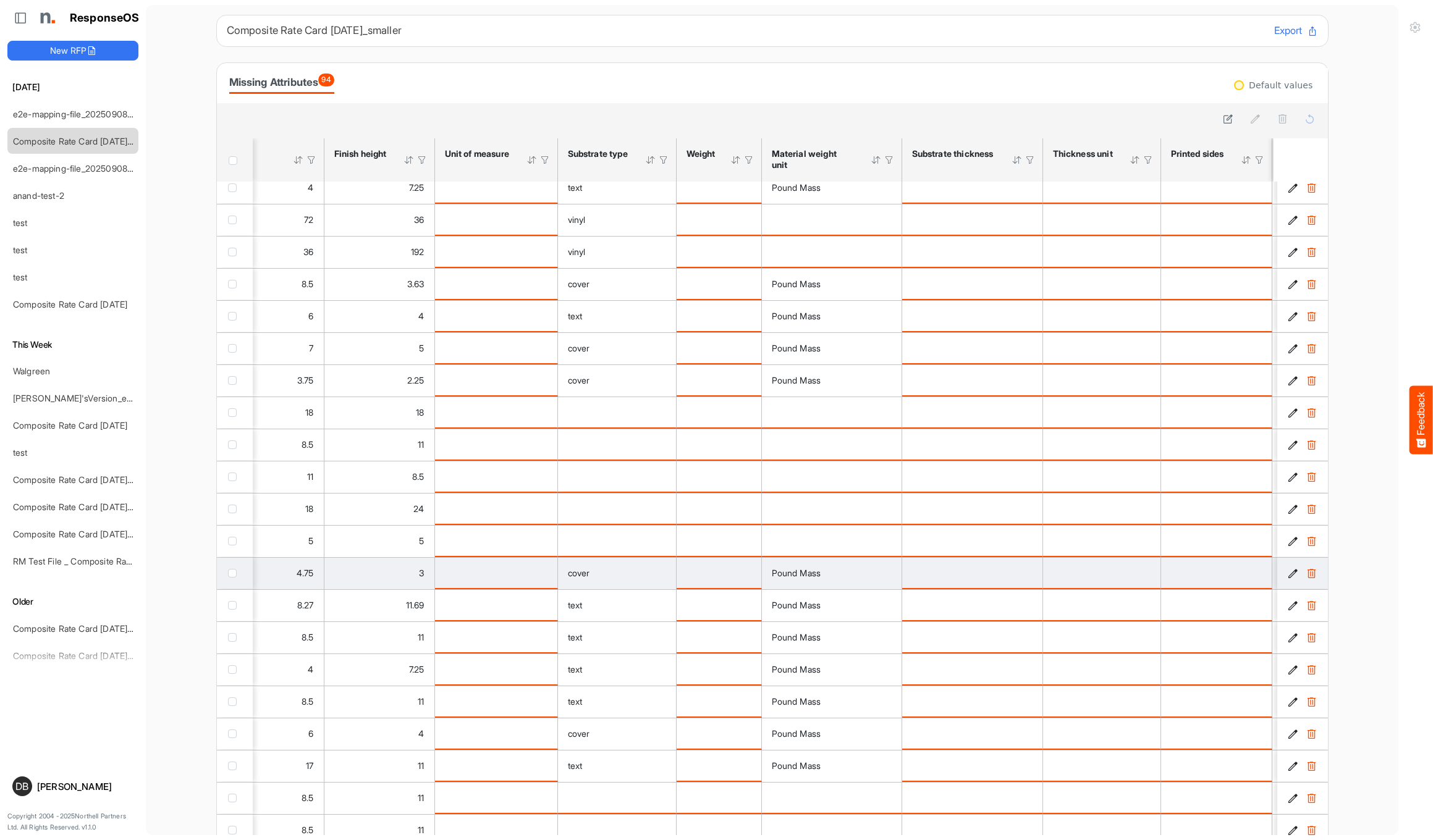
scroll to position [1744, 361]
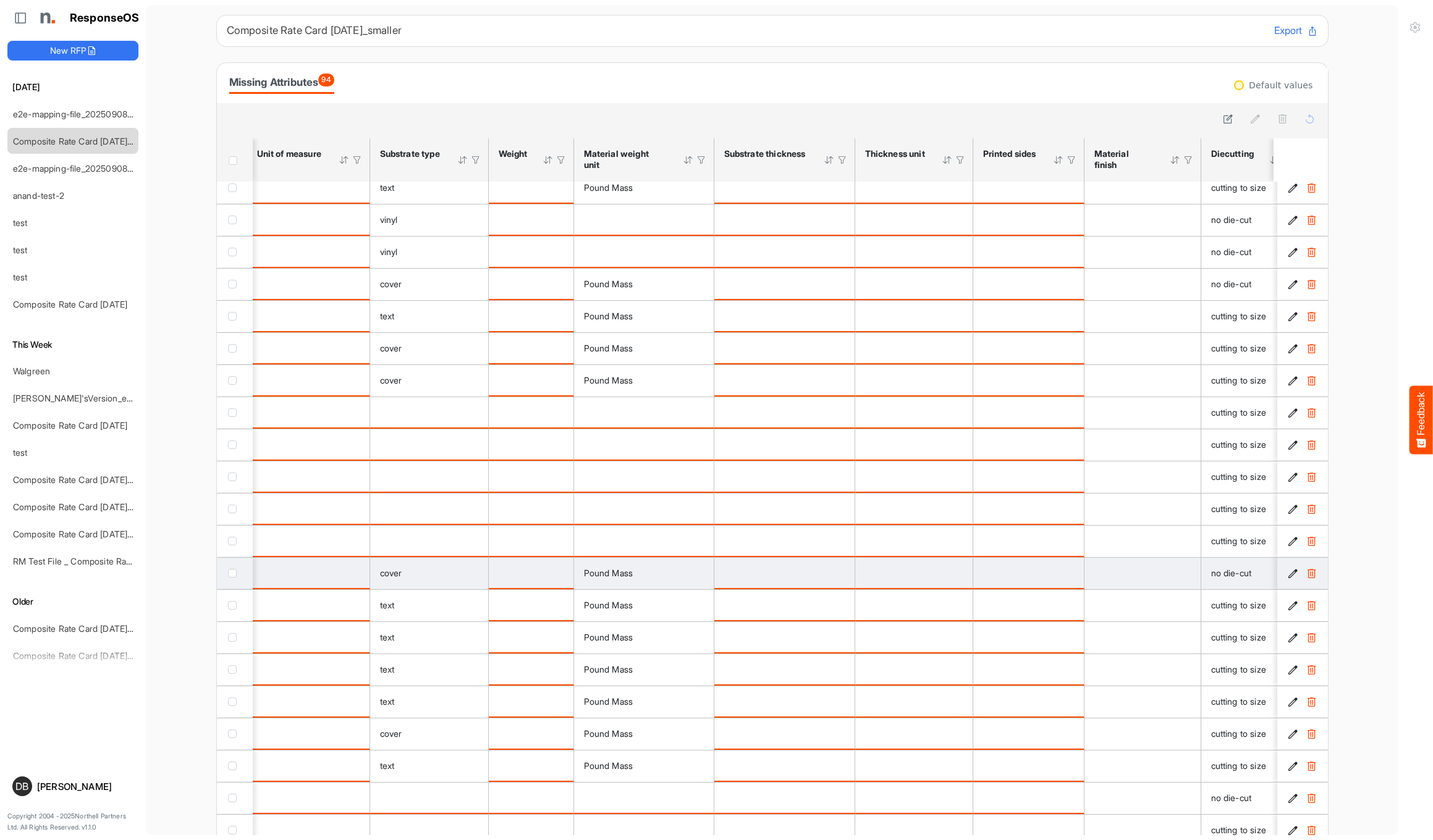
click at [460, 580] on div "cover" at bounding box center [429, 573] width 99 height 13
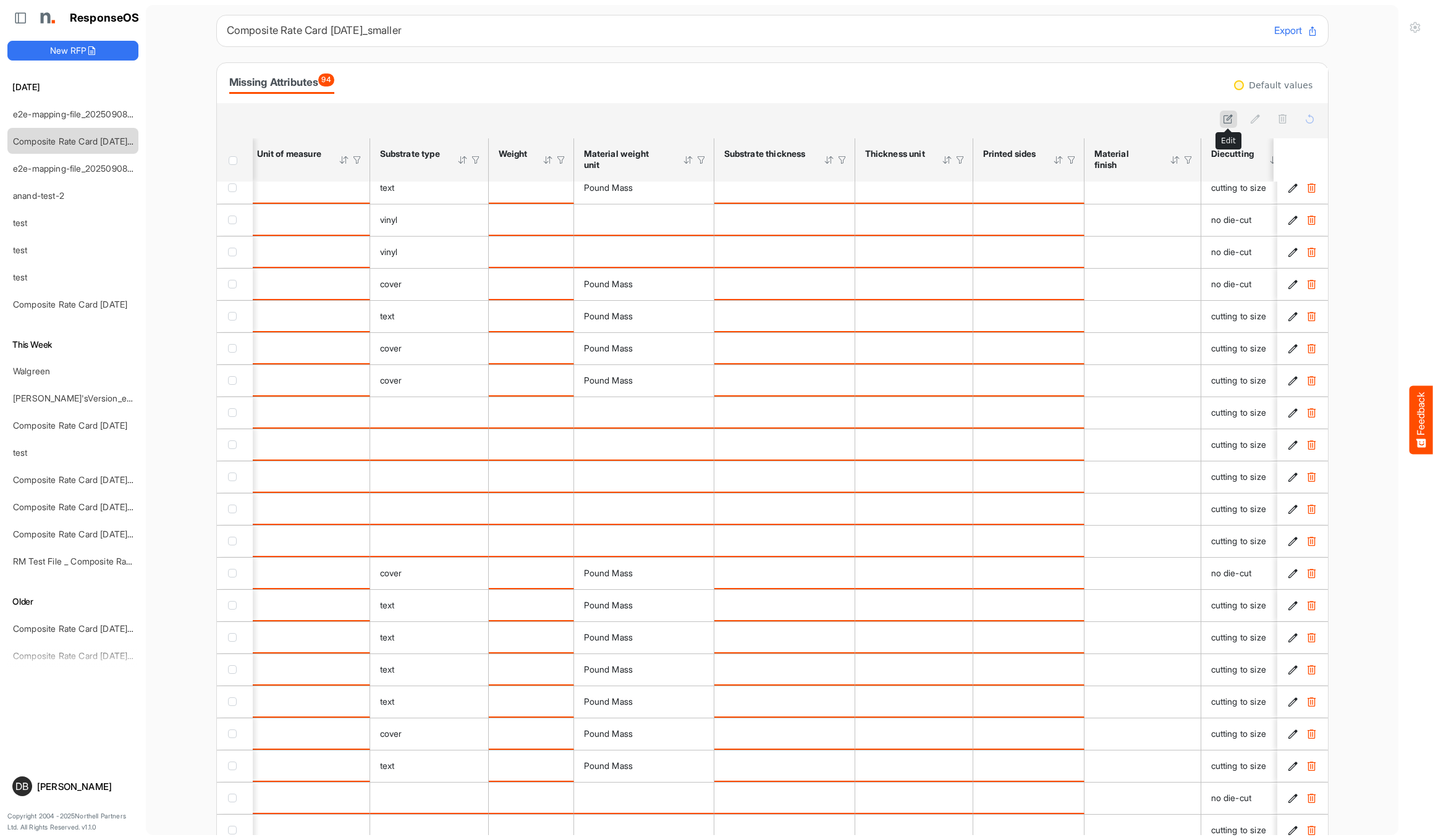
click at [1231, 120] on icon at bounding box center [1227, 118] width 10 height 10
click at [1305, 119] on button "Cancel" at bounding box center [1300, 118] width 38 height 16
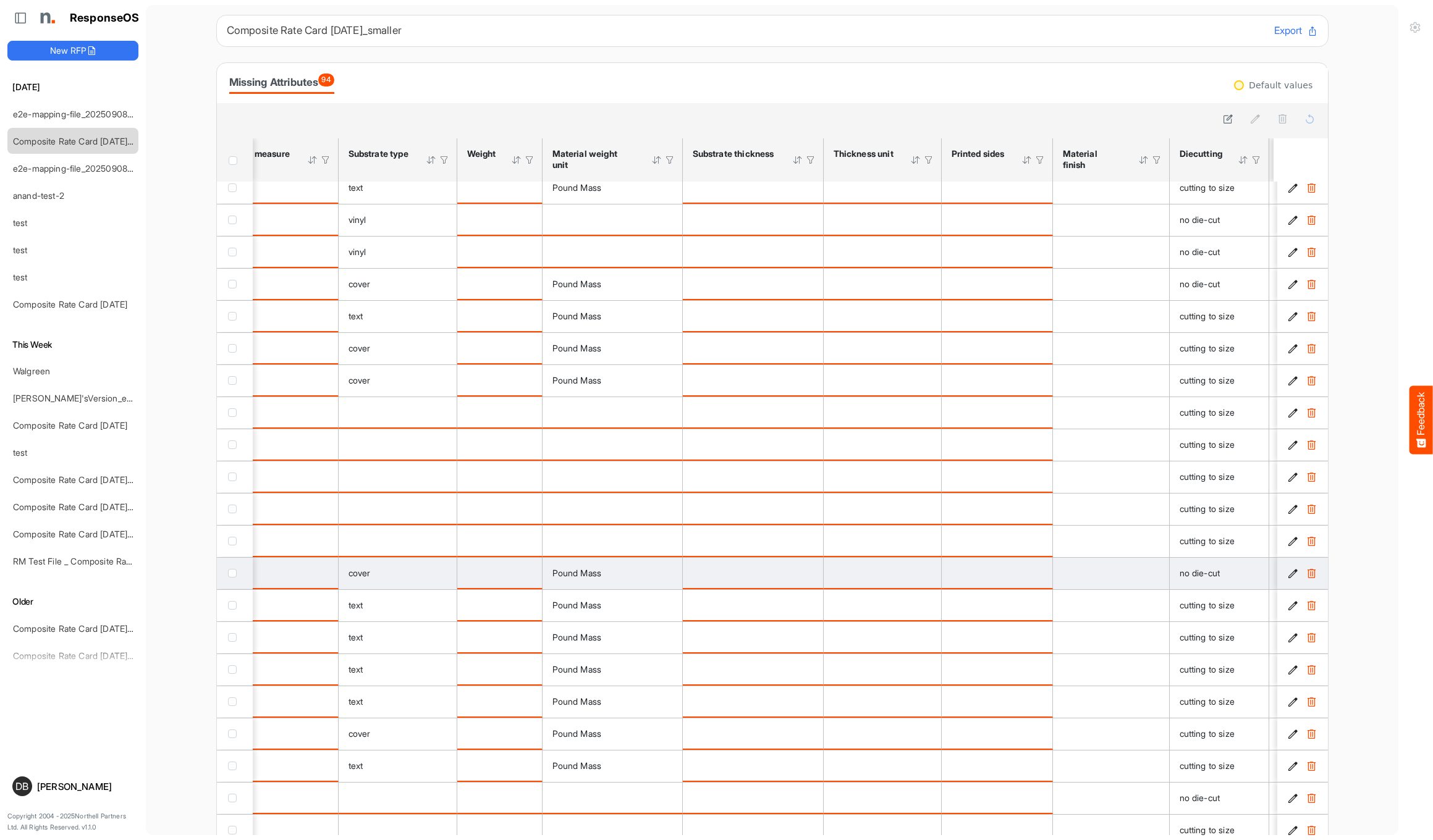
scroll to position [0, 525]
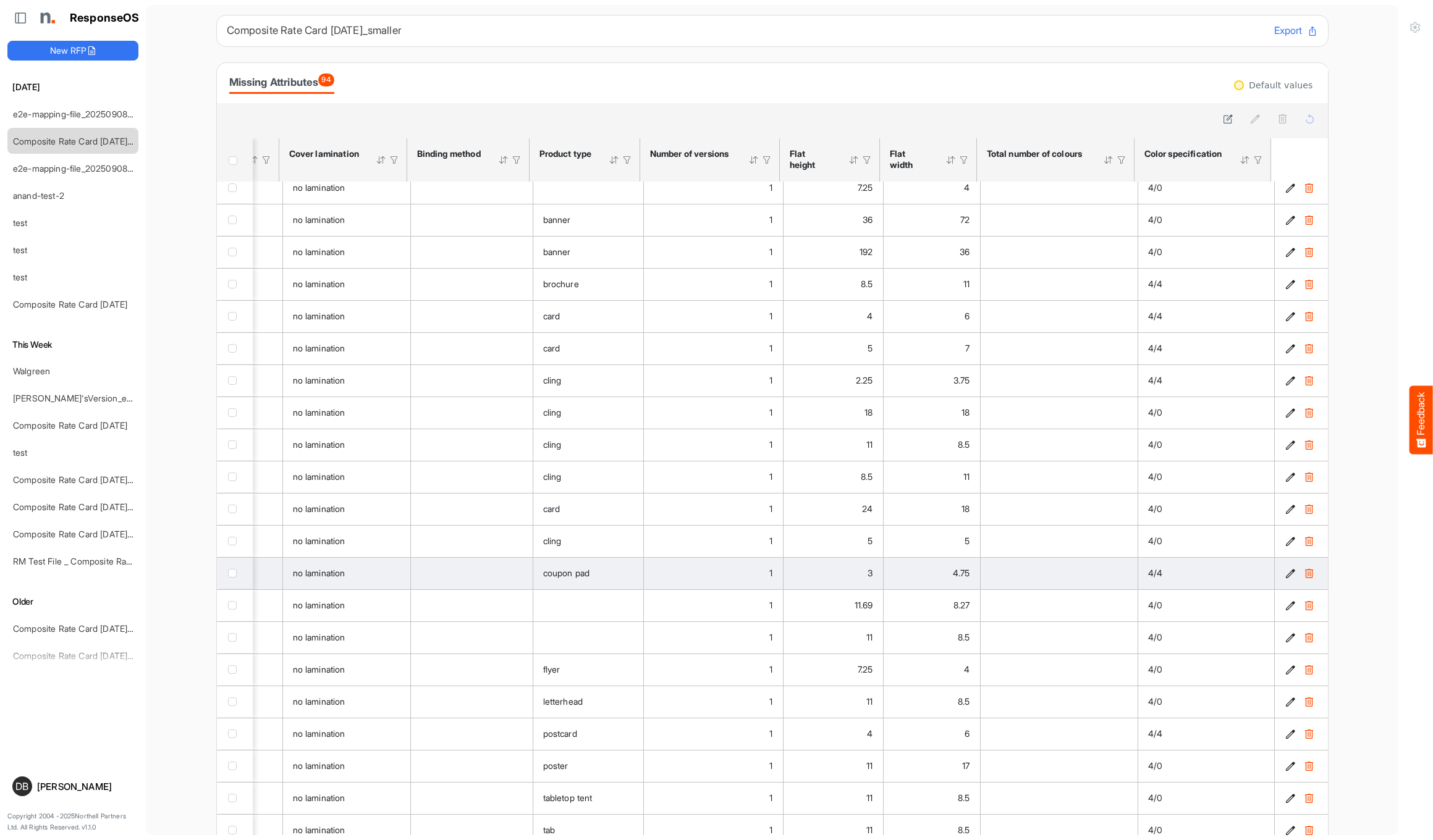
click at [1286, 579] on icon "c94cb4bb-9de3-4fc6-89b0-953dec3b7b93 is template cell Column Header" at bounding box center [1290, 573] width 10 height 10
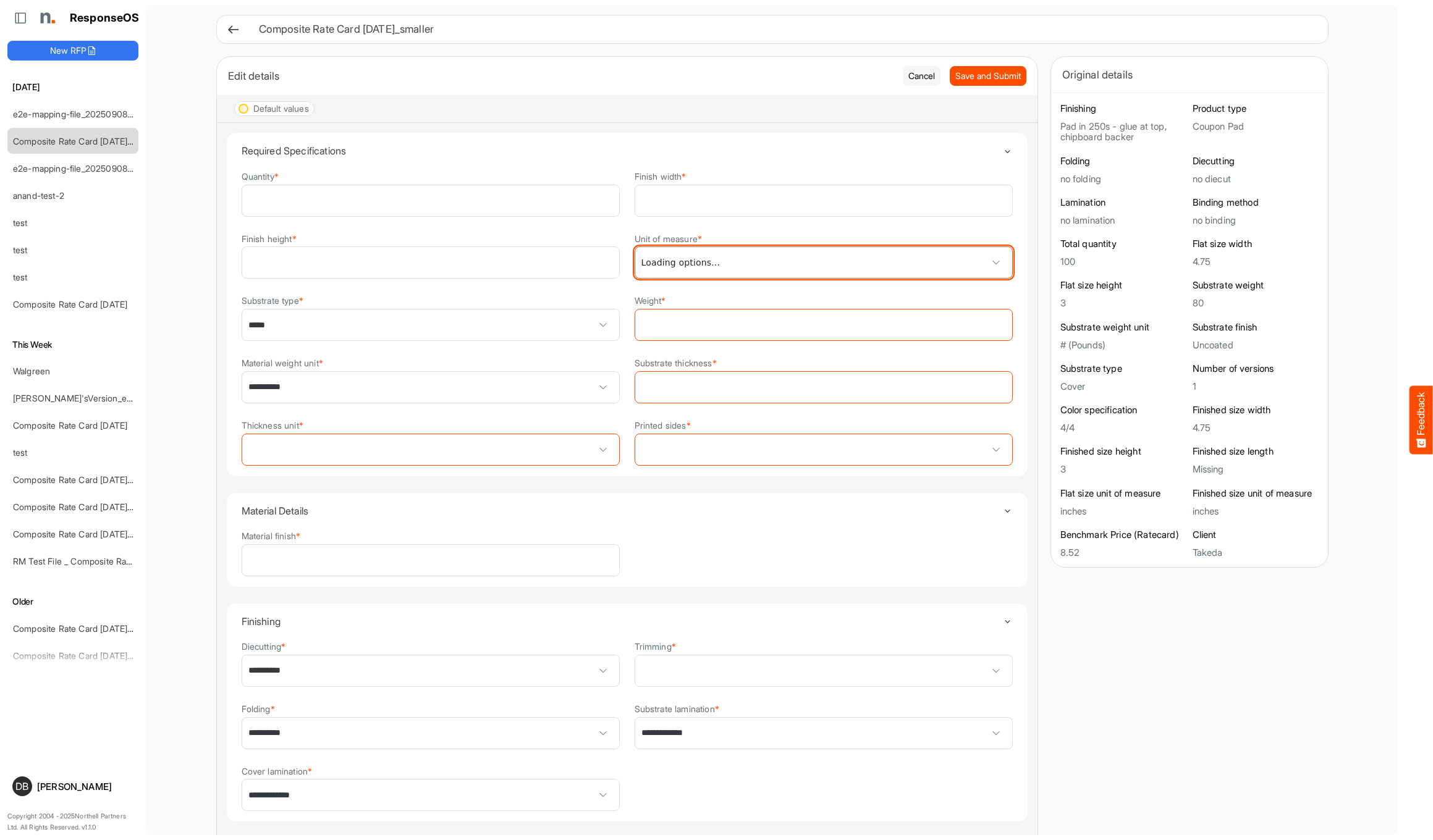
click at [812, 259] on span at bounding box center [823, 262] width 377 height 31
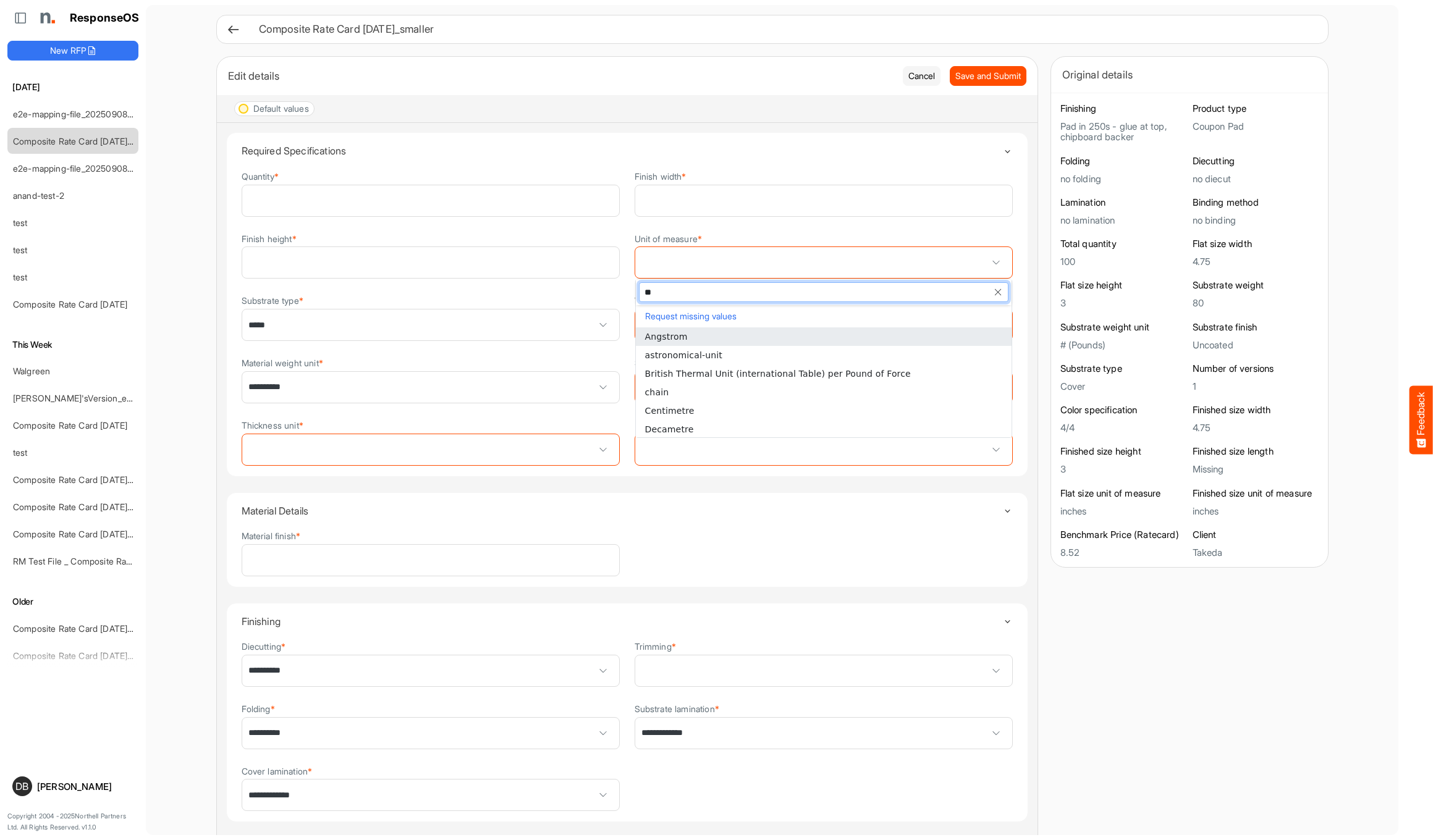
type input "***"
click at [847, 336] on li "Inch" at bounding box center [824, 337] width 376 height 19
type input "****"
type input "***"
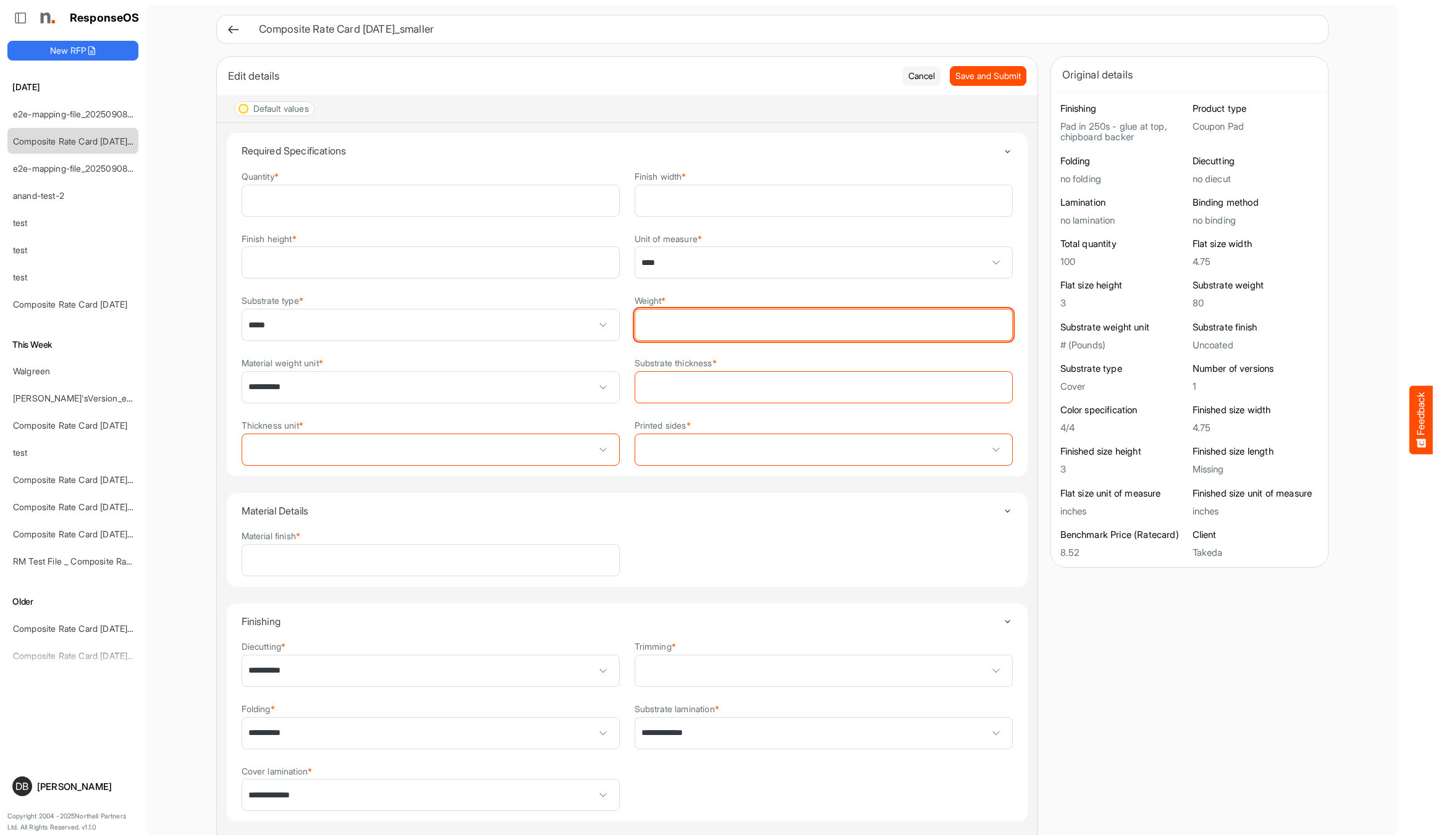
click at [838, 320] on input "Weight *" at bounding box center [823, 325] width 377 height 31
type input "**"
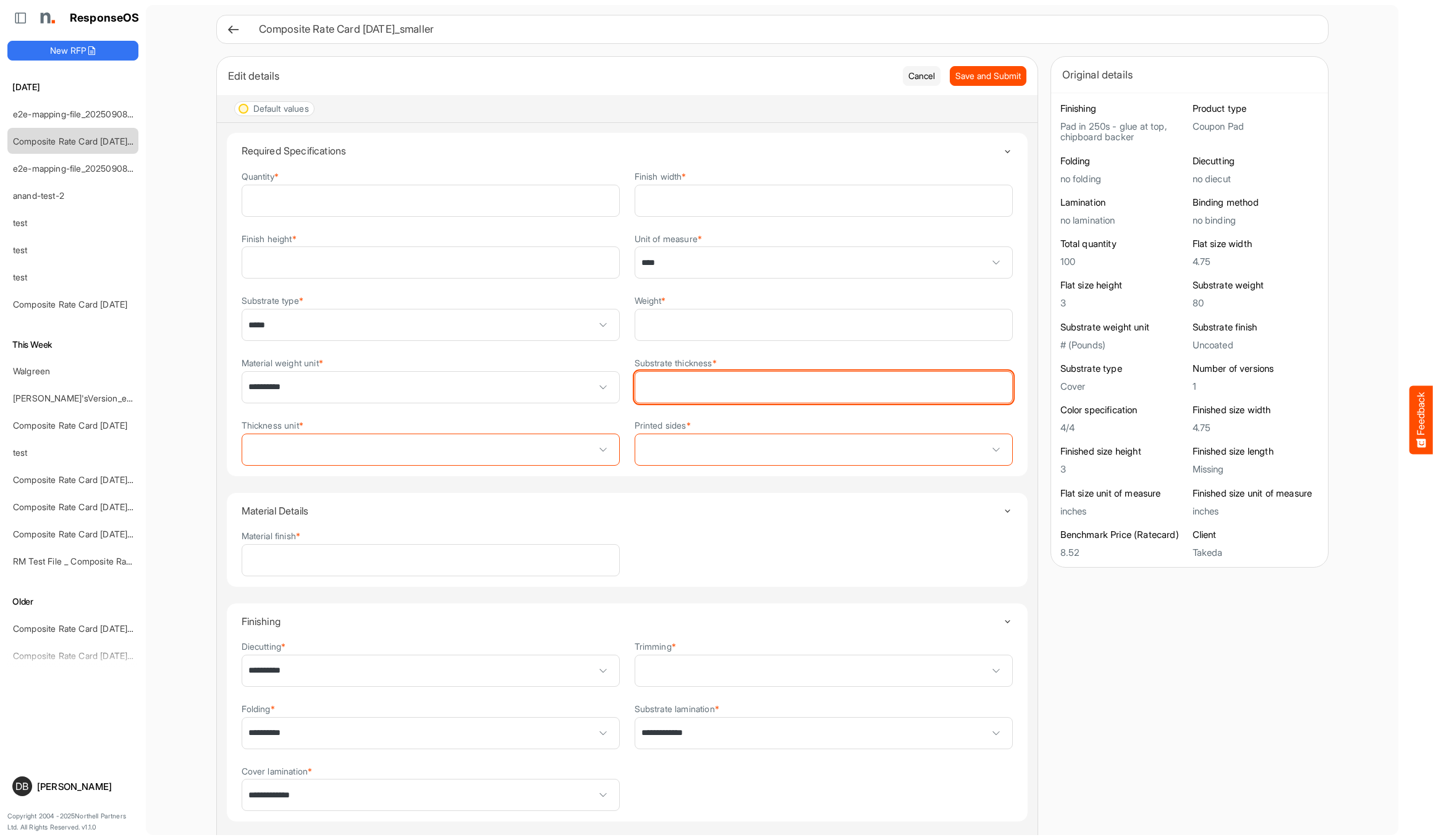
click at [691, 387] on input "Substrate thickness *" at bounding box center [823, 387] width 377 height 31
type input "**"
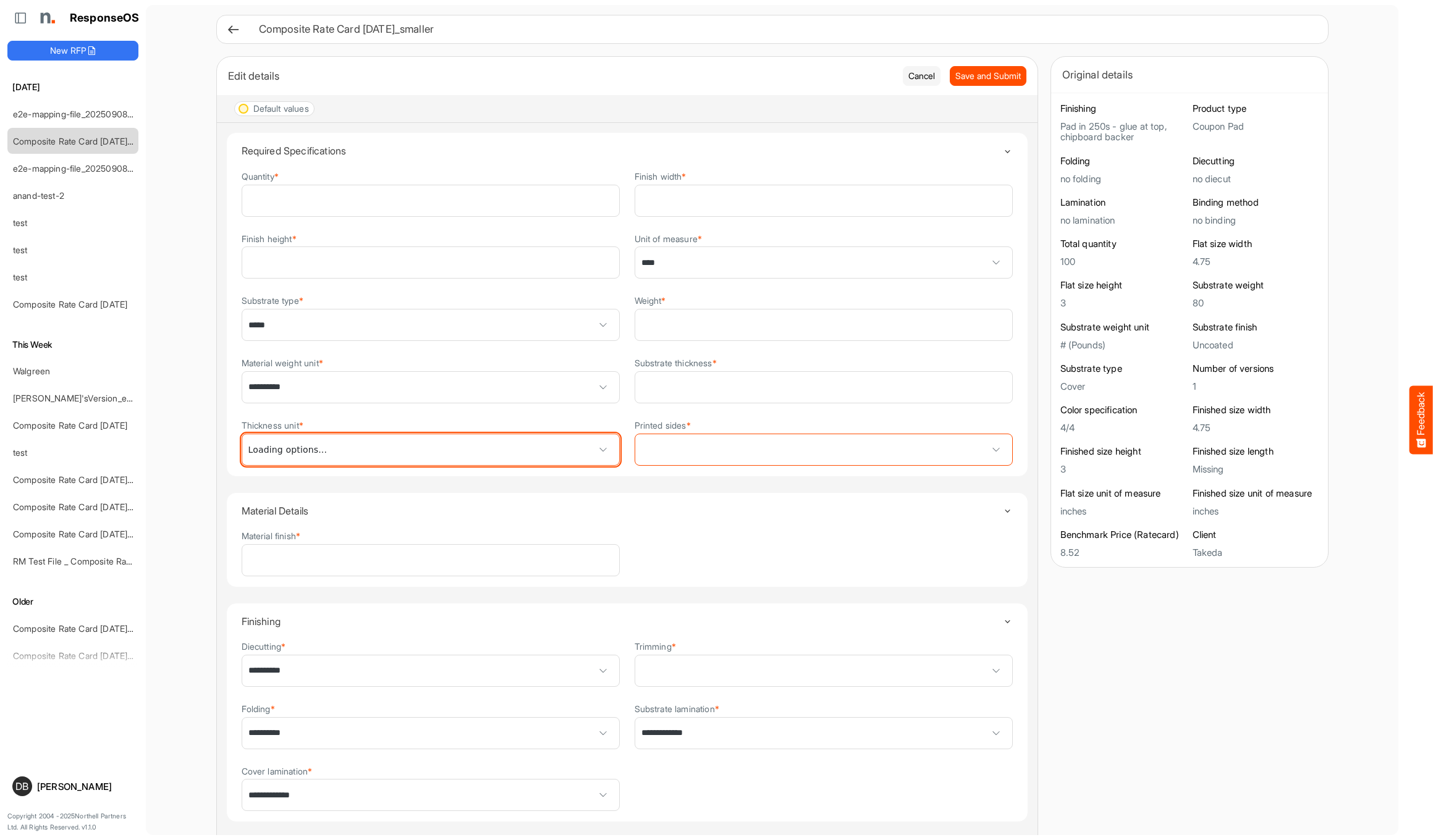
click at [568, 443] on span at bounding box center [430, 450] width 377 height 31
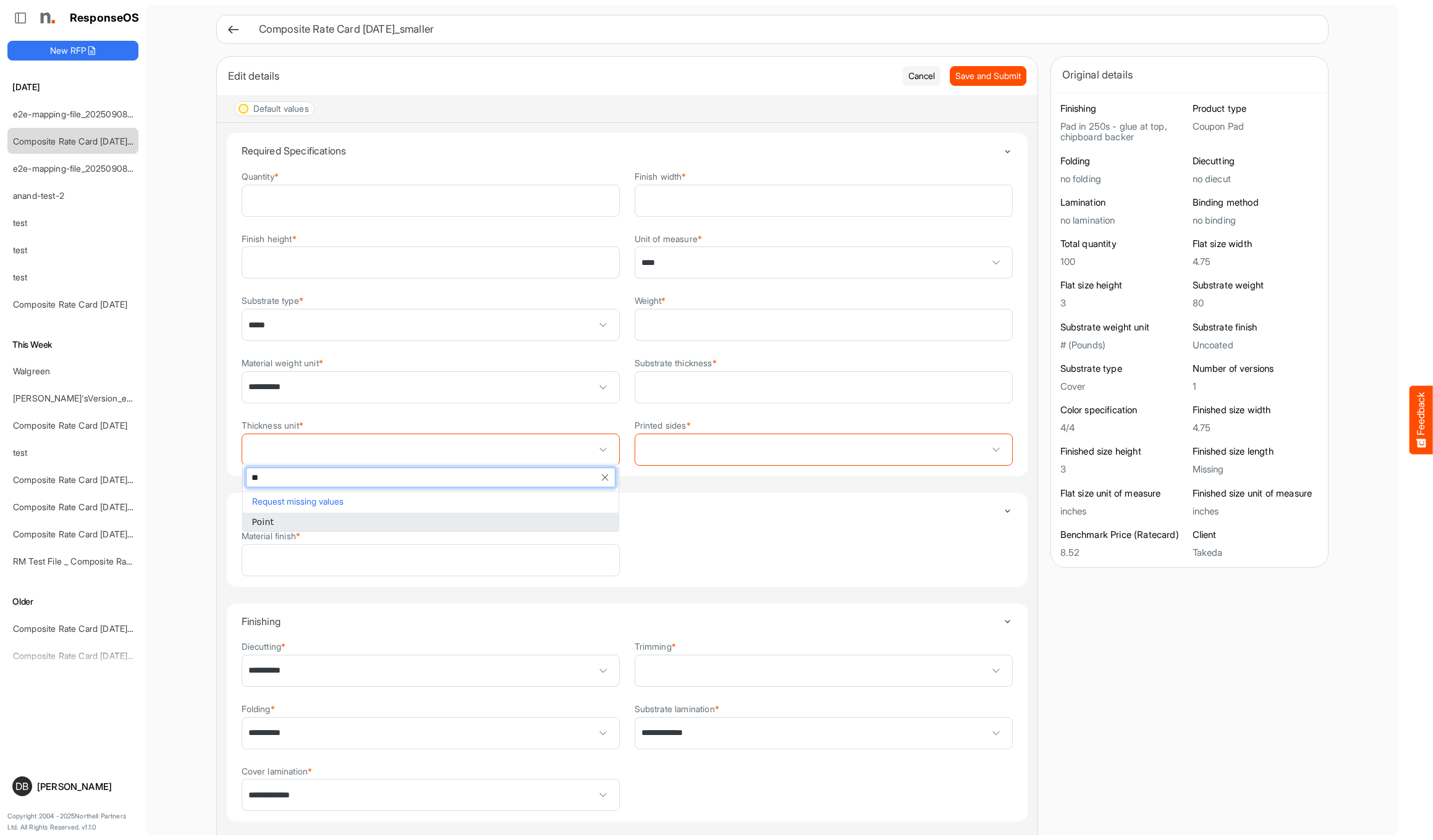
type input "*"
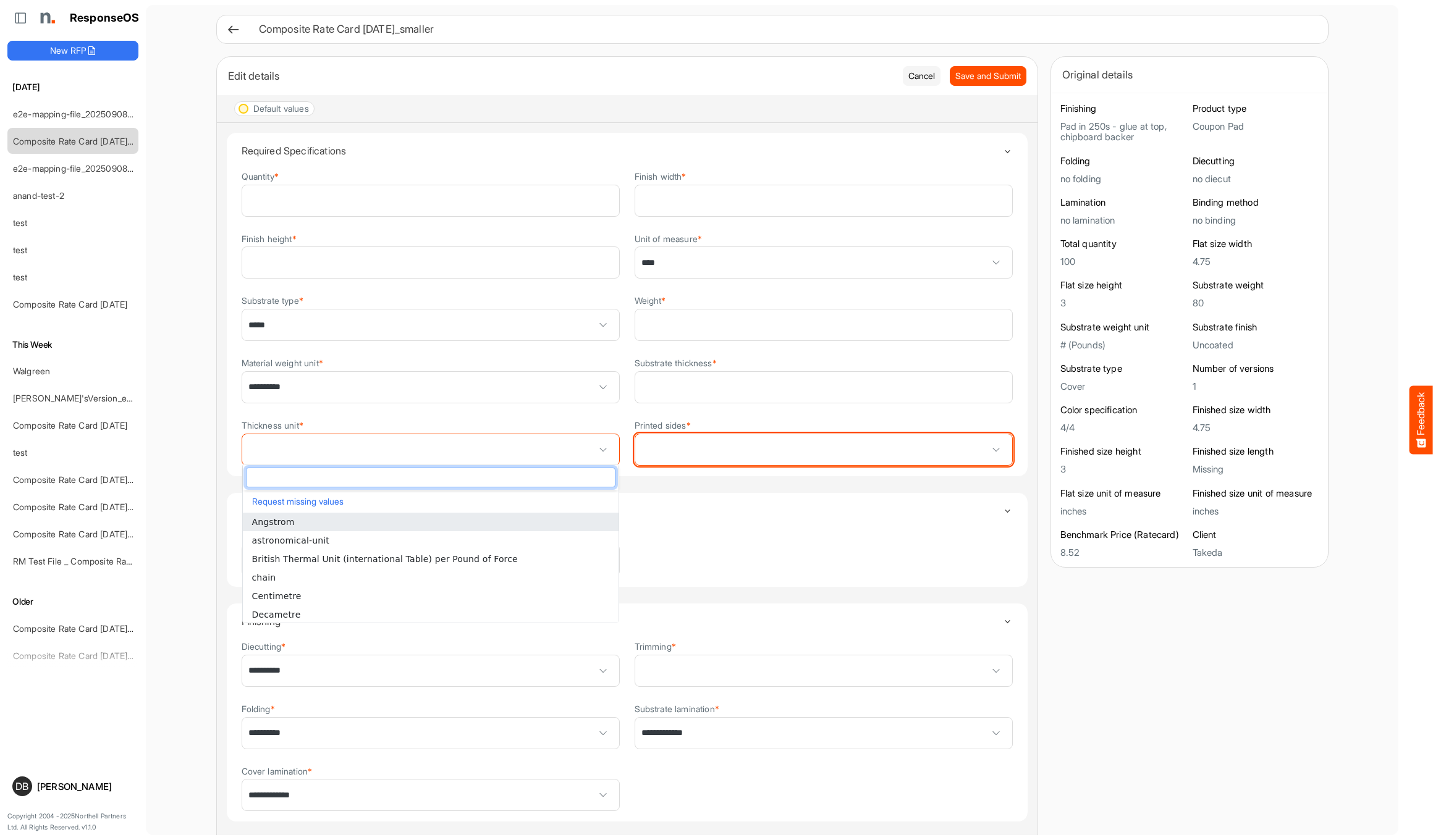
click at [962, 451] on span at bounding box center [823, 450] width 377 height 31
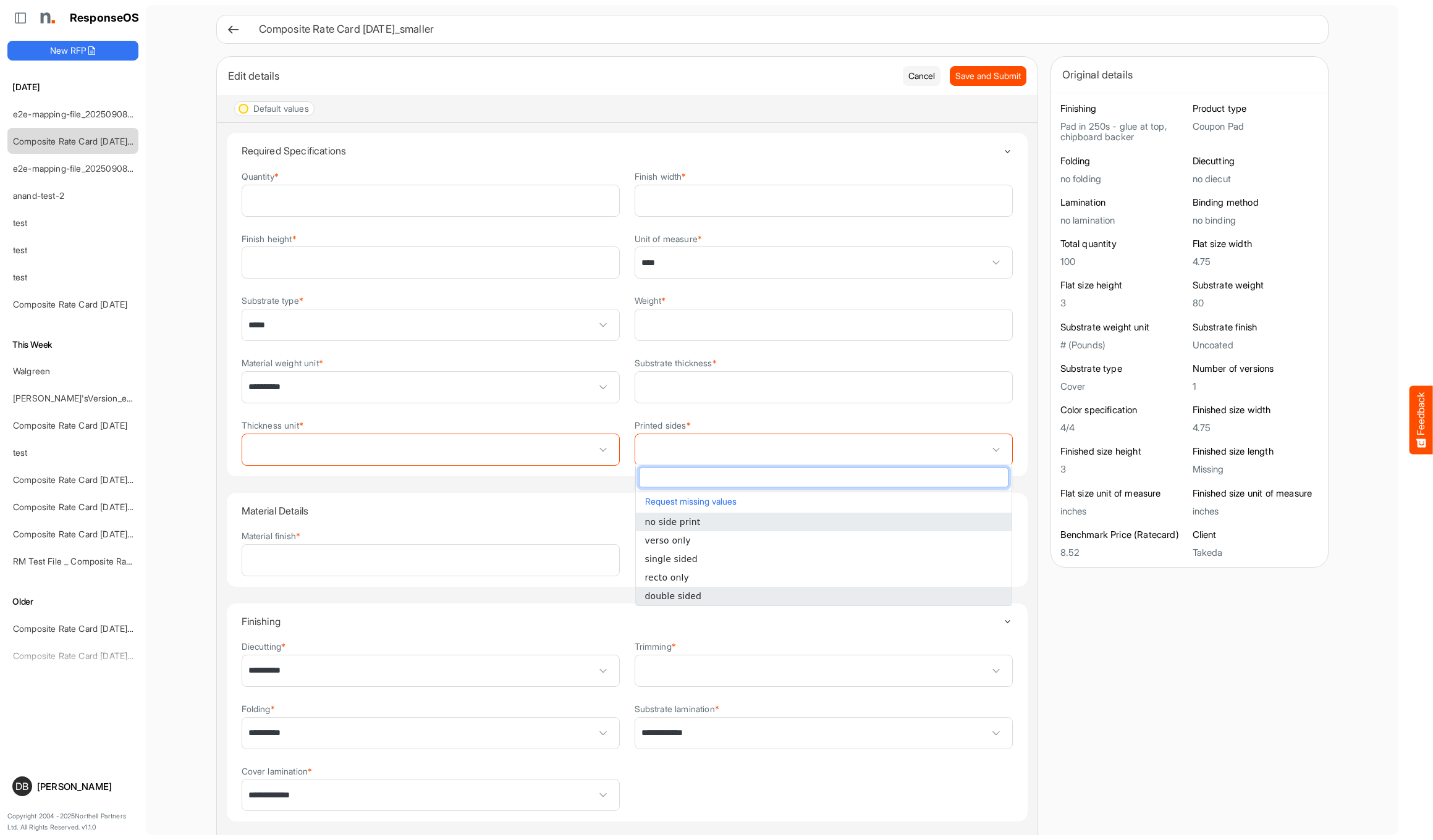
click at [873, 590] on li "double sided" at bounding box center [824, 596] width 376 height 19
type input "**********"
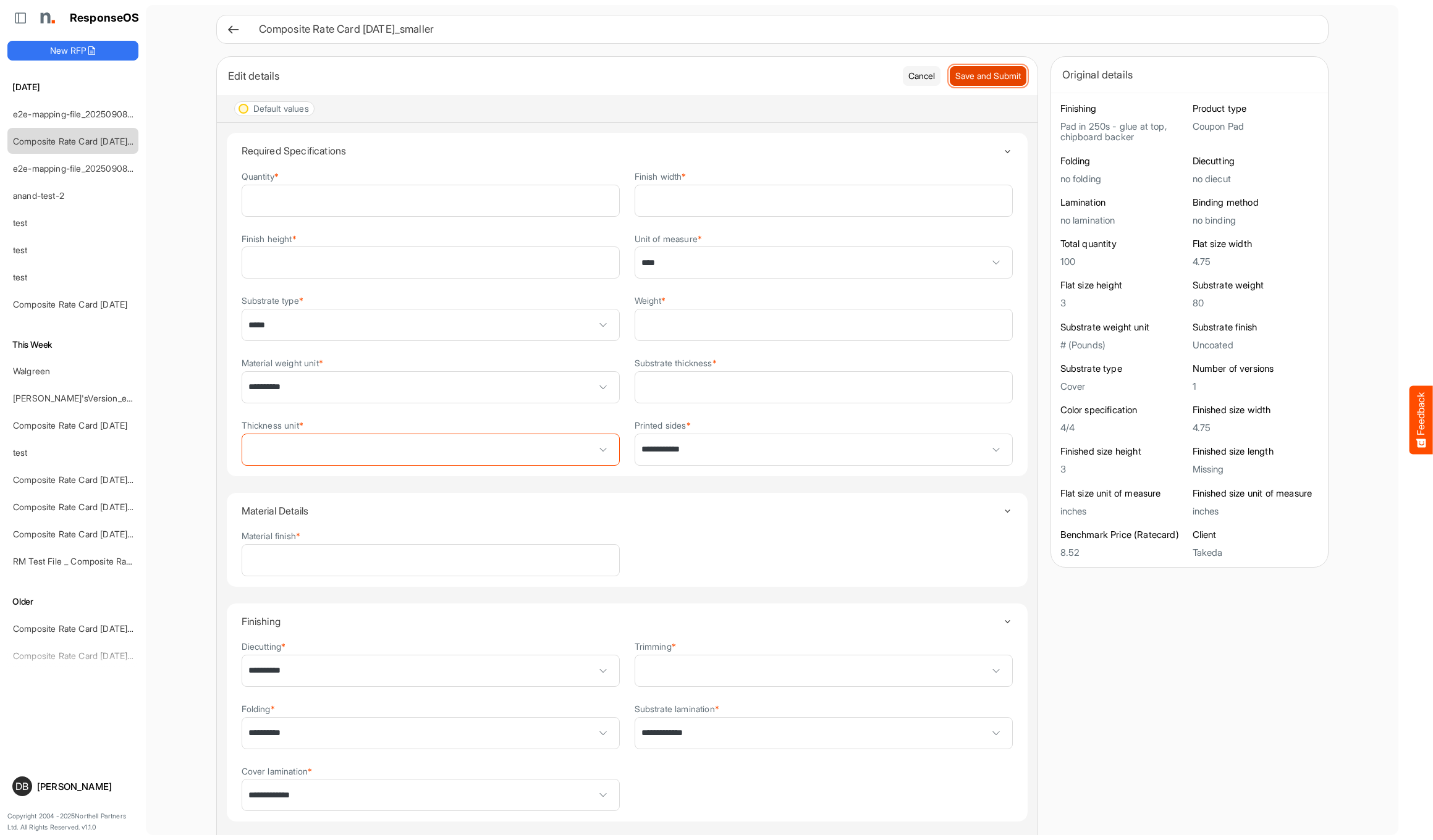
click at [978, 71] on span "Save and Submit" at bounding box center [988, 76] width 66 height 13
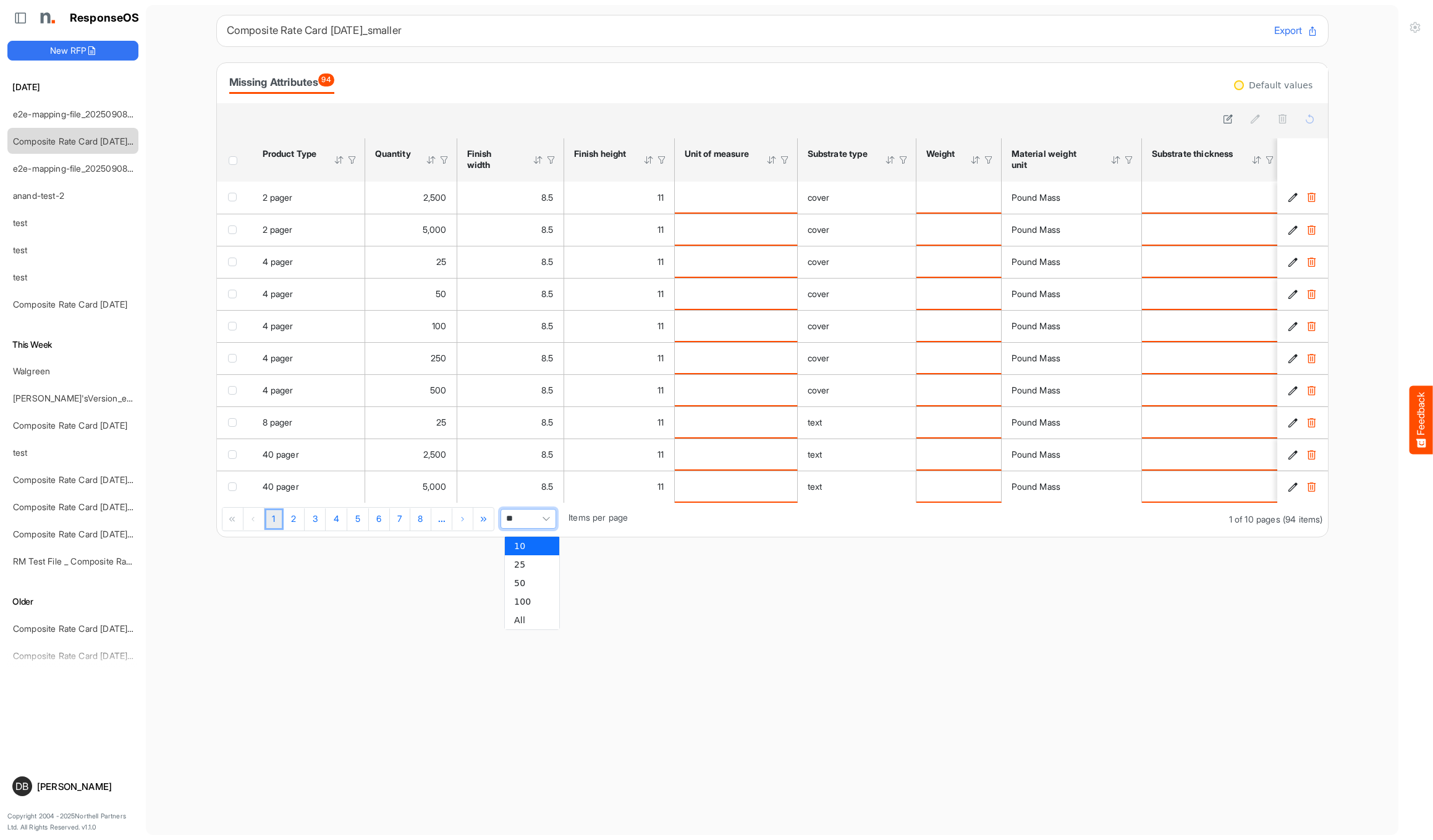
click at [554, 528] on span "Pagerdropdown" at bounding box center [547, 519] width 19 height 19
click at [527, 620] on li "All" at bounding box center [532, 620] width 54 height 19
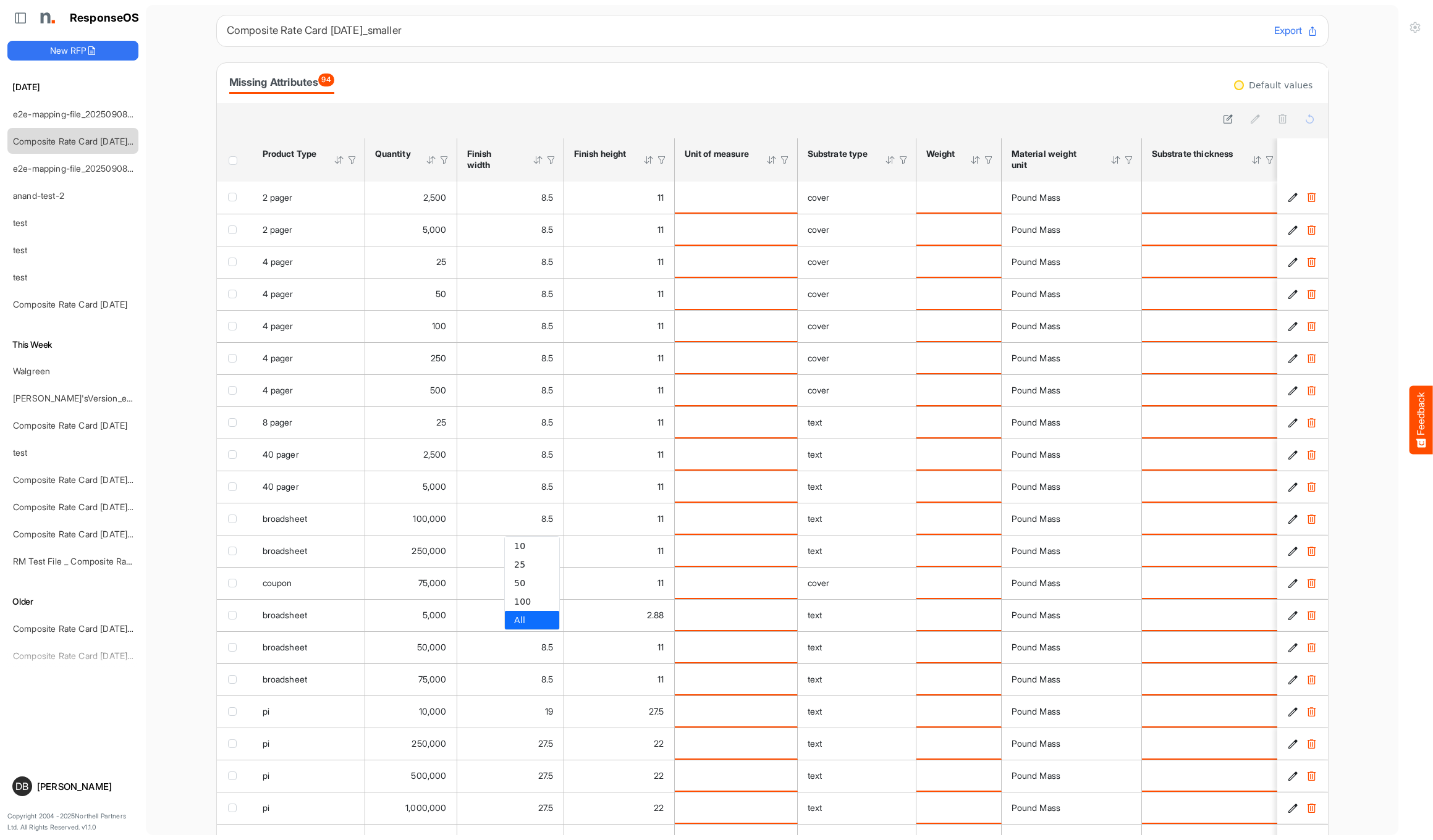
type input "***"
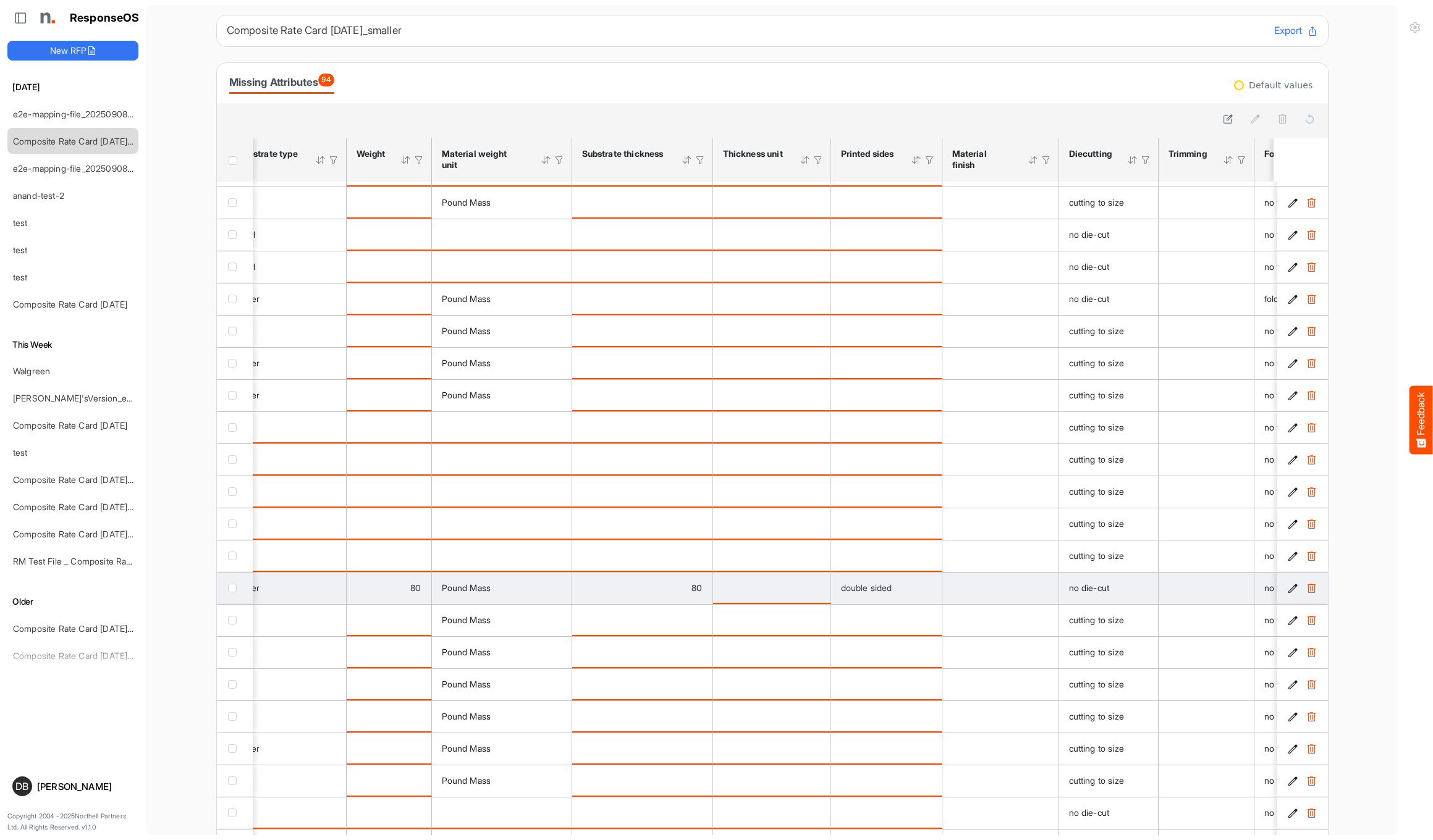
scroll to position [0, 582]
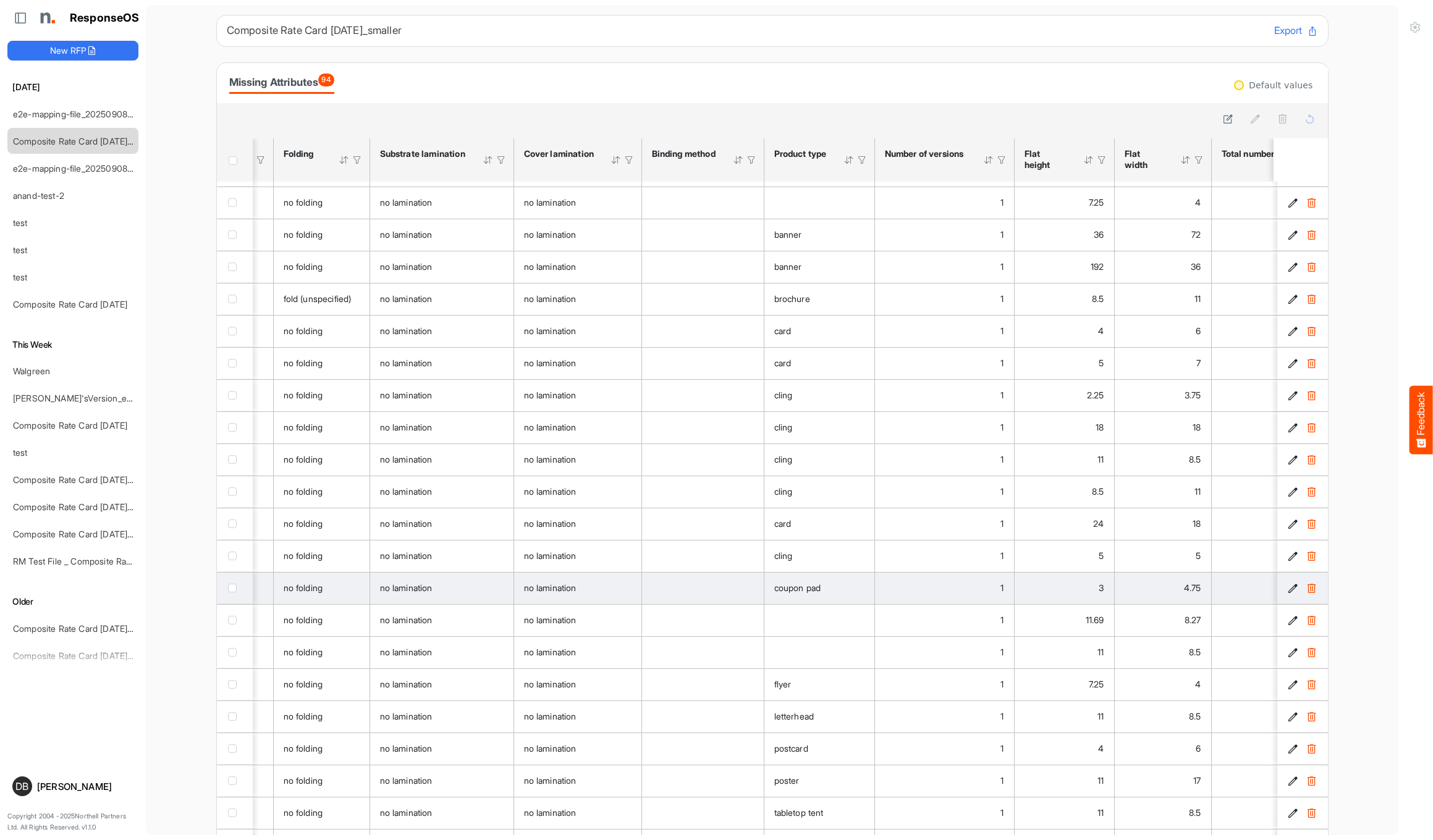
click at [1287, 593] on icon "c94cb4bb-9de3-4fc6-89b0-953dec3b7b93 is template cell Column Header" at bounding box center [1292, 588] width 10 height 10
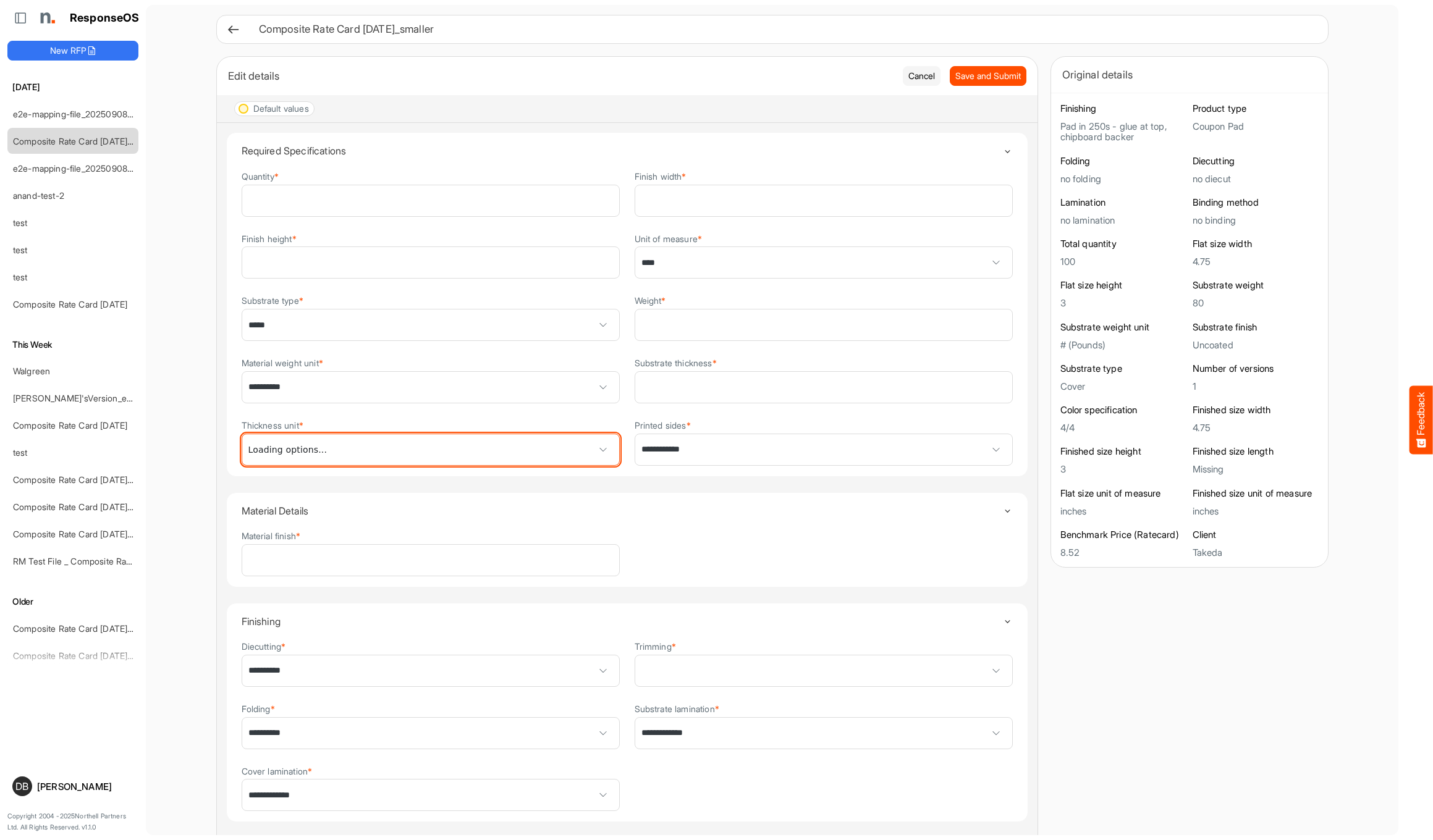
click at [599, 443] on span at bounding box center [604, 450] width 19 height 19
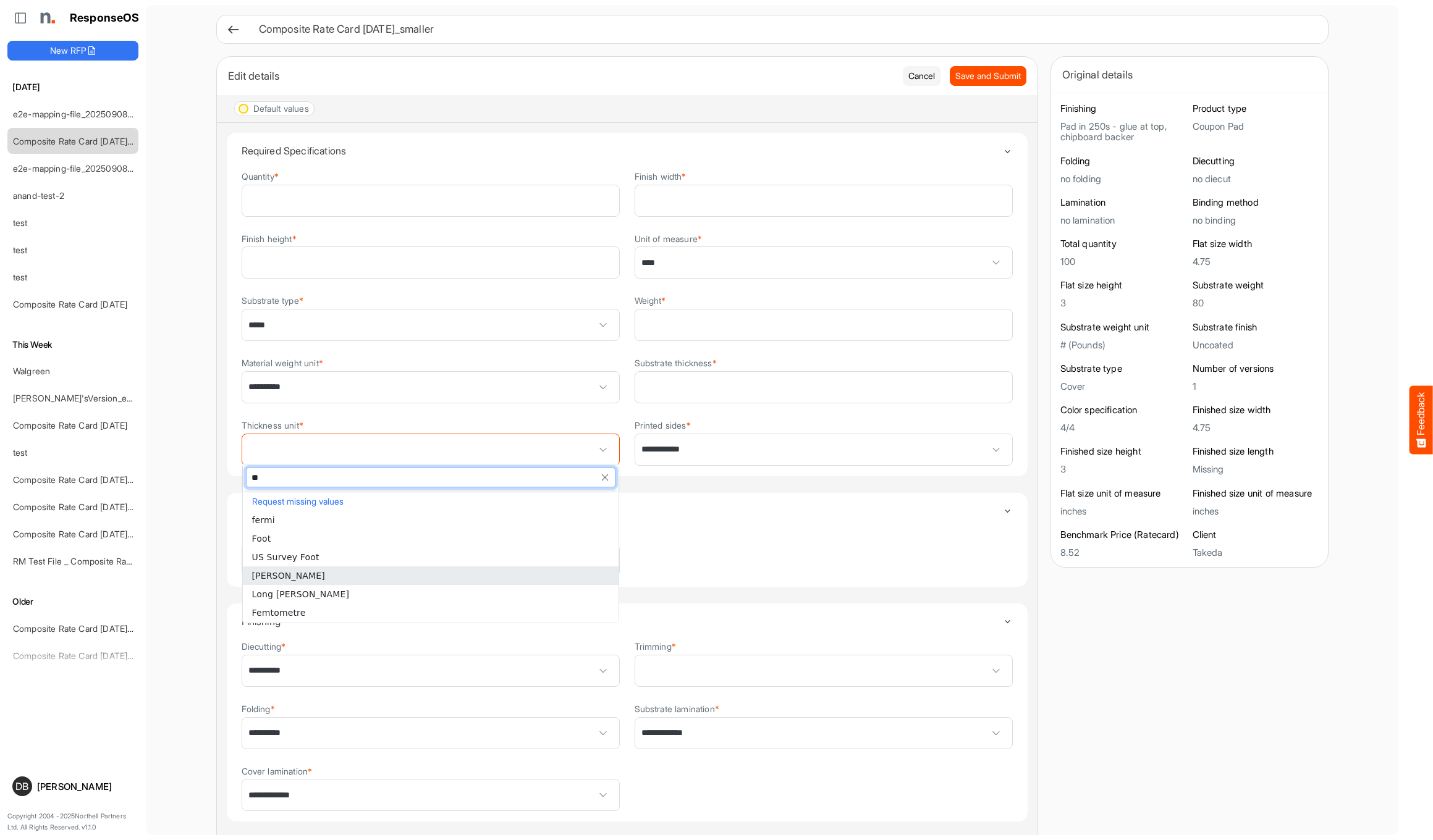
type input "***"
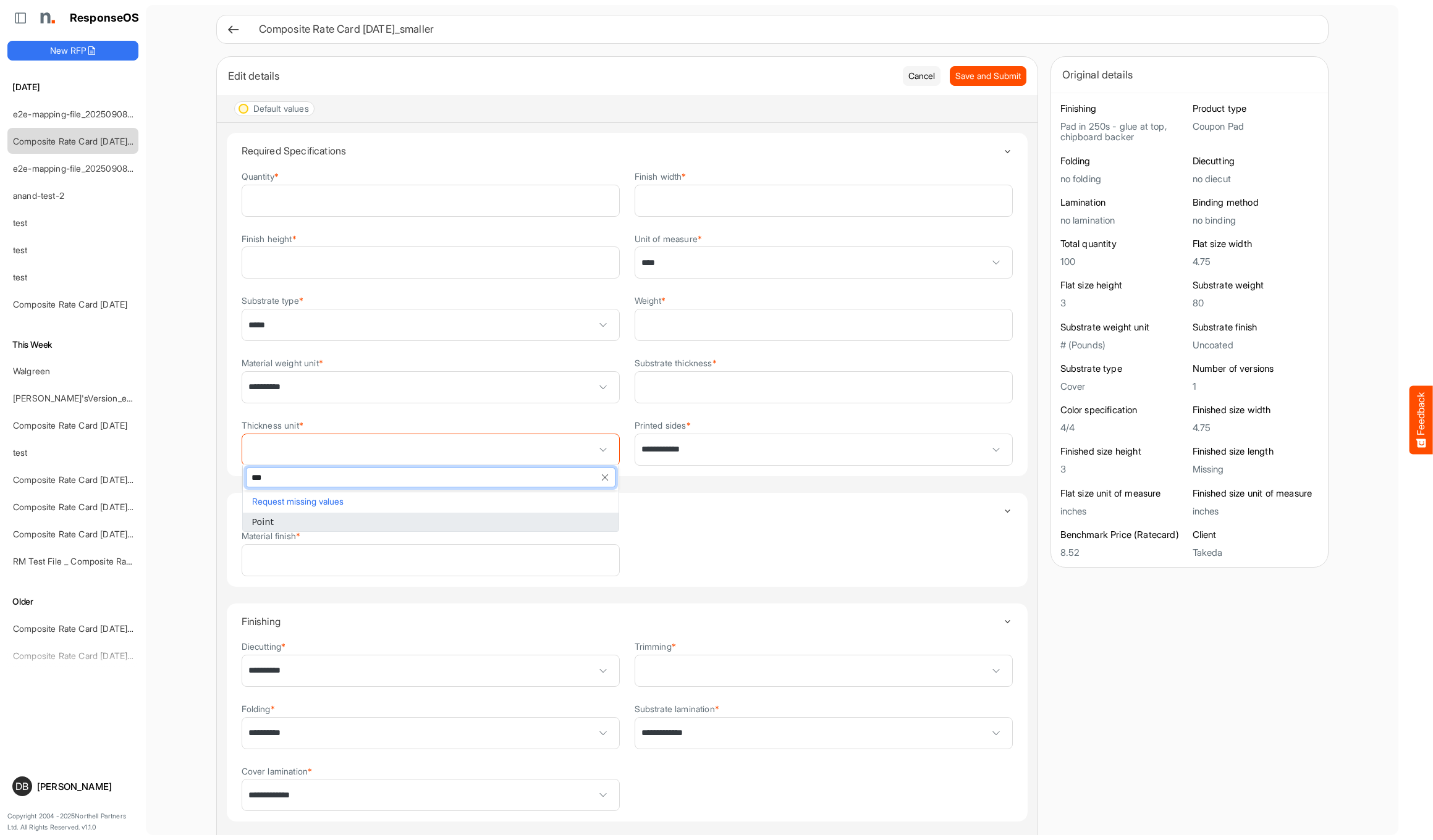
click at [550, 523] on li "Point" at bounding box center [431, 522] width 376 height 19
type input "*****"
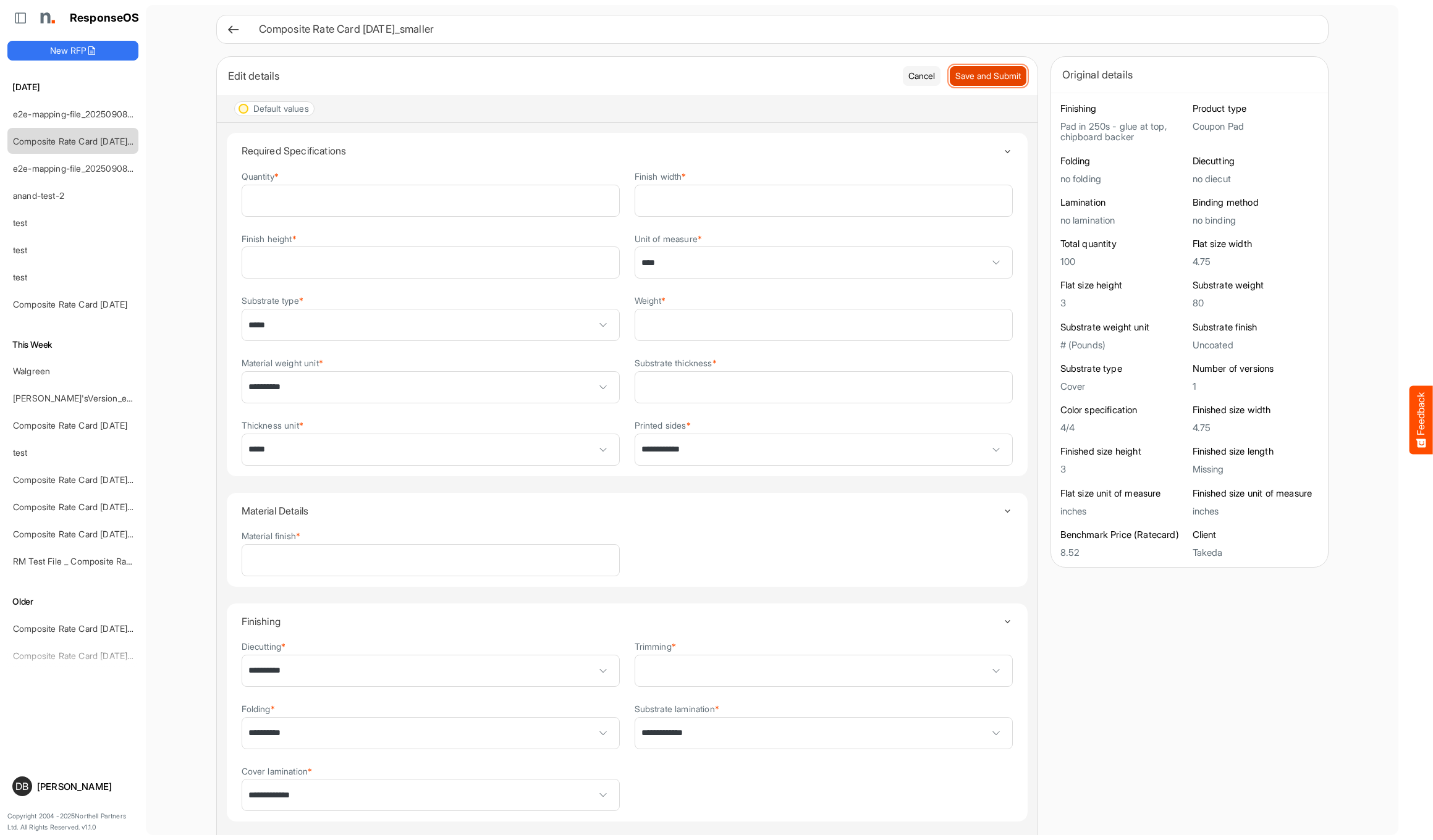
click at [1009, 73] on span "Save and Submit" at bounding box center [988, 76] width 66 height 13
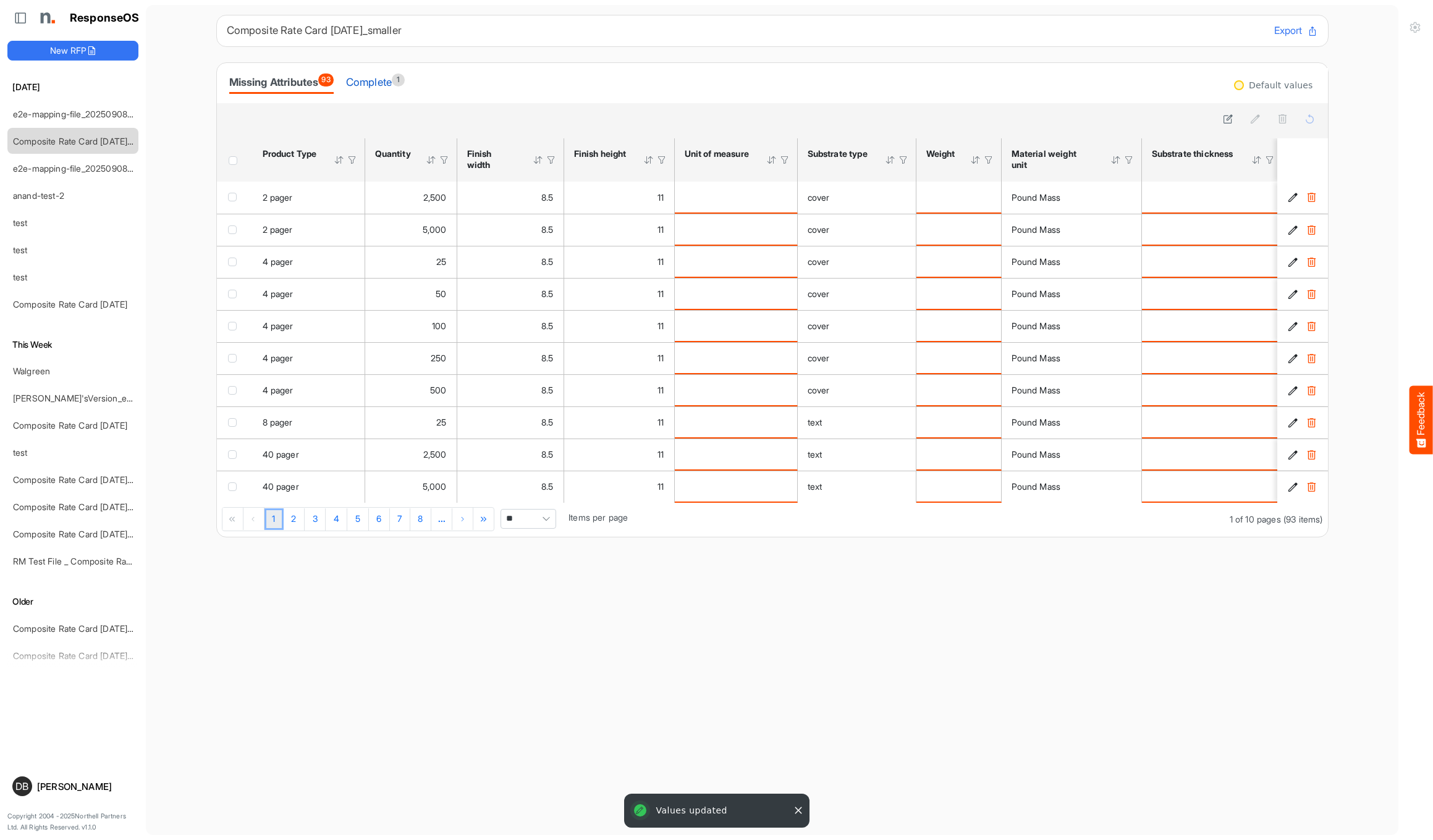
click at [389, 84] on div "Complete 1" at bounding box center [375, 82] width 59 height 17
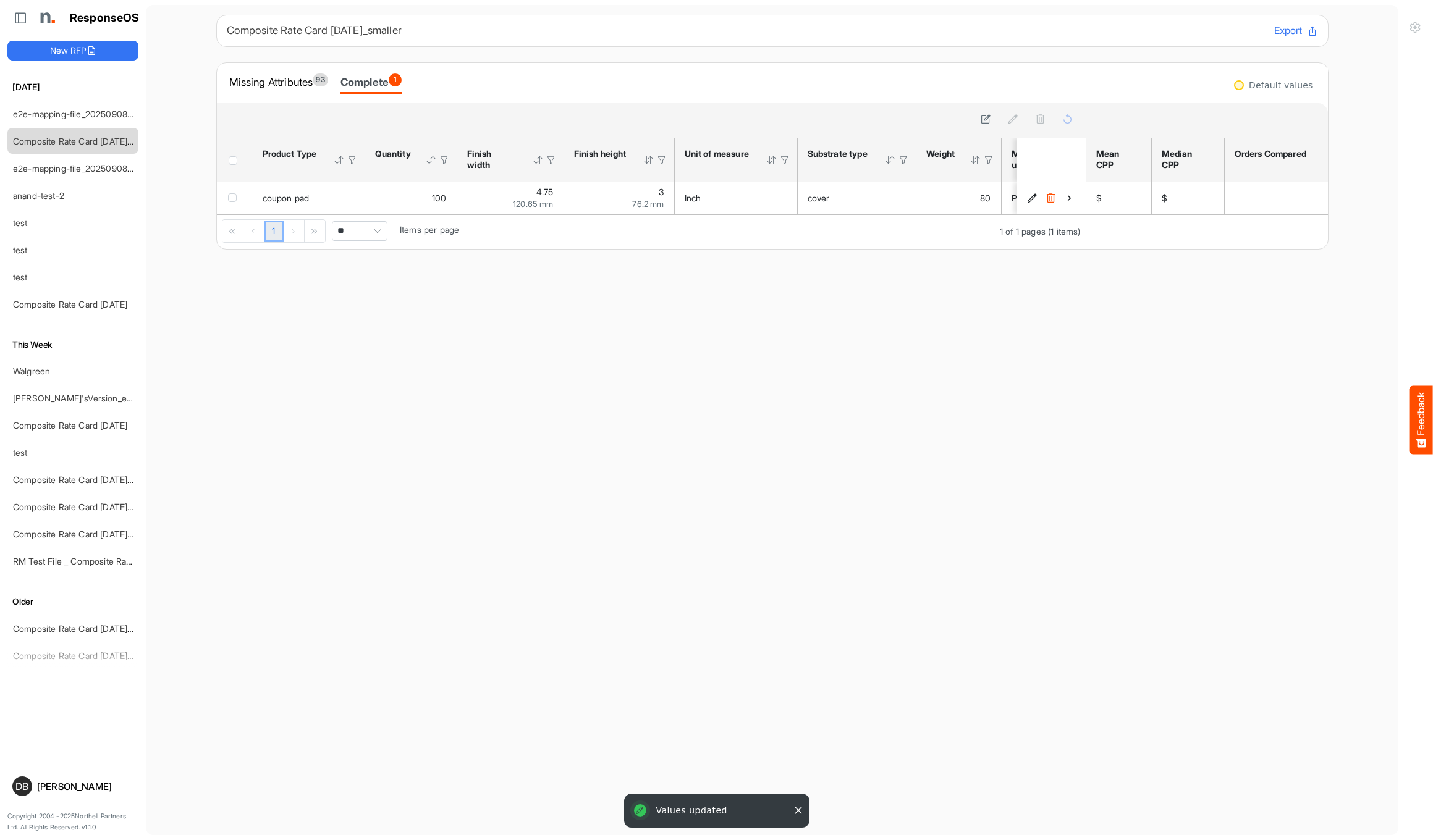
click at [391, 75] on div "Complete 1" at bounding box center [371, 82] width 61 height 17
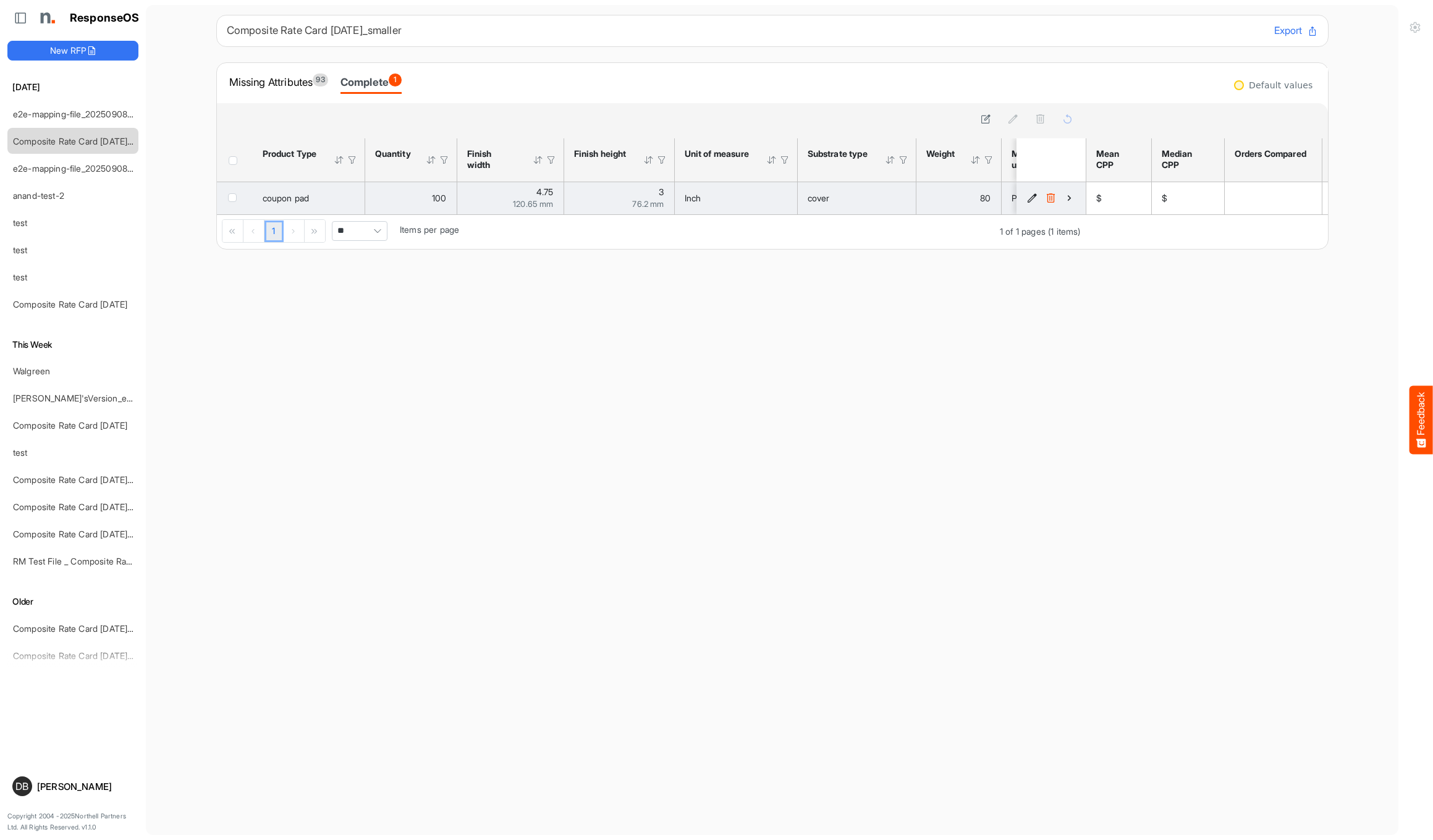
click at [1071, 196] on icon "c94cb4bb-9de3-4fc6-89b0-953dec3b7b93 is template cell Column Header" at bounding box center [1069, 197] width 10 height 10
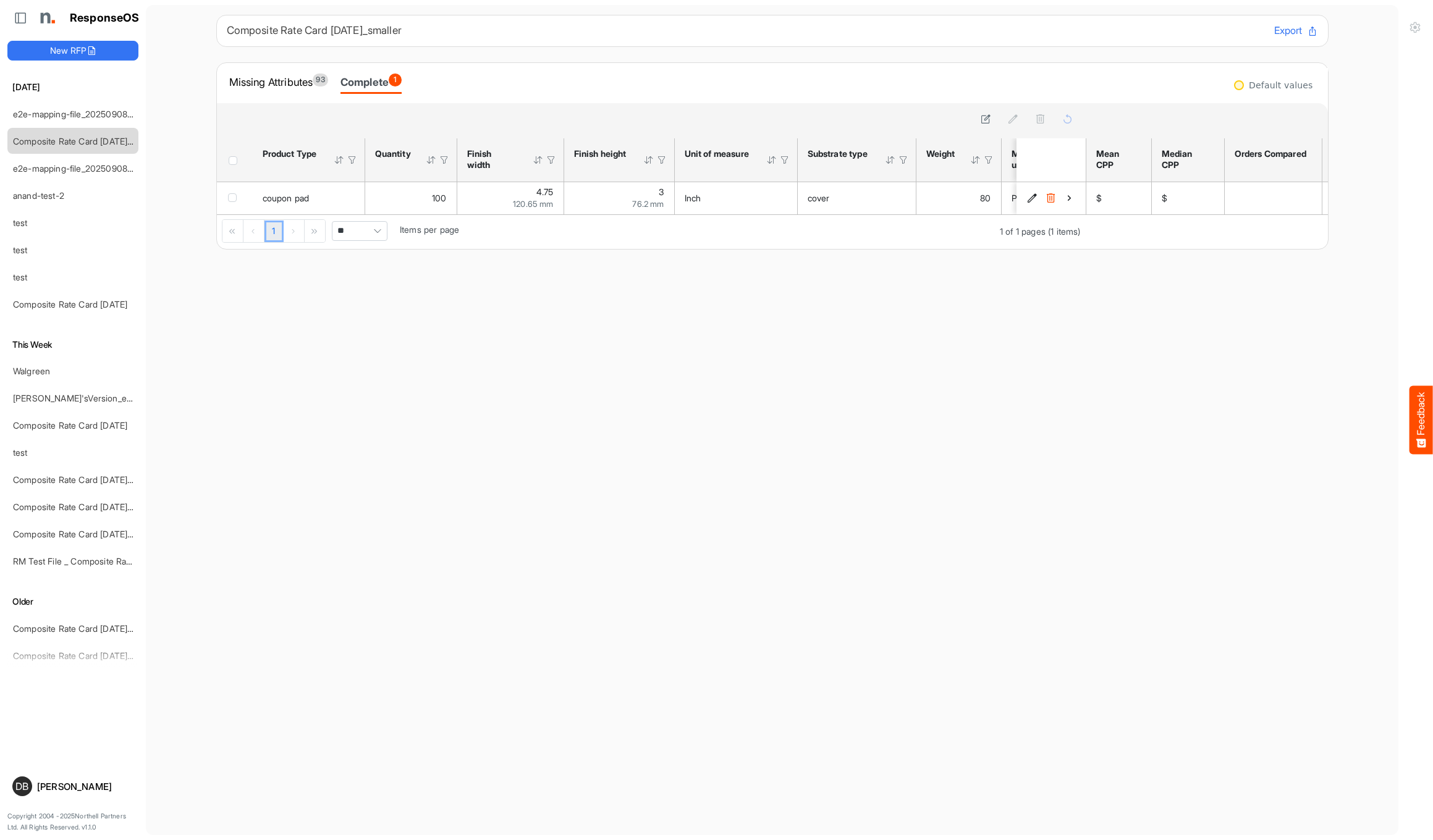
click at [1071, 196] on icon "c94cb4bb-9de3-4fc6-89b0-953dec3b7b93 is template cell Column Header" at bounding box center [1069, 197] width 10 height 10
